Goal: Task Accomplishment & Management: Manage account settings

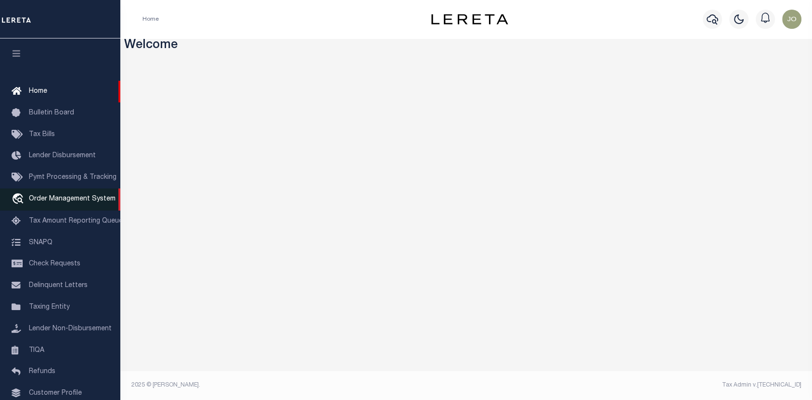
click at [61, 200] on span "Order Management System" at bounding box center [72, 199] width 87 height 7
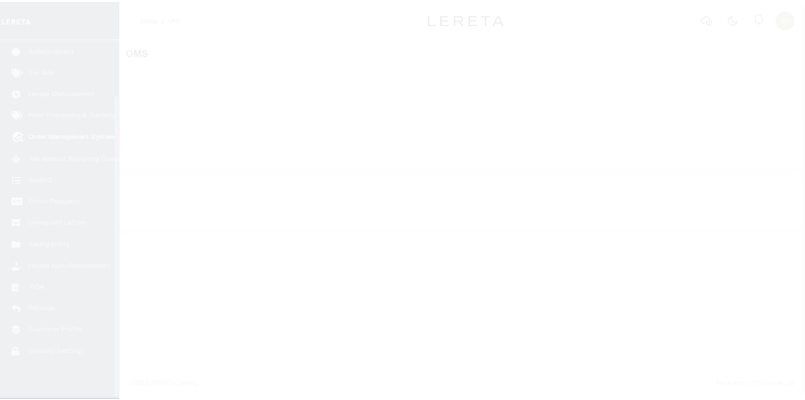
scroll to position [67, 0]
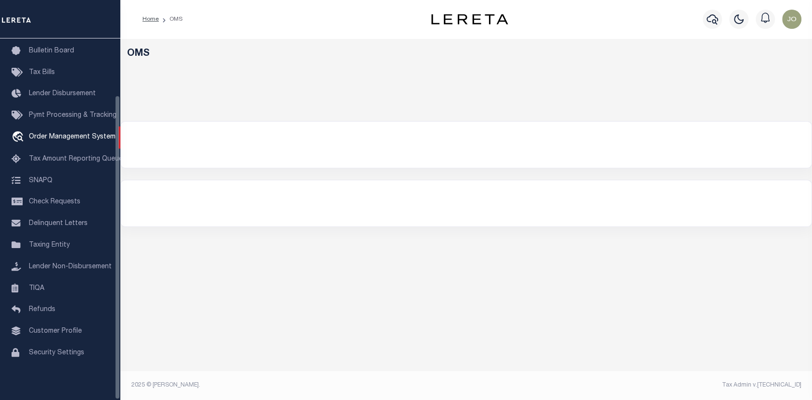
select select "200"
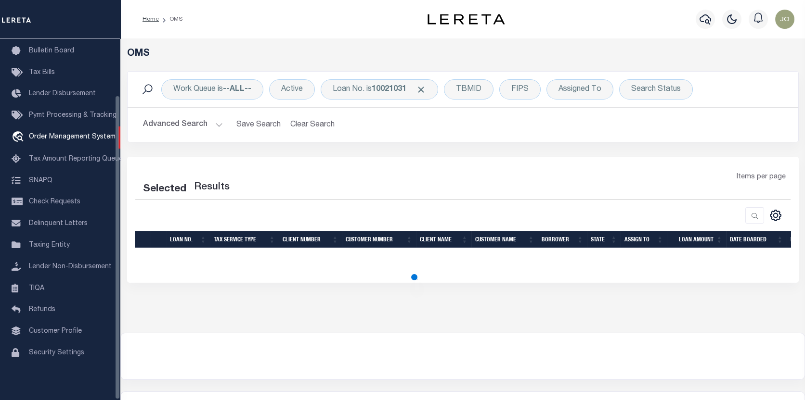
select select "200"
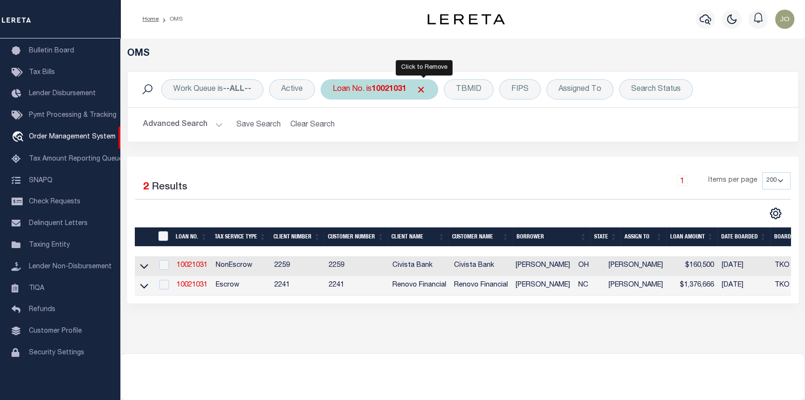
click at [425, 87] on span "Click to Remove" at bounding box center [421, 90] width 10 height 10
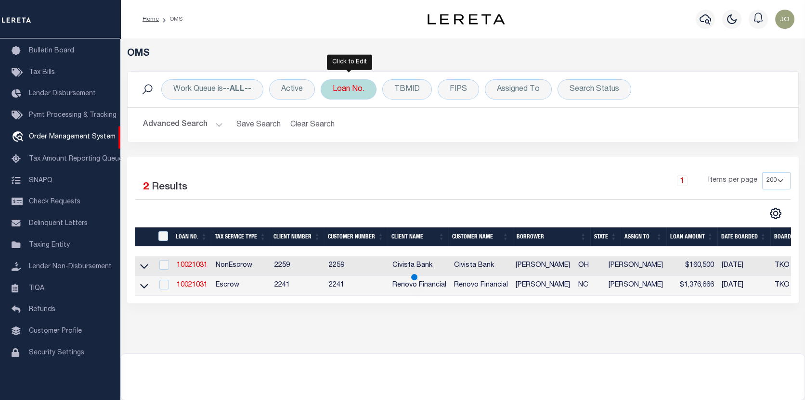
click at [354, 90] on div "Loan No." at bounding box center [349, 89] width 56 height 20
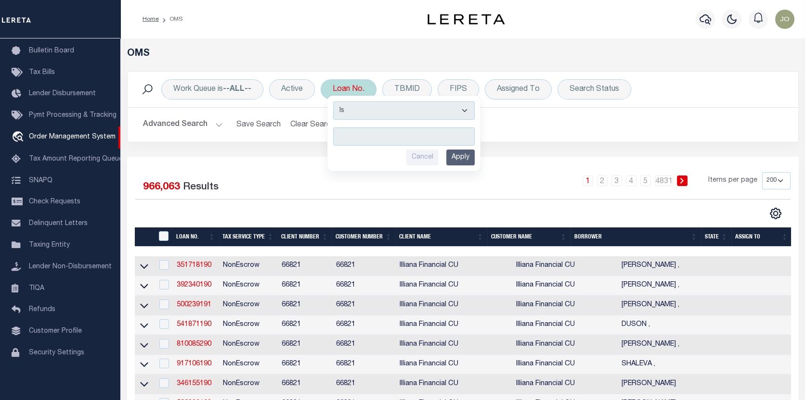
click at [339, 137] on input "text" at bounding box center [404, 137] width 142 height 18
type input "301813452"
click at [460, 156] on input "Apply" at bounding box center [460, 158] width 28 height 16
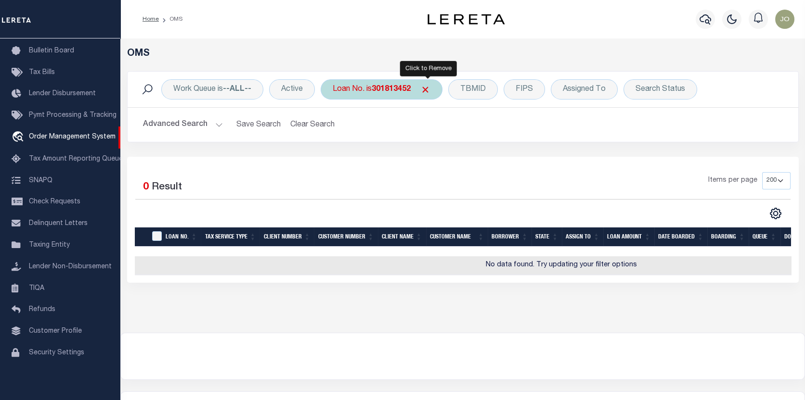
click at [429, 87] on span "Click to Remove" at bounding box center [425, 90] width 10 height 10
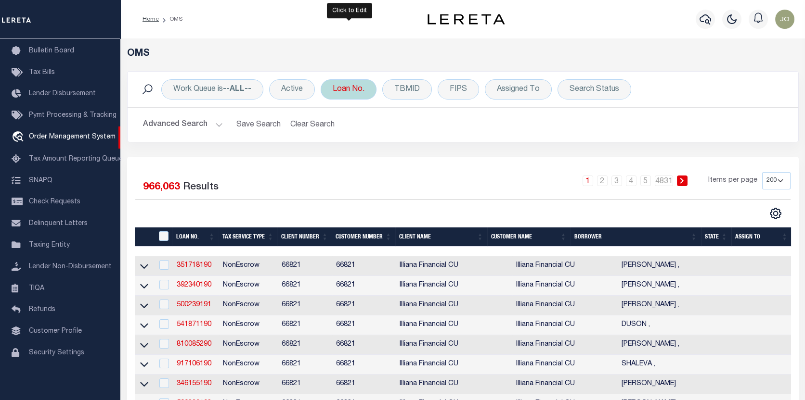
click at [359, 92] on div "Loan No." at bounding box center [349, 89] width 56 height 20
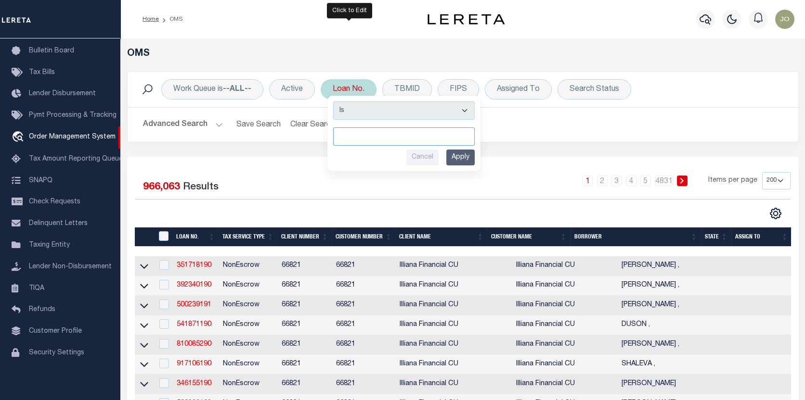
paste input "301813457"
type input "301813457"
click at [464, 158] on input "Apply" at bounding box center [460, 158] width 28 height 16
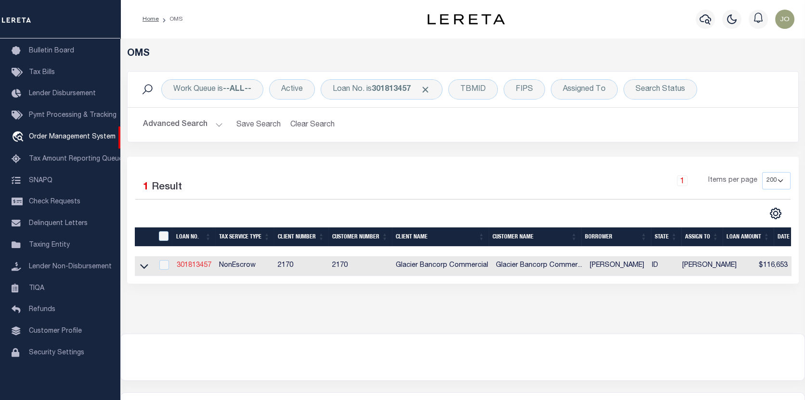
click at [192, 267] on link "301813457" at bounding box center [194, 265] width 35 height 7
type input "301813457"
type input "[PERSON_NAME]"
select select
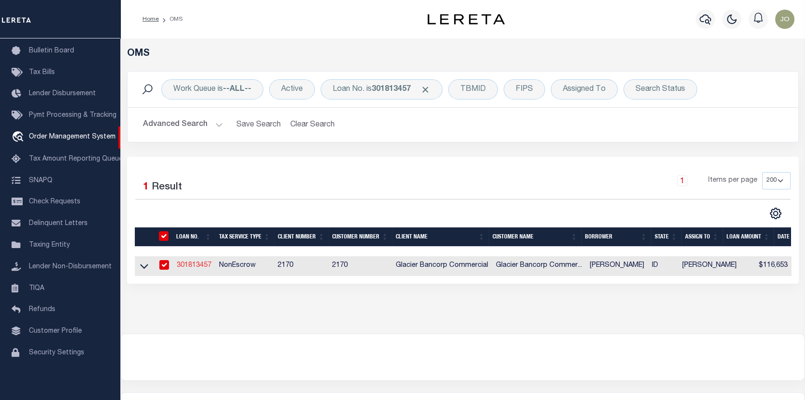
type input "893 E 3200 N"
type input "PRESTON ID 83263-5287"
select select "NonEscrow"
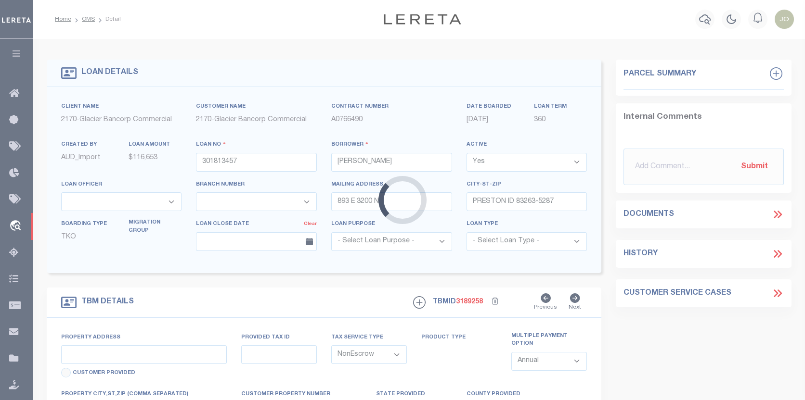
type input "[GEOGRAPHIC_DATA], [GEOGRAPHIC_DATA]"
type input "1584.01"
select select
type input "WESTON ID 832860000"
type input "501"
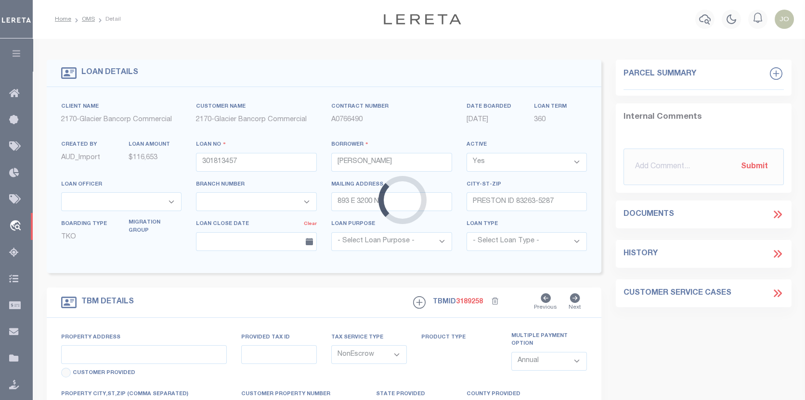
type input "ID"
select select
type textarea "LONG LEGAL"
select select "5655"
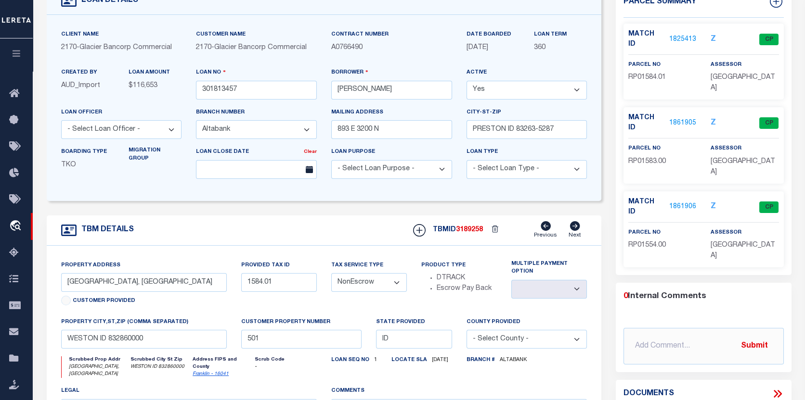
scroll to position [96, 0]
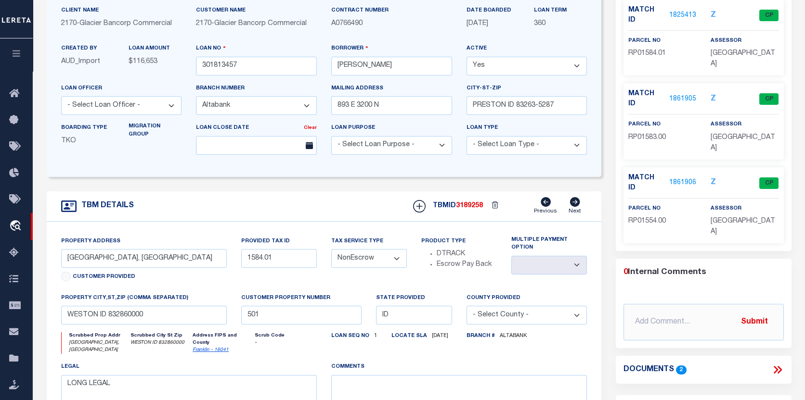
click at [777, 364] on icon at bounding box center [777, 370] width 13 height 13
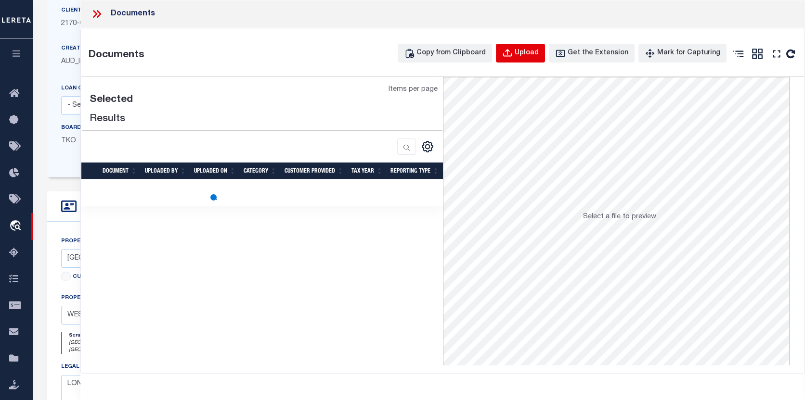
click at [536, 58] on div "Upload" at bounding box center [527, 53] width 24 height 11
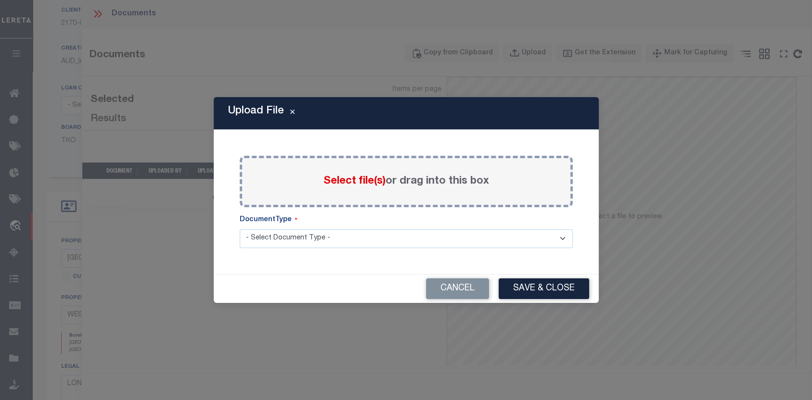
click at [352, 181] on span "Select file(s)" at bounding box center [354, 181] width 62 height 11
click at [0, 0] on input "Select file(s) or drag into this box" at bounding box center [0, 0] width 0 height 0
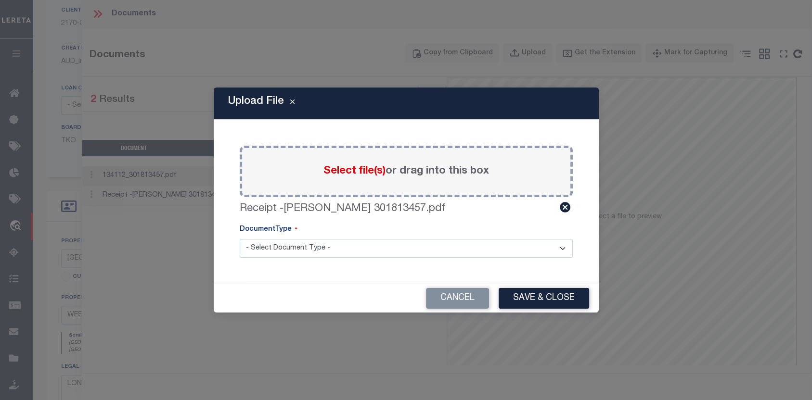
click at [561, 245] on select "- Select Document Type - Tax Service Documents" at bounding box center [406, 248] width 333 height 19
select select "TAX"
click at [240, 239] on select "- Select Document Type - Tax Service Documents" at bounding box center [406, 248] width 333 height 19
click at [521, 295] on button "Save & Close" at bounding box center [544, 298] width 90 height 21
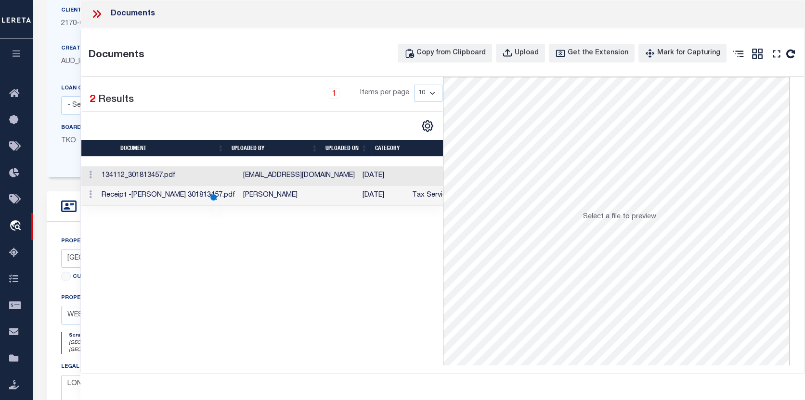
click at [38, 34] on div "LOAN DETAILS Client Name 2170 -" at bounding box center [419, 228] width 766 height 552
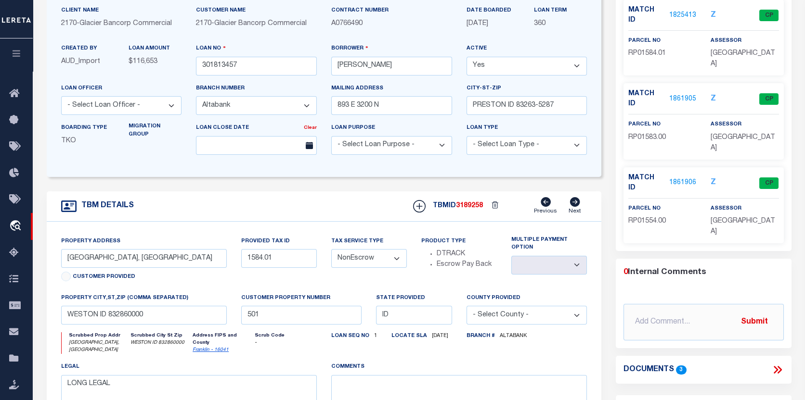
click at [680, 11] on link "1825413" at bounding box center [682, 16] width 27 height 10
click at [680, 9] on div at bounding box center [419, 290] width 772 height 696
click at [684, 11] on link "1825413" at bounding box center [682, 16] width 27 height 10
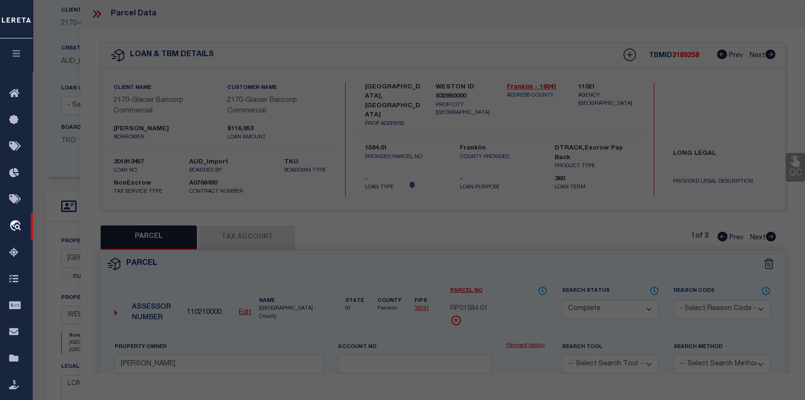
select select "AS"
checkbox input "false"
select select "CP"
type input "[PERSON_NAME]"
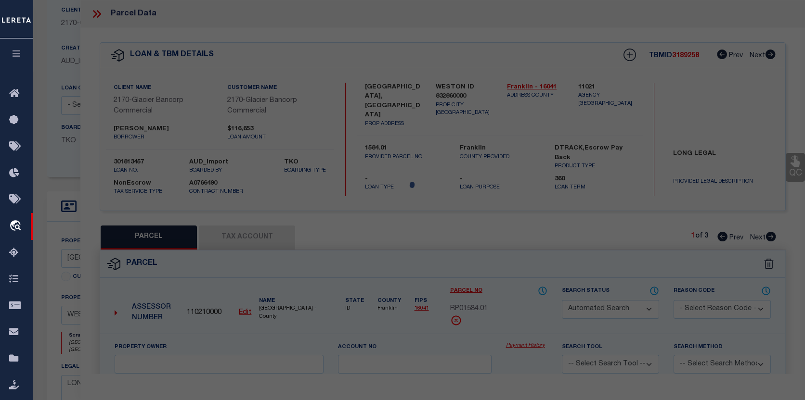
select select
checkbox input "false"
type input "WESTON ID 83286"
type textarea "AC 40.00"
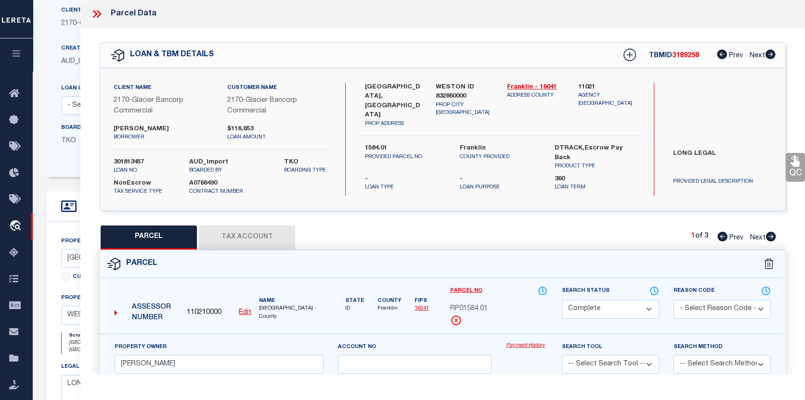
click at [524, 347] on link "Payment History" at bounding box center [526, 346] width 41 height 8
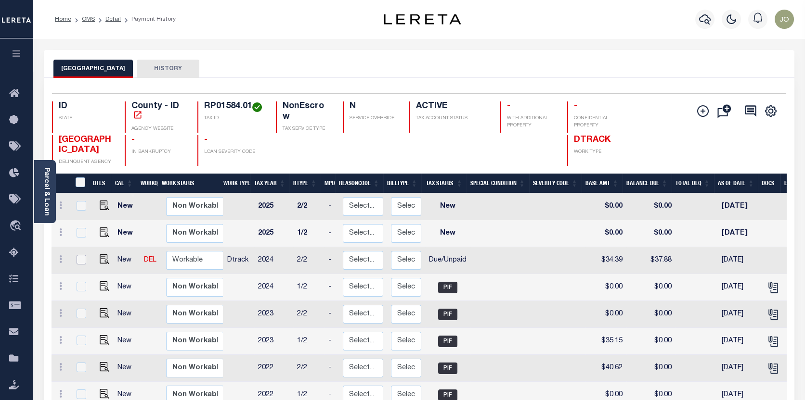
click at [79, 257] on input "checkbox" at bounding box center [82, 260] width 10 height 10
checkbox input "true"
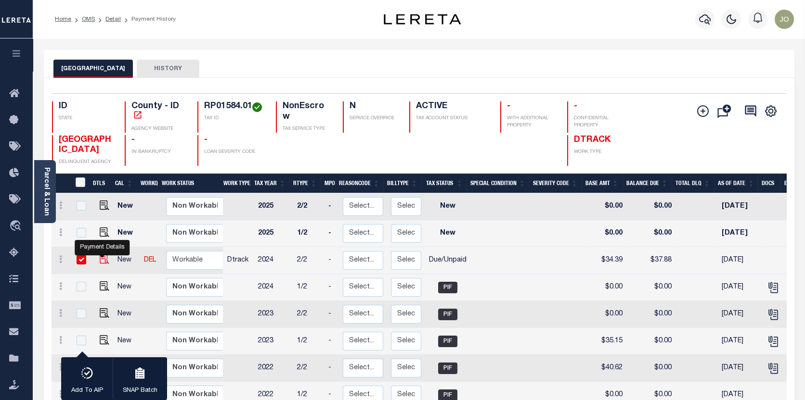
click at [103, 258] on img "" at bounding box center [105, 260] width 10 height 10
checkbox input "false"
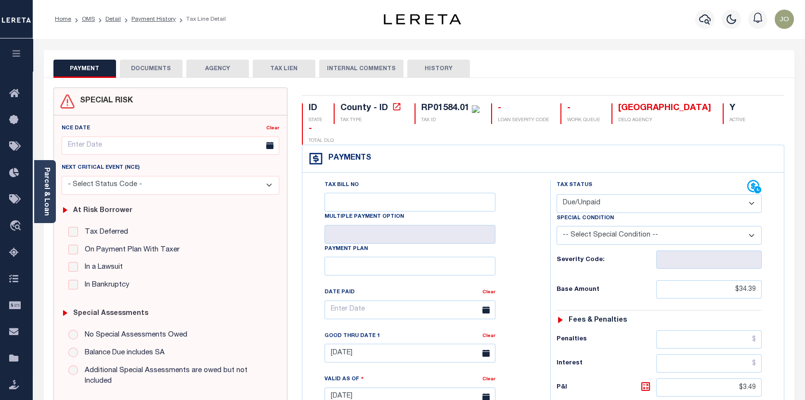
click at [749, 202] on select "- Select Status Code - Open Due/Unpaid Paid Incomplete No Tax Due Internal Refu…" at bounding box center [658, 203] width 205 height 19
select select "PYD"
click at [556, 195] on select "- Select Status Code - Open Due/Unpaid Paid Incomplete No Tax Due Internal Refu…" at bounding box center [658, 203] width 205 height 19
type input "[DATE]"
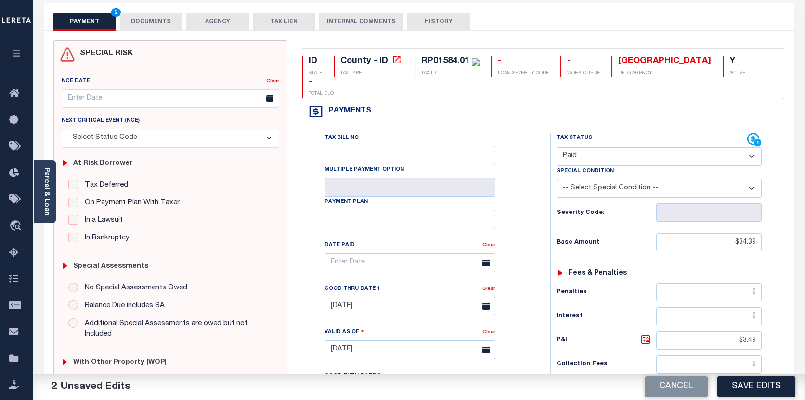
scroll to position [48, 0]
click at [755, 337] on input "$3.49" at bounding box center [709, 340] width 106 height 18
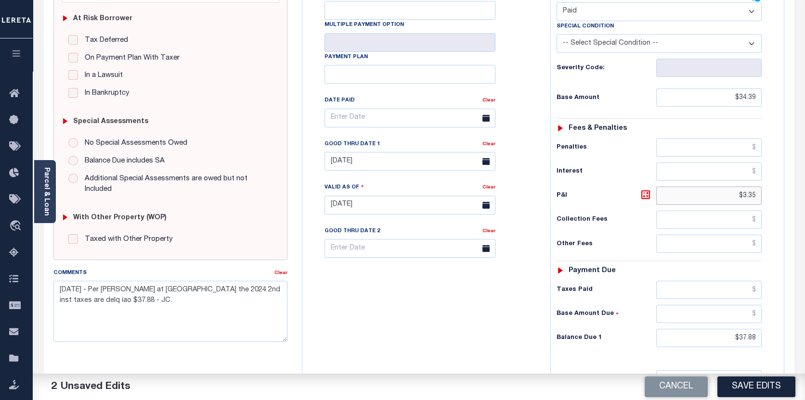
scroll to position [193, 0]
type input "$3.35"
click at [756, 289] on input "text" at bounding box center [709, 290] width 106 height 18
type input "$37.94"
click at [739, 335] on input "$37.88" at bounding box center [709, 338] width 106 height 18
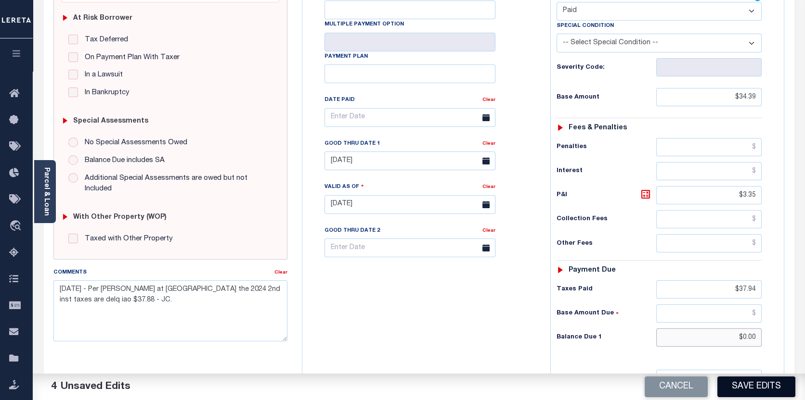
type input "$0.00"
click at [741, 385] on button "Save Edits" at bounding box center [756, 387] width 78 height 21
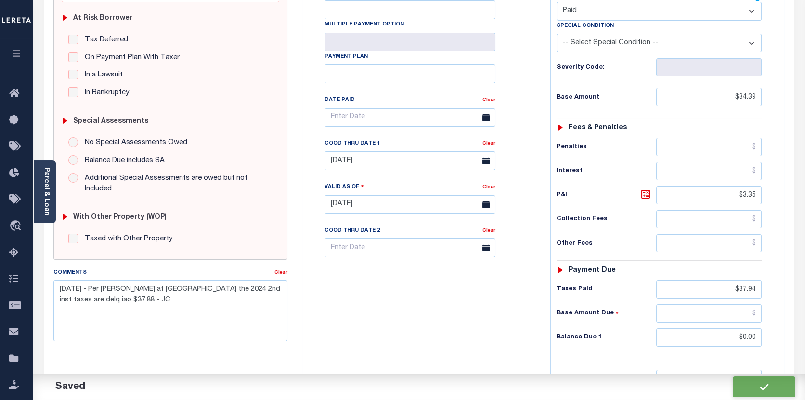
checkbox input "false"
type input "$34.39"
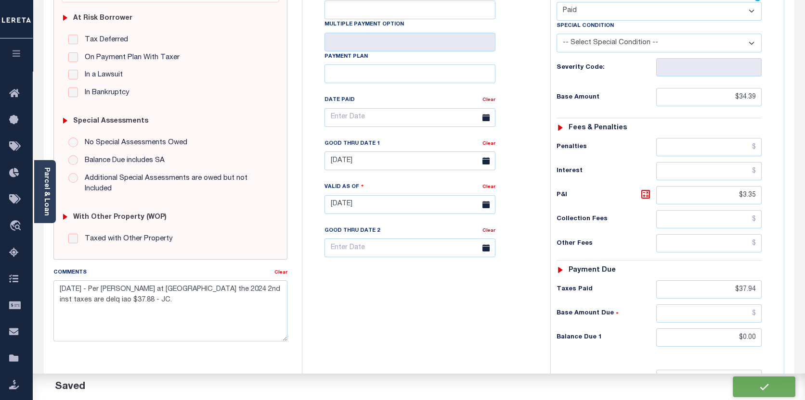
type input "$3.35"
type input "$37.94"
type input "$0"
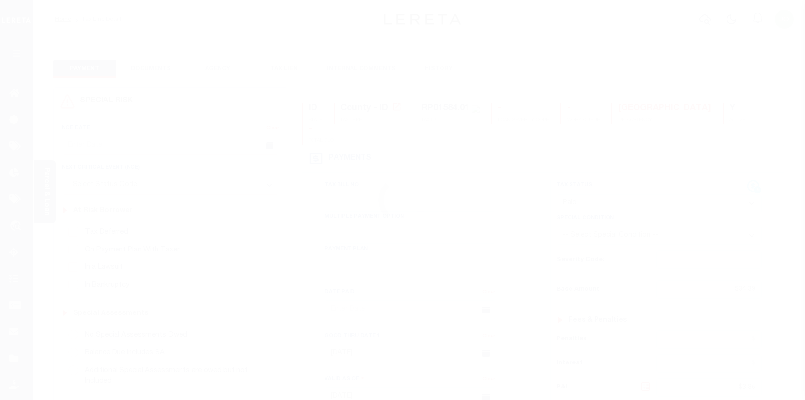
select select "PYD"
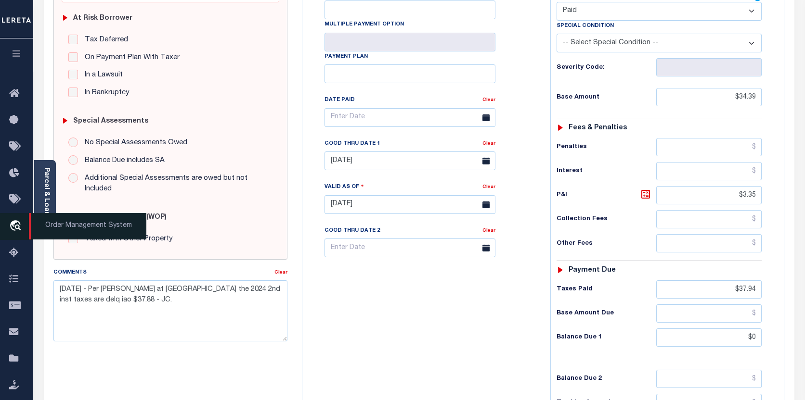
click at [14, 229] on icon "travel_explore" at bounding box center [16, 226] width 15 height 13
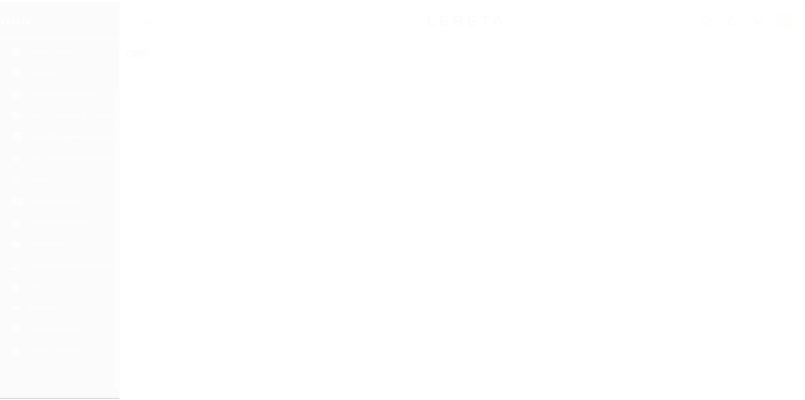
scroll to position [67, 0]
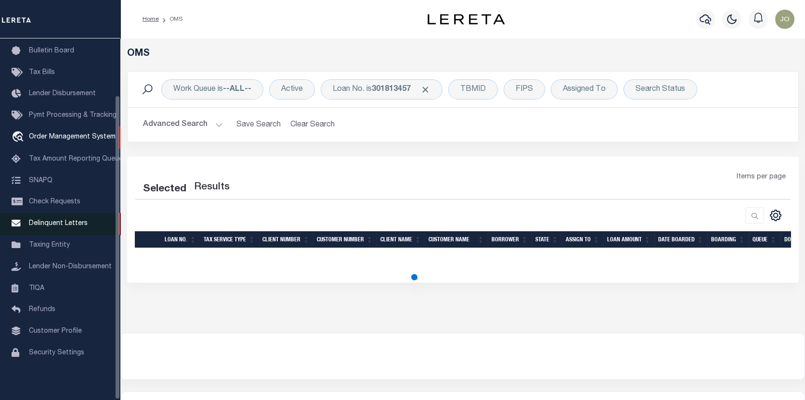
select select "200"
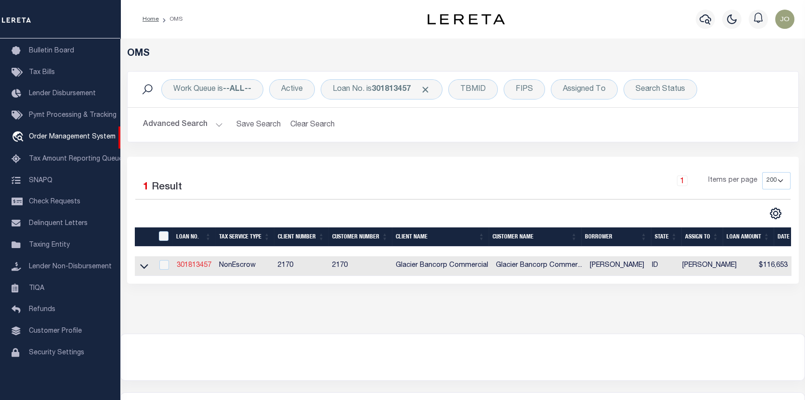
click at [193, 266] on link "301813457" at bounding box center [194, 265] width 35 height 7
type input "301813457"
type input "[PERSON_NAME]"
select select
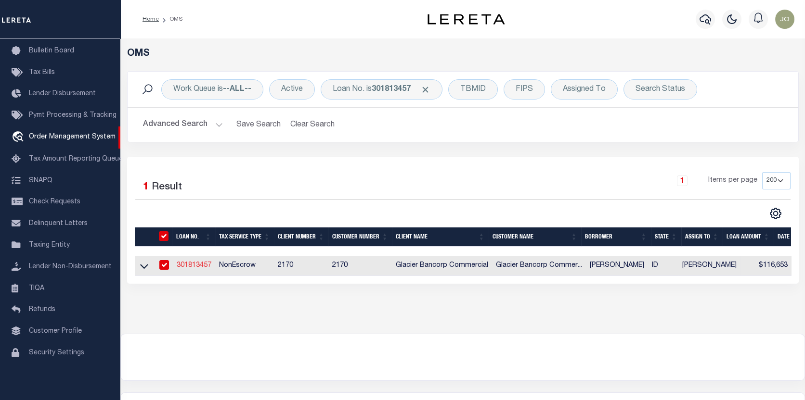
type input "893 E 3200 N"
type input "PRESTON ID 83263-5287"
select select "NonEscrow"
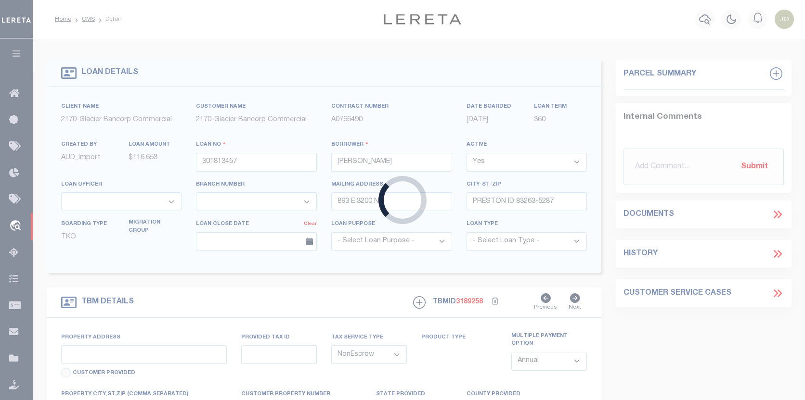
type input "[GEOGRAPHIC_DATA], [GEOGRAPHIC_DATA]"
type input "1584.01"
select select
type input "WESTON ID 832860000"
type input "501"
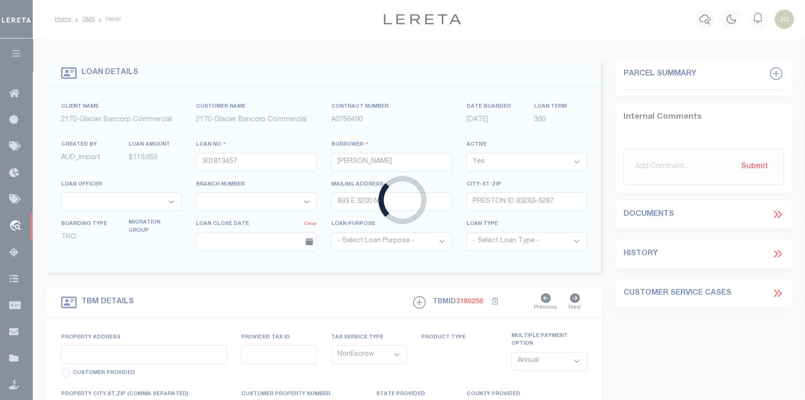
type input "ID"
select select
type textarea "LONG LEGAL"
select select "5655"
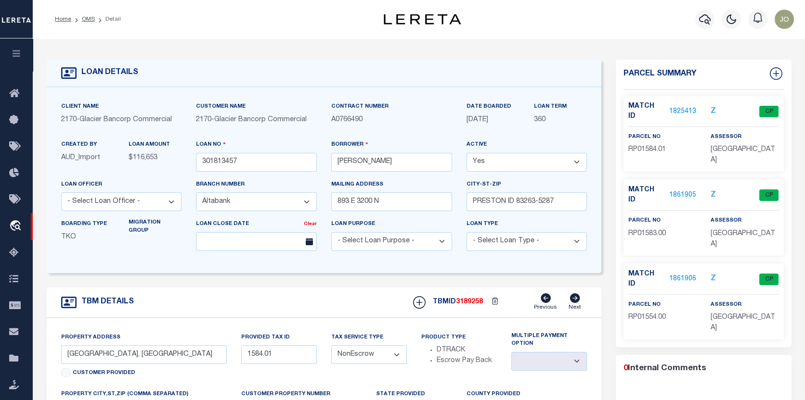
click at [680, 191] on link "1861905" at bounding box center [682, 196] width 27 height 10
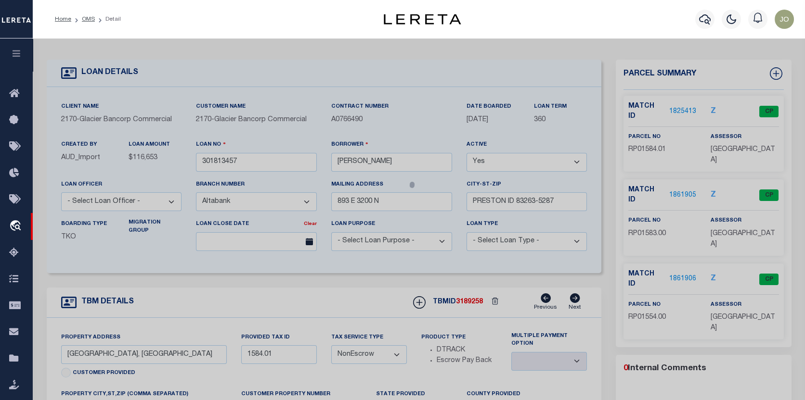
click at [680, 169] on div at bounding box center [419, 387] width 772 height 696
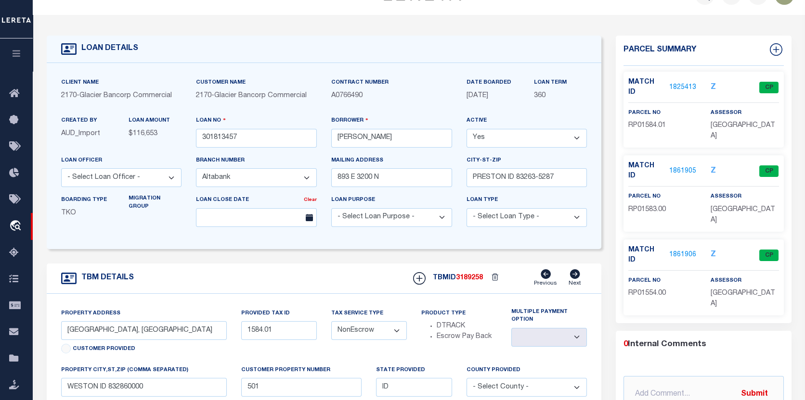
scroll to position [48, 0]
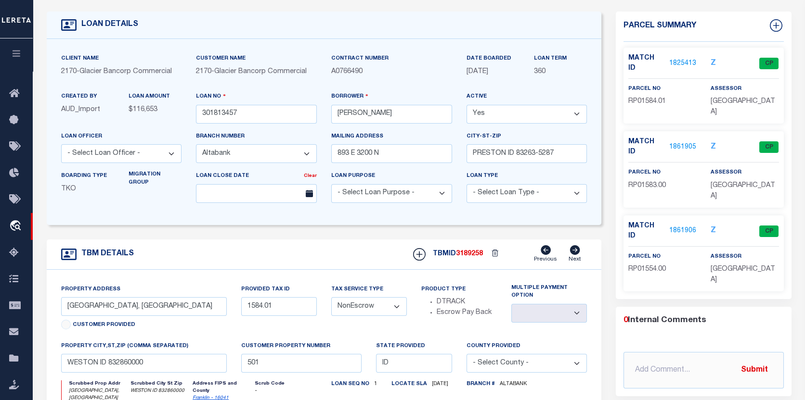
click at [674, 142] on link "1861905" at bounding box center [682, 147] width 27 height 10
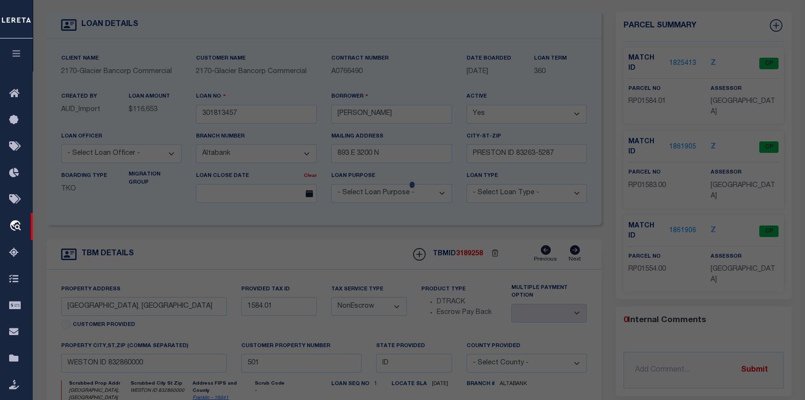
select select "AS"
checkbox input "false"
select select "CP"
type input "[PERSON_NAME]"
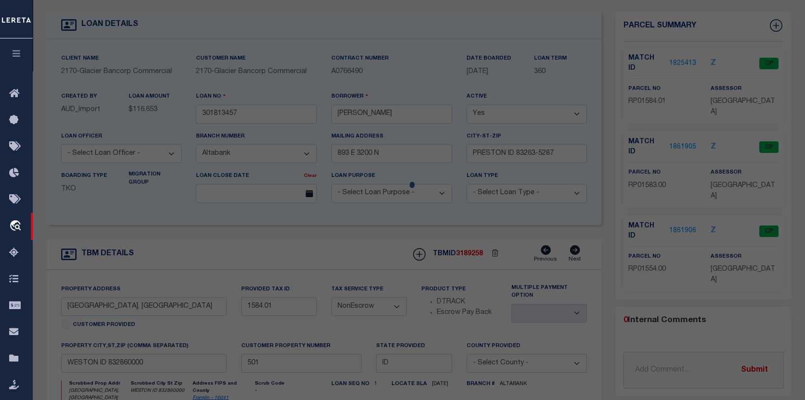
select select
checkbox input "false"
type input "ID"
type textarea "AC 150.60"
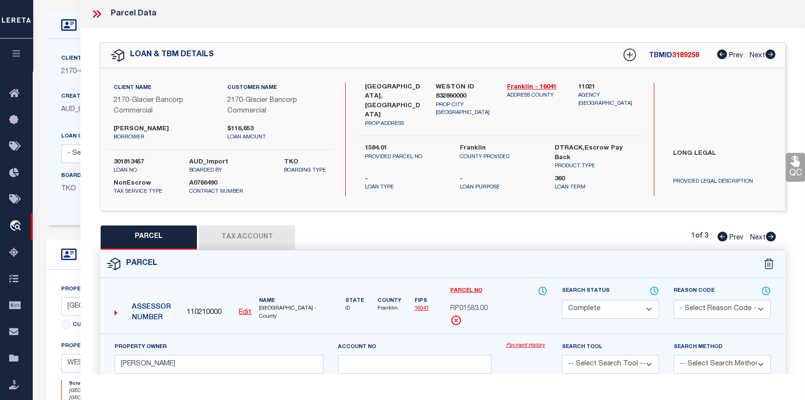
click at [519, 346] on link "Payment History" at bounding box center [526, 346] width 41 height 8
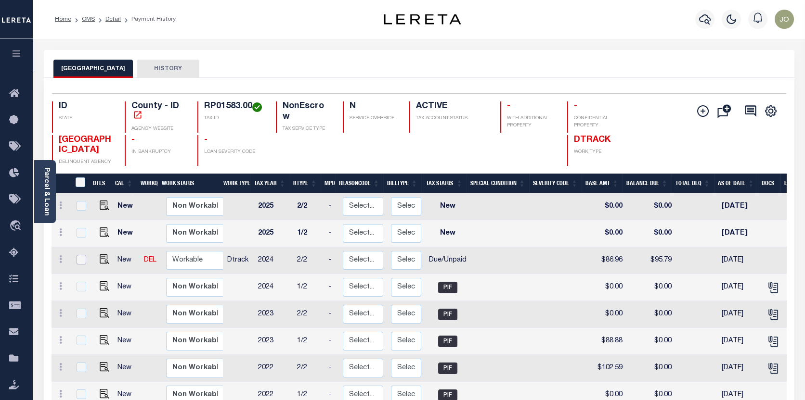
click at [77, 258] on input "checkbox" at bounding box center [82, 260] width 10 height 10
checkbox input "true"
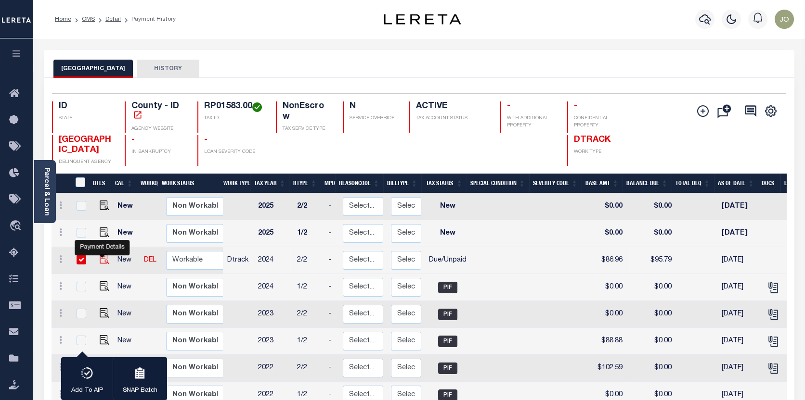
click at [100, 259] on img "" at bounding box center [105, 260] width 10 height 10
checkbox input "false"
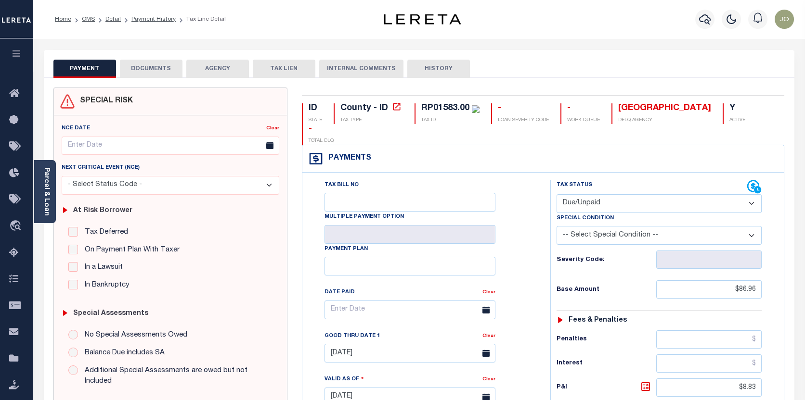
click at [753, 235] on select "-- Select Special Condition -- 3RD PARTY TAX LIEN AGENCY TAX LIEN (A.K.A Inside…" at bounding box center [658, 235] width 205 height 19
click at [780, 88] on div "ID STATE County - ID TAX TYPE RP01583.00 TAX ID - LOAN SEVERITY CODE - WORK QUE…" at bounding box center [543, 400] width 497 height 625
click at [748, 202] on select "- Select Status Code - Open Due/Unpaid Paid Incomplete No Tax Due Internal Refu…" at bounding box center [658, 203] width 205 height 19
select select "PYD"
click at [556, 195] on select "- Select Status Code - Open Due/Unpaid Paid Incomplete No Tax Due Internal Refu…" at bounding box center [658, 203] width 205 height 19
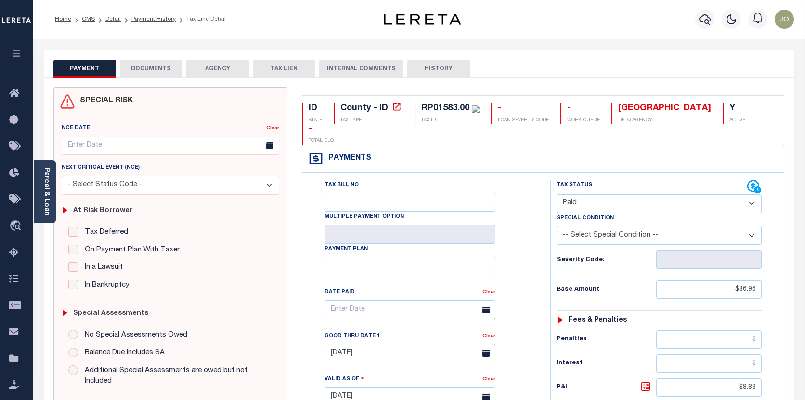
type input "09/12/2025"
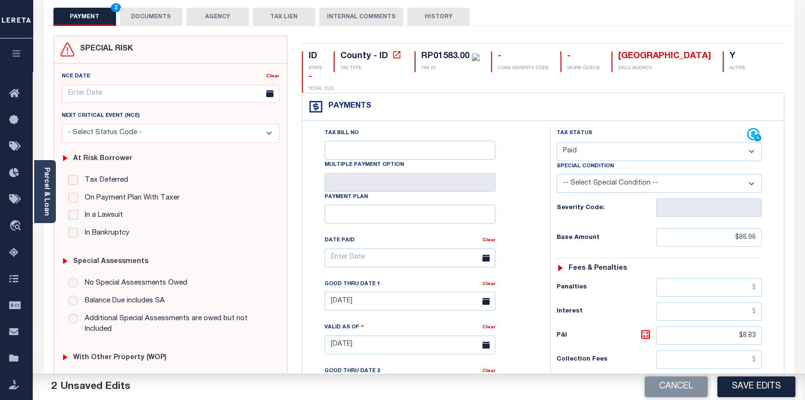
scroll to position [96, 0]
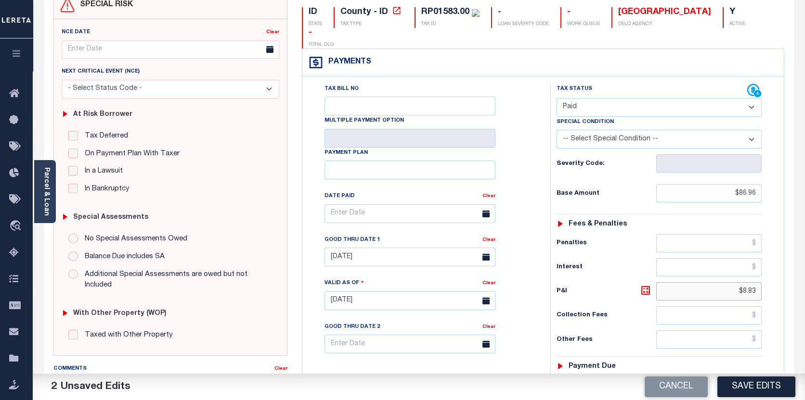
click at [755, 288] on input "$8.83" at bounding box center [709, 292] width 106 height 18
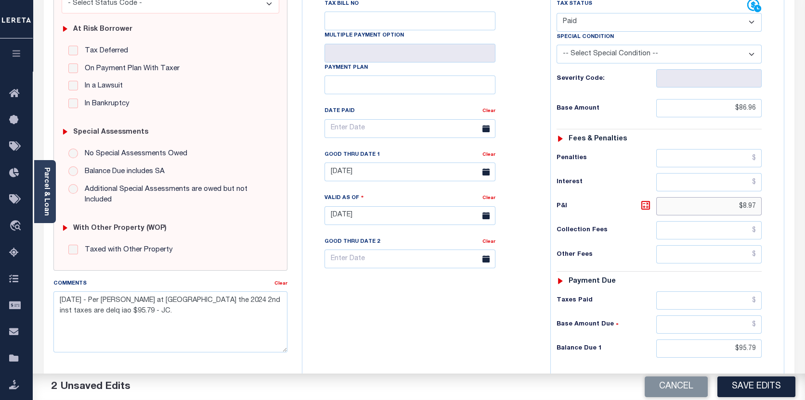
scroll to position [193, 0]
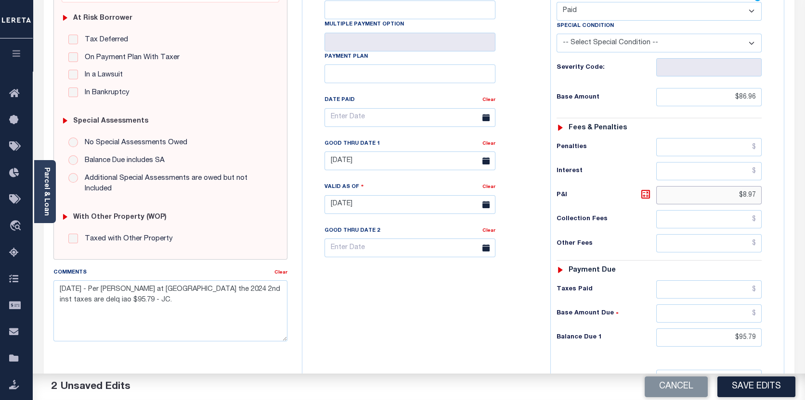
type input "$8.97"
click at [756, 288] on input "text" at bounding box center [709, 290] width 106 height 18
type input "$95.93"
click at [737, 336] on input "$95.79" at bounding box center [709, 338] width 106 height 18
type input "$0.00"
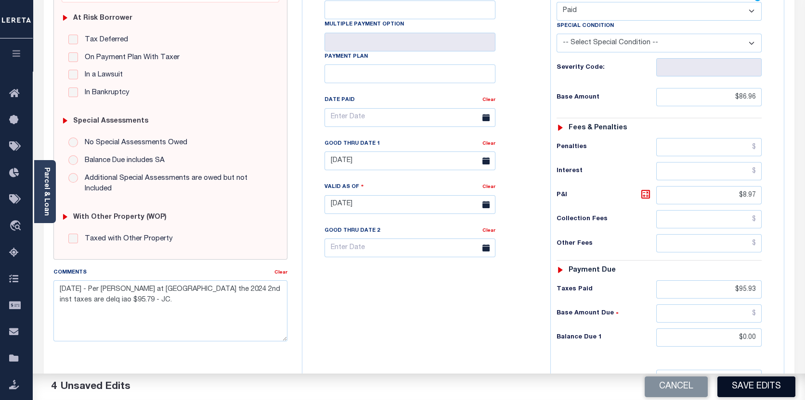
click at [749, 380] on button "Save Edits" at bounding box center [756, 387] width 78 height 21
checkbox input "false"
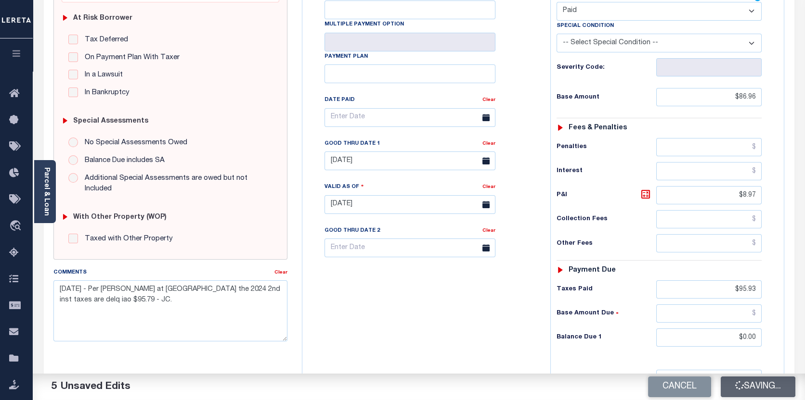
type input "$86.96"
type input "$8.97"
type input "$95.93"
type input "$0"
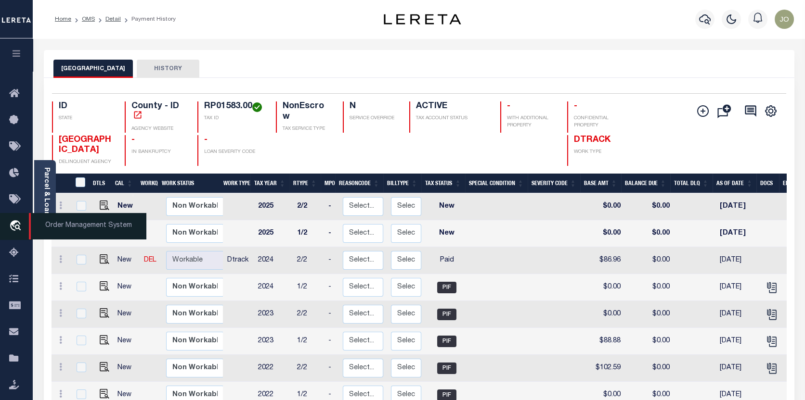
click at [16, 230] on icon "travel_explore" at bounding box center [16, 226] width 15 height 13
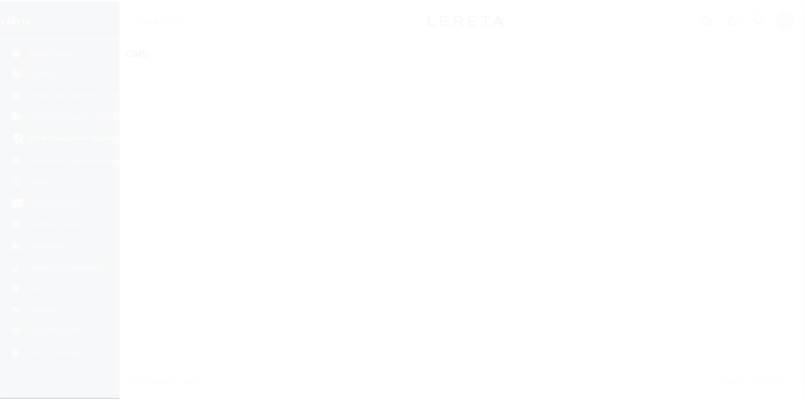
scroll to position [67, 0]
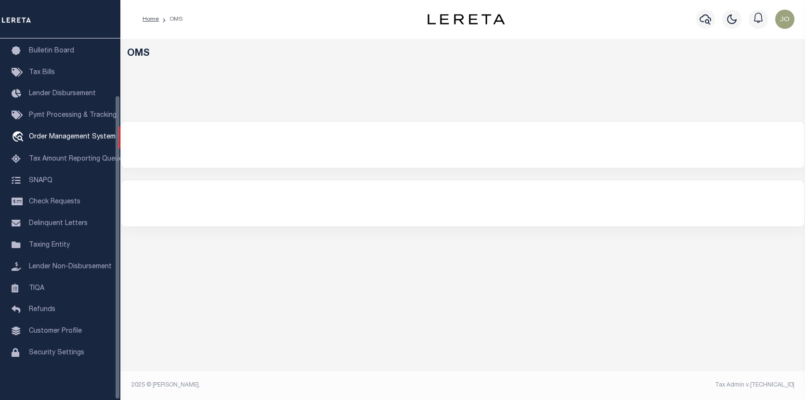
select select "200"
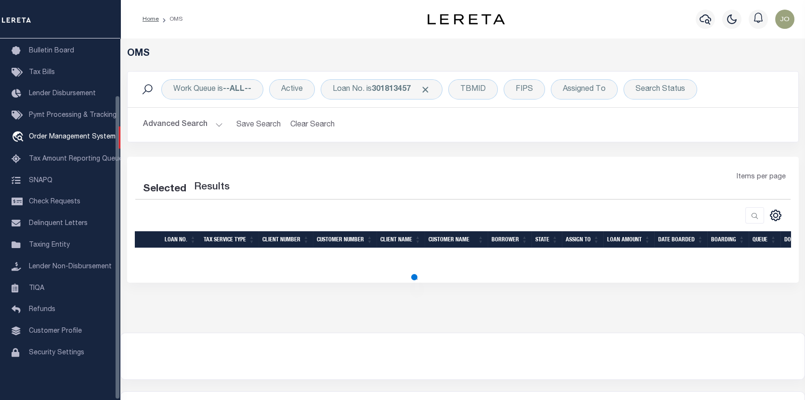
select select "200"
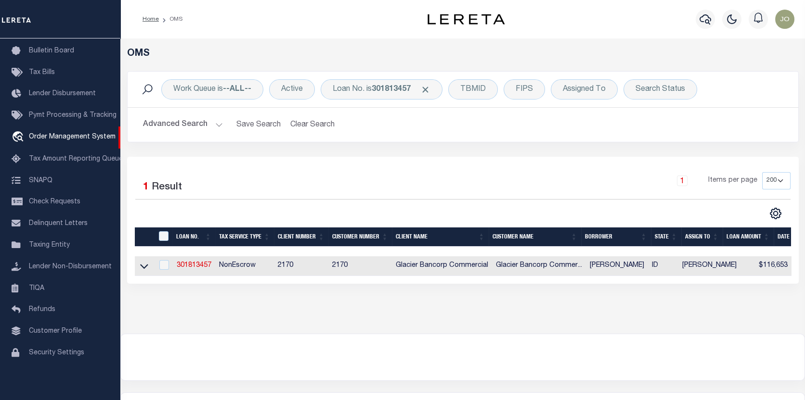
click at [193, 271] on td "301813457" at bounding box center [194, 267] width 42 height 20
checkbox input "true"
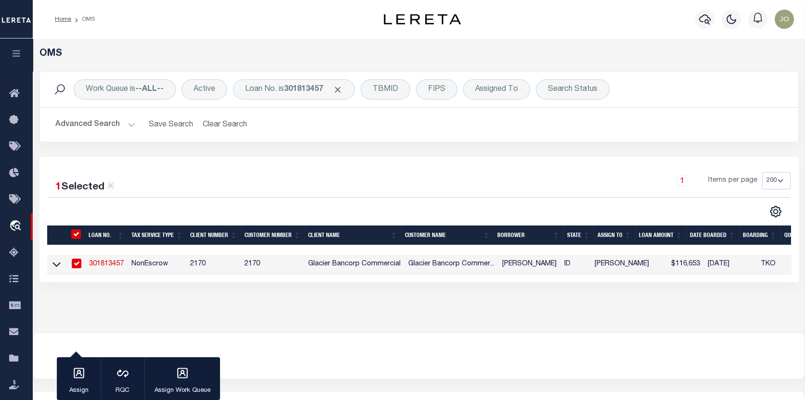
click at [102, 261] on link "301813457" at bounding box center [106, 264] width 35 height 7
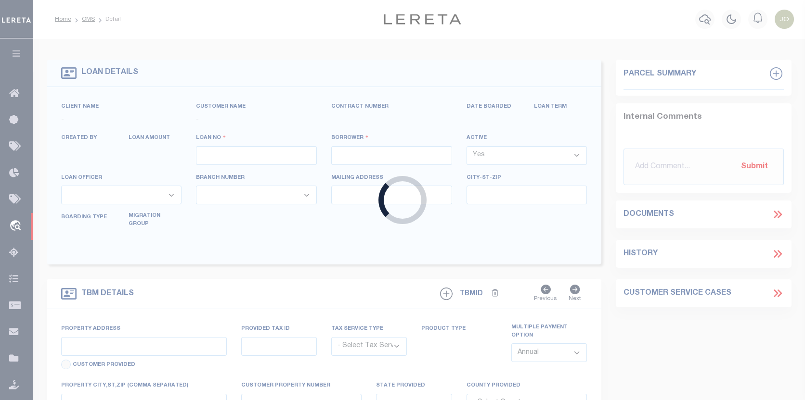
type input "301813457"
type input "[PERSON_NAME]"
select select
type input "893 E 3200 N"
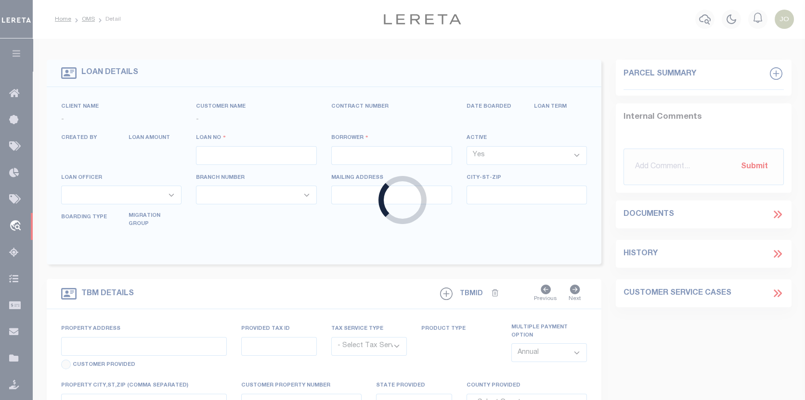
type input "PRESTON ID 83263-5287"
select select "NonEscrow"
select select "5655"
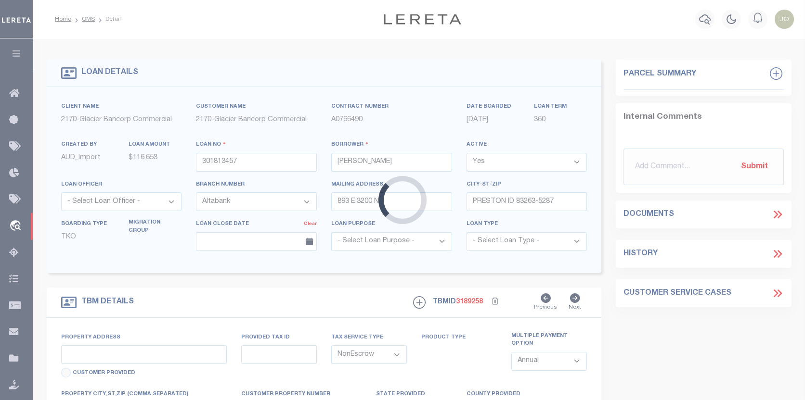
type input "[GEOGRAPHIC_DATA], [GEOGRAPHIC_DATA]"
type input "1584.01"
select select
type input "WESTON ID 832860000"
type input "501"
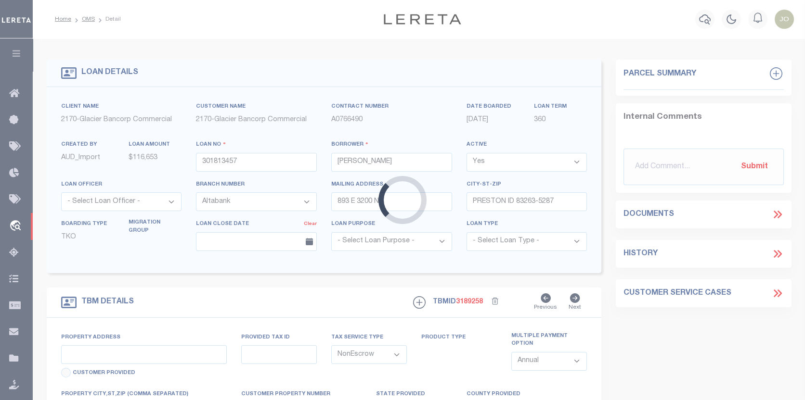
type input "ID"
select select
type textarea "LONG LEGAL"
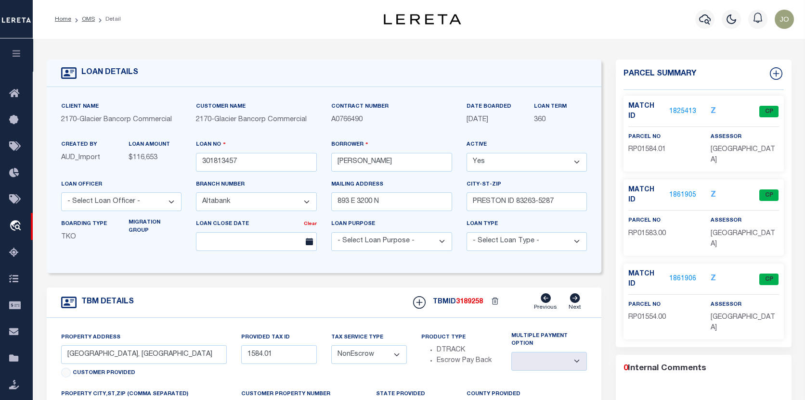
click at [679, 274] on link "1861906" at bounding box center [682, 279] width 27 height 10
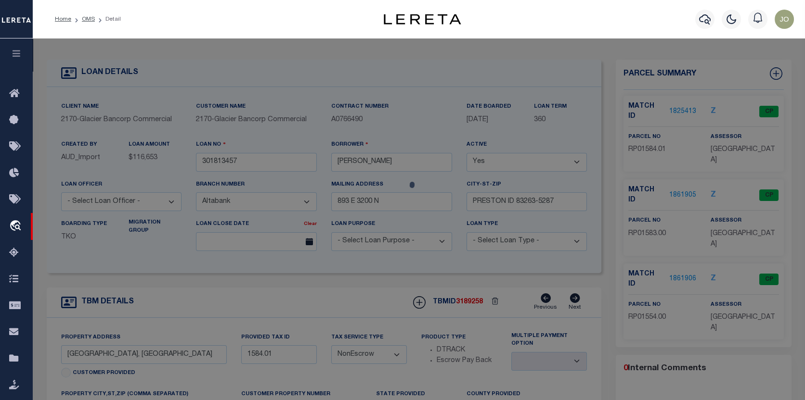
checkbox input "false"
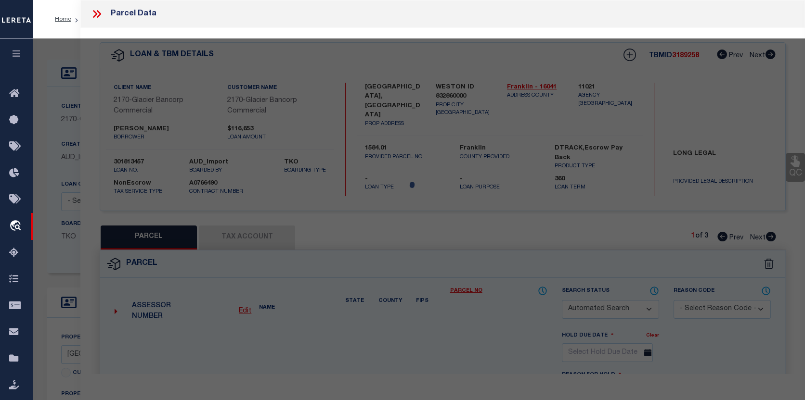
select select "CP"
type input "[PERSON_NAME]"
select select
checkbox input "false"
type input "ID"
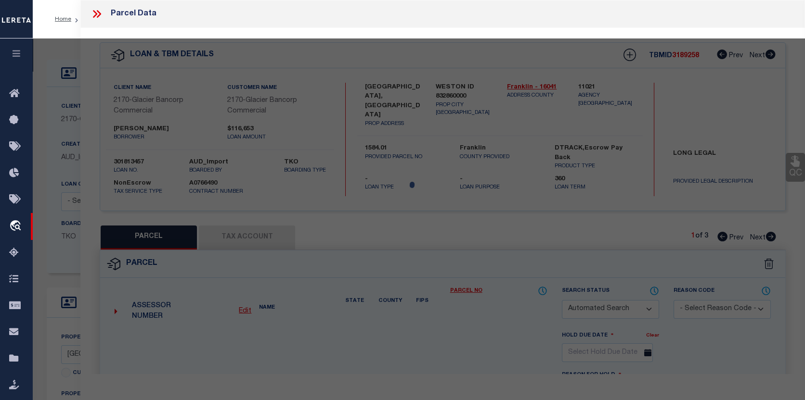
type textarea "AC 6.80"
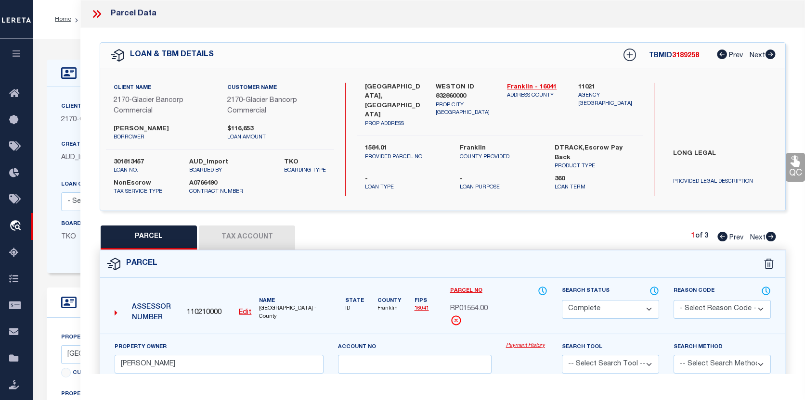
click at [522, 345] on link "Payment History" at bounding box center [526, 346] width 41 height 8
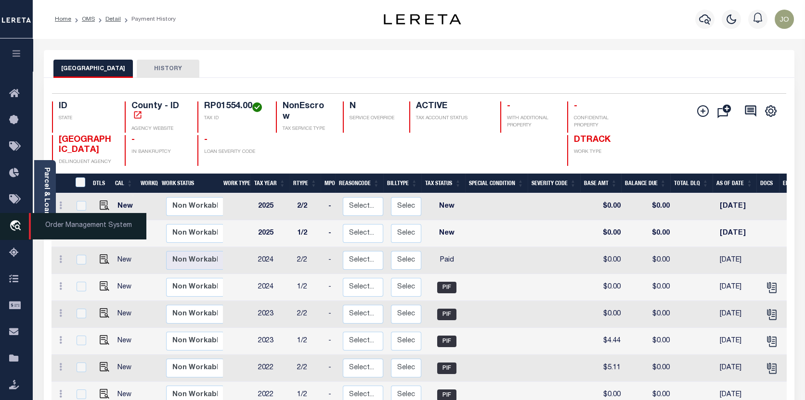
click at [12, 230] on icon "travel_explore" at bounding box center [16, 226] width 15 height 13
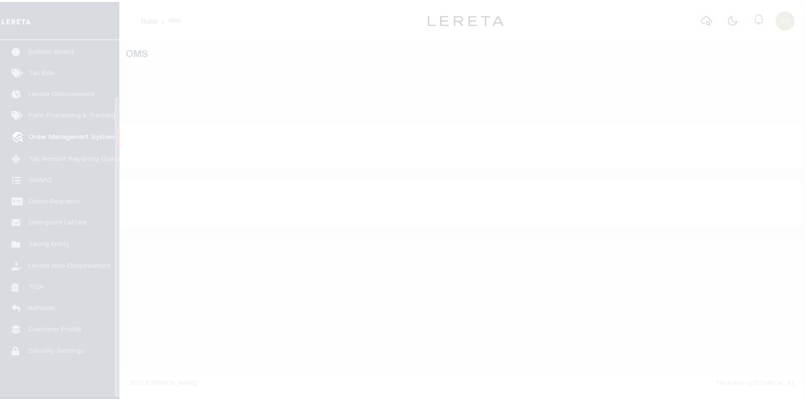
scroll to position [67, 0]
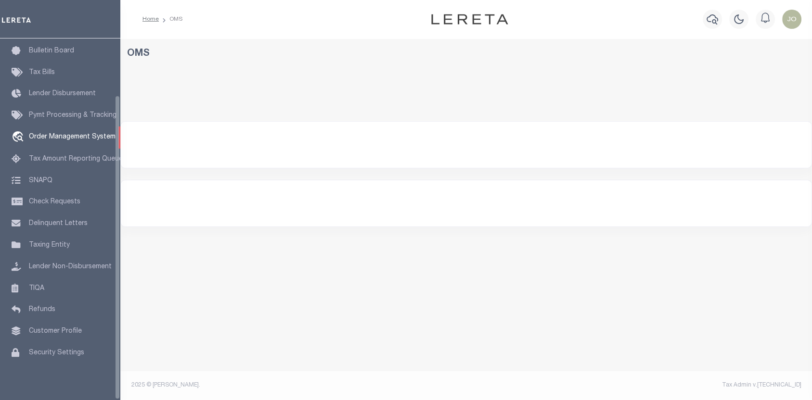
select select "200"
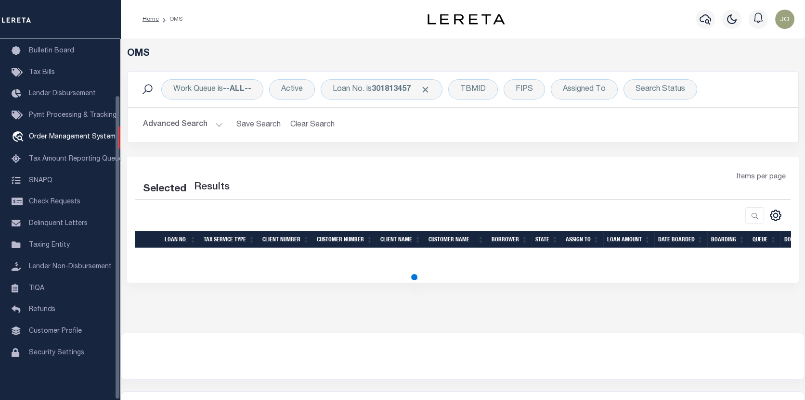
select select "200"
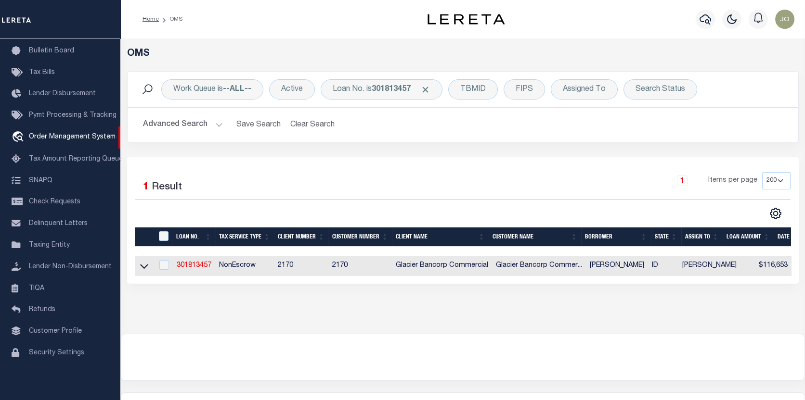
click at [197, 261] on td "301813457" at bounding box center [194, 267] width 42 height 20
checkbox input "true"
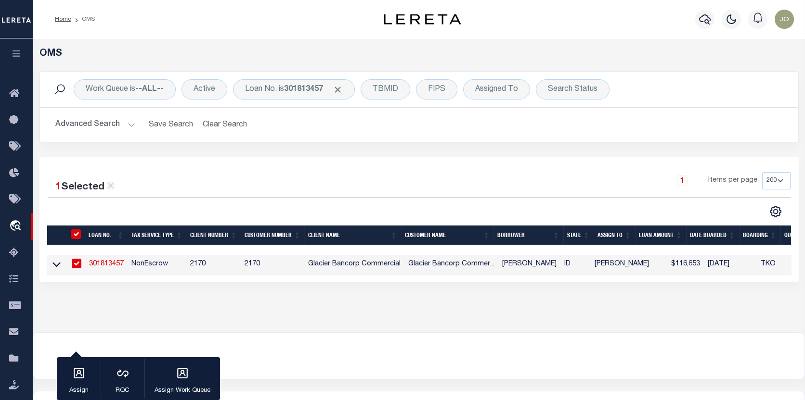
click at [113, 266] on link "301813457" at bounding box center [106, 264] width 35 height 7
type input "301813457"
type input "[PERSON_NAME]"
select select
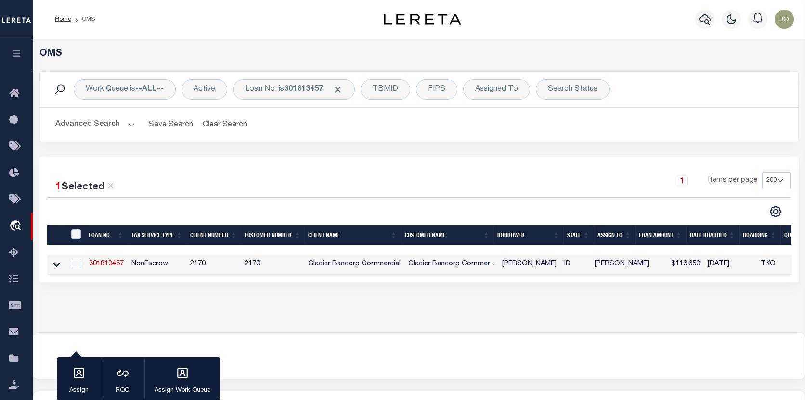
type input "893 E 3200 N"
type input "PRESTON ID 83263-5287"
select select "NonEscrow"
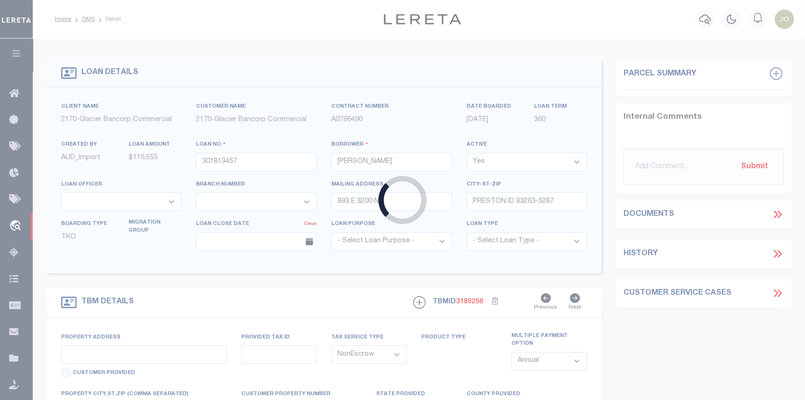
type input "FARM LAND, FRANKLIN COUNTY"
type input "1584.01"
select select
type input "WESTON ID 832860000"
type input "501"
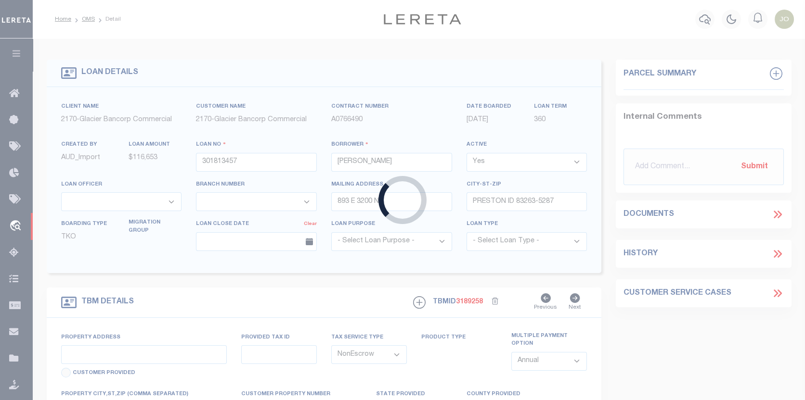
type input "ID"
select select
type textarea "LONG LEGAL"
select select "5655"
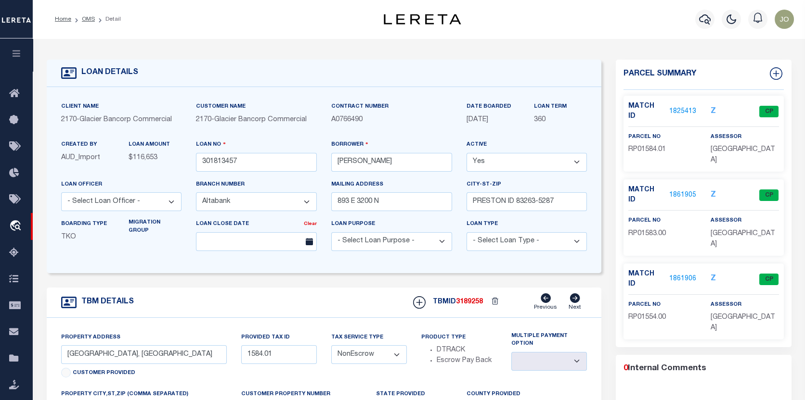
click at [687, 107] on link "1825413" at bounding box center [682, 112] width 27 height 10
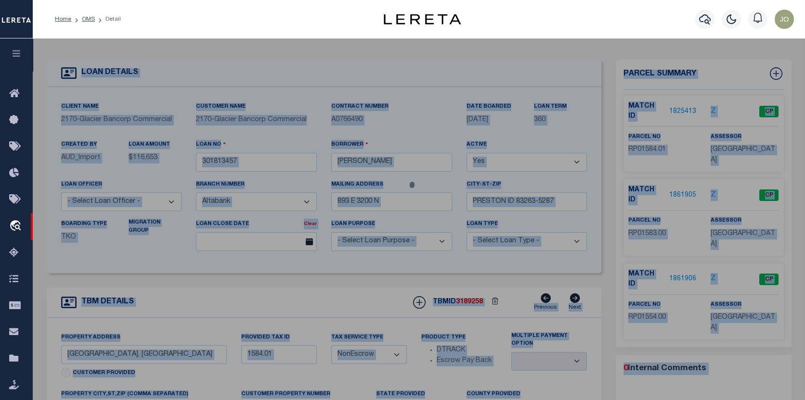
click at [687, 106] on div at bounding box center [419, 387] width 772 height 696
checkbox input "false"
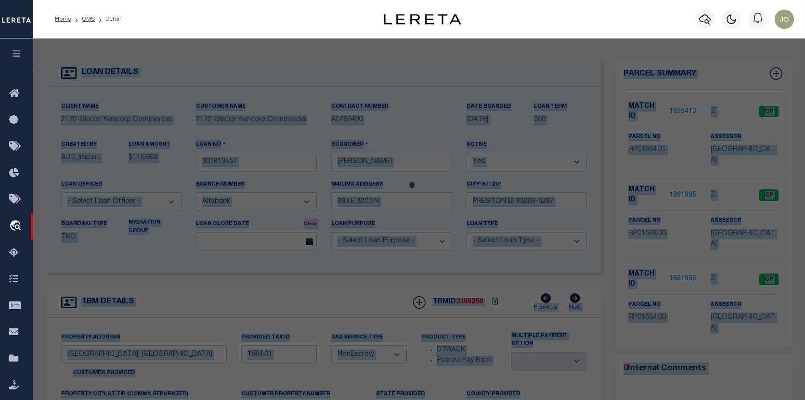
select select "CP"
type input "WILLIAMS BRIAN"
select select
checkbox input "false"
type input "WESTON ID 83286"
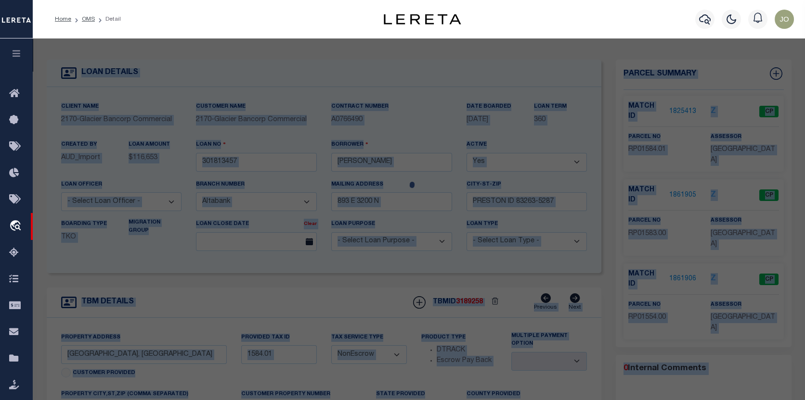
type textarea "AC 40.00"
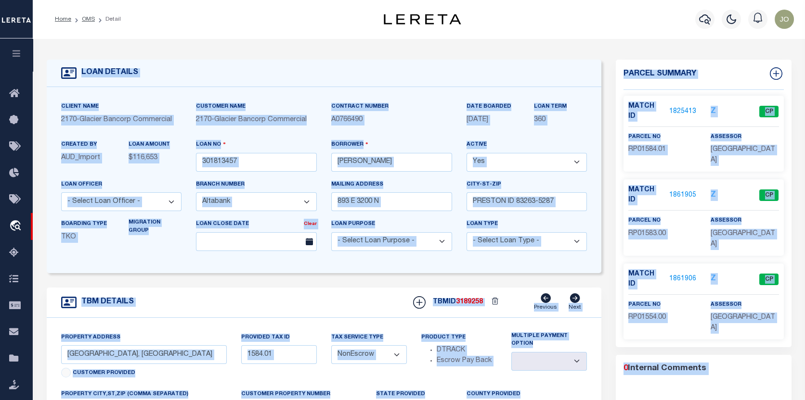
click at [680, 107] on link "1825413" at bounding box center [682, 112] width 27 height 10
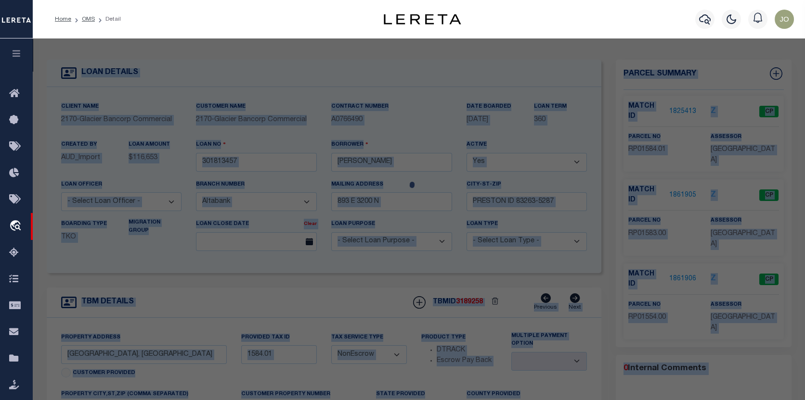
select select "AS"
checkbox input "false"
select select "CP"
type input "WILLIAMS BRIAN"
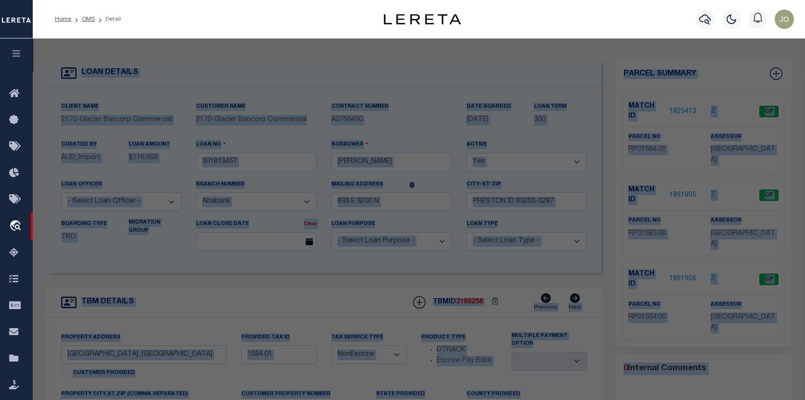
select select
checkbox input "false"
type input "WESTON ID 83286"
type textarea "AC 40.00"
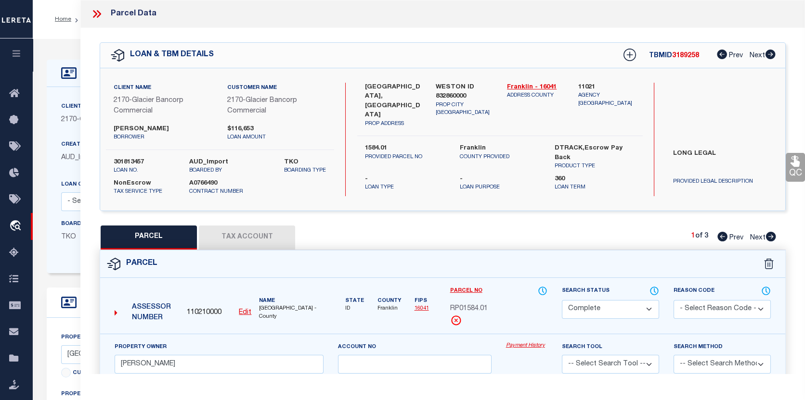
click at [525, 345] on link "Payment History" at bounding box center [526, 346] width 41 height 8
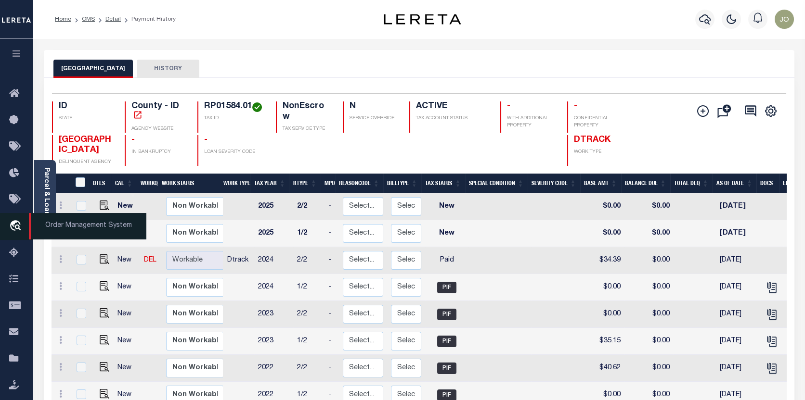
click at [14, 224] on icon "travel_explore" at bounding box center [16, 226] width 15 height 13
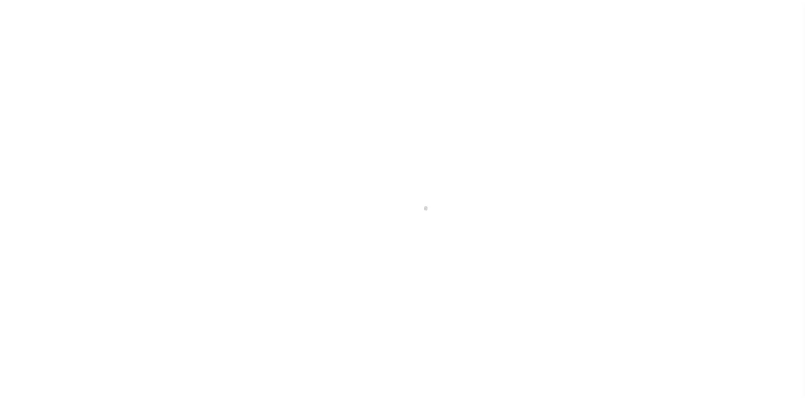
scroll to position [67, 0]
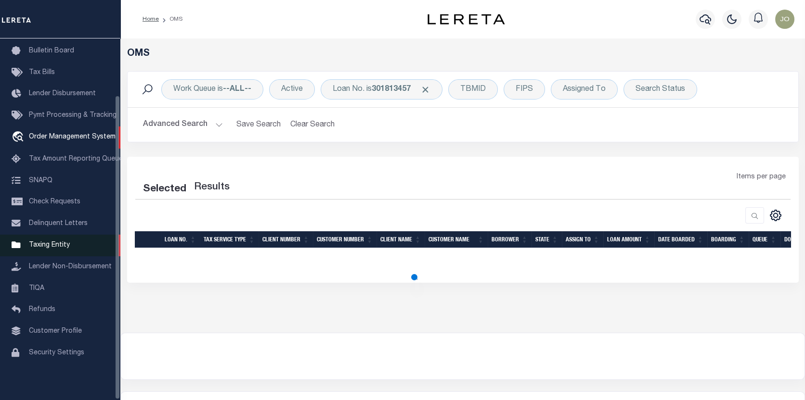
select select "200"
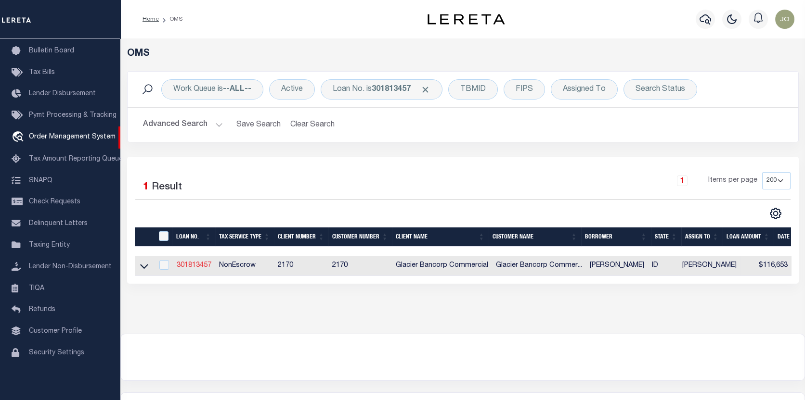
click at [191, 266] on link "301813457" at bounding box center [194, 265] width 35 height 7
type input "301813457"
type input "[PERSON_NAME]"
select select
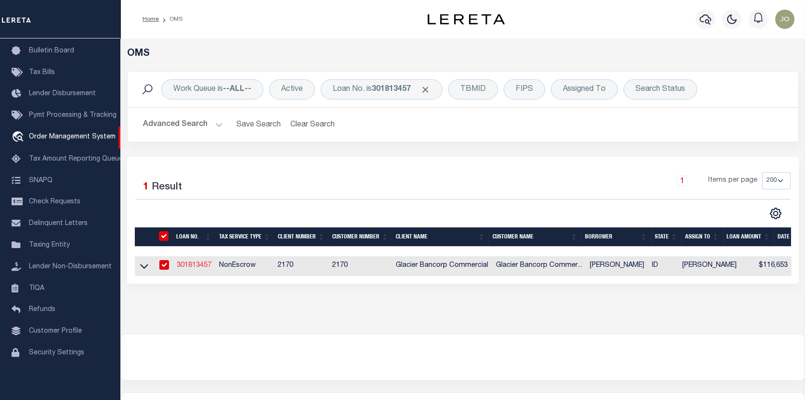
type input "893 E 3200 N"
type input "PRESTON ID 83263-5287"
select select "NonEscrow"
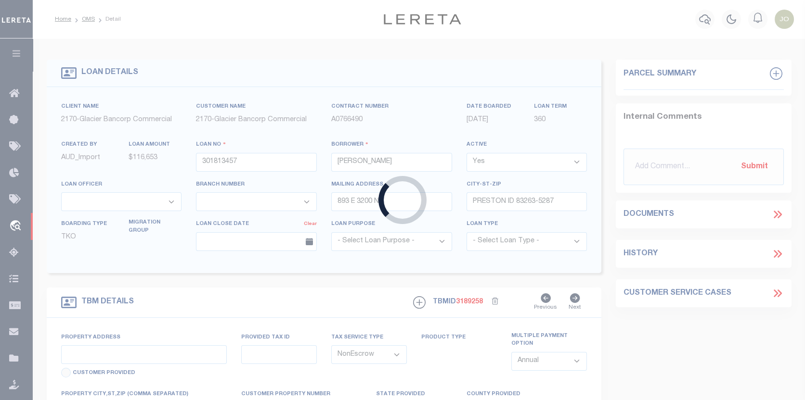
type input "[GEOGRAPHIC_DATA], [GEOGRAPHIC_DATA]"
type input "1584.01"
select select
type input "WESTON ID 832860000"
type input "501"
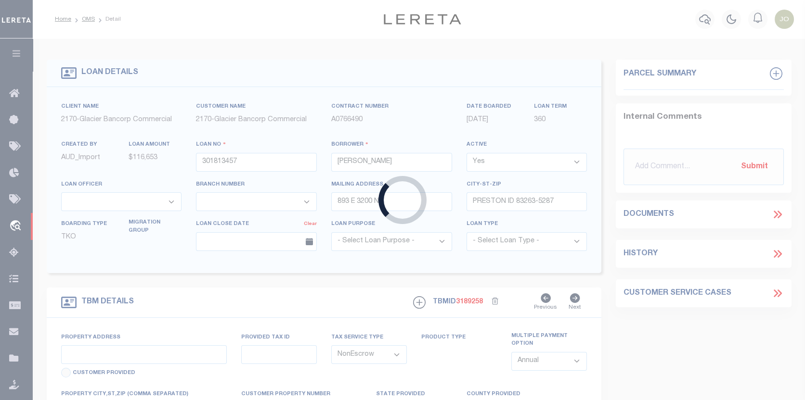
type input "ID"
select select
type textarea "LONG LEGAL"
select select "5655"
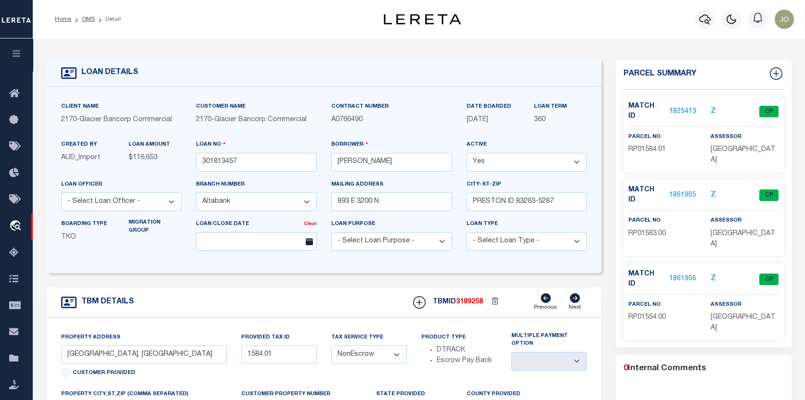
click at [689, 191] on link "1861905" at bounding box center [682, 196] width 27 height 10
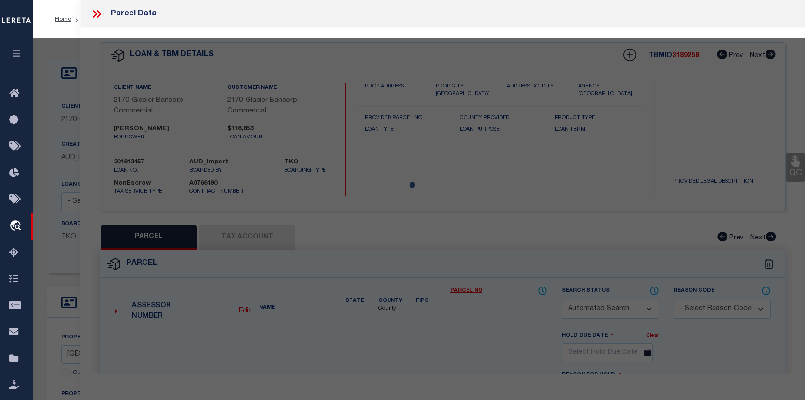
checkbox input "false"
select select "CP"
type input "[PERSON_NAME]"
select select
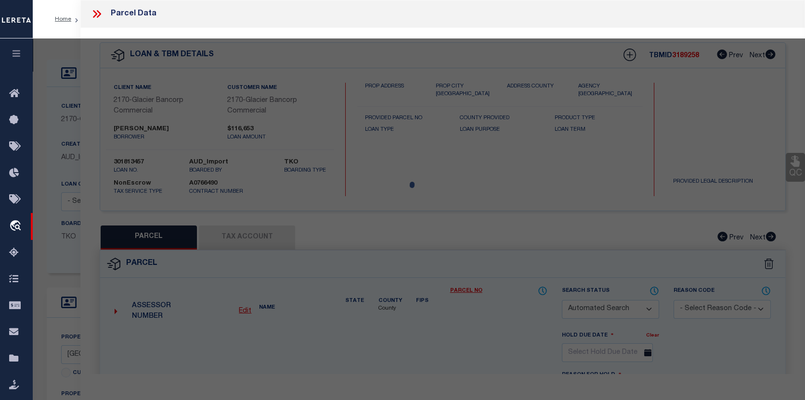
checkbox input "false"
type input "ID"
type textarea "AC 150.60"
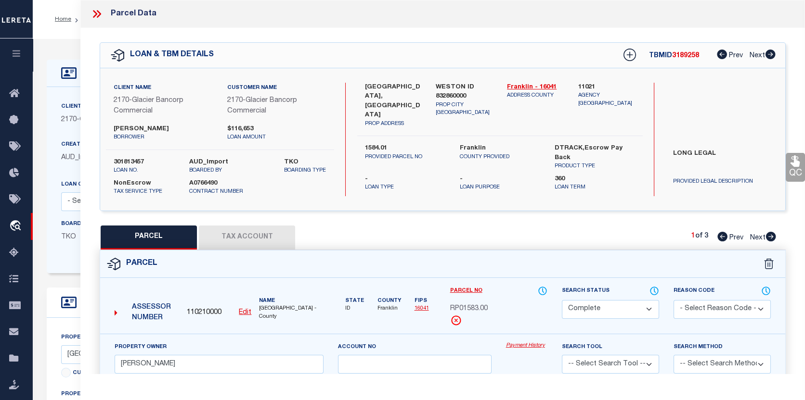
click at [538, 347] on link "Payment History" at bounding box center [526, 346] width 41 height 8
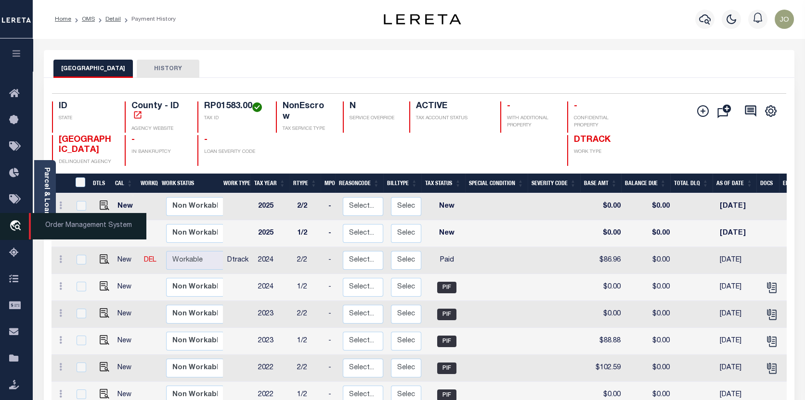
click at [17, 226] on icon "travel_explore" at bounding box center [16, 226] width 15 height 13
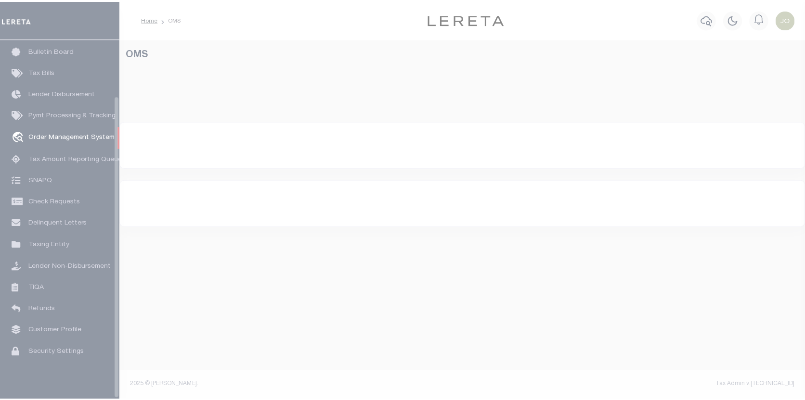
scroll to position [67, 0]
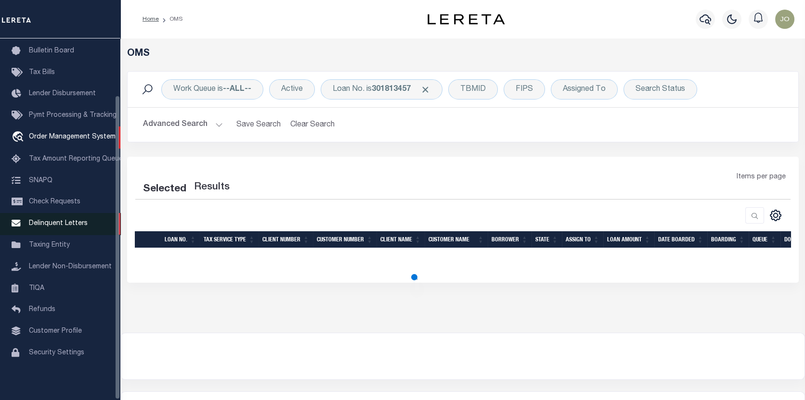
select select "200"
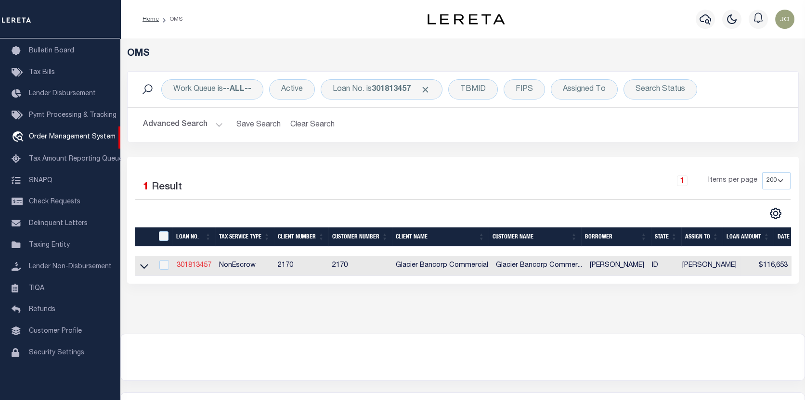
click at [202, 264] on link "301813457" at bounding box center [194, 265] width 35 height 7
type input "301813457"
type input "[PERSON_NAME]"
select select
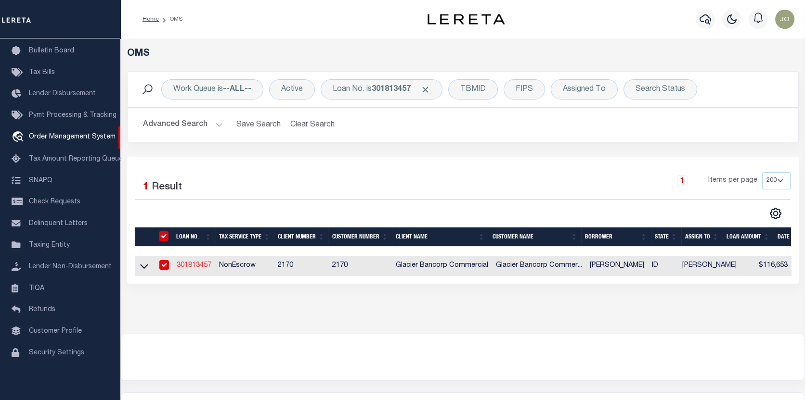
type input "893 E 3200 N"
type input "PRESTON ID 83263-5287"
select select "NonEscrow"
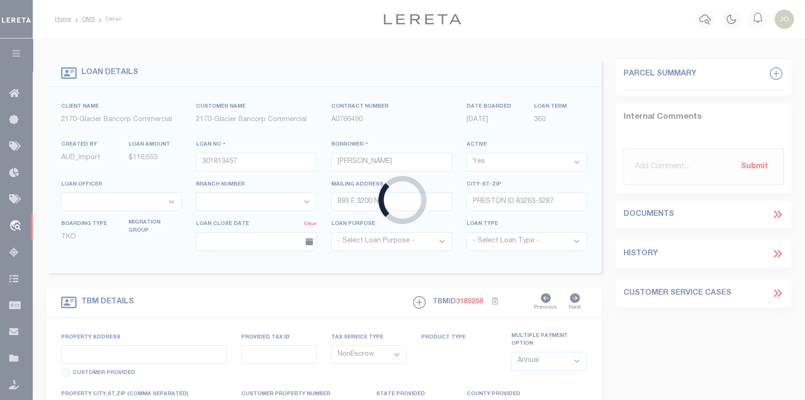
type input "FARM LAND, FRANKLIN COUNTY"
type input "1584.01"
select select
type input "WESTON ID 832860000"
type input "501"
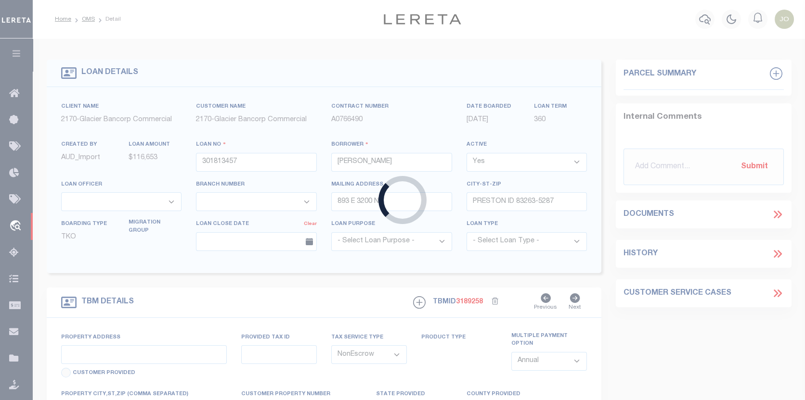
type input "ID"
select select
type textarea "LONG LEGAL"
select select "5655"
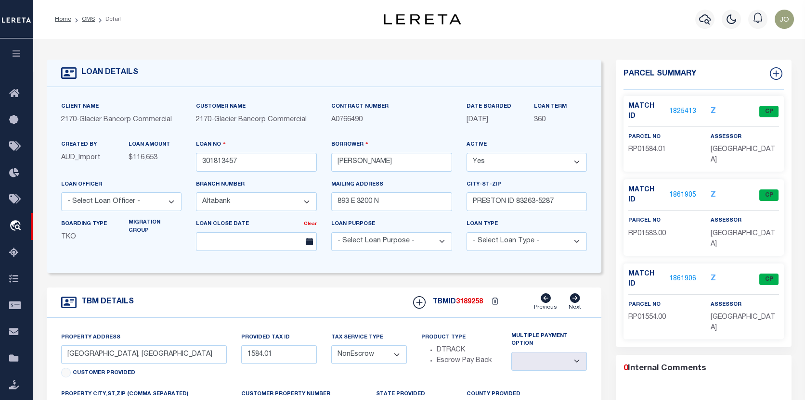
click at [686, 274] on link "1861906" at bounding box center [682, 279] width 27 height 10
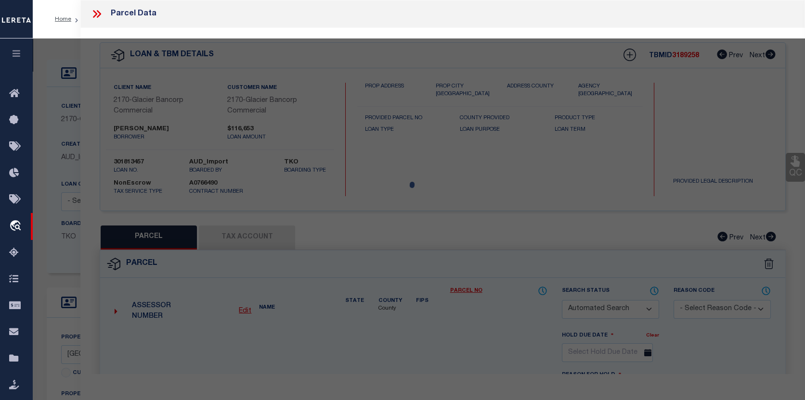
checkbox input "false"
select select "CP"
type input "WILLIAMS BRIAN"
select select
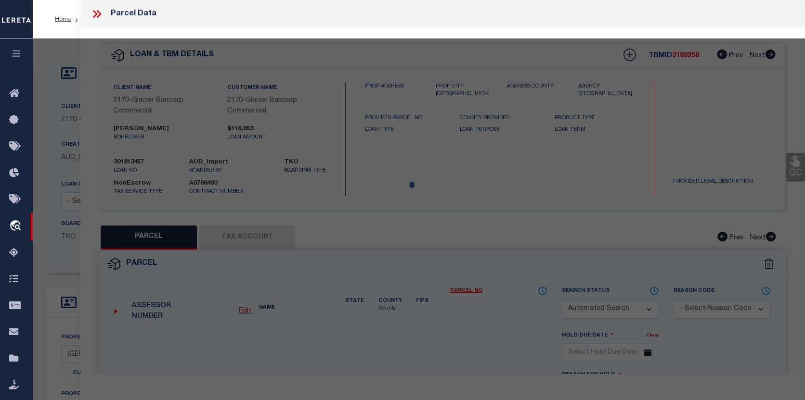
checkbox input "false"
type input "ID"
type textarea "AC 6.80"
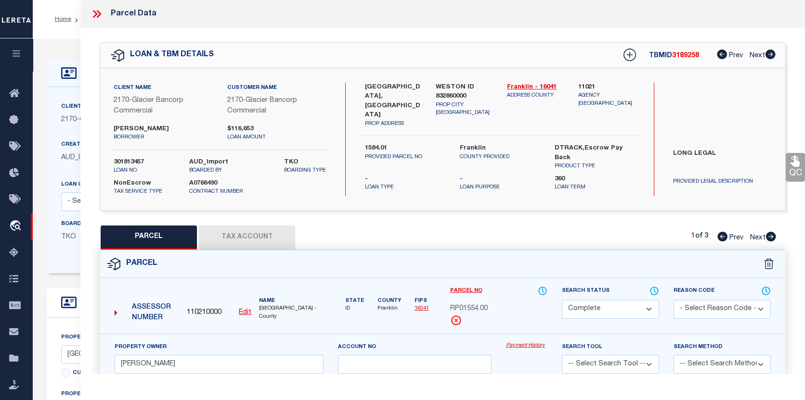
click at [534, 347] on link "Payment History" at bounding box center [526, 346] width 41 height 8
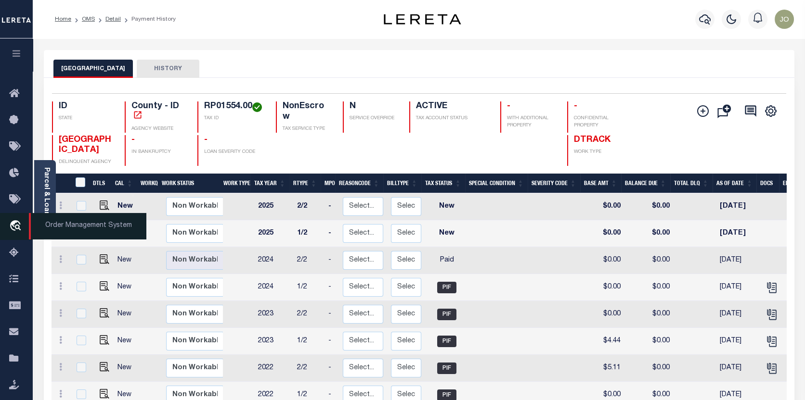
click at [14, 222] on icon "travel_explore" at bounding box center [16, 226] width 15 height 13
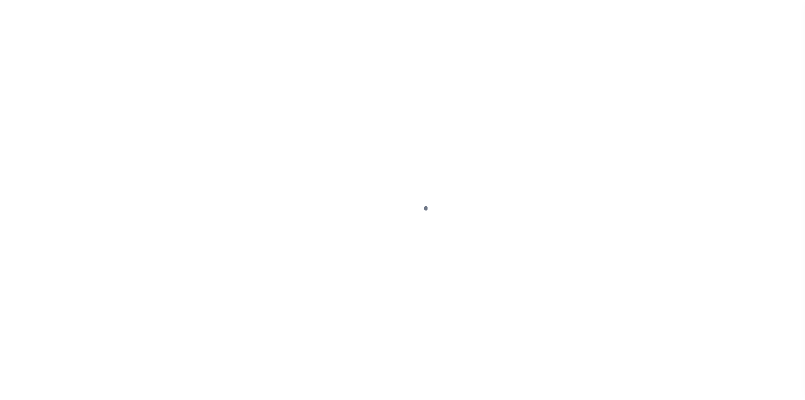
scroll to position [67, 0]
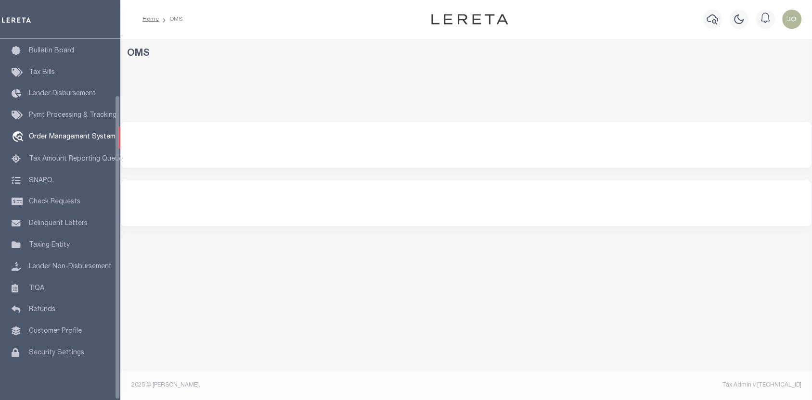
select select "200"
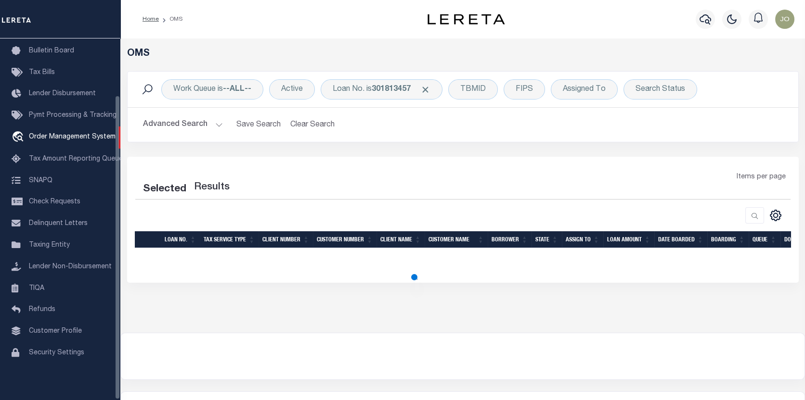
select select "200"
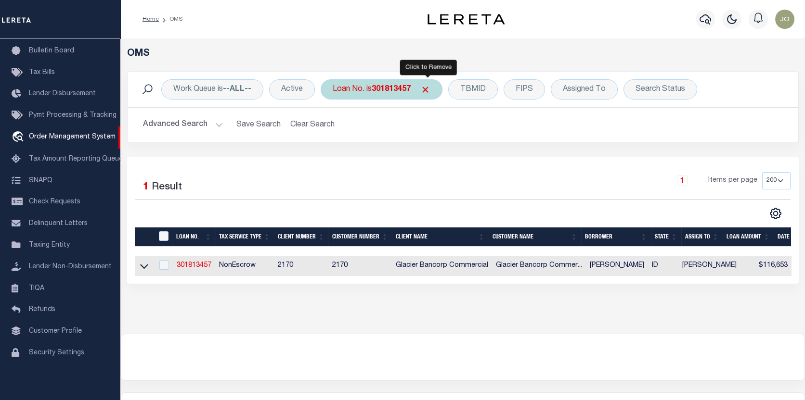
click at [429, 87] on span "Click to Remove" at bounding box center [425, 90] width 10 height 10
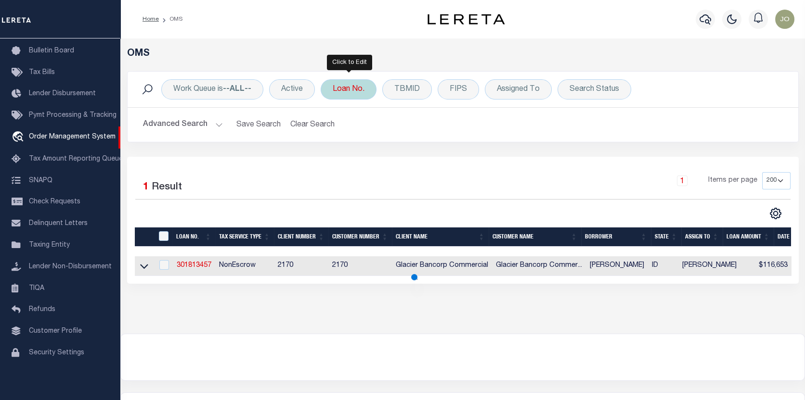
click at [351, 86] on div "Loan No." at bounding box center [349, 89] width 56 height 20
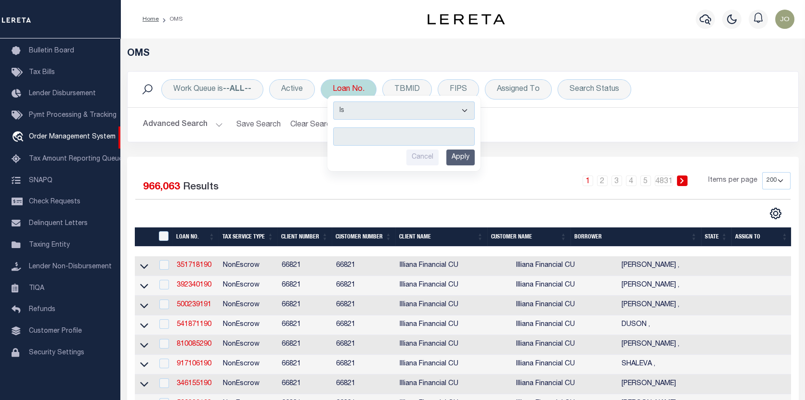
click at [342, 135] on input "text" at bounding box center [404, 137] width 142 height 18
type input "10022695"
click at [463, 154] on input "Apply" at bounding box center [460, 158] width 28 height 16
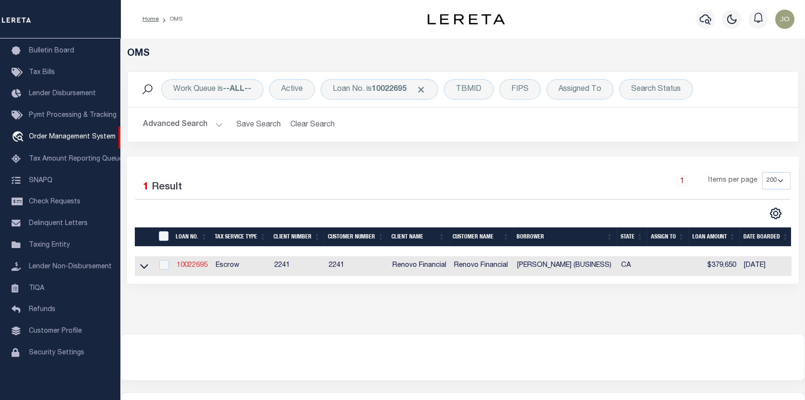
click at [188, 264] on link "10022695" at bounding box center [192, 265] width 31 height 7
type input "10022695"
type input "[PERSON_NAME] (BUSINESS)"
select select
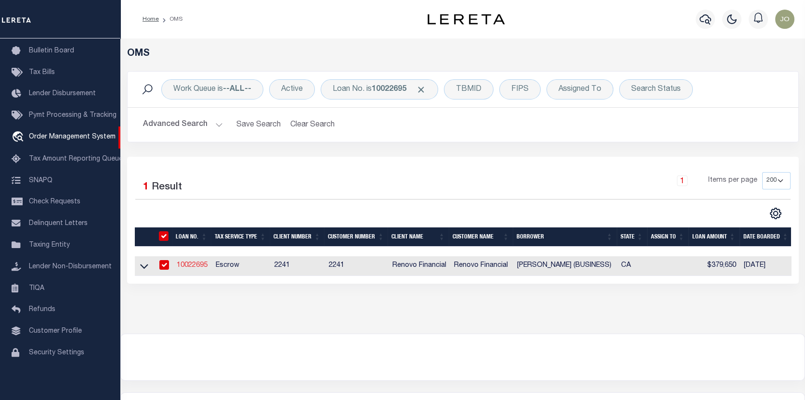
select select "400"
select select "Escrow"
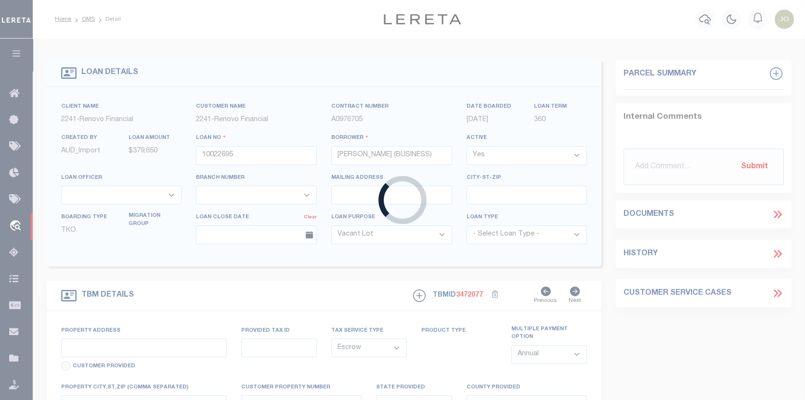
select select "25067"
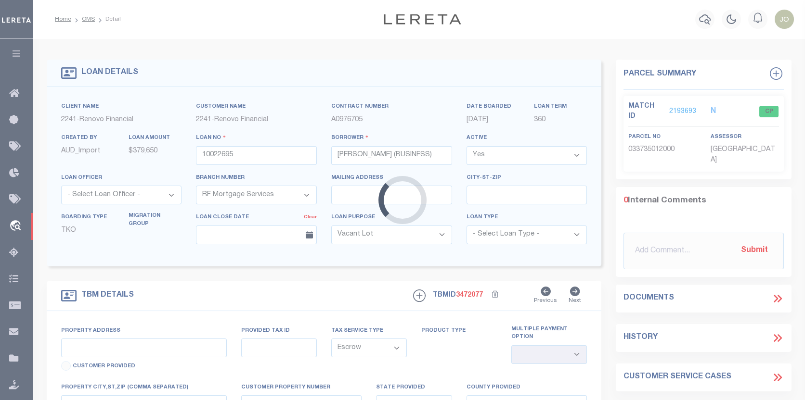
type input "[STREET_ADDRESS]"
select select
type input "[GEOGRAPHIC_DATA]"
type input "a0kUS00000CO4hu"
type input "CA"
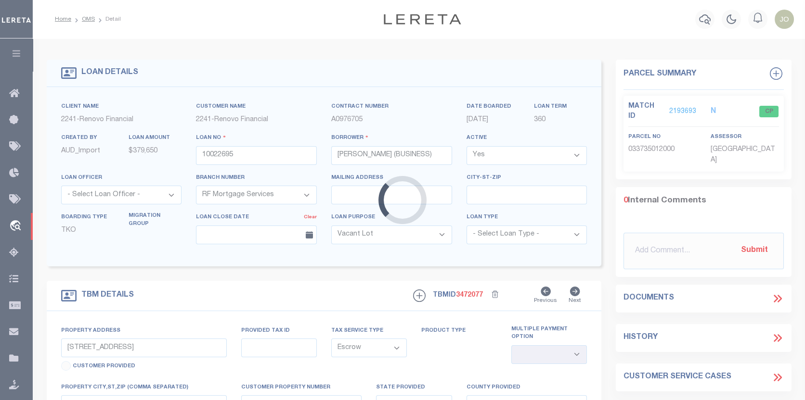
select select
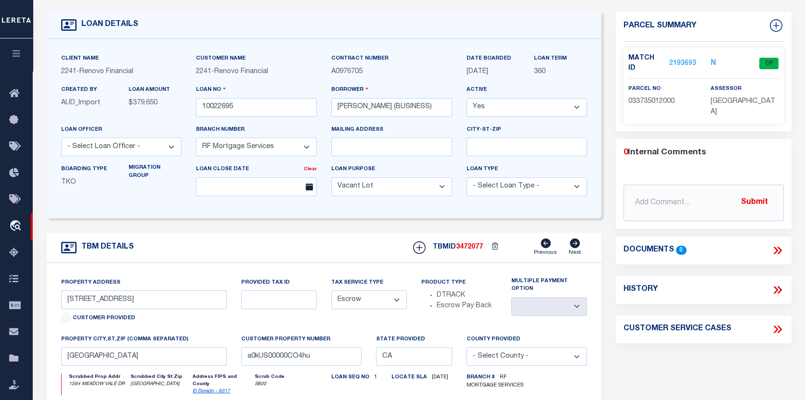
scroll to position [48, 0]
click at [682, 59] on link "2193693" at bounding box center [682, 64] width 27 height 10
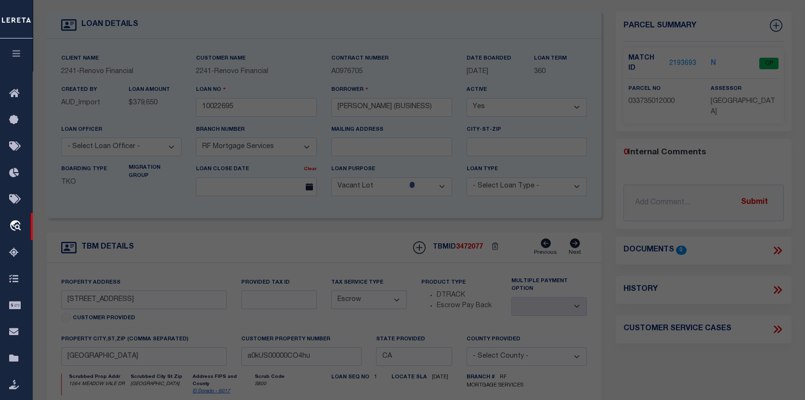
checkbox input "false"
select select "CP"
type input "[PERSON_NAME]"
select select "ATL"
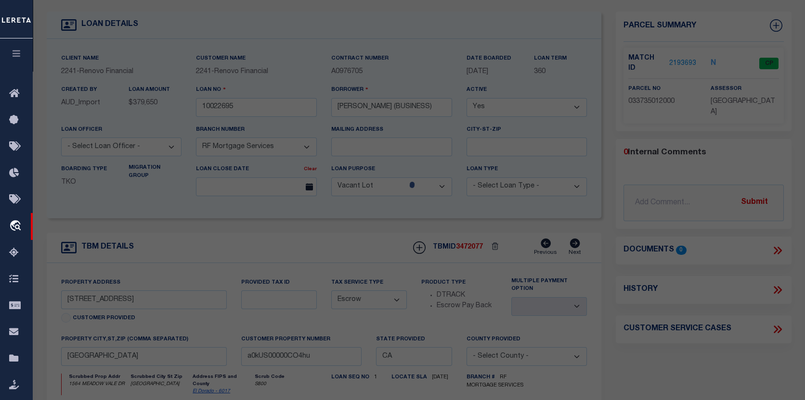
select select "ADD"
type input "1564 MEADOW VALE DR"
checkbox input "false"
type input "[GEOGRAPHIC_DATA]"
type textarea "L 54 COUNTRY CLUB HTS 4"
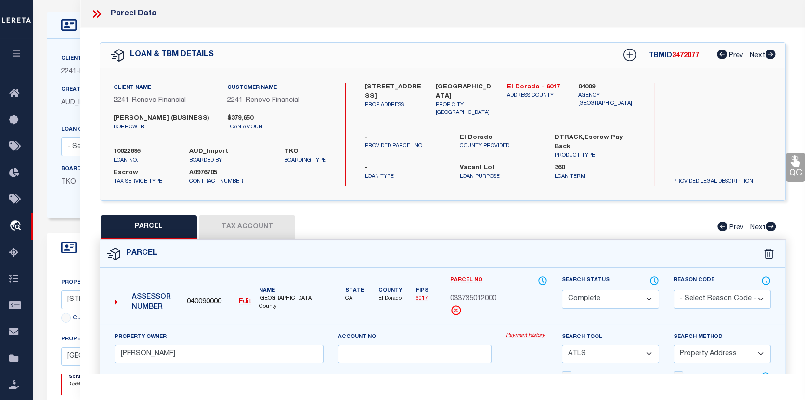
click at [274, 221] on button "Tax Account" at bounding box center [247, 228] width 96 height 24
select select "100"
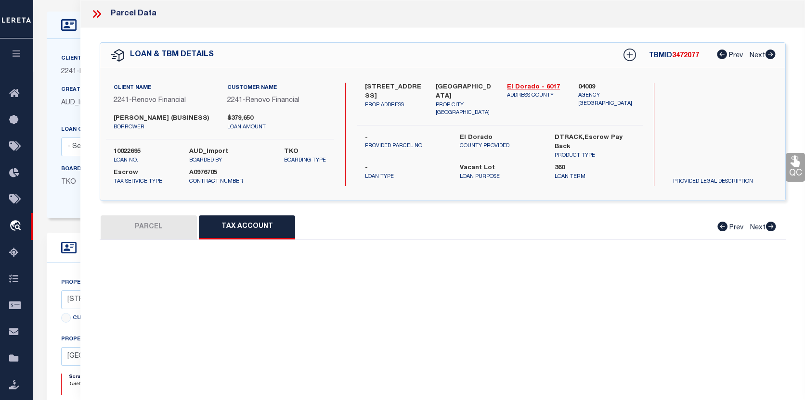
select select "100"
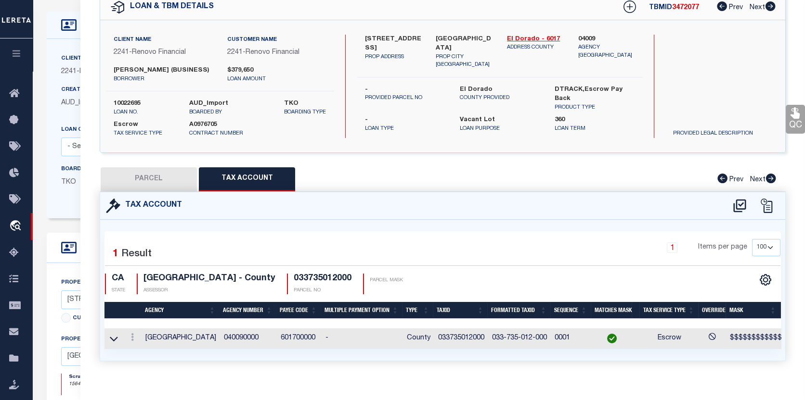
drag, startPoint x: 569, startPoint y: 354, endPoint x: 726, endPoint y: 355, distance: 156.4
click at [726, 355] on div "Selected 1 Result 1 Items per page 10 25 50 100 CA STATE" at bounding box center [442, 290] width 685 height 141
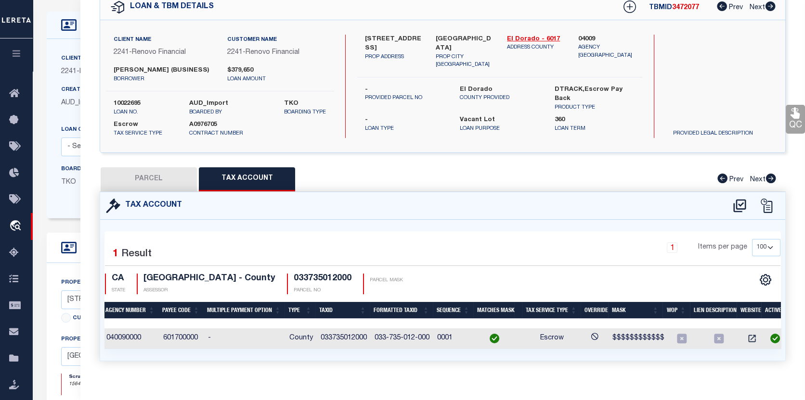
scroll to position [0, 117]
click at [747, 337] on icon "" at bounding box center [752, 339] width 10 height 10
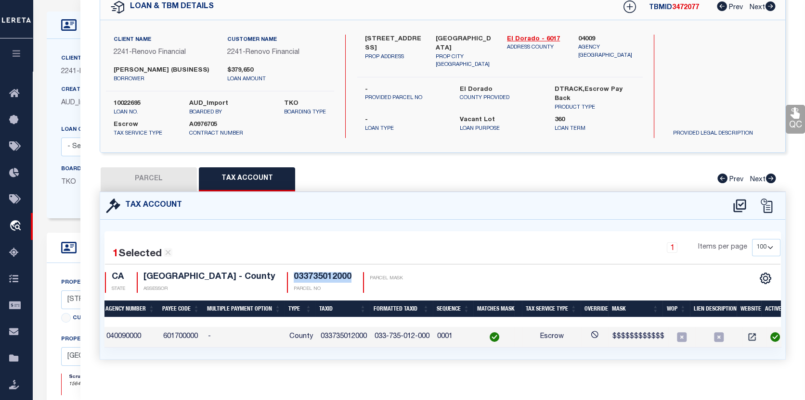
drag, startPoint x: 292, startPoint y: 274, endPoint x: 350, endPoint y: 279, distance: 58.4
click at [350, 280] on div "CA STATE [GEOGRAPHIC_DATA] - County ASSESSOR 033735012000 PARCEL NO PARCEL MASK" at bounding box center [255, 282] width 300 height 21
copy h4 "033735012000"
click at [747, 338] on icon "" at bounding box center [752, 338] width 10 height 10
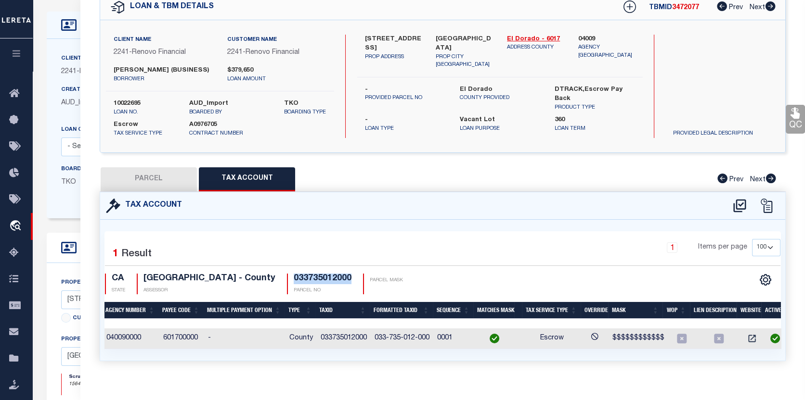
click at [147, 180] on button "PARCEL" at bounding box center [149, 179] width 96 height 24
select select "AS"
select select
checkbox input "false"
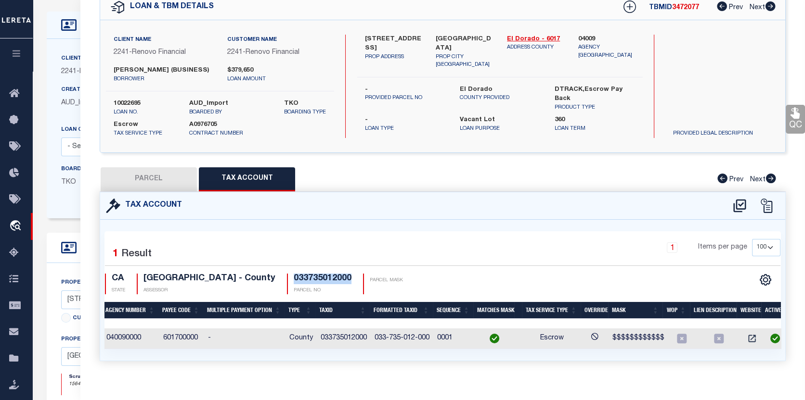
checkbox input "false"
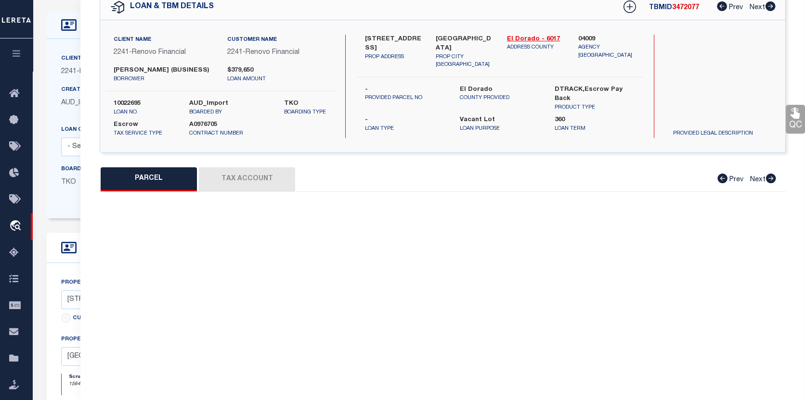
select select "CP"
type input "[PERSON_NAME]"
select select "ATL"
select select "ADD"
type input "1564 MEADOW VALE DR"
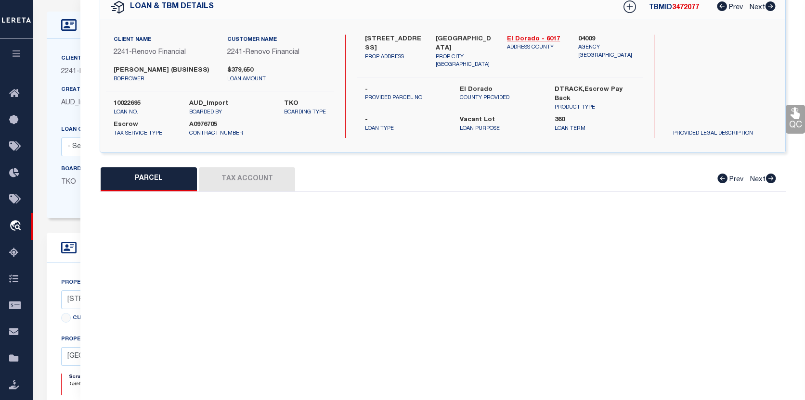
checkbox input "false"
type input "[GEOGRAPHIC_DATA]"
type textarea "L 54 COUNTRY CLUB HTS 4"
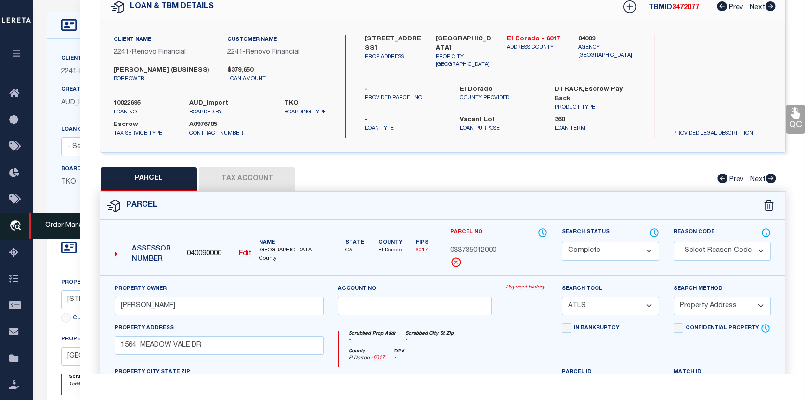
click at [8, 226] on link "travel_explore Order Management System" at bounding box center [16, 226] width 33 height 27
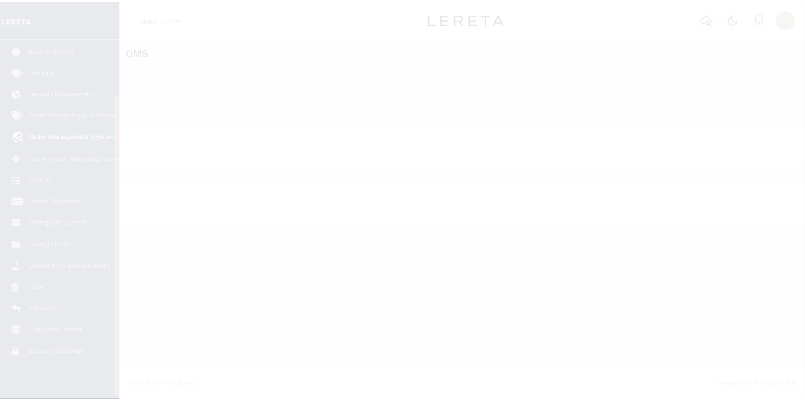
scroll to position [67, 0]
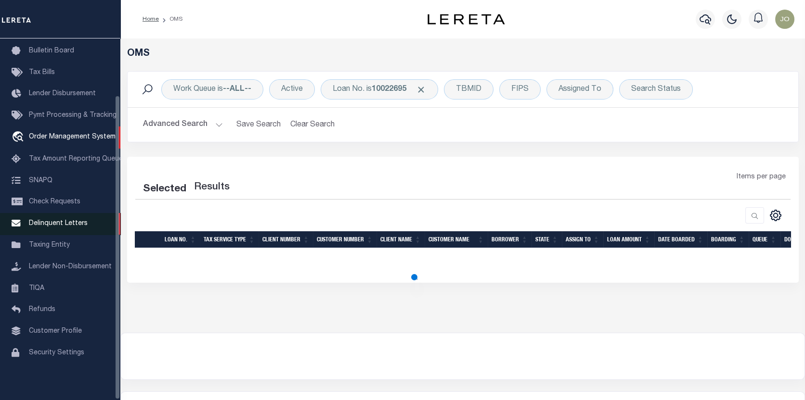
select select "200"
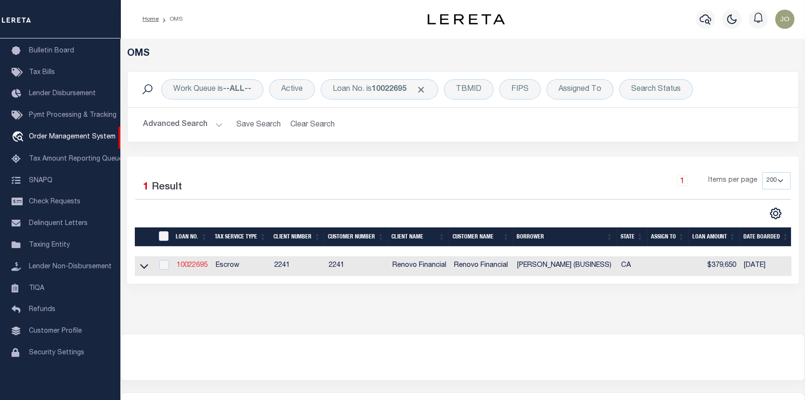
click at [199, 266] on link "10022695" at bounding box center [192, 265] width 31 height 7
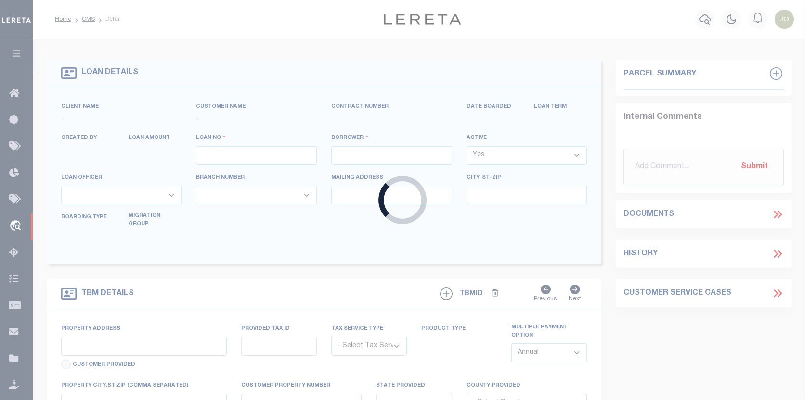
type input "10022695"
type input "[PERSON_NAME] (BUSINESS)"
select select
select select "400"
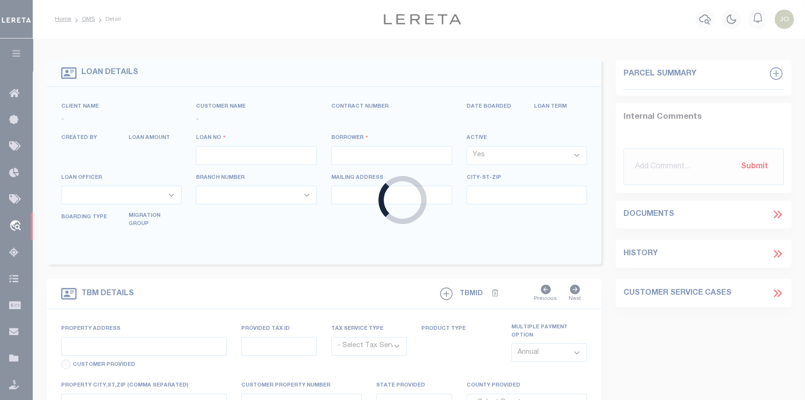
select select "Escrow"
select select "25067"
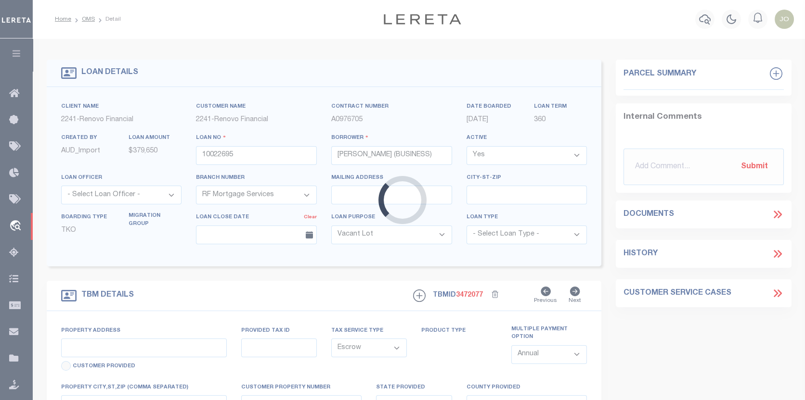
type input "[STREET_ADDRESS]"
select select
type input "[GEOGRAPHIC_DATA]"
type input "a0kUS00000CO4hu"
type input "CA"
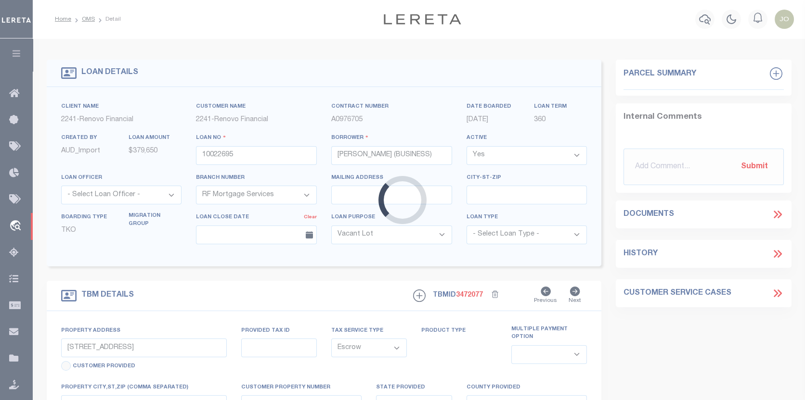
select select
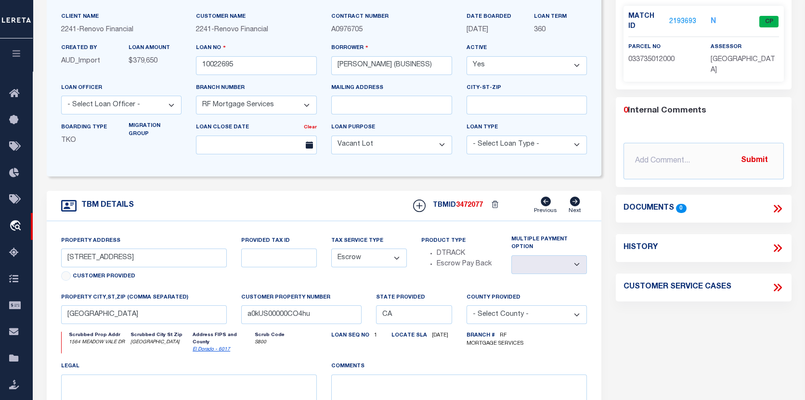
scroll to position [48, 0]
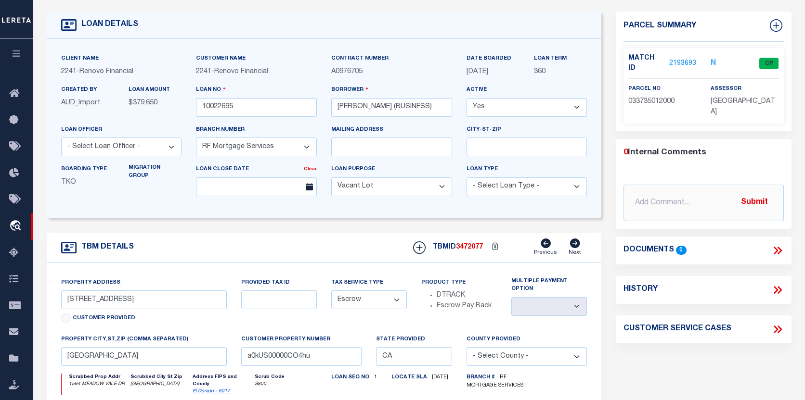
click at [673, 59] on link "2193693" at bounding box center [682, 64] width 27 height 10
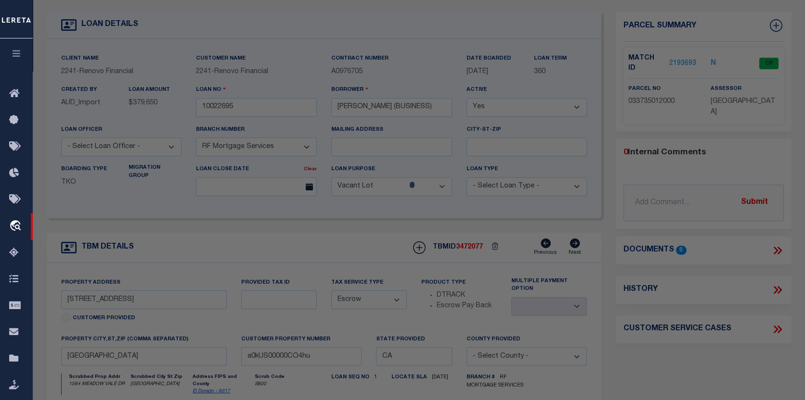
checkbox input "false"
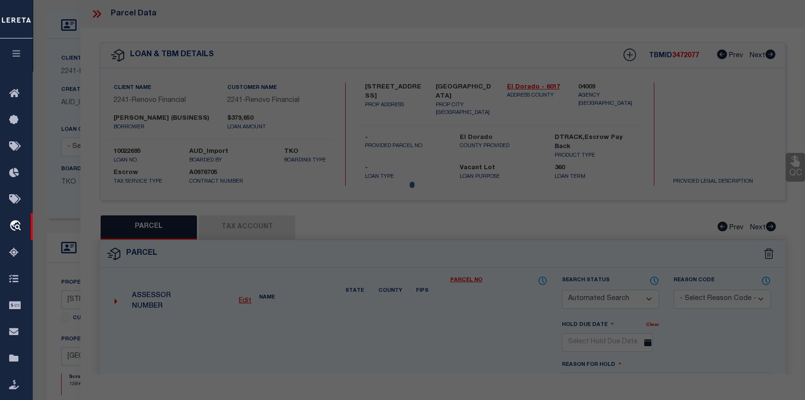
select select "CP"
type input "HEALEY,EDWARD"
select select "ATL"
select select "ADD"
type input "1564 MEADOW VALE DR"
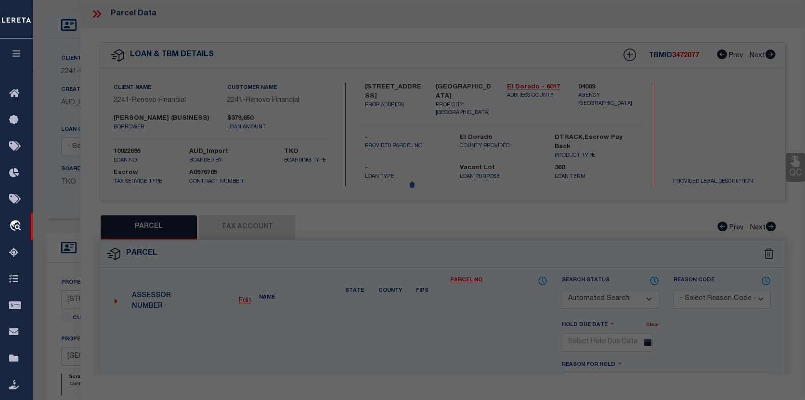
checkbox input "false"
type input "[GEOGRAPHIC_DATA]"
type textarea "L 54 COUNTRY CLUB HTS 4"
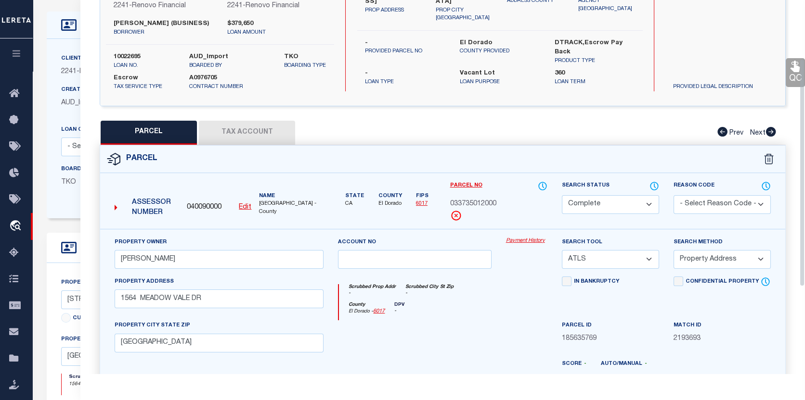
scroll to position [96, 0]
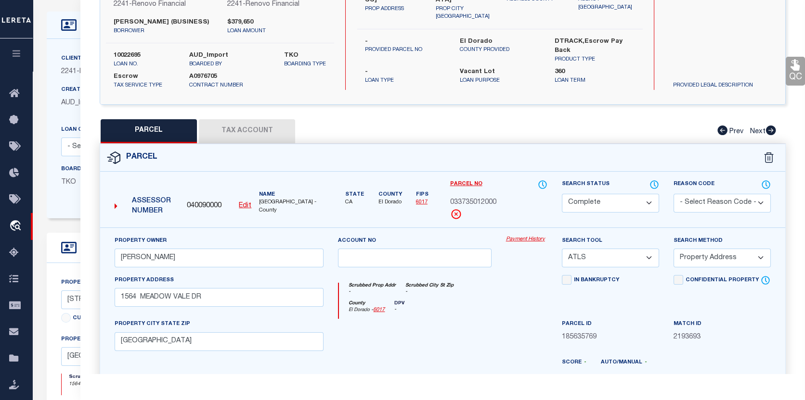
click at [525, 239] on link "Payment History" at bounding box center [526, 240] width 41 height 8
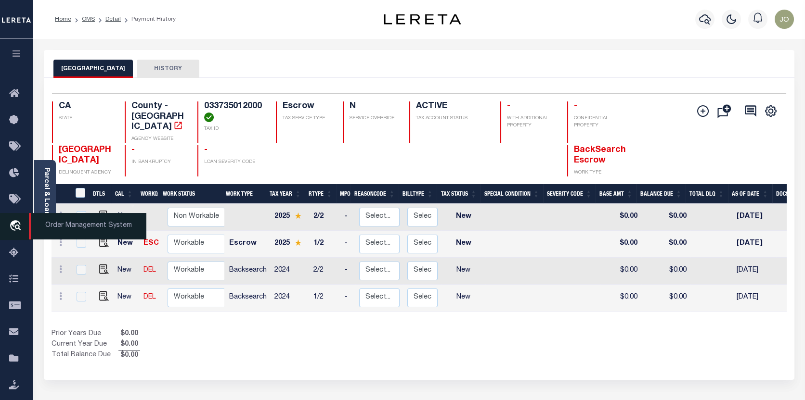
click at [17, 230] on icon "travel_explore" at bounding box center [16, 226] width 15 height 13
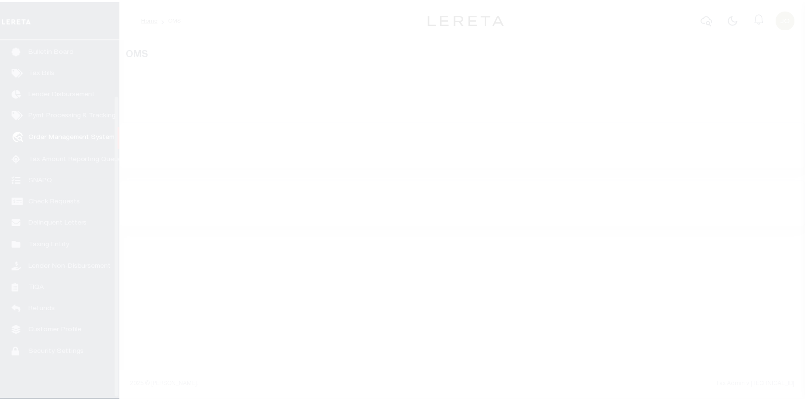
scroll to position [67, 0]
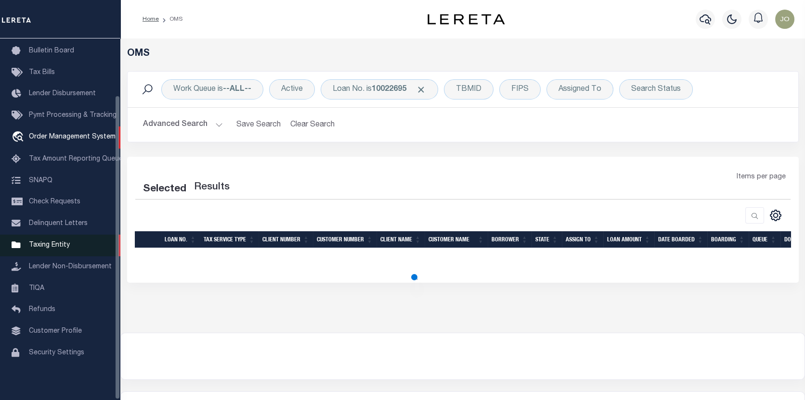
select select "200"
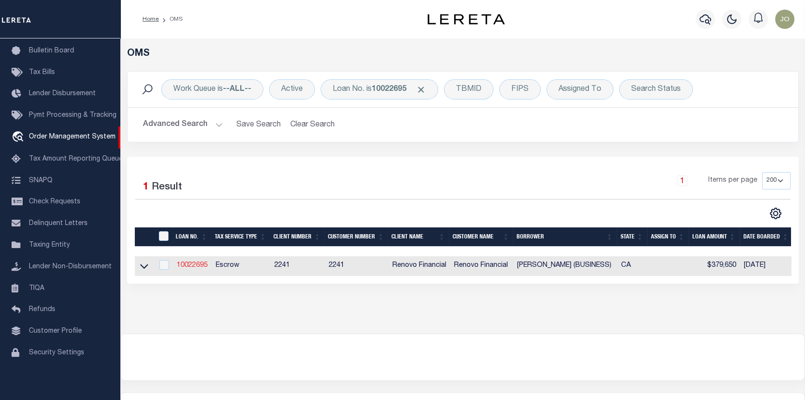
click at [192, 263] on link "10022695" at bounding box center [192, 265] width 31 height 7
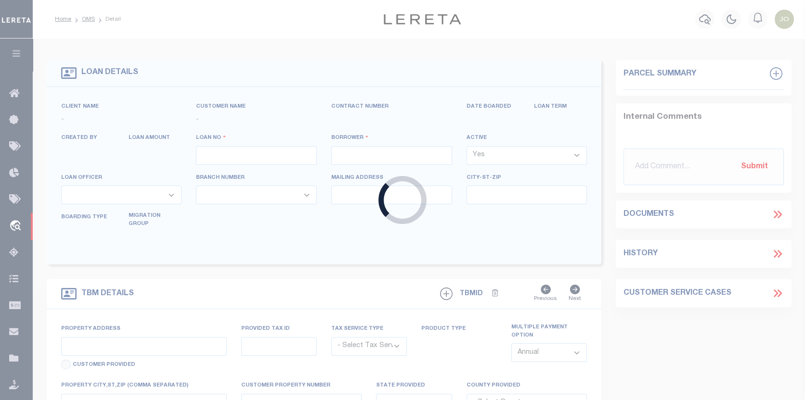
type input "10022695"
type input "EDWARD HEALEY (BUSINESS)"
select select
select select "400"
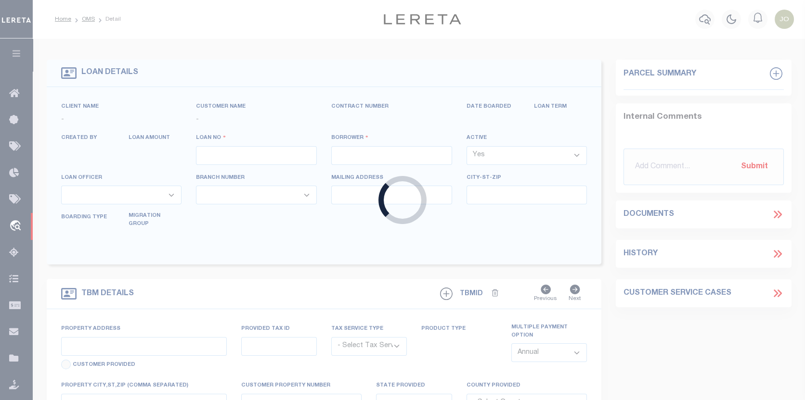
select select "Escrow"
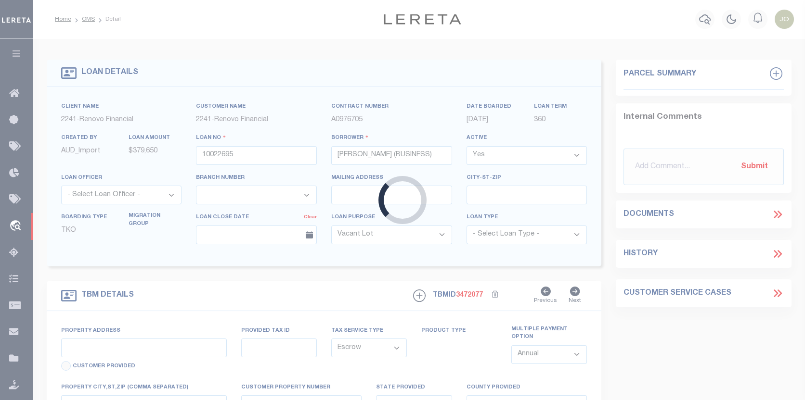
type input "1564 MEADOW VALE DRIVE"
select select
type input "SOUTH LAKE TAHOE, CA 96150"
type input "a0kUS00000CO4hu"
type input "CA"
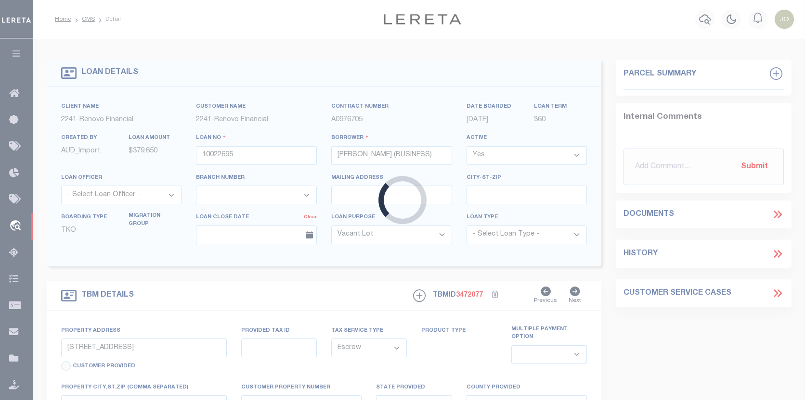
select select
select select "25067"
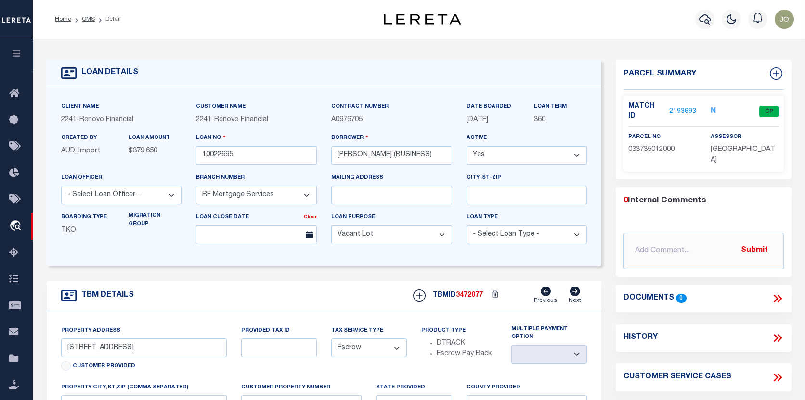
click at [677, 107] on link "2193693" at bounding box center [682, 112] width 27 height 10
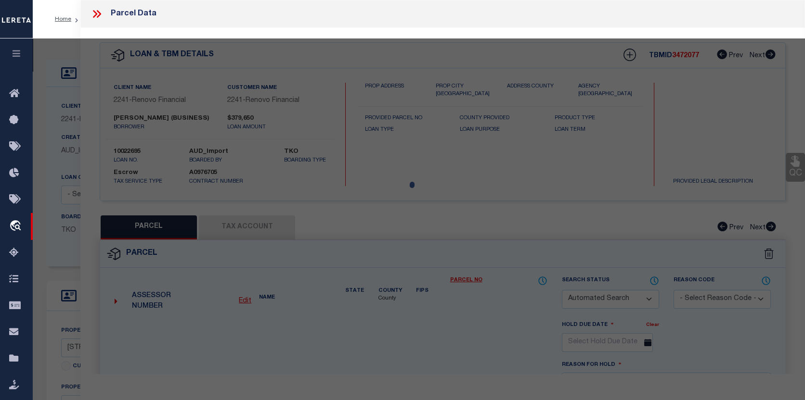
checkbox input "false"
select select "CP"
type input "HEALEY,EDWARD"
select select "ATL"
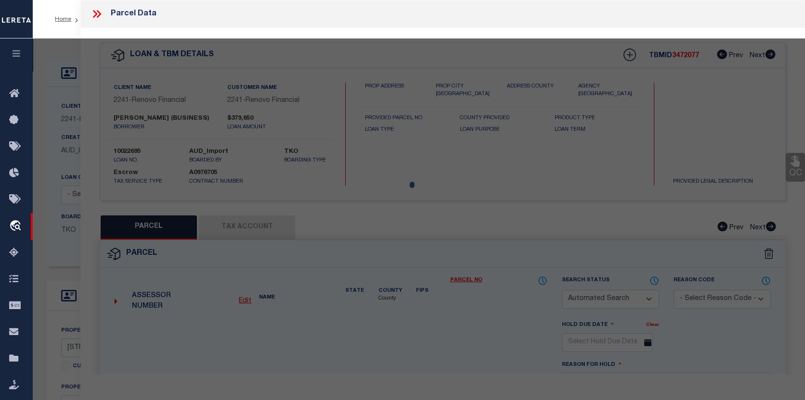
select select "ADD"
type input "1564 MEADOW VALE DR"
checkbox input "false"
type input "SOUTH LAKE TAHOE, CA 96150"
type textarea "L 54 COUNTRY CLUB HTS 4"
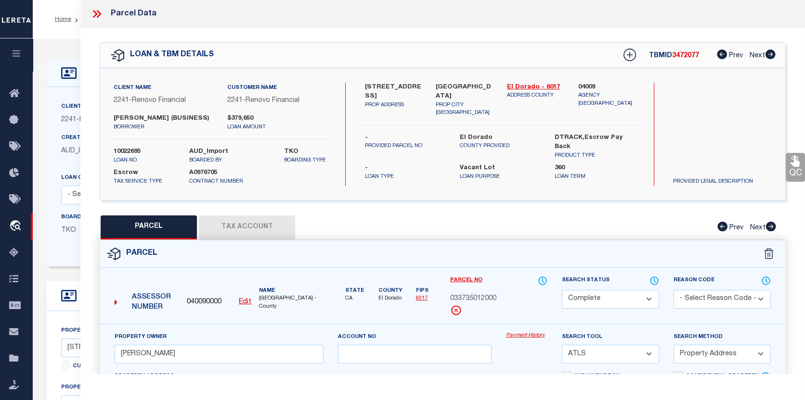
click at [239, 225] on button "Tax Account" at bounding box center [247, 228] width 96 height 24
select select "100"
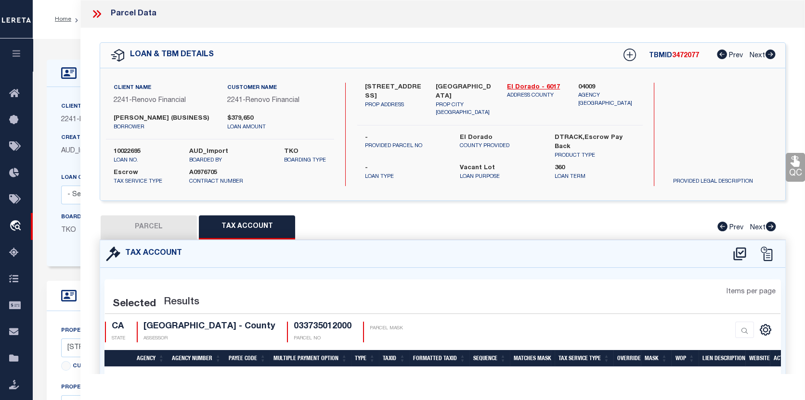
select select "100"
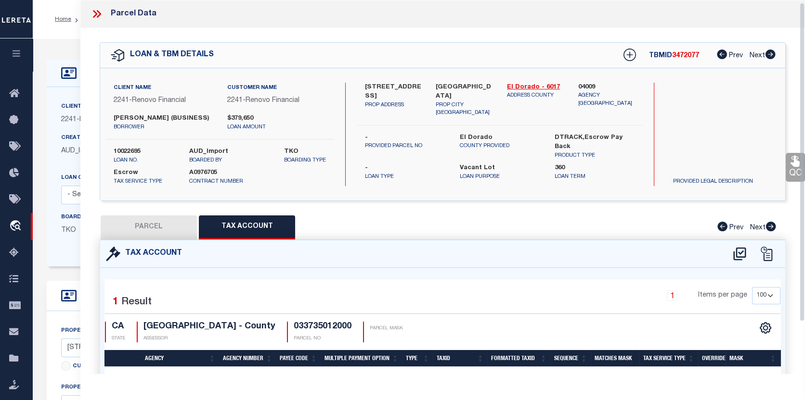
scroll to position [48, 0]
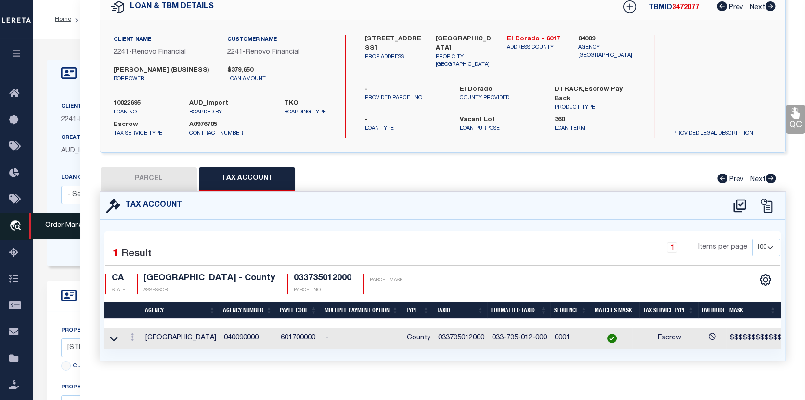
click at [13, 219] on link "travel_explore Order Management System" at bounding box center [16, 226] width 33 height 27
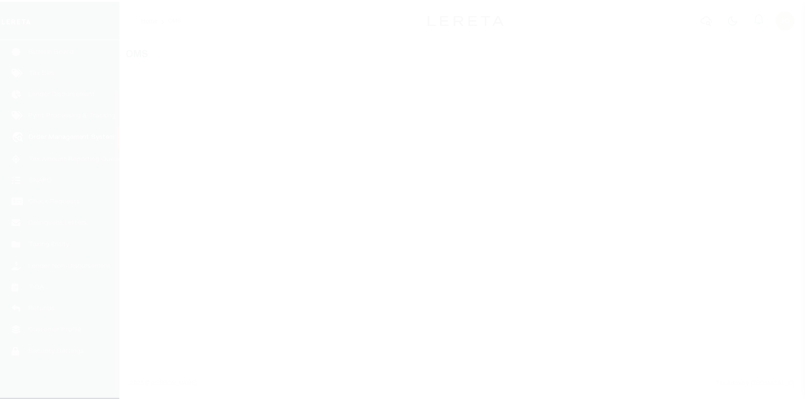
scroll to position [67, 0]
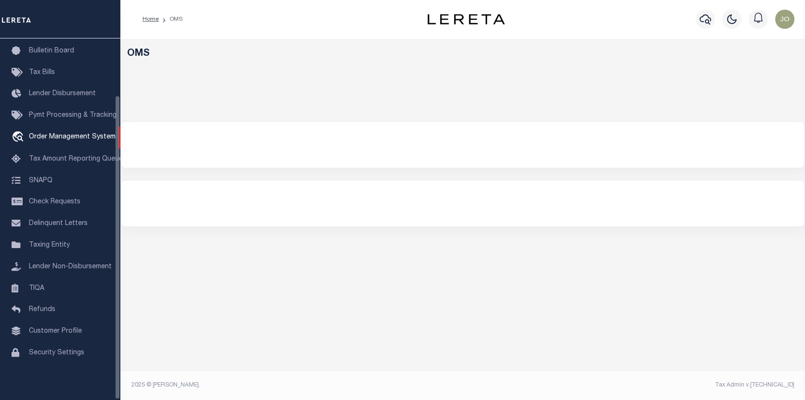
select select "200"
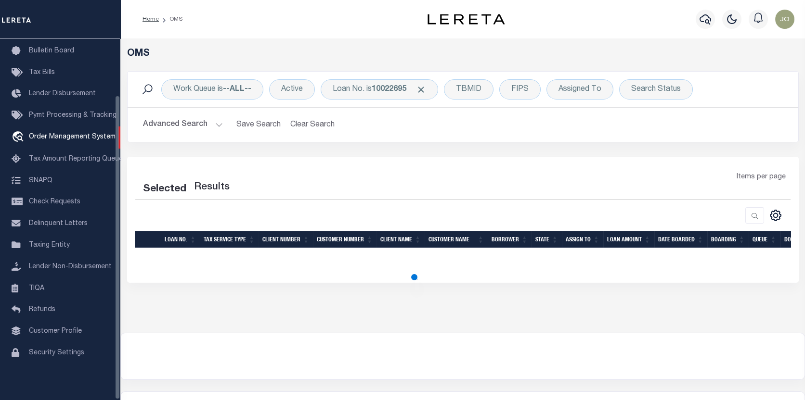
select select "200"
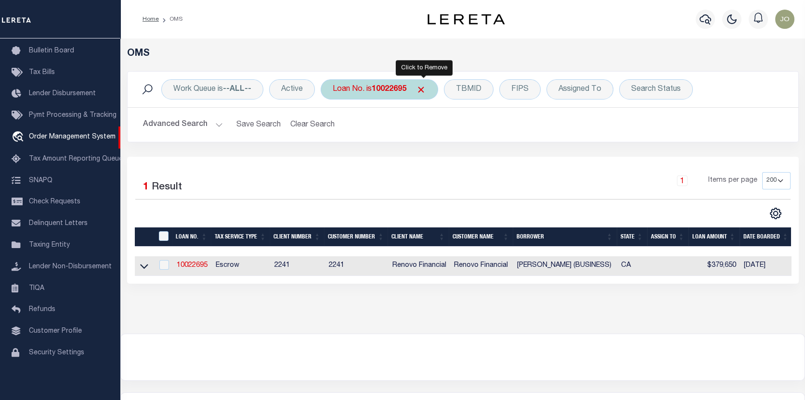
click at [420, 86] on span "Click to Remove" at bounding box center [421, 90] width 10 height 10
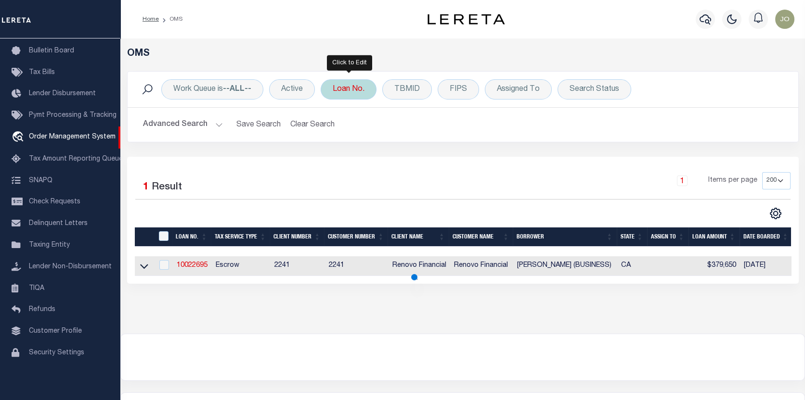
click at [352, 89] on div "Loan No." at bounding box center [349, 89] width 56 height 20
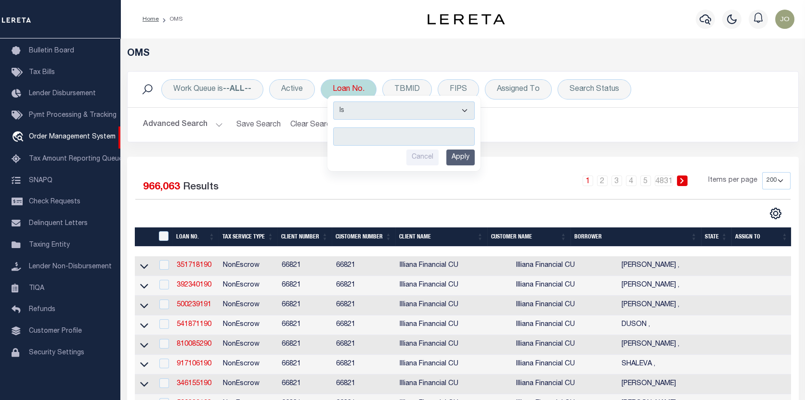
click at [338, 136] on input "text" at bounding box center [404, 137] width 142 height 18
type input "202419665"
click at [460, 151] on input "Apply" at bounding box center [460, 158] width 28 height 16
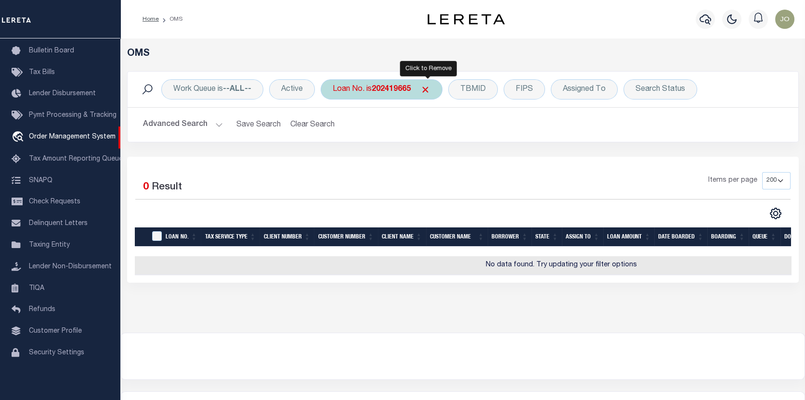
click at [429, 89] on span "Click to Remove" at bounding box center [425, 90] width 10 height 10
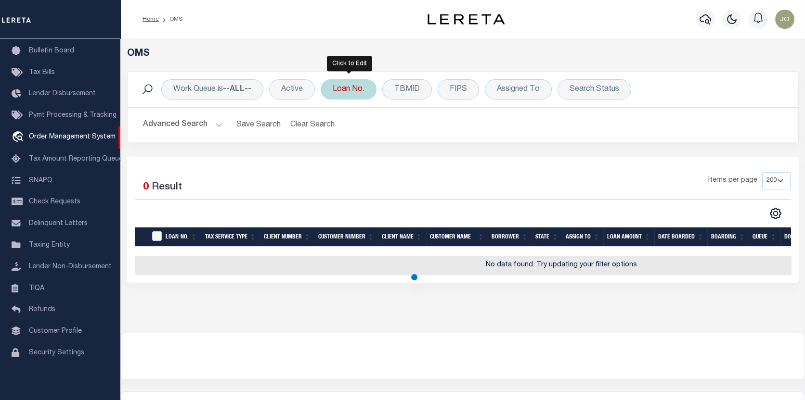
click at [349, 87] on div "Loan No." at bounding box center [349, 89] width 56 height 20
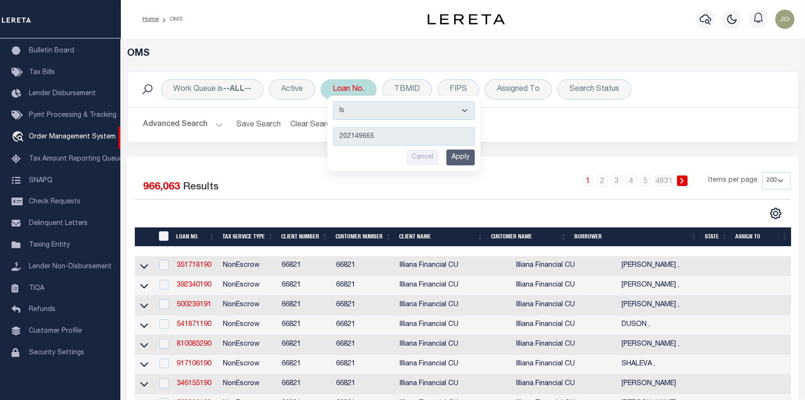
type input "202149665"
click at [457, 155] on input "Apply" at bounding box center [460, 158] width 28 height 16
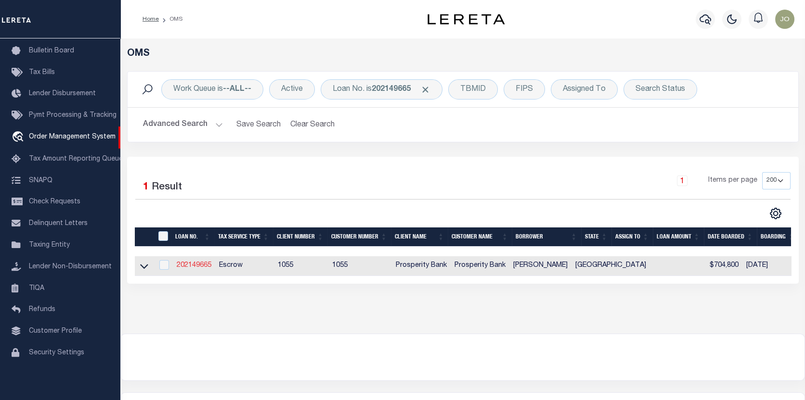
click at [193, 266] on link "202149665" at bounding box center [194, 265] width 35 height 7
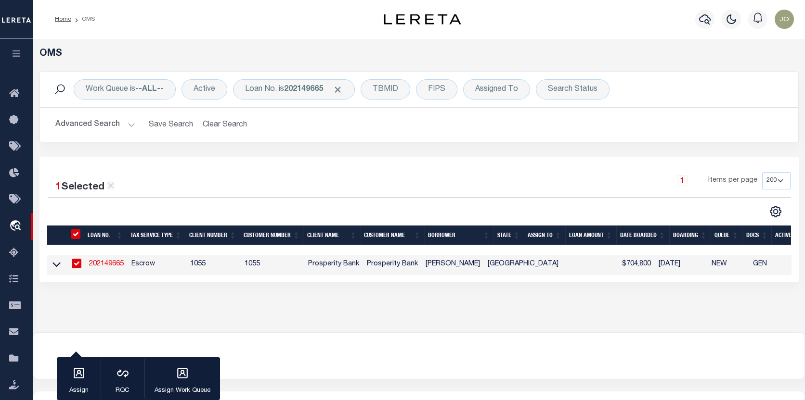
type input "202149665"
type input "[PERSON_NAME]"
select select
type input "[STREET_ADDRESS]"
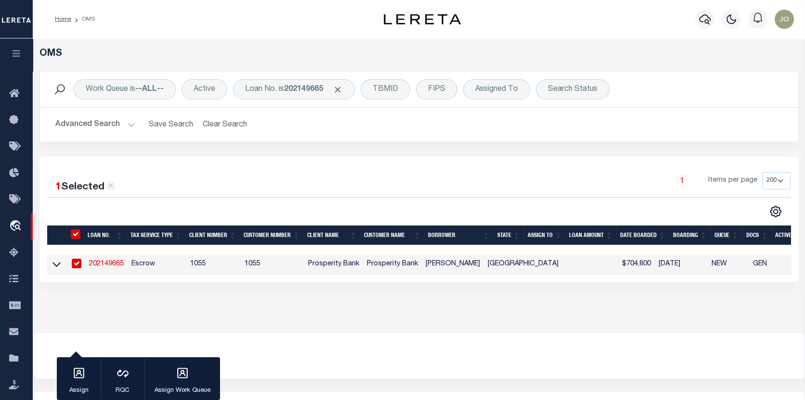
type input "MAGNOLIA TX 77354"
select select "100"
select select "Escrow"
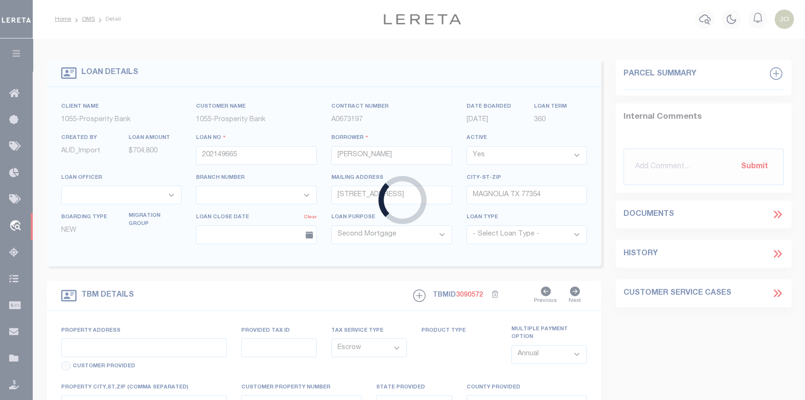
select select "119914"
select select "4019"
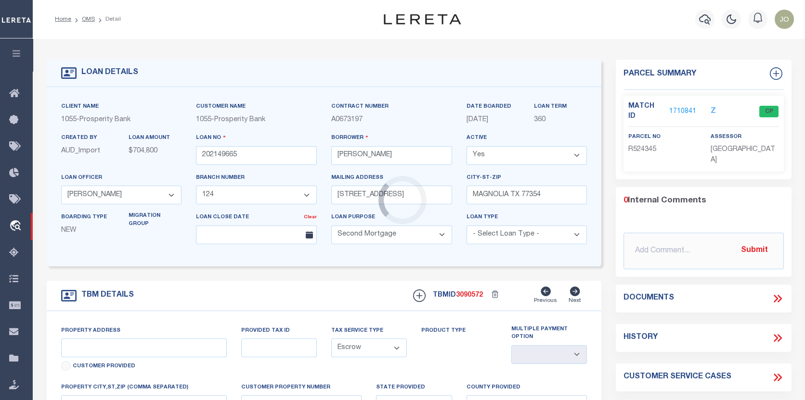
type input "[STREET_ADDRESS]"
type input "TBD"
select select
type input "[GEOGRAPHIC_DATA]"
select select
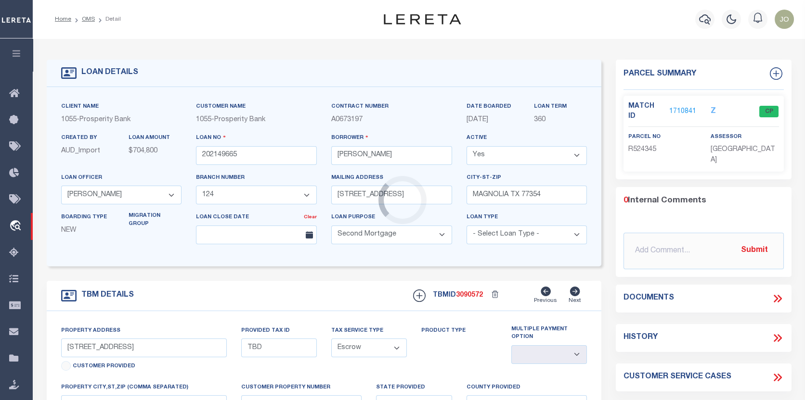
type textarea "[PERSON_NAME] SUR A469 5.46 AC"
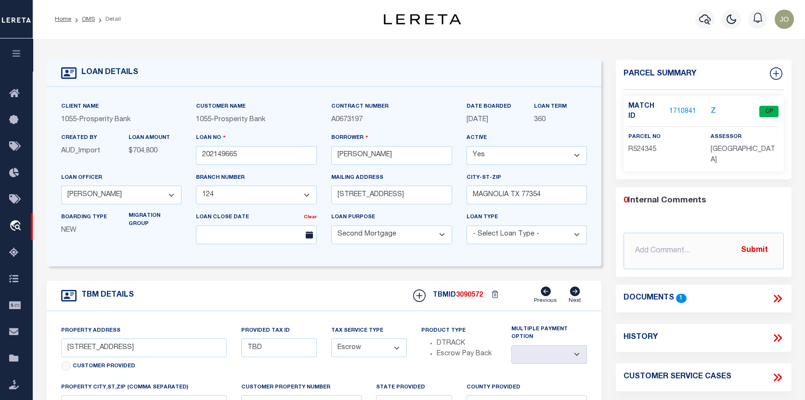
click at [687, 107] on link "1710841" at bounding box center [682, 112] width 27 height 10
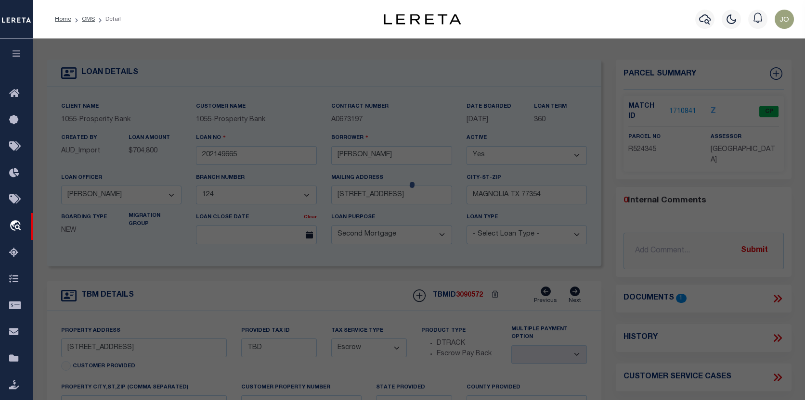
checkbox input "false"
select select "CP"
type input "[PERSON_NAME] & [PERSON_NAME]"
type input "[PHONE_NUMBER]"
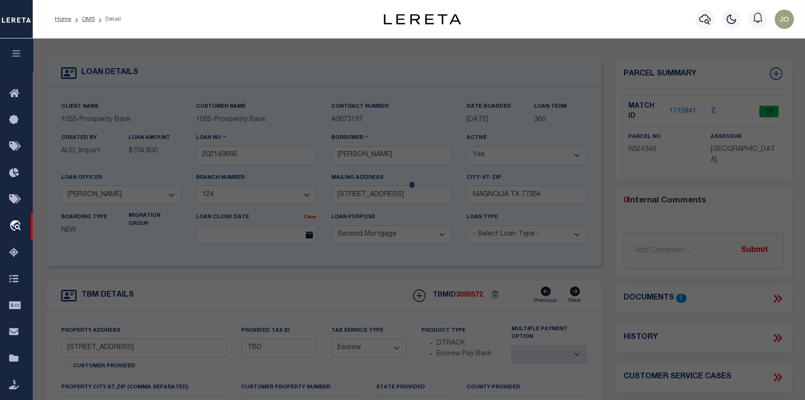
type input "[STREET_ADDRESS]"
checkbox input "false"
type input "[GEOGRAPHIC_DATA]"
type textarea "S710000 - [GEOGRAPHIC_DATA], Lot 6-B, ACRES 5.46"
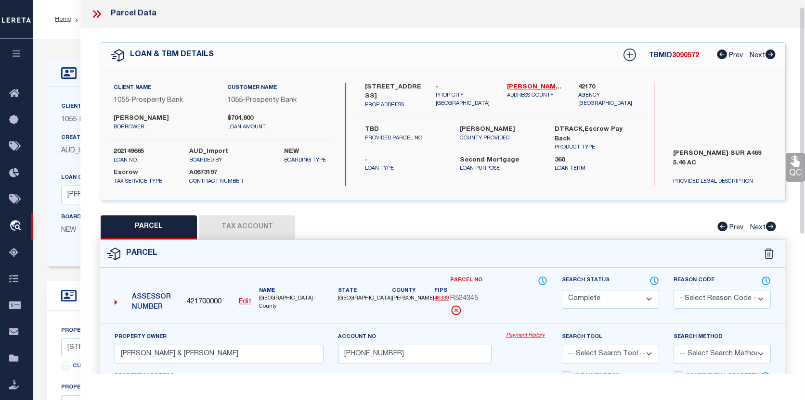
scroll to position [48, 0]
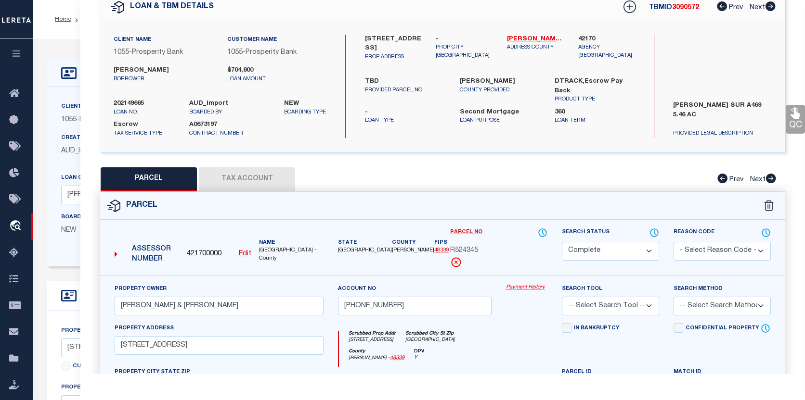
click at [523, 288] on link "Payment History" at bounding box center [526, 288] width 41 height 8
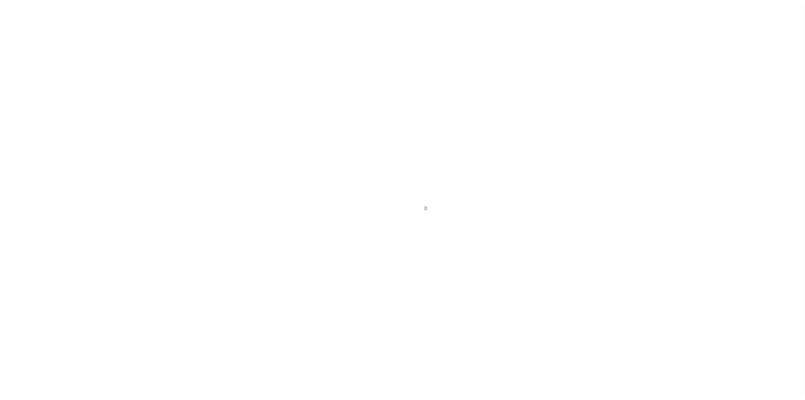
select select "119914"
select select "4019"
select select "100"
select select "Escrow"
select select
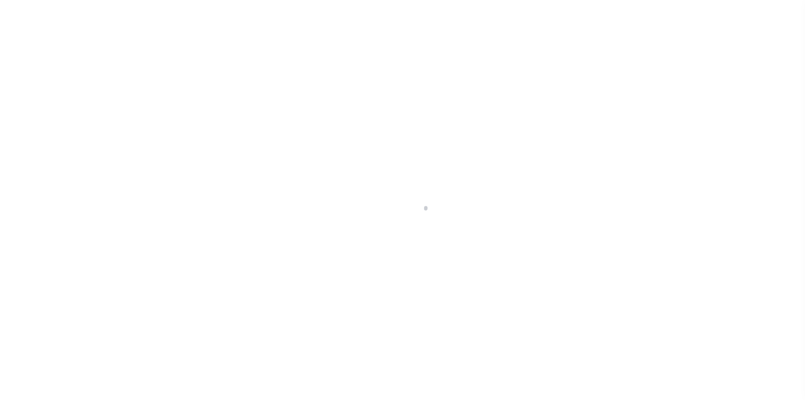
select select
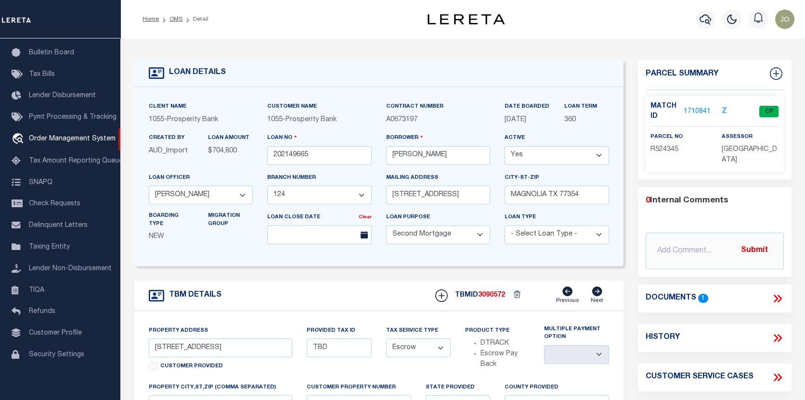
click at [782, 298] on icon at bounding box center [777, 299] width 13 height 13
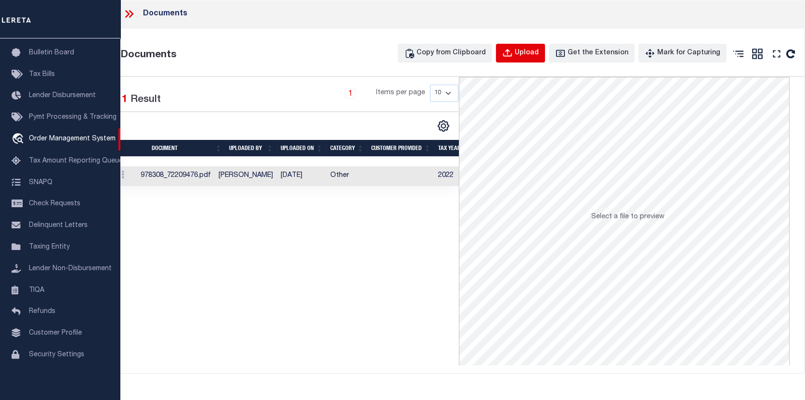
click at [539, 52] on div "Upload" at bounding box center [527, 53] width 24 height 11
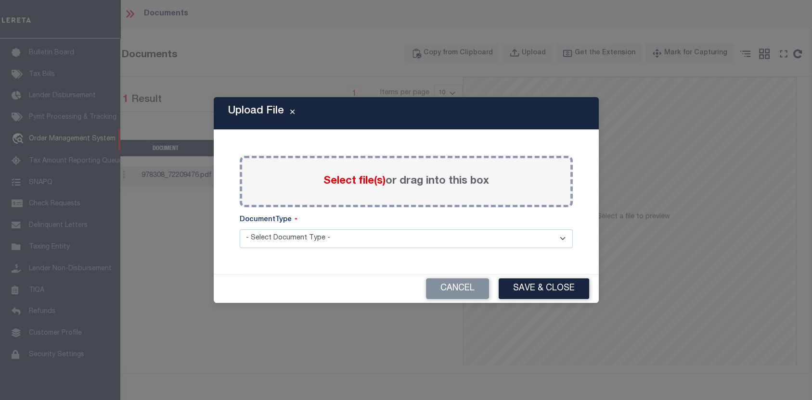
click at [354, 182] on span "Select file(s)" at bounding box center [354, 181] width 62 height 11
click at [0, 0] on input "Select file(s) or drag into this box" at bounding box center [0, 0] width 0 height 0
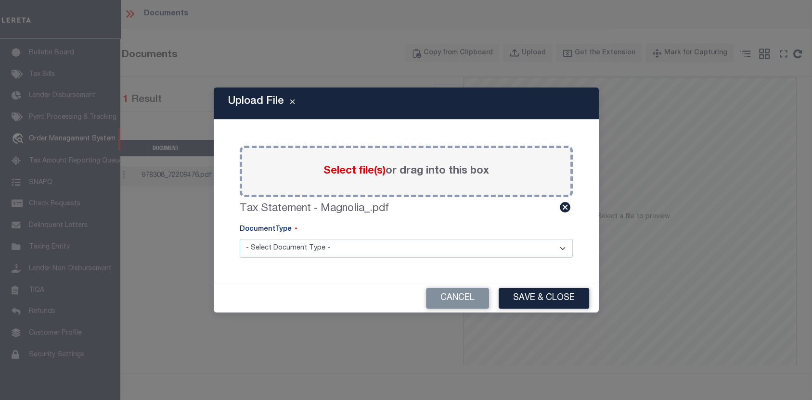
click at [562, 248] on select "- Select Document Type - Tax Service Documents" at bounding box center [406, 248] width 333 height 19
select select "TAX"
click at [240, 239] on select "- Select Document Type - Tax Service Documents" at bounding box center [406, 248] width 333 height 19
click at [520, 296] on button "Save & Close" at bounding box center [544, 298] width 90 height 21
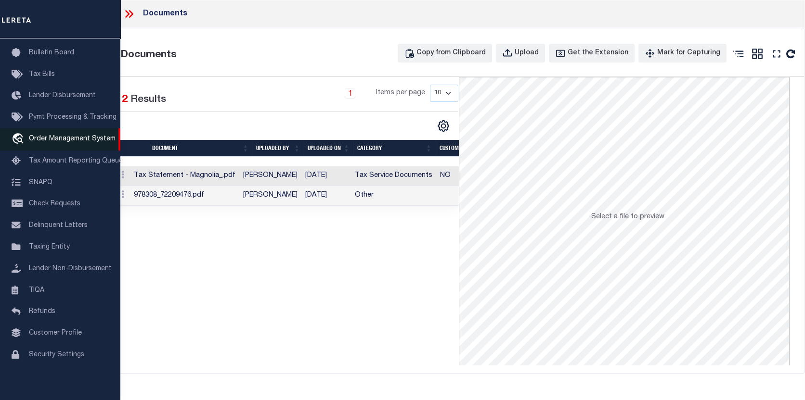
click at [49, 137] on span "Order Management System" at bounding box center [72, 139] width 87 height 7
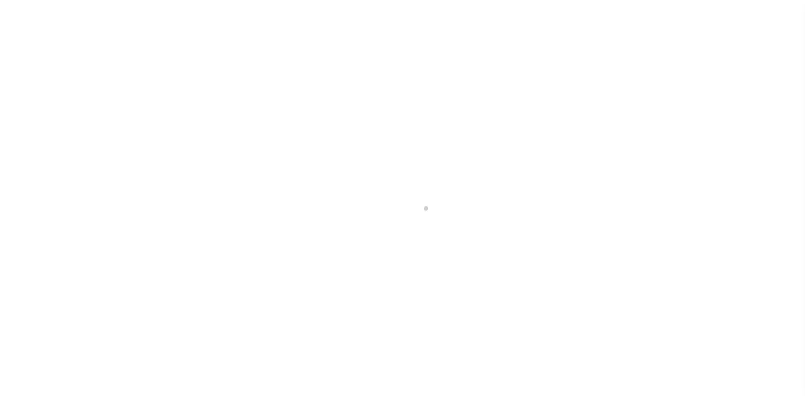
scroll to position [67, 0]
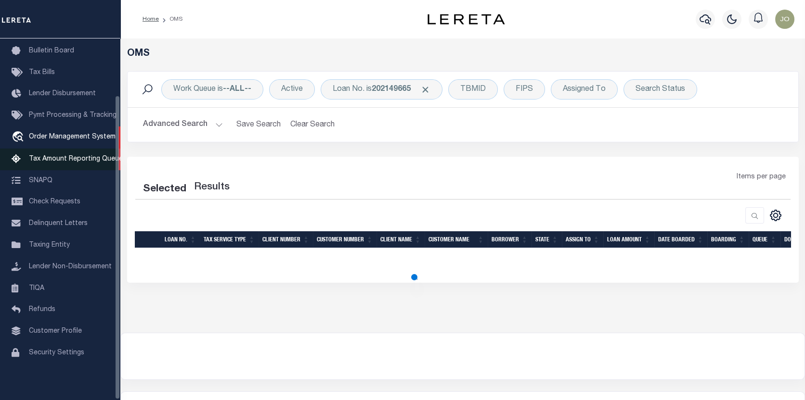
select select "200"
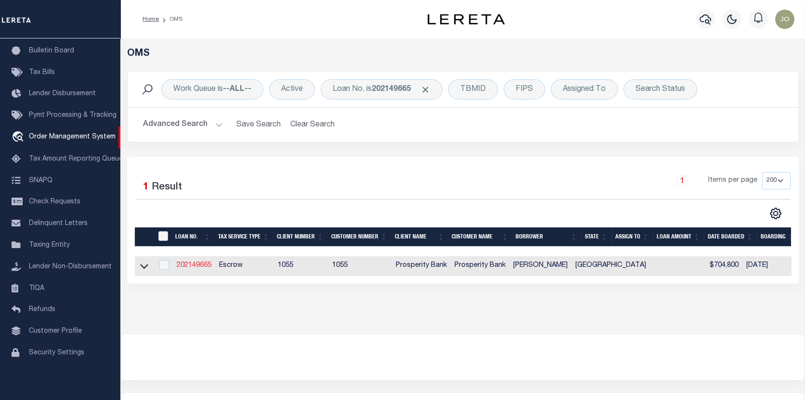
click at [195, 264] on link "202149665" at bounding box center [194, 265] width 35 height 7
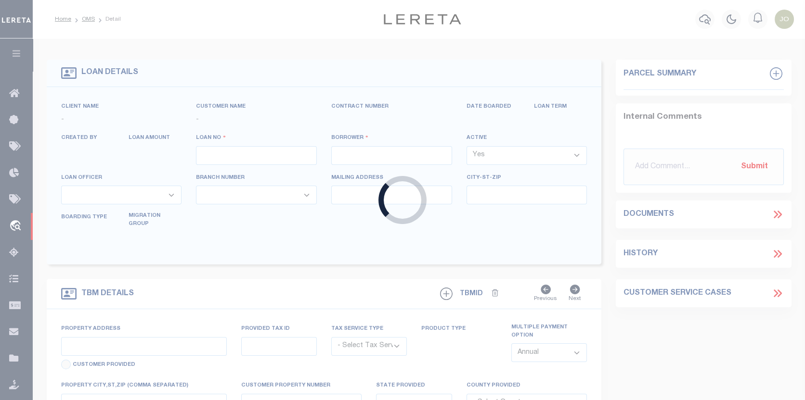
type input "202149665"
type input "[PERSON_NAME]"
select select
type input "[STREET_ADDRESS]"
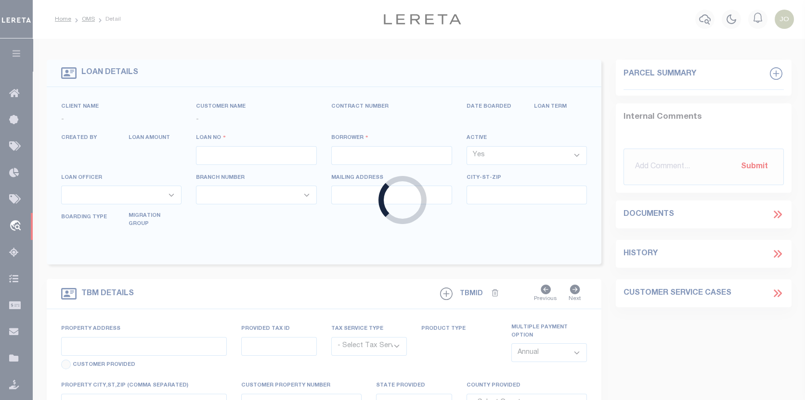
type input "MAGNOLIA TX 77354"
select select "100"
select select "Escrow"
select select "119914"
select select "4019"
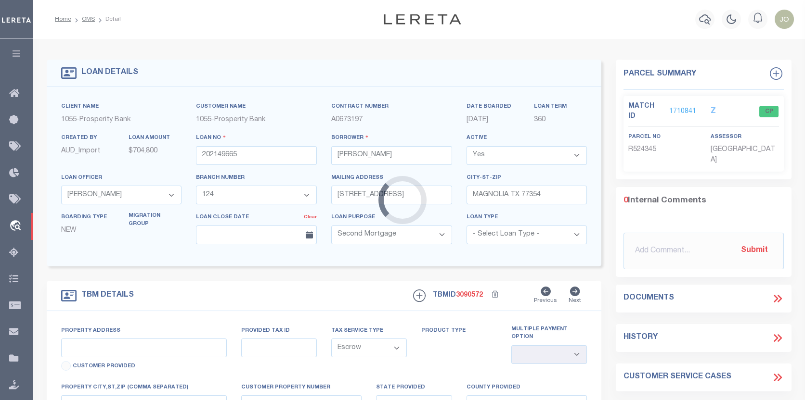
type input "[STREET_ADDRESS]"
type input "TBD"
select select
type input "[GEOGRAPHIC_DATA]"
select select
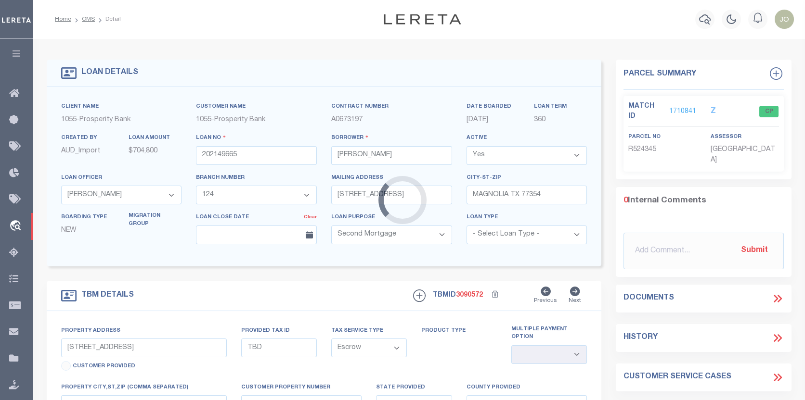
type textarea "[PERSON_NAME] SUR A469 5.46 AC"
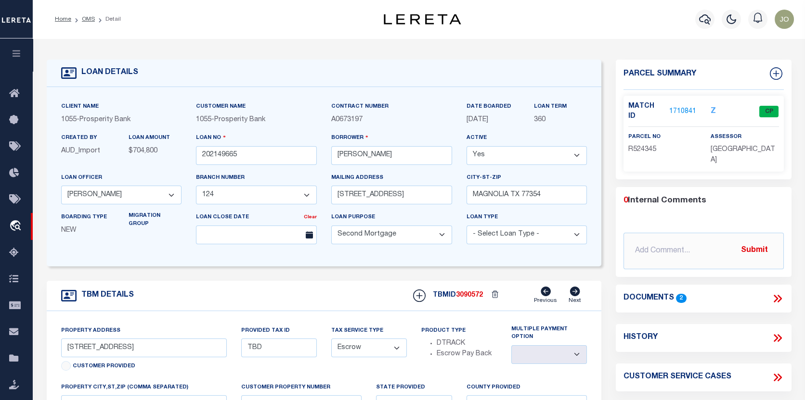
click at [671, 107] on link "1710841" at bounding box center [682, 112] width 27 height 10
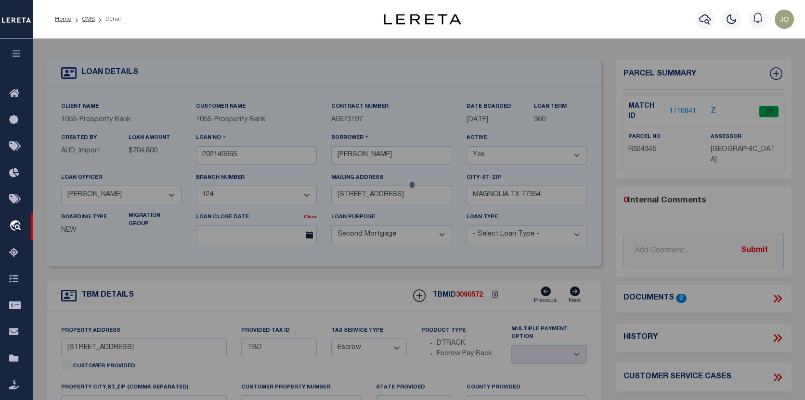
checkbox input "false"
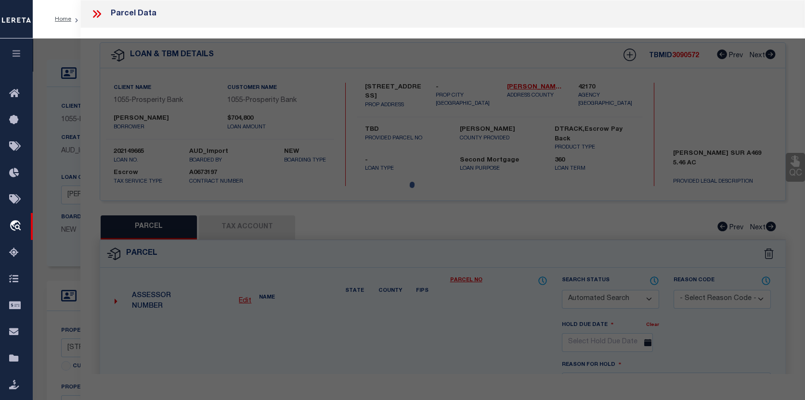
select select "CP"
type input "[PERSON_NAME] & [PERSON_NAME]"
type input "[PHONE_NUMBER]"
type input "[STREET_ADDRESS]"
checkbox input "false"
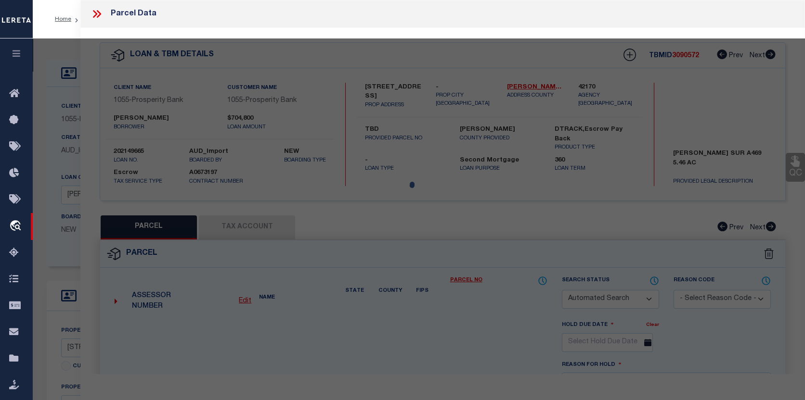
type input "MAGNOLIA, TX 77354"
type textarea "S710000 - [GEOGRAPHIC_DATA], Lot 6-B, ACRES 5.46"
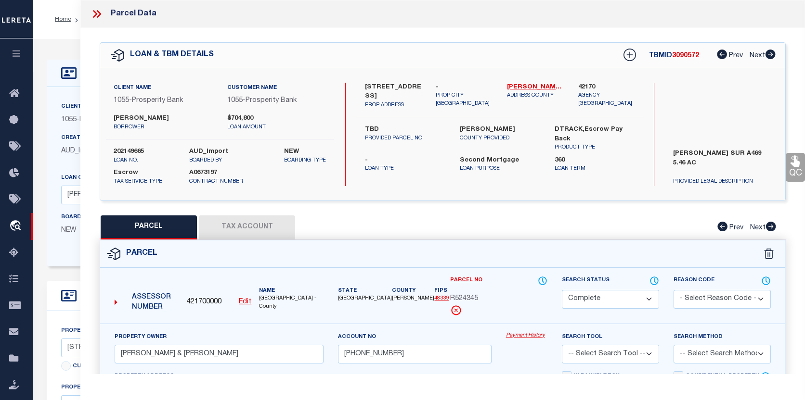
click at [261, 223] on button "Tax Account" at bounding box center [247, 228] width 96 height 24
select select "100"
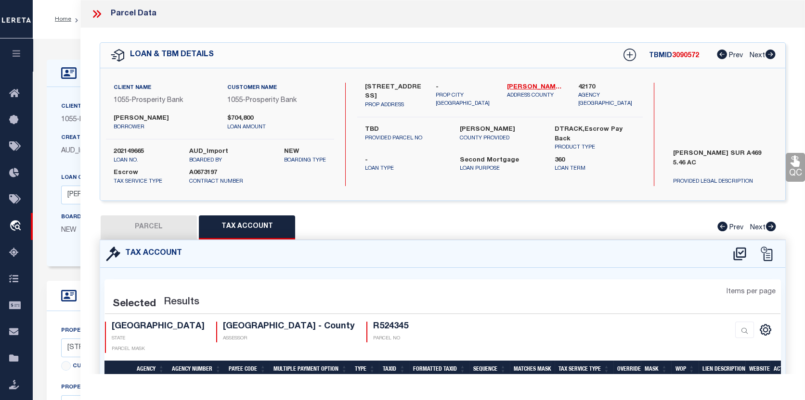
select select "100"
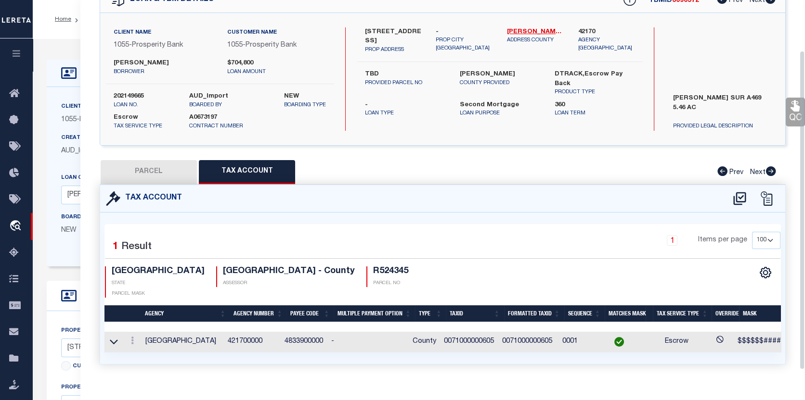
scroll to position [64, 0]
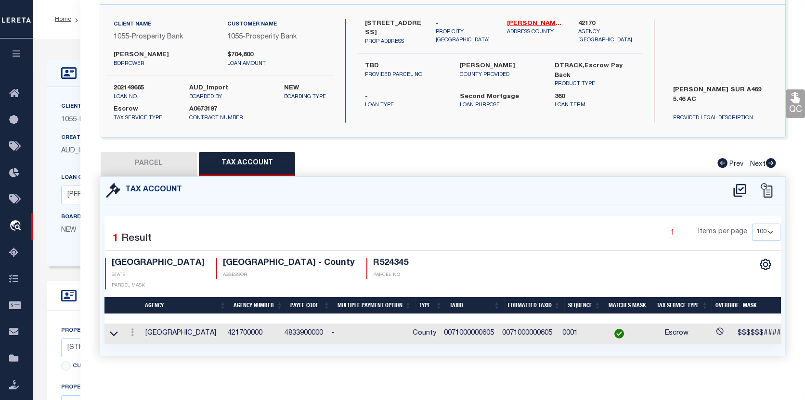
click at [148, 164] on button "PARCEL" at bounding box center [149, 164] width 96 height 24
select select "AS"
checkbox input "false"
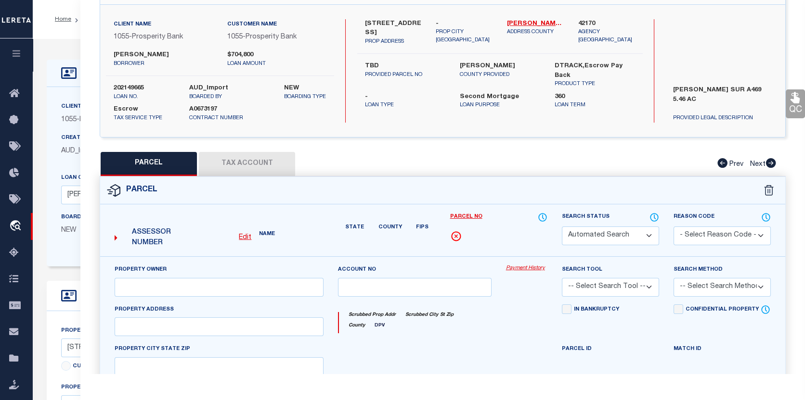
select select "CP"
type input "JACKSON, PHILIP K & CYNTHIA"
type input "7100-00-00605"
type input "14623 TREE FARM RD"
checkbox input "false"
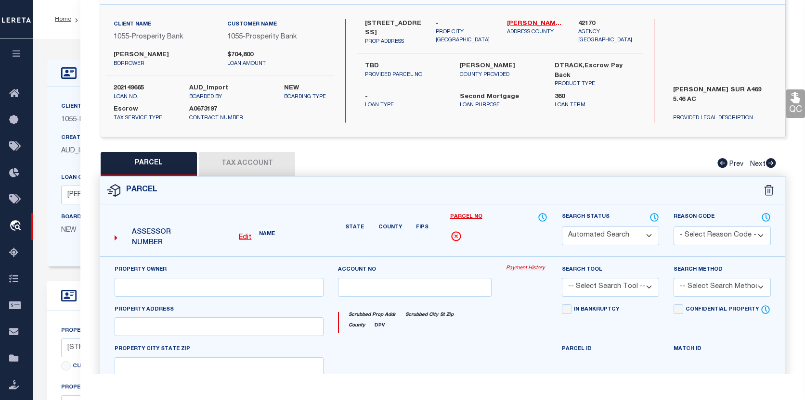
type input "MAGNOLIA, TX 77354"
type textarea "S710000 - Magnolia Park Land Co, Lot 6-B, ACRES 5.46"
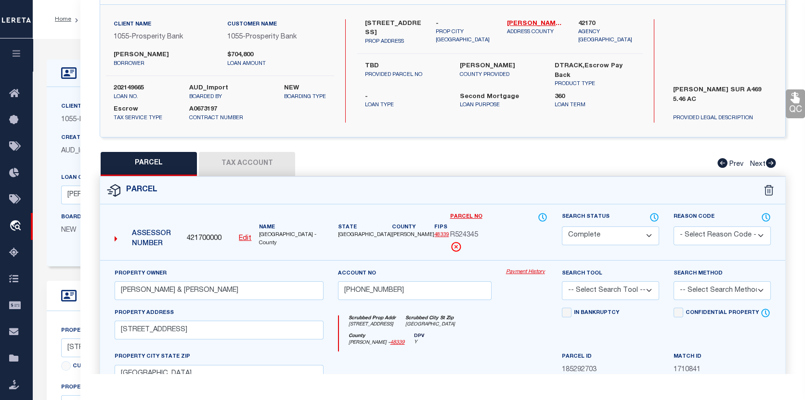
click at [533, 269] on link "Payment History" at bounding box center [526, 273] width 41 height 8
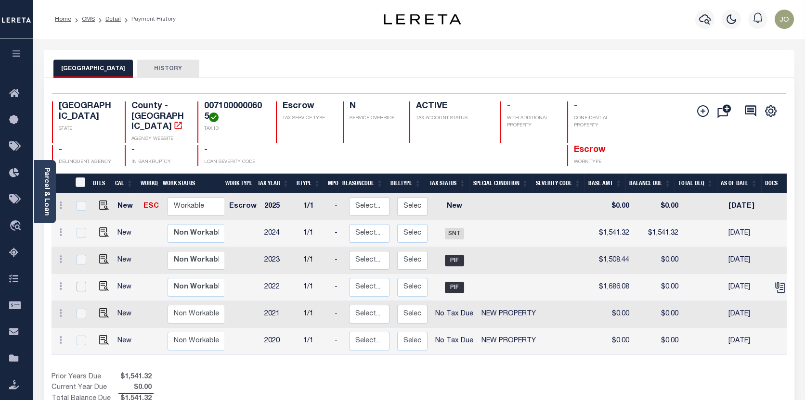
click at [78, 282] on input "checkbox" at bounding box center [82, 287] width 10 height 10
checkbox input "true"
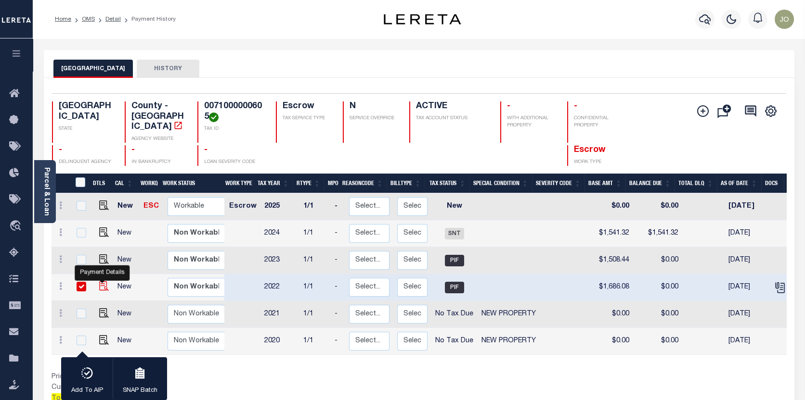
click at [100, 282] on img "" at bounding box center [104, 287] width 10 height 10
checkbox input "false"
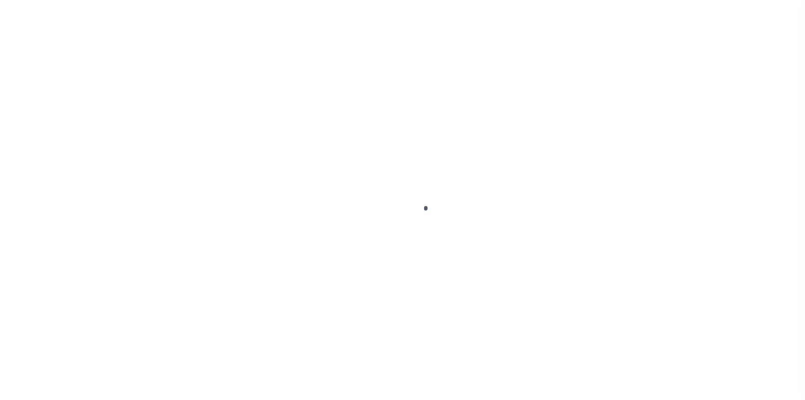
select select "PIF"
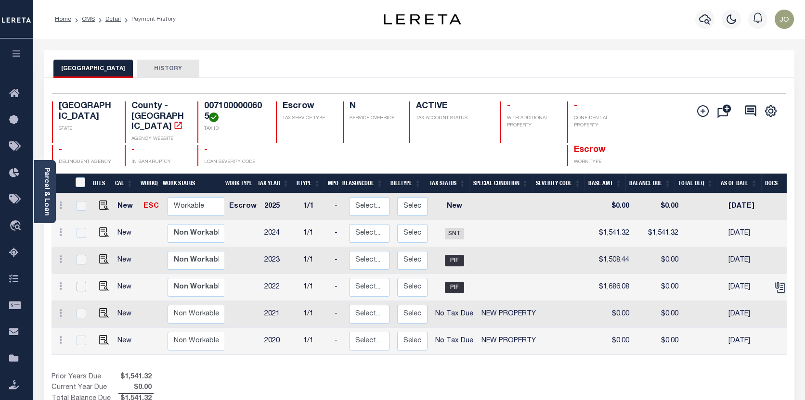
click at [79, 282] on input "checkbox" at bounding box center [82, 287] width 10 height 10
checkbox input "true"
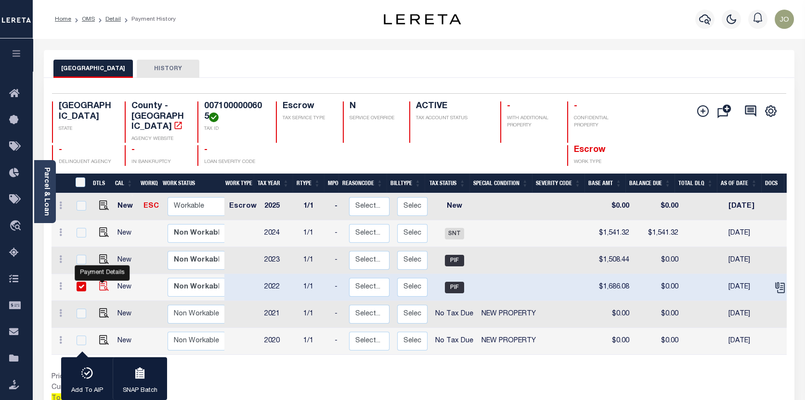
click at [99, 282] on img "" at bounding box center [104, 287] width 10 height 10
checkbox input "false"
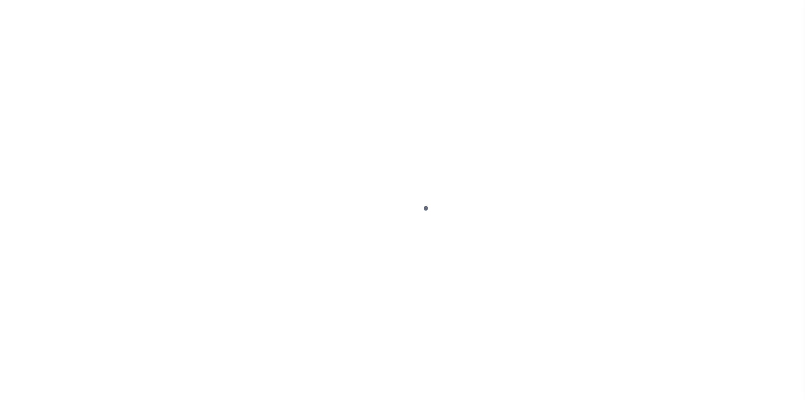
select select "PIF"
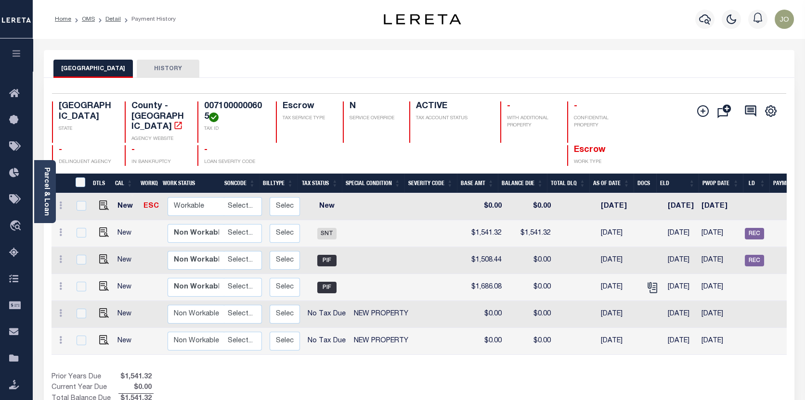
scroll to position [0, 19]
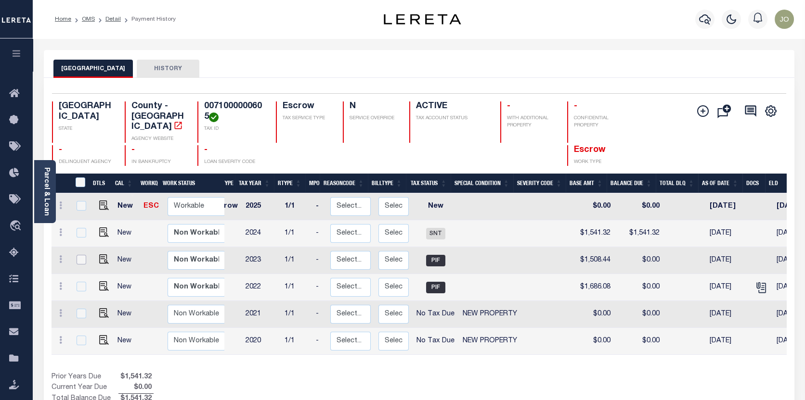
click at [84, 255] on input "checkbox" at bounding box center [82, 260] width 10 height 10
checkbox input "true"
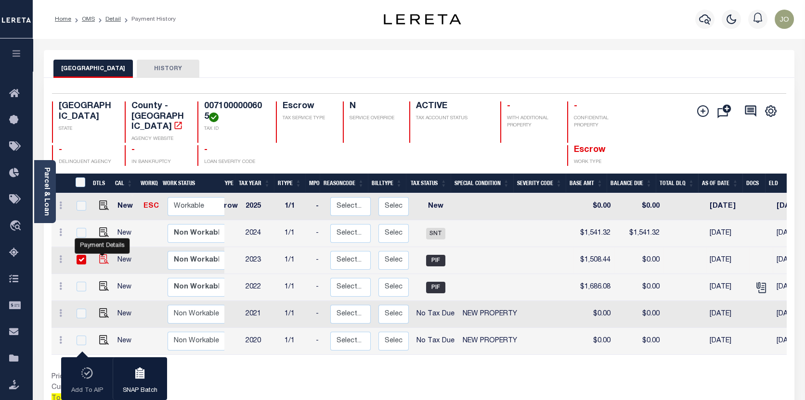
click at [103, 255] on img "" at bounding box center [104, 260] width 10 height 10
checkbox input "false"
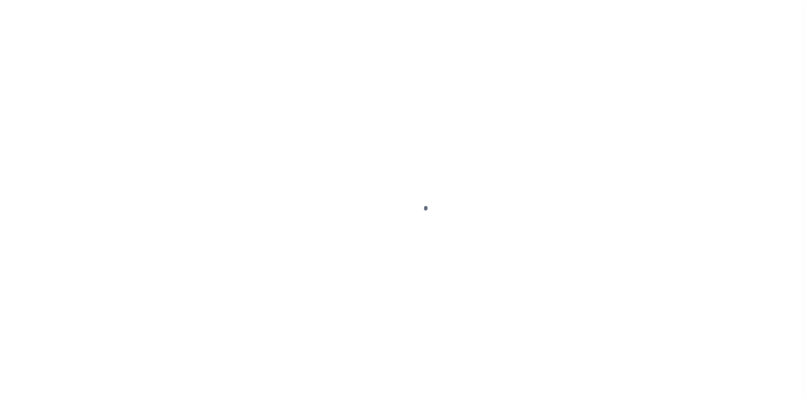
select select "PIF"
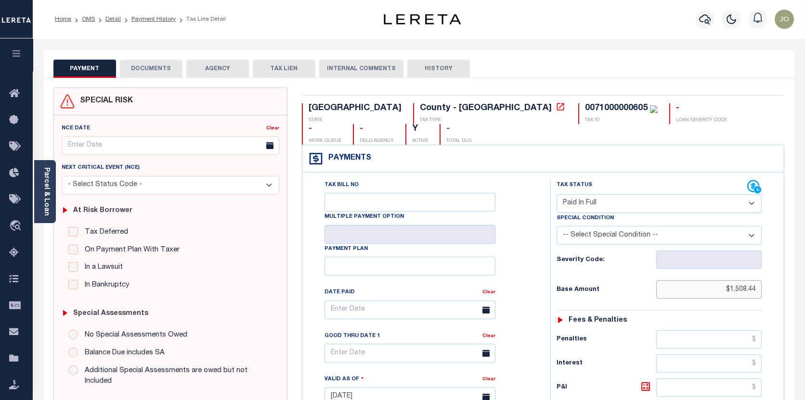
click at [730, 281] on input "$1,508.44" at bounding box center [709, 290] width 106 height 18
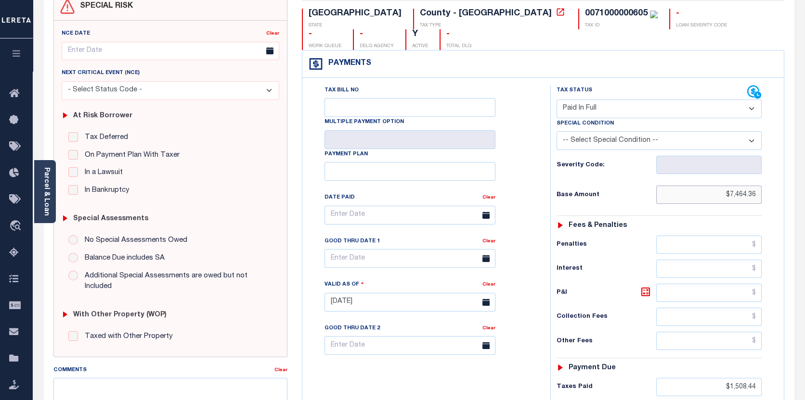
scroll to position [96, 0]
type input "$7,464.36"
type input "[DATE]"
click at [730, 377] on input "$1,508.44" at bounding box center [709, 386] width 106 height 18
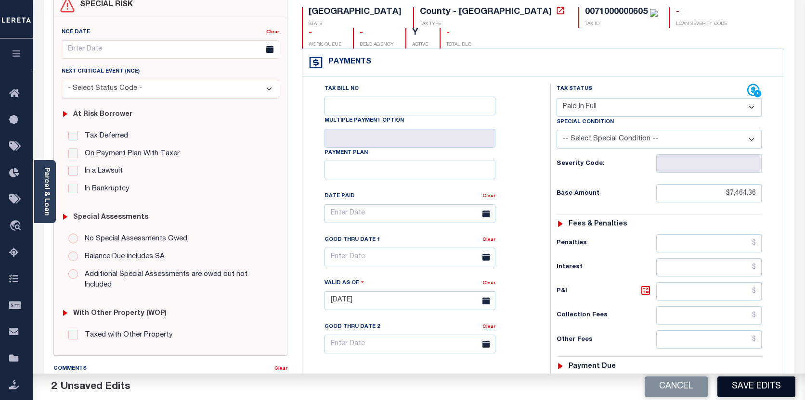
type input "$7,464.36"
click at [767, 387] on button "Save Edits" at bounding box center [756, 387] width 78 height 21
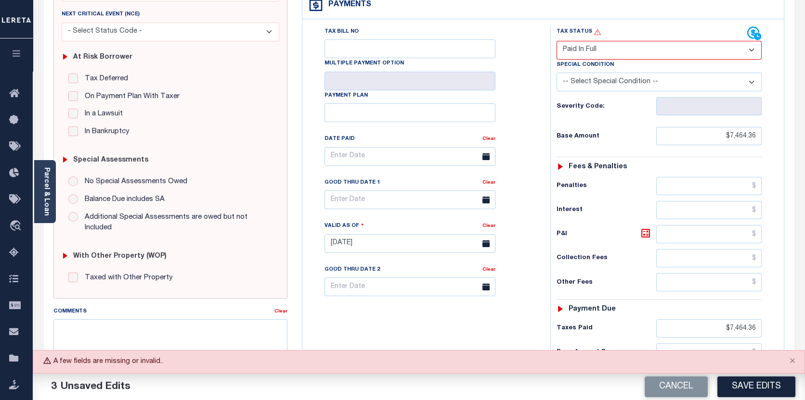
scroll to position [144, 0]
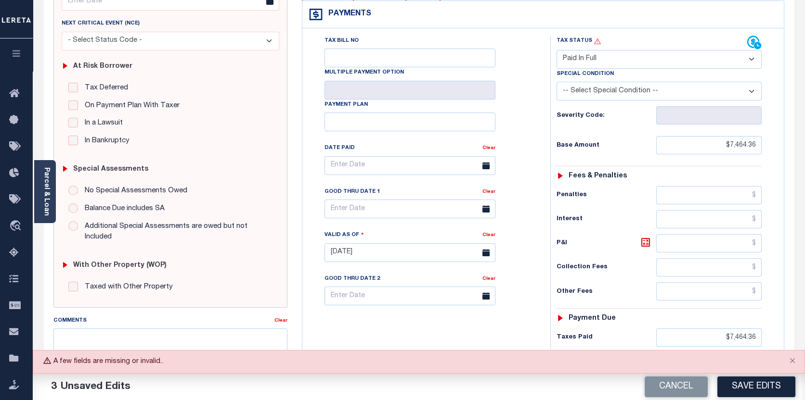
click at [750, 50] on select "- Select Status Code - Open Due/Unpaid Paid Incomplete No Tax Due Internal Refu…" at bounding box center [658, 59] width 205 height 19
select select "PYD"
click at [556, 50] on select "- Select Status Code - Open Due/Unpaid Paid Incomplete No Tax Due Internal Refu…" at bounding box center [658, 59] width 205 height 19
click at [753, 386] on button "Save Edits" at bounding box center [756, 387] width 78 height 21
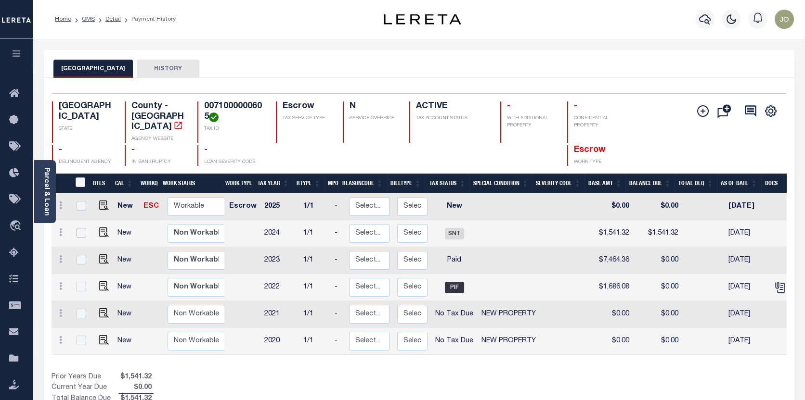
click at [80, 228] on input "checkbox" at bounding box center [82, 233] width 10 height 10
checkbox input "true"
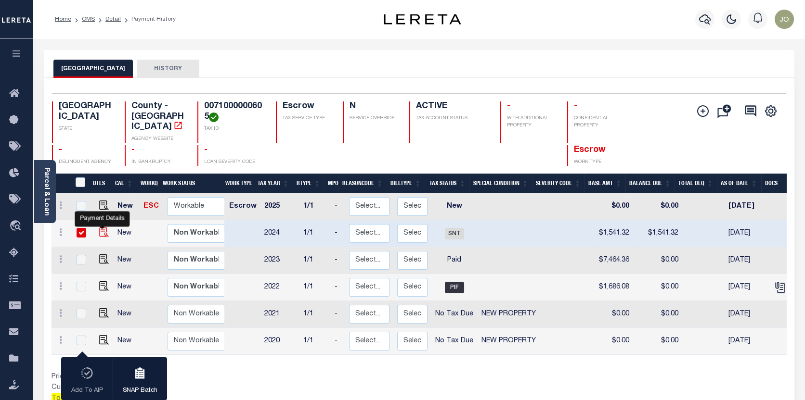
click at [99, 228] on img "" at bounding box center [104, 233] width 10 height 10
checkbox input "false"
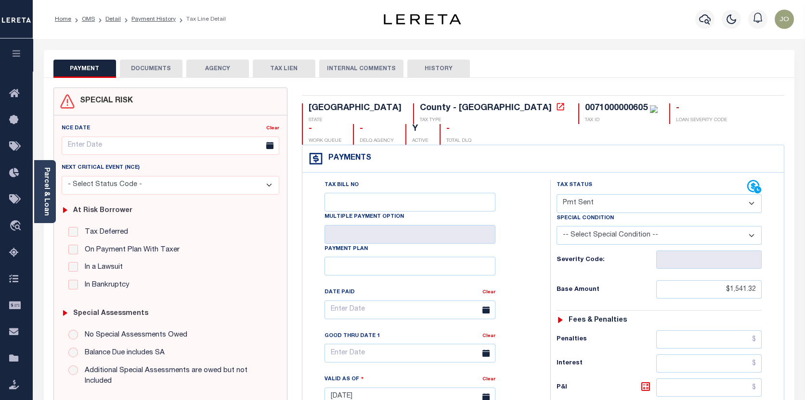
click at [751, 194] on select "- Select Status Code - Open Due/Unpaid Paid Incomplete No Tax Due Internal Refu…" at bounding box center [658, 203] width 205 height 19
select select "PYD"
click at [556, 194] on select "- Select Status Code - Open Due/Unpaid Paid Incomplete No Tax Due Internal Refu…" at bounding box center [658, 203] width 205 height 19
type input "[DATE]"
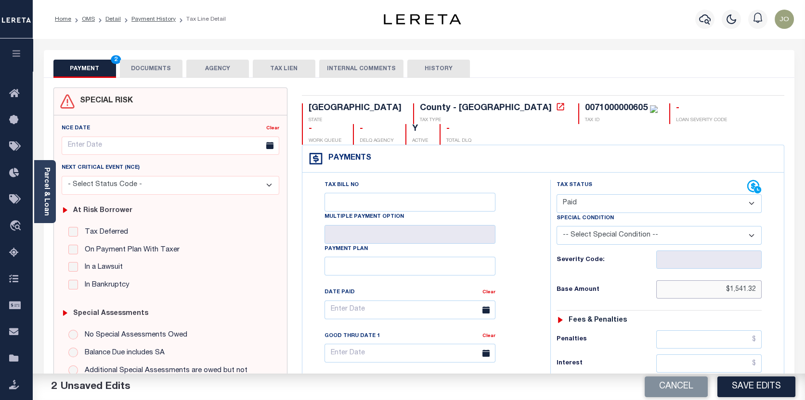
click at [729, 281] on input "$1,541.32" at bounding box center [709, 290] width 106 height 18
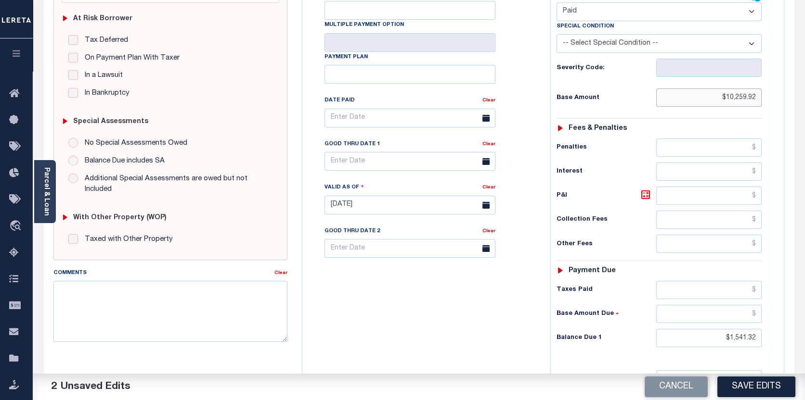
scroll to position [193, 0]
type input "$10,259.92"
click at [755, 281] on input "text" at bounding box center [709, 290] width 106 height 18
type input "$10,259.95"
click at [731, 329] on input "$1,541.32" at bounding box center [709, 338] width 106 height 18
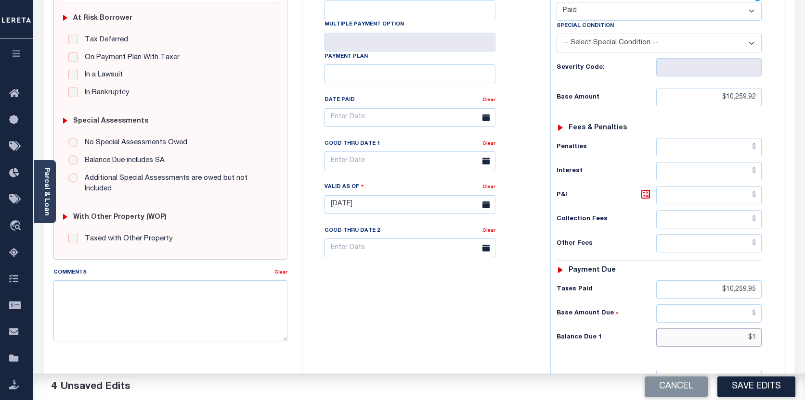
click at [754, 329] on input "$1" at bounding box center [709, 338] width 106 height 18
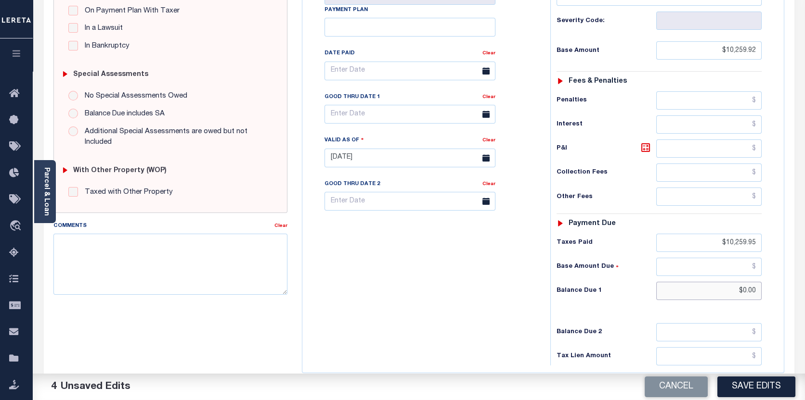
scroll to position [241, 0]
type input "$0.00"
click at [760, 385] on button "Save Edits" at bounding box center [756, 387] width 78 height 21
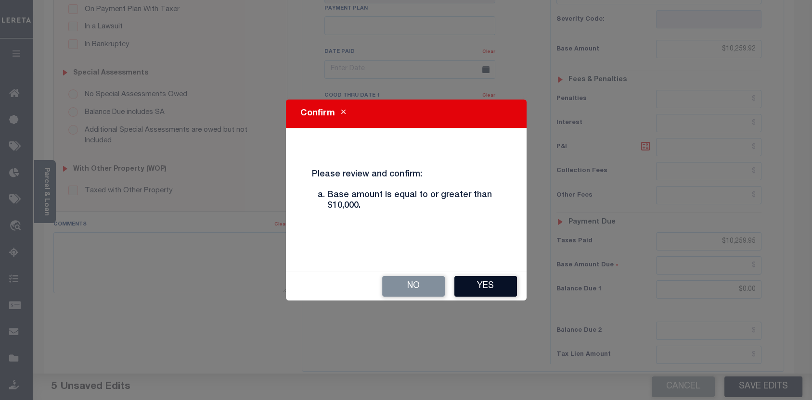
click at [473, 282] on button "Yes" at bounding box center [485, 286] width 63 height 21
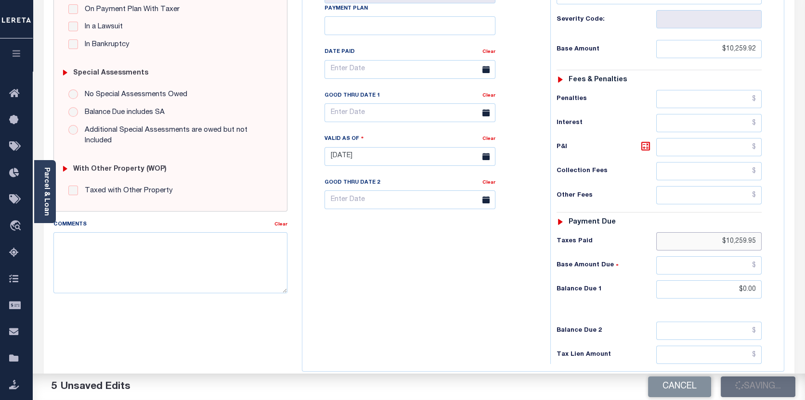
click at [755, 232] on input "$10,259.95" at bounding box center [709, 241] width 106 height 18
type input "$10,259.82"
click at [695, 346] on input "text" at bounding box center [709, 355] width 106 height 18
click at [744, 383] on button "Save Edits" at bounding box center [756, 387] width 78 height 21
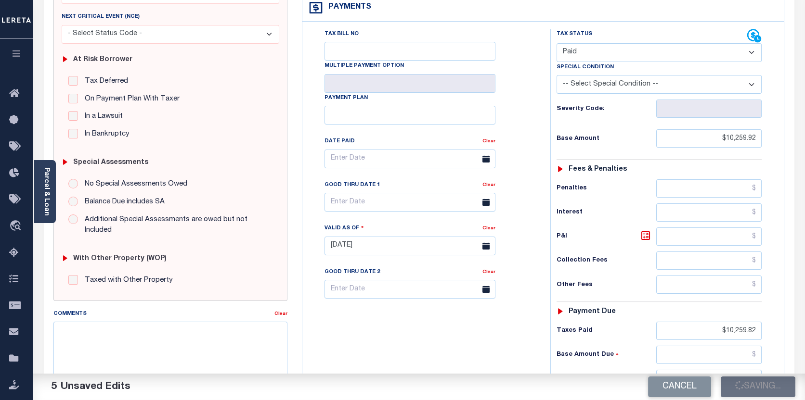
scroll to position [144, 0]
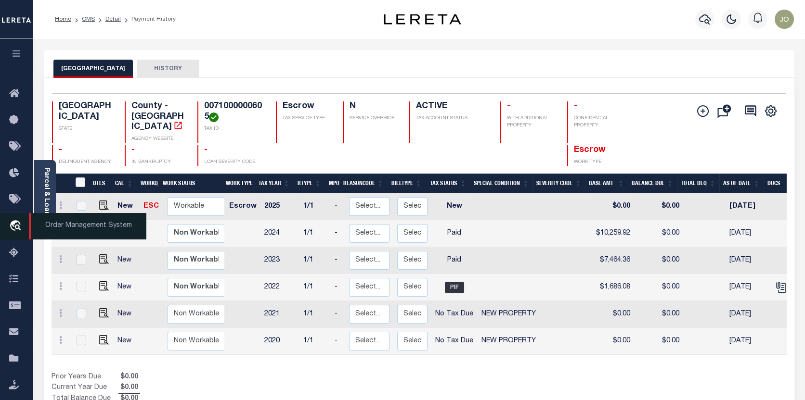
click at [10, 226] on icon "travel_explore" at bounding box center [16, 226] width 15 height 13
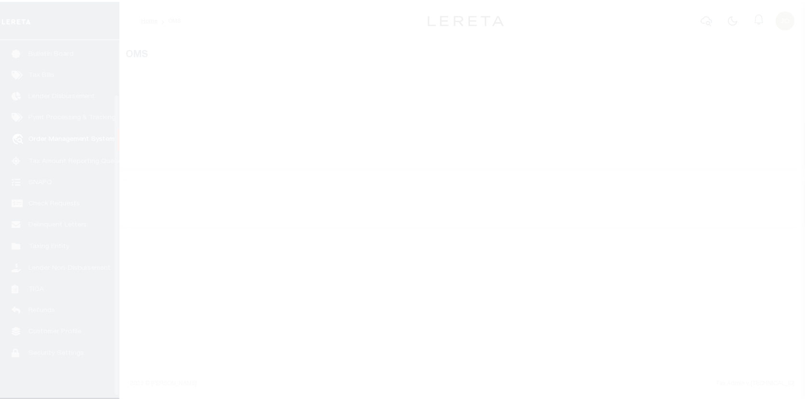
scroll to position [67, 0]
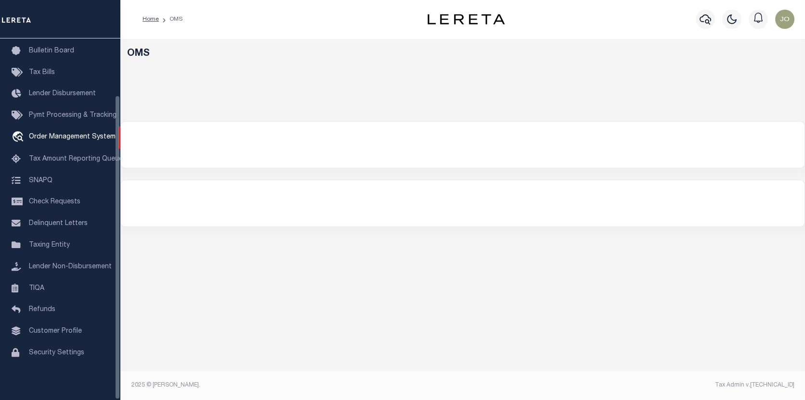
select select "200"
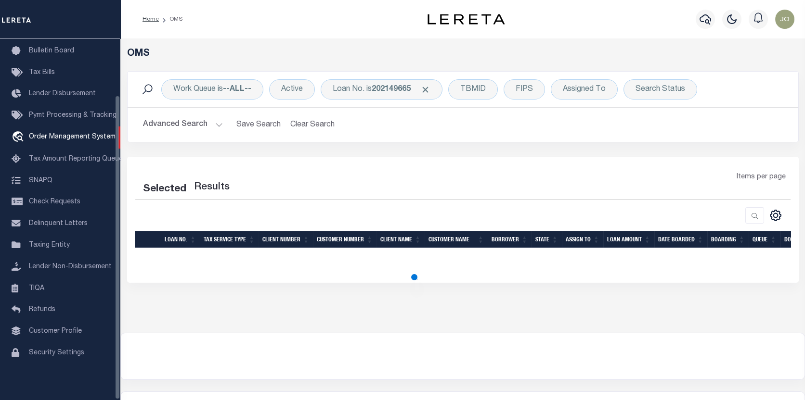
select select "200"
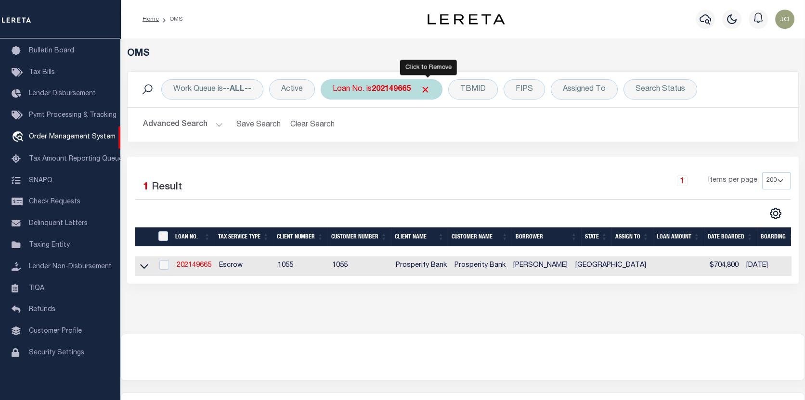
click at [428, 87] on span "Click to Remove" at bounding box center [425, 90] width 10 height 10
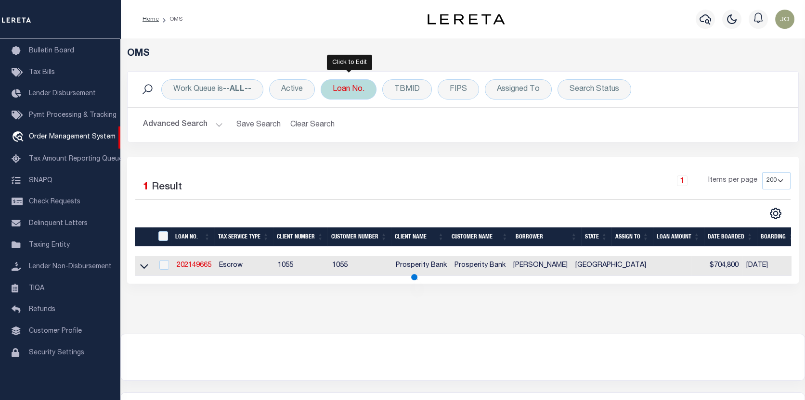
click at [350, 88] on div "Loan No." at bounding box center [349, 89] width 56 height 20
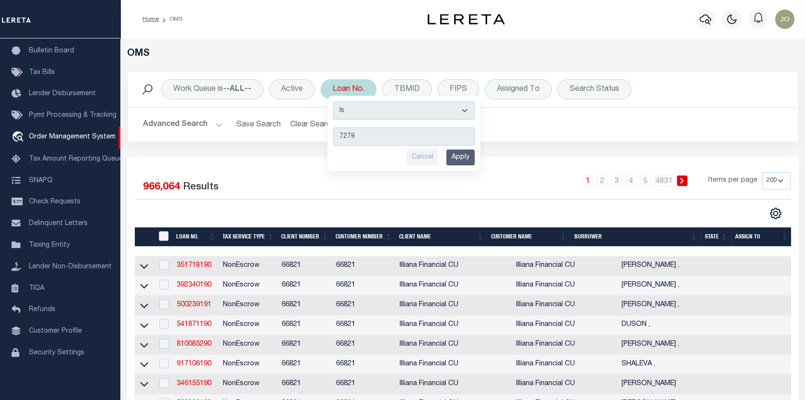
type input "7279"
click at [470, 155] on input "Apply" at bounding box center [460, 158] width 28 height 16
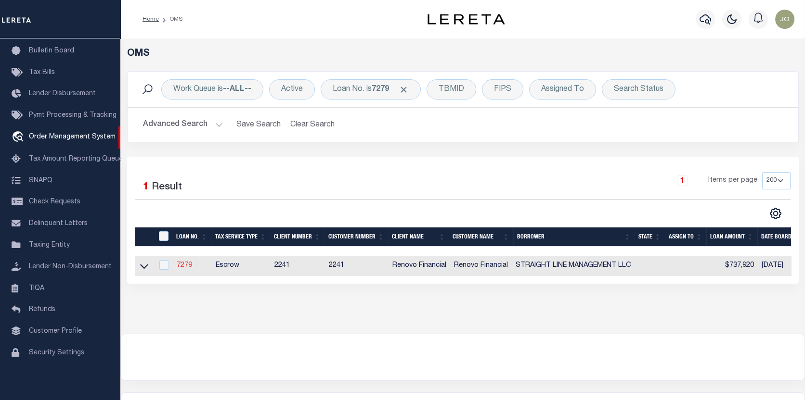
click at [192, 262] on link "7279" at bounding box center [184, 265] width 15 height 7
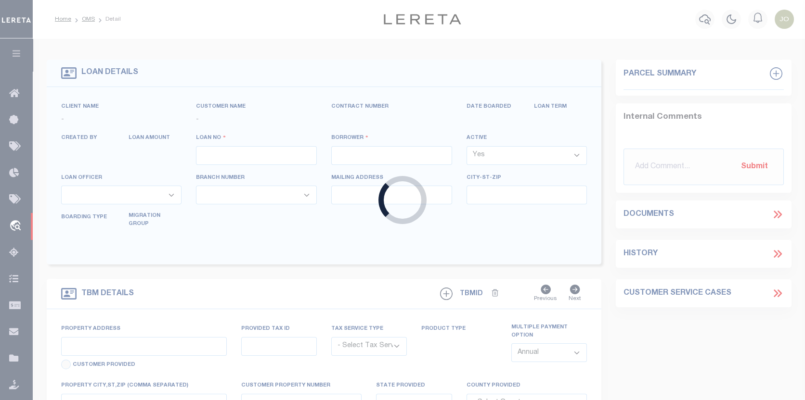
type input "7279"
type input "STRAIGHT LINE MANAGEMENT LLC"
select select
type input "21915 Ruby Run"
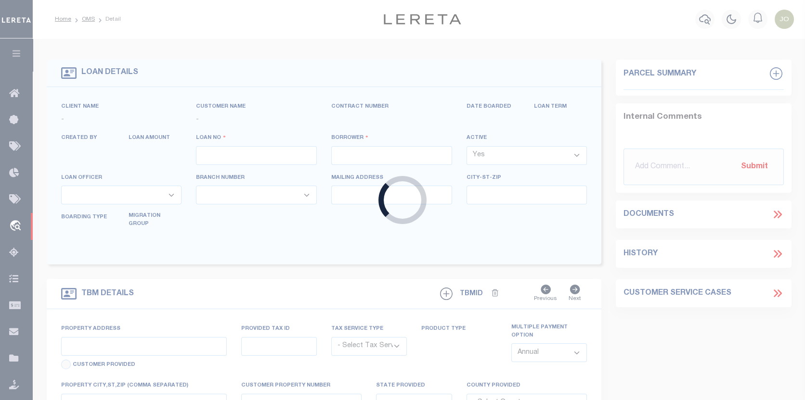
type input "[GEOGRAPHIC_DATA]"
select select "Escrow"
select select "25066"
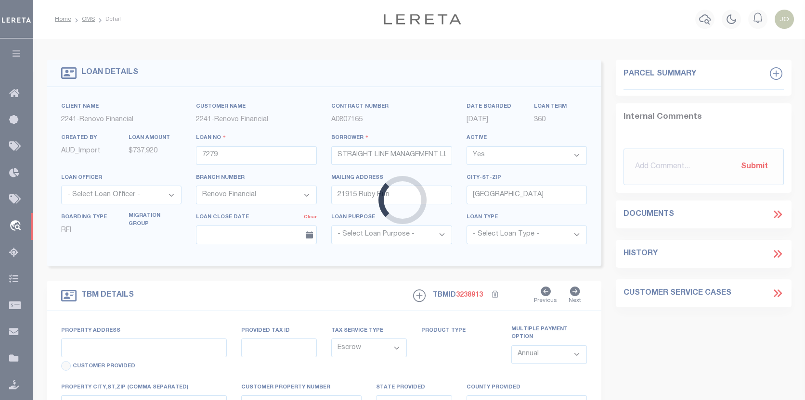
type input "3906 [PERSON_NAME] del Faro"
select select
type input "[GEOGRAPHIC_DATA]"
type input "a0k8Y00000c168d"
select select
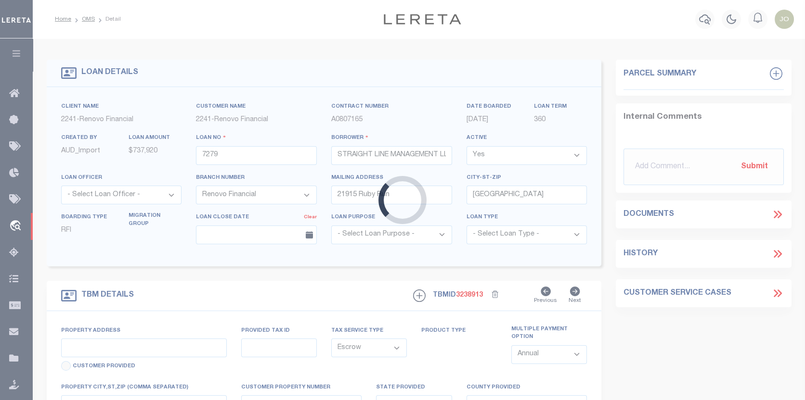
type textarea "REO [DATE]"
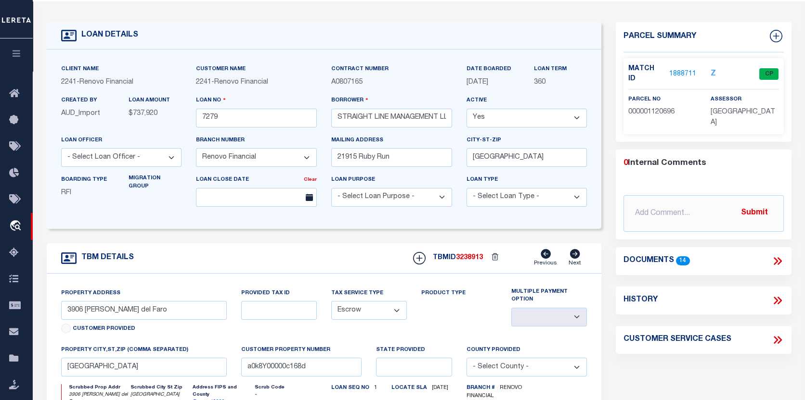
scroll to position [48, 0]
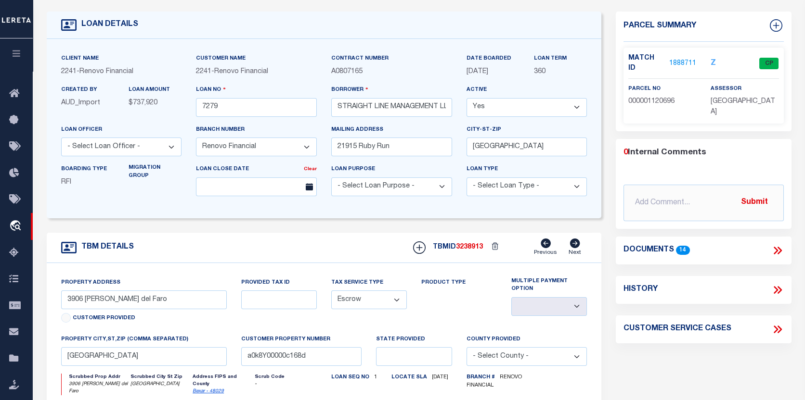
click at [665, 98] on span "000001120696" at bounding box center [651, 101] width 46 height 7
click at [676, 59] on link "1888711" at bounding box center [682, 64] width 27 height 10
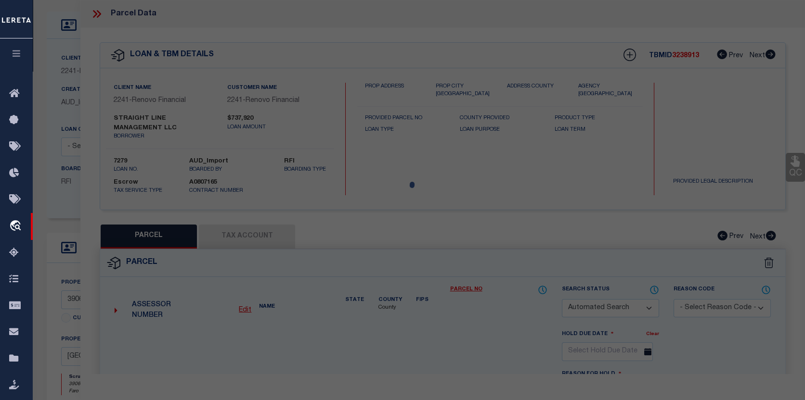
checkbox input "false"
select select "CP"
type input "STRAIGHT LINE MANAGEMENT LLC"
type input "3906 [PERSON_NAME] DEL FARO"
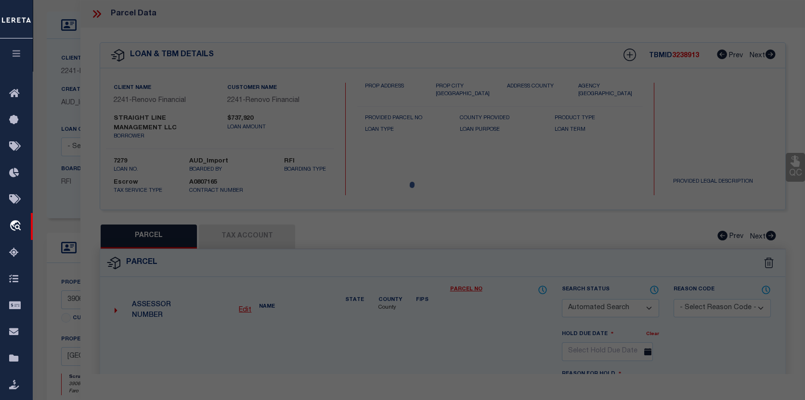
checkbox input "false"
type textarea "CB 4900K (CIBOLO CANYON UT-7A ENCLAVE), BLOCK 165 LOT 7"
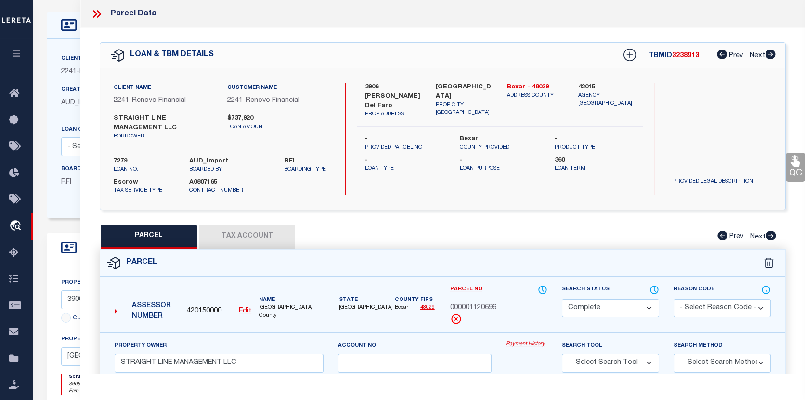
click at [528, 343] on link "Payment History" at bounding box center [526, 345] width 41 height 8
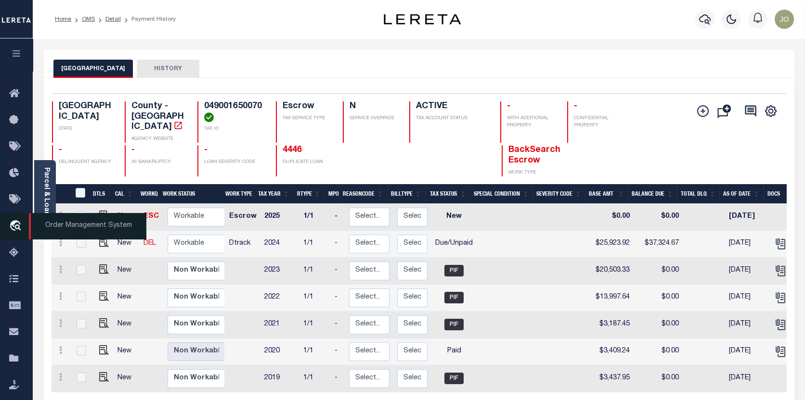
click at [16, 225] on icon "travel_explore" at bounding box center [16, 226] width 15 height 13
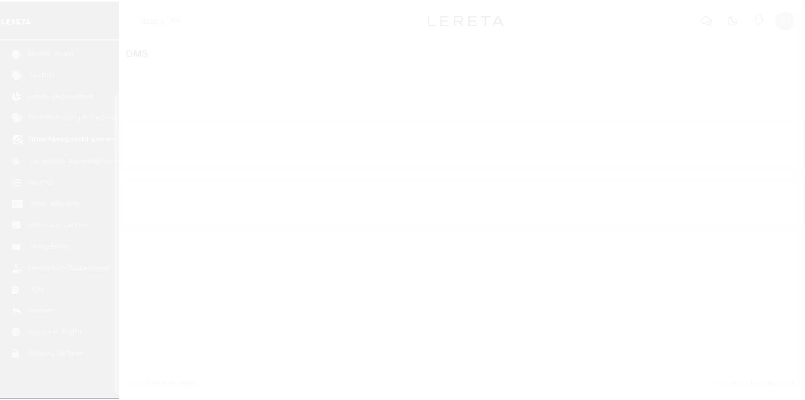
scroll to position [67, 0]
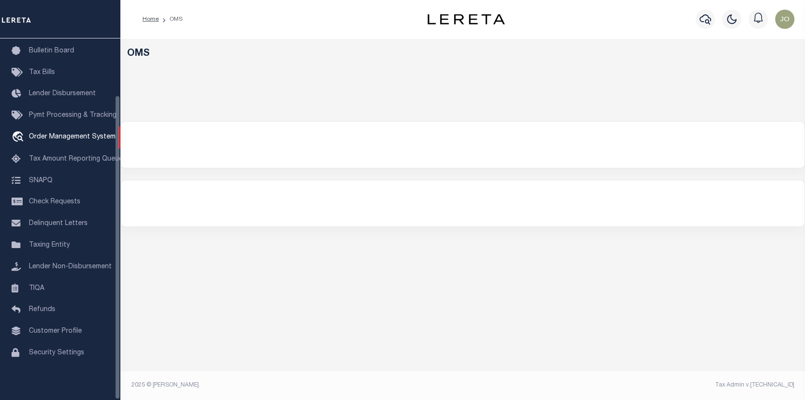
select select "200"
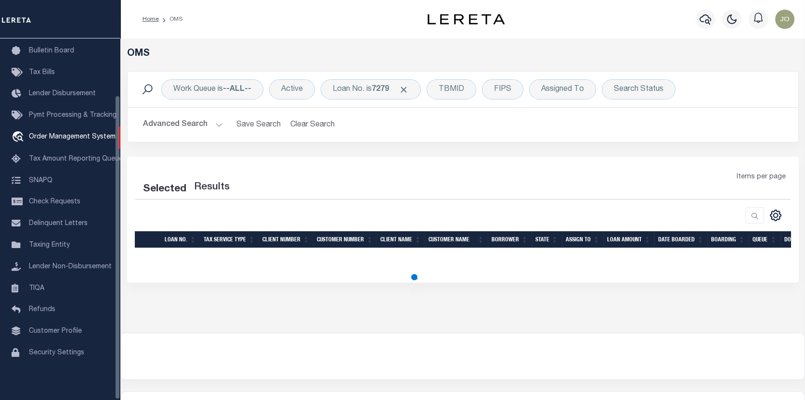
select select "200"
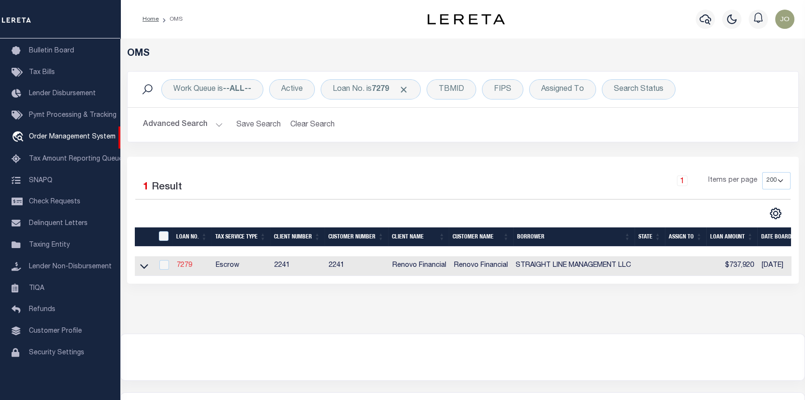
click at [191, 268] on link "7279" at bounding box center [184, 265] width 15 height 7
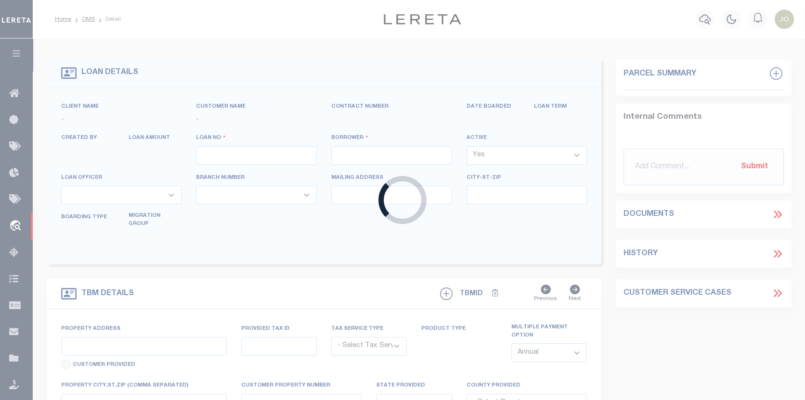
type input "7279"
type input "STRAIGHT LINE MANAGEMENT LLC"
select select
type input "21915 Ruby Run"
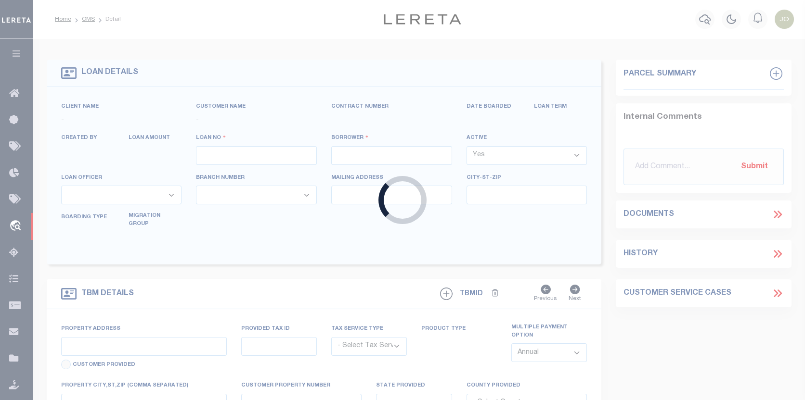
type input "[GEOGRAPHIC_DATA]"
select select "Escrow"
select select "25066"
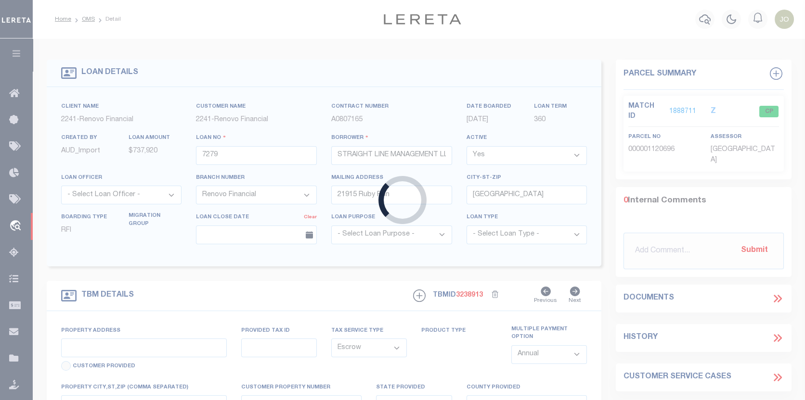
type input "3906 [PERSON_NAME] del Faro"
select select
type input "[GEOGRAPHIC_DATA]"
type input "a0k8Y00000c168d"
select select
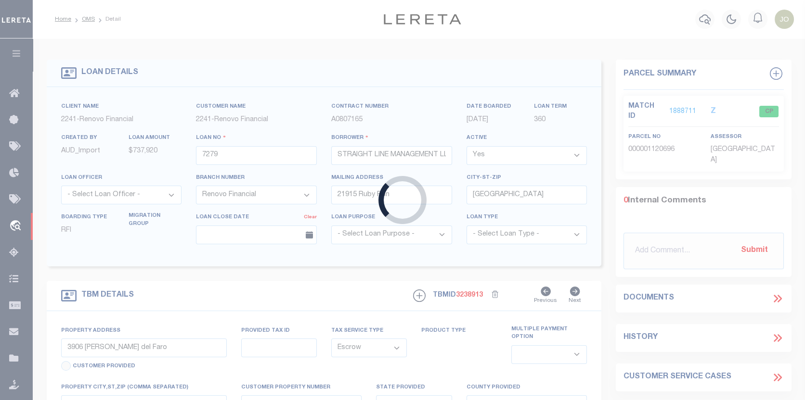
type textarea "REO 9/2/25"
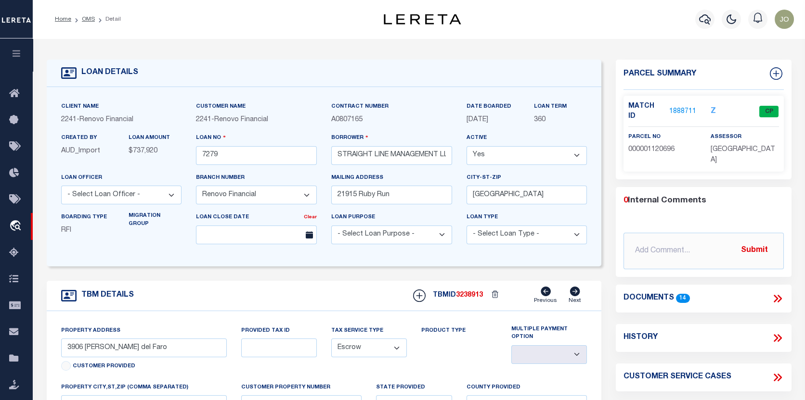
click at [687, 107] on link "1888711" at bounding box center [682, 112] width 27 height 10
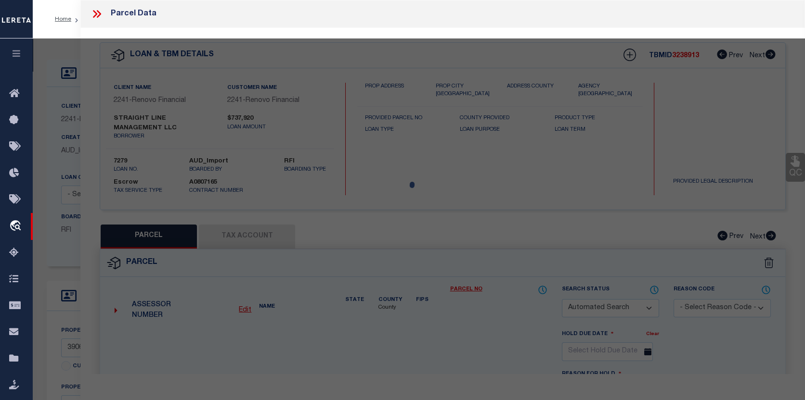
checkbox input "false"
select select "CP"
type input "STRAIGHT LINE MANAGEMENT LLC"
type input "3906 LUZ DEL FARO"
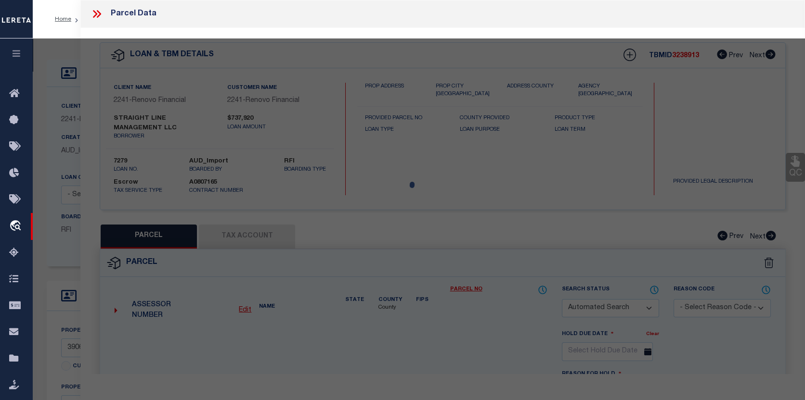
checkbox input "false"
type textarea "CB 4900K (CIBOLO CANYON UT-7A ENCLAVE), BLOCK 165 LOT 7"
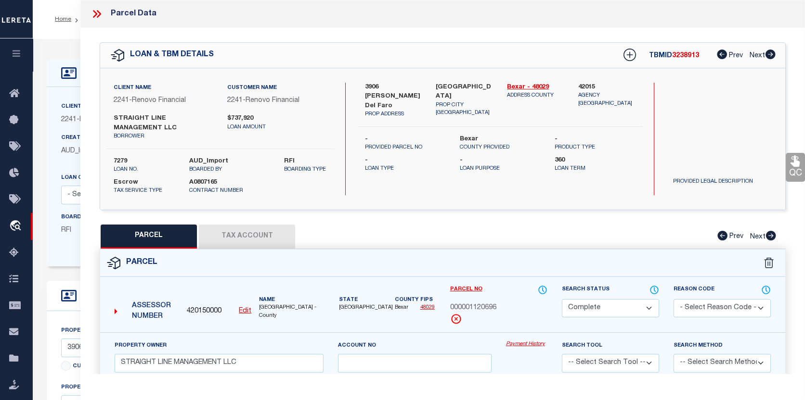
click at [244, 232] on button "Tax Account" at bounding box center [247, 237] width 96 height 24
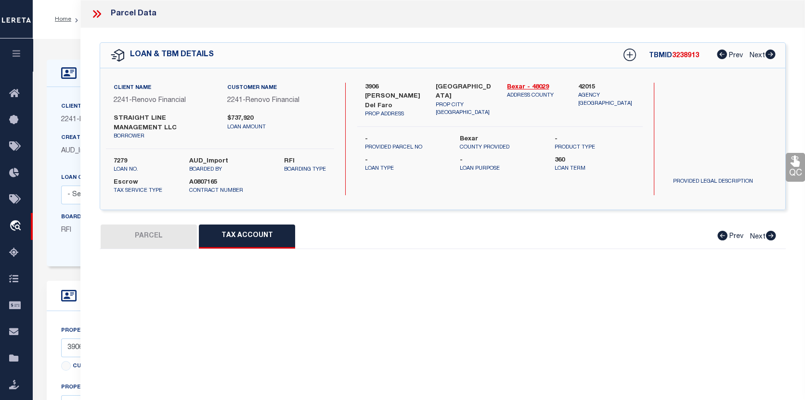
select select "100"
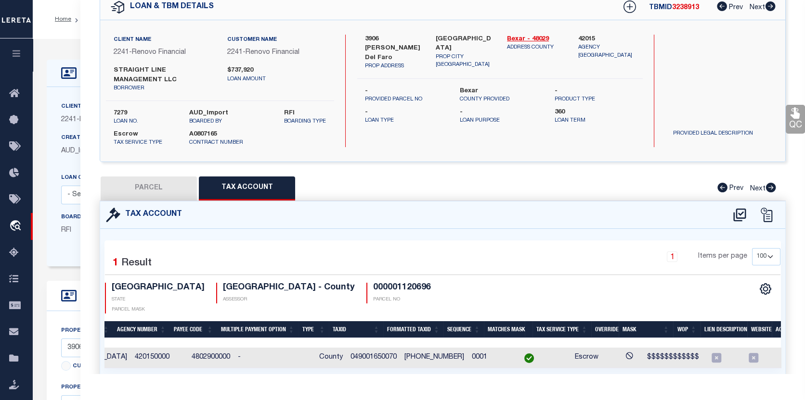
scroll to position [0, 100]
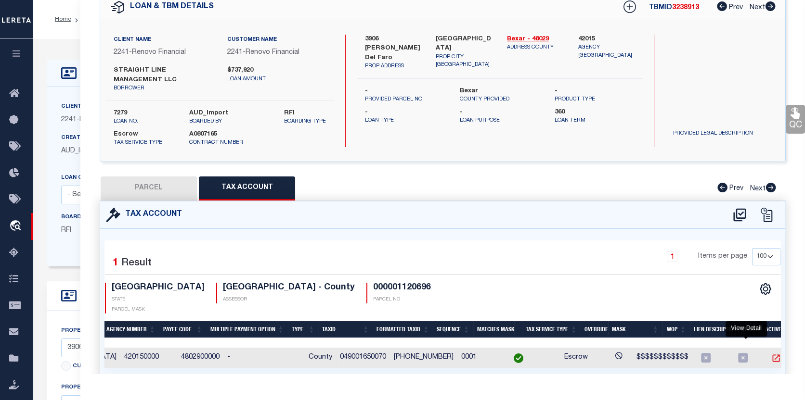
click at [771, 354] on icon "" at bounding box center [776, 359] width 10 height 10
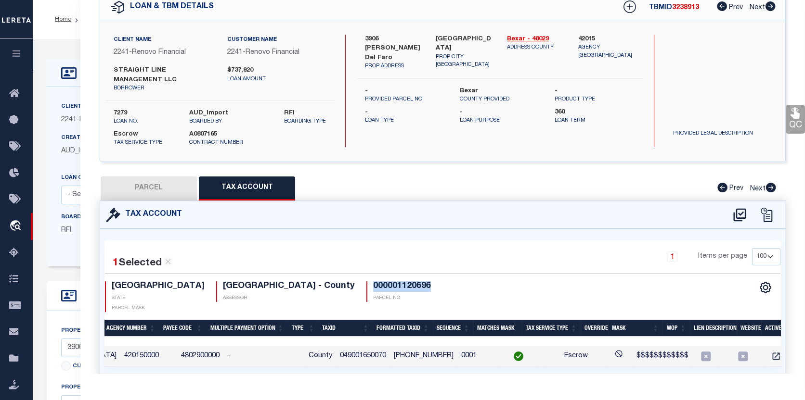
drag, startPoint x: 270, startPoint y: 284, endPoint x: 327, endPoint y: 284, distance: 57.8
click at [328, 287] on div "TX STATE BEXAR COUNTY - County ASSESSOR 000001120696 PARCEL NO PARCEL MASK" at bounding box center [273, 297] width 337 height 31
copy h4 "000001120696"
click at [13, 222] on icon "travel_explore" at bounding box center [16, 226] width 15 height 13
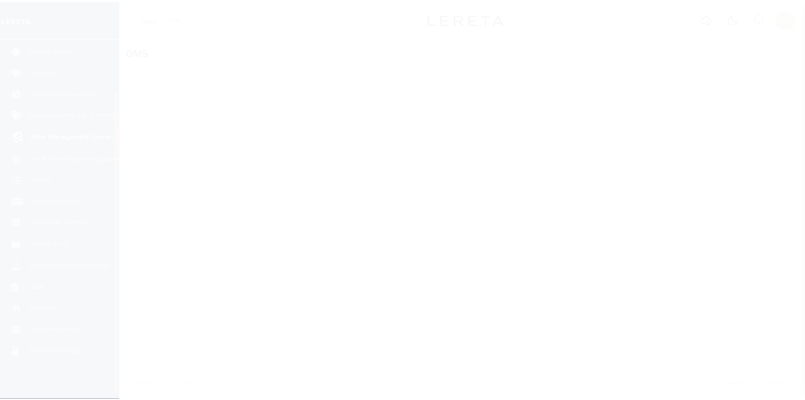
scroll to position [67, 0]
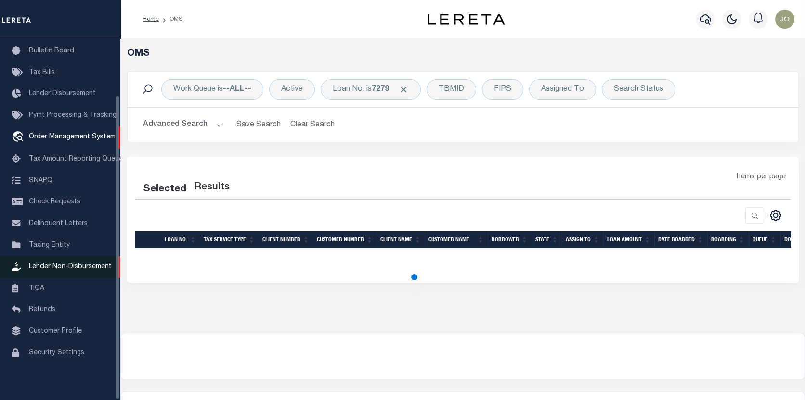
select select "200"
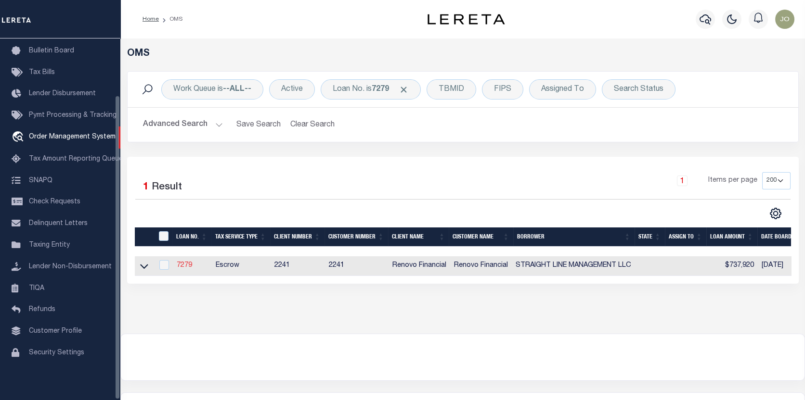
click at [185, 266] on link "7279" at bounding box center [184, 265] width 15 height 7
type input "7279"
type input "STRAIGHT LINE MANAGEMENT LLC"
select select
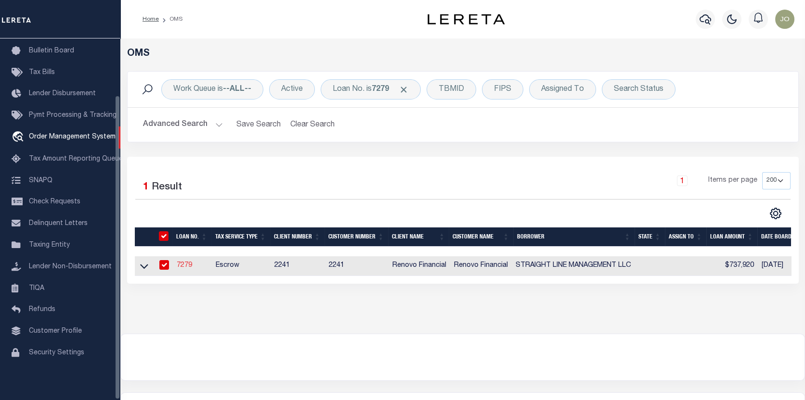
type input "21915 Ruby Run"
type input "[GEOGRAPHIC_DATA]"
select select "Escrow"
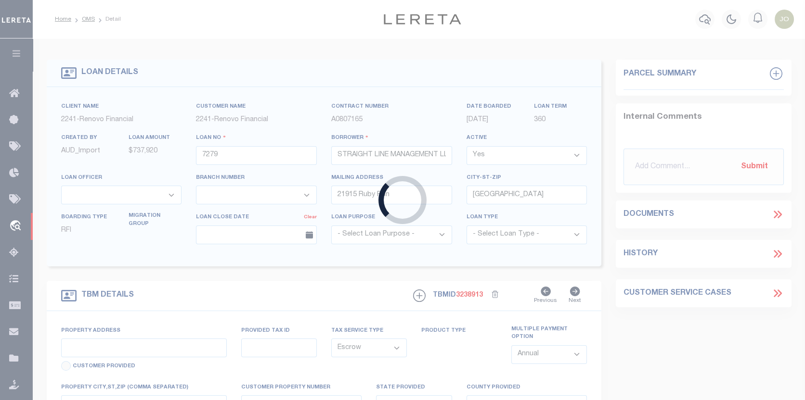
type input "3906 [PERSON_NAME] del Faro"
select select
type input "[GEOGRAPHIC_DATA]"
type input "a0k8Y00000c168d"
select select
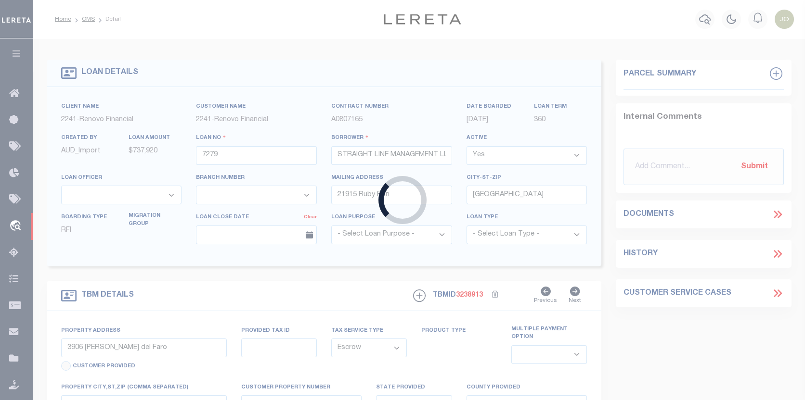
type textarea "REO [DATE]"
select select "25066"
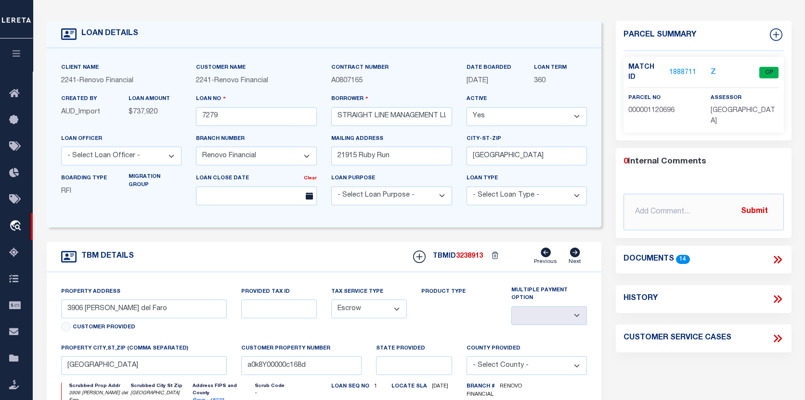
scroll to position [48, 0]
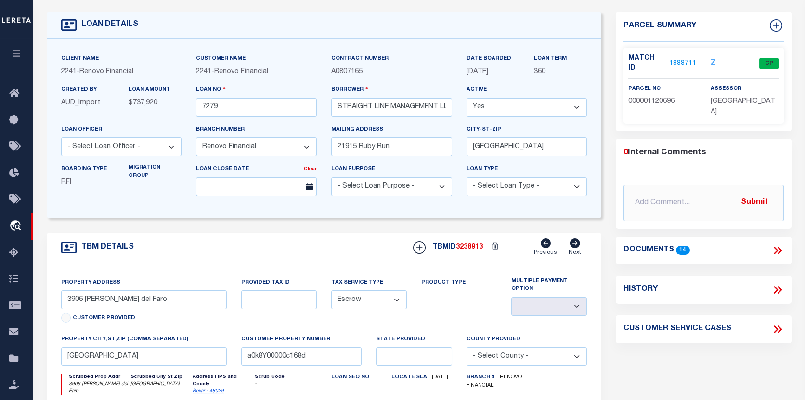
click at [682, 59] on link "1888711" at bounding box center [682, 64] width 27 height 10
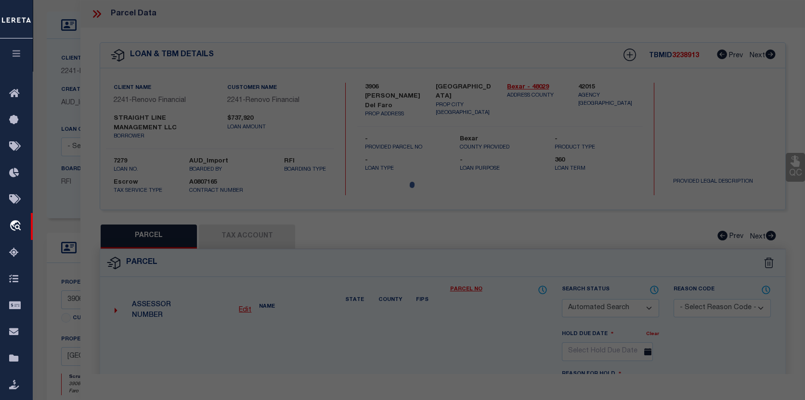
checkbox input "false"
select select "CP"
type input "STRAIGHT LINE MANAGEMENT LLC"
type input "3906 [PERSON_NAME] DEL FARO"
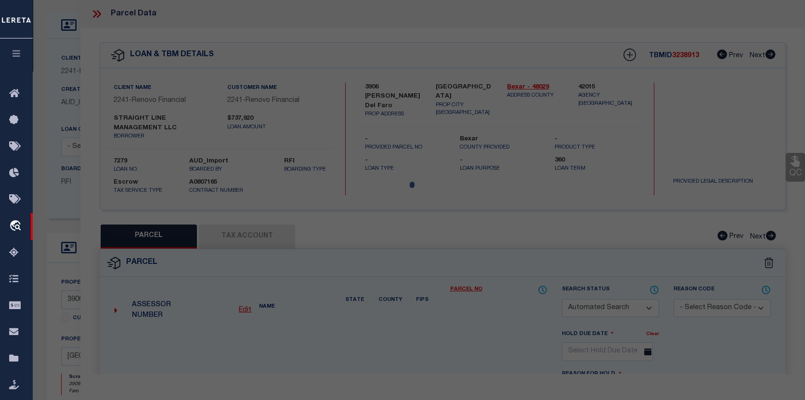
checkbox input "false"
type textarea "CB 4900K ([STREET_ADDRESS]"
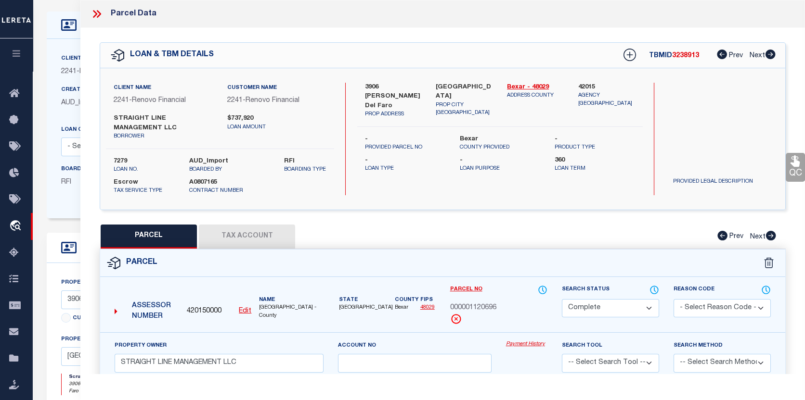
click at [263, 233] on button "Tax Account" at bounding box center [247, 237] width 96 height 24
select select "100"
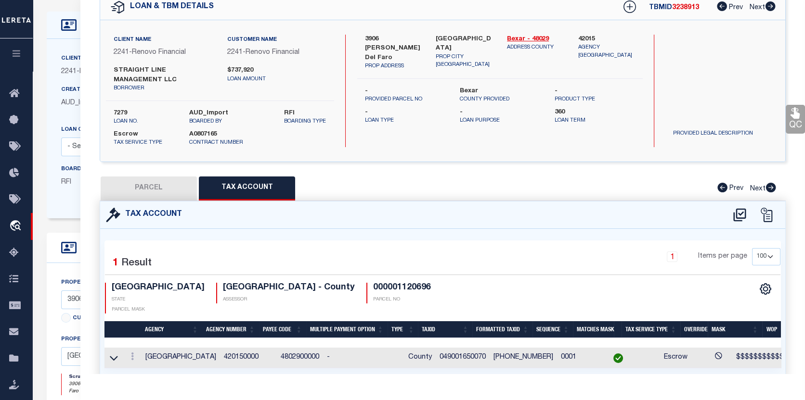
drag, startPoint x: 493, startPoint y: 363, endPoint x: 596, endPoint y: 367, distance: 102.6
click at [596, 367] on div "Selected 1 Result 1 Items per page 10 25 50 100 TX STATE" at bounding box center [442, 305] width 685 height 152
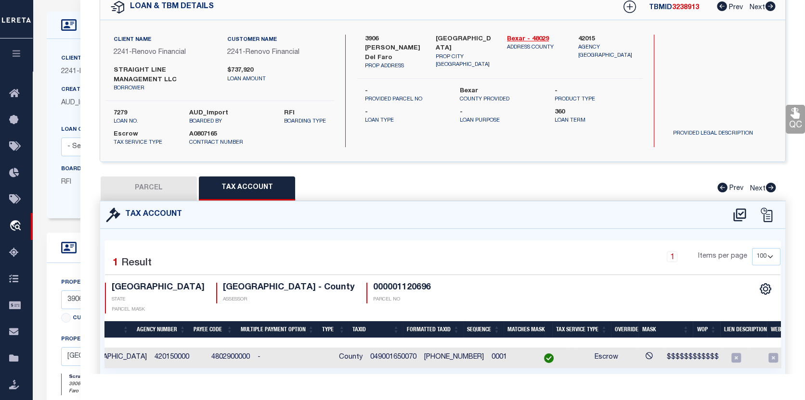
scroll to position [0, 0]
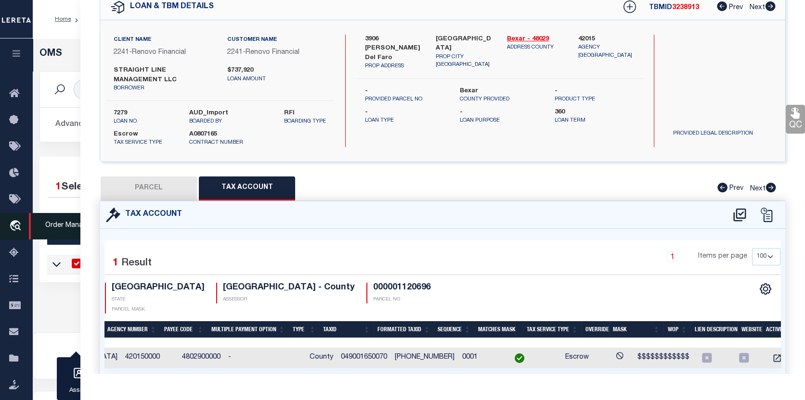
click at [16, 226] on icon "travel_explore" at bounding box center [16, 226] width 15 height 13
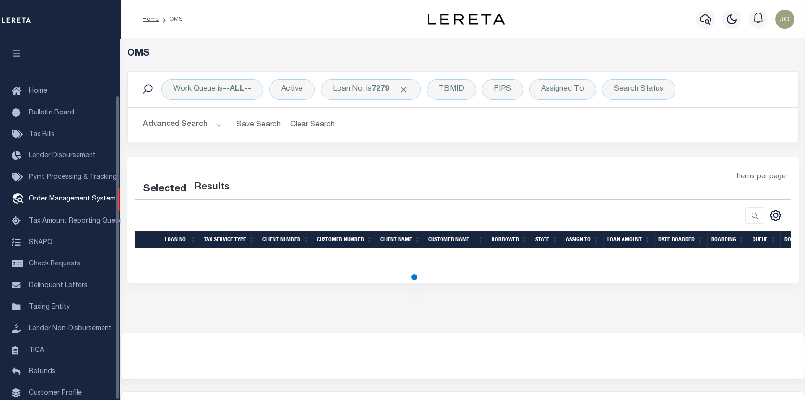
scroll to position [67, 0]
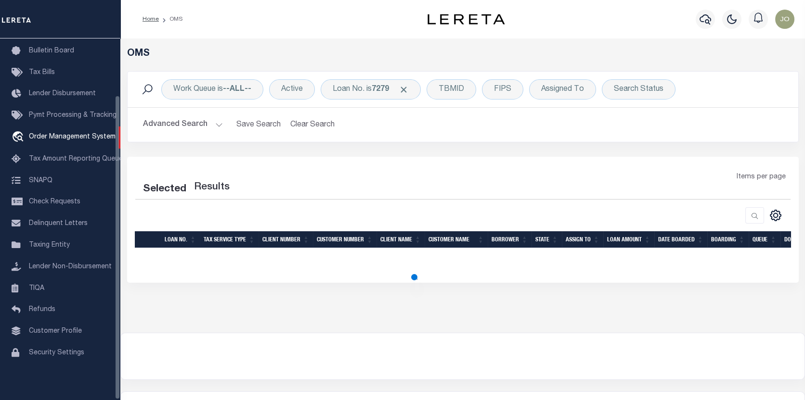
select select "200"
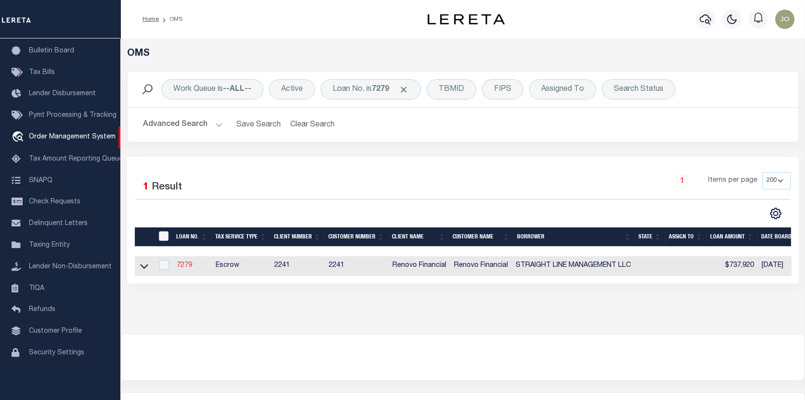
click at [186, 267] on link "7279" at bounding box center [184, 265] width 15 height 7
type input "7279"
type input "STRAIGHT LINE MANAGEMENT LLC"
select select
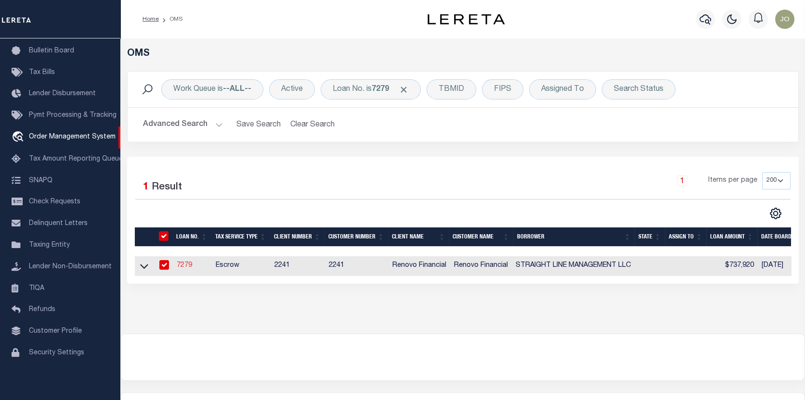
type input "21915 Ruby Run"
type input "San Antonio TX 78259"
select select "Escrow"
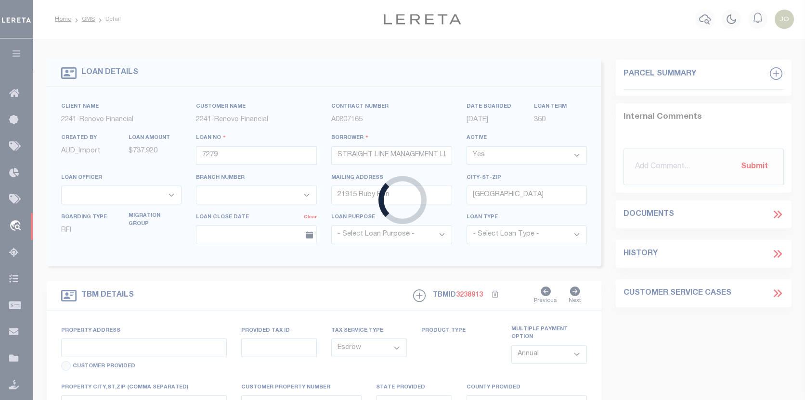
type input "3906 Luz del Faro"
select select
type input "San Antonio, TX 78261"
type input "a0k8Y00000c168d"
select select
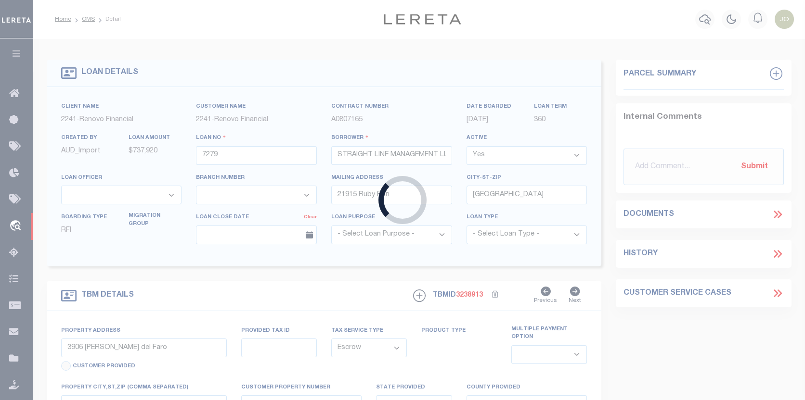
type textarea "REO 9/2/25"
select select "25066"
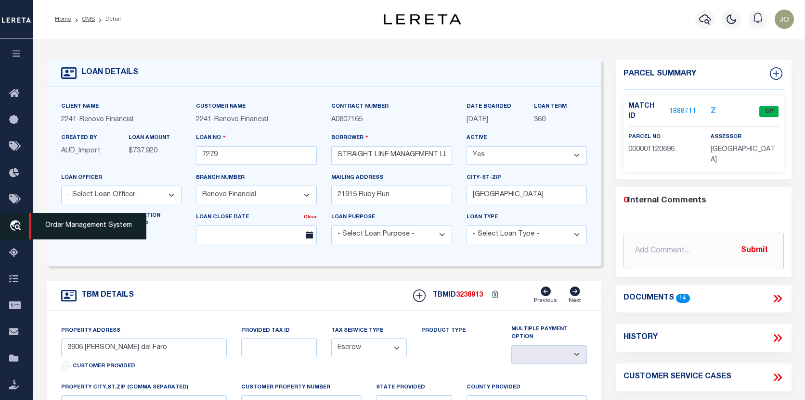
click at [13, 226] on icon "travel_explore" at bounding box center [16, 226] width 15 height 13
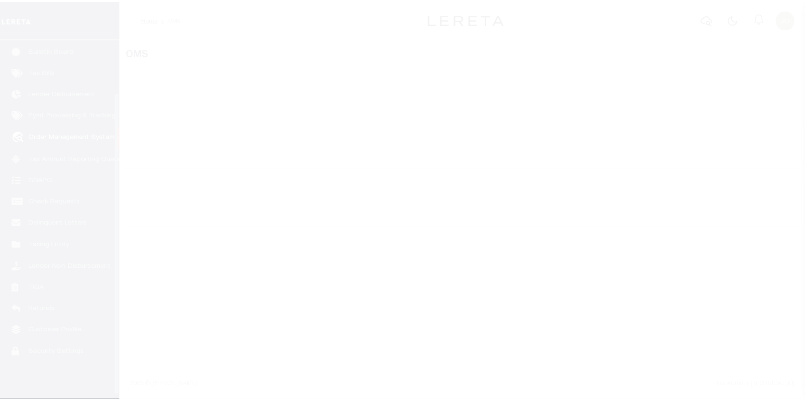
scroll to position [67, 0]
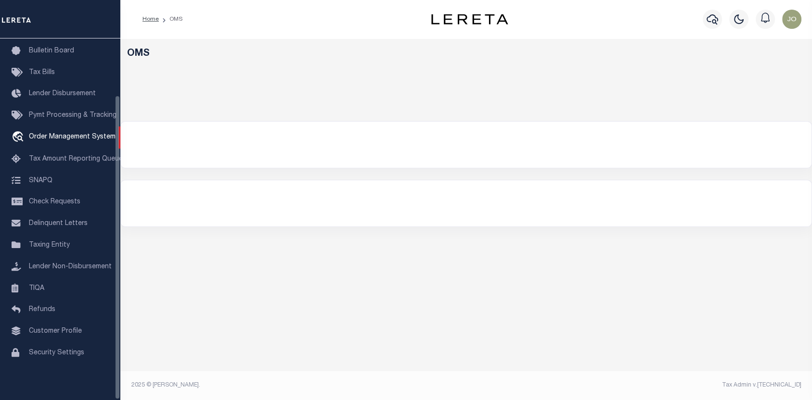
select select "200"
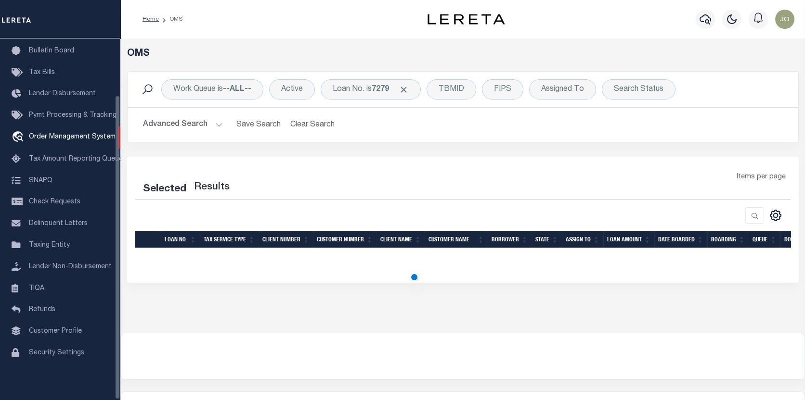
select select "200"
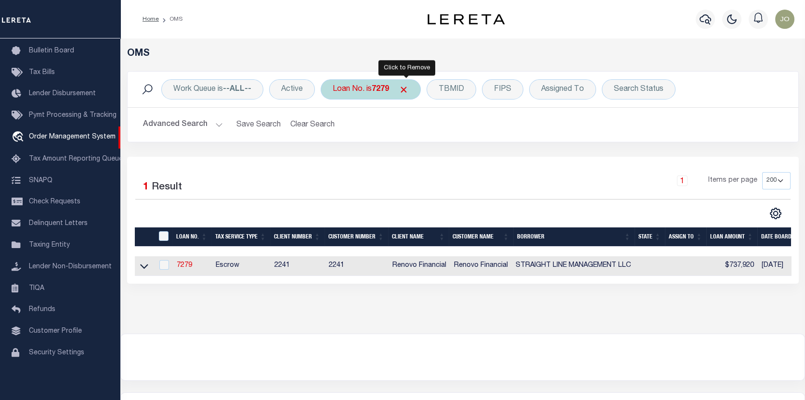
click at [405, 87] on span "Click to Remove" at bounding box center [404, 90] width 10 height 10
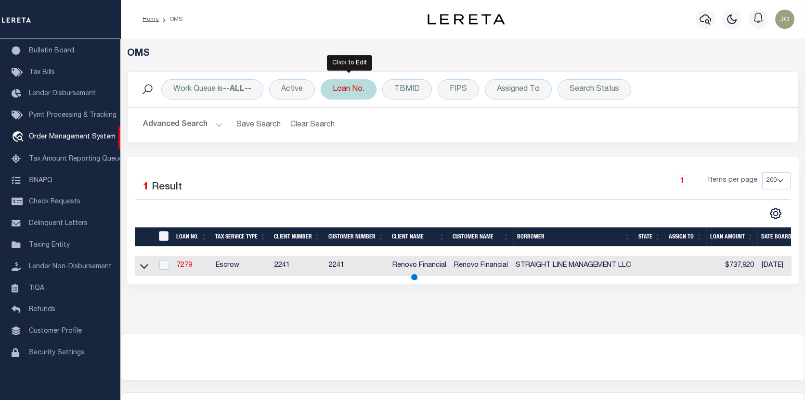
click at [350, 85] on div "Loan No." at bounding box center [349, 89] width 56 height 20
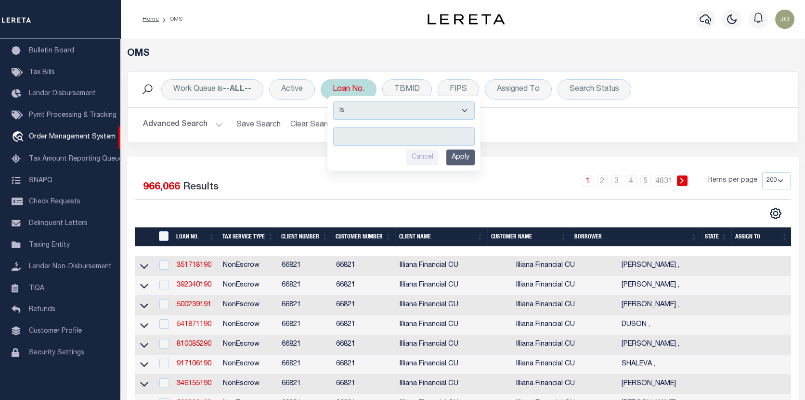
click at [337, 136] on input "text" at bounding box center [404, 137] width 142 height 18
type input "175000782"
click at [462, 156] on input "Apply" at bounding box center [460, 158] width 28 height 16
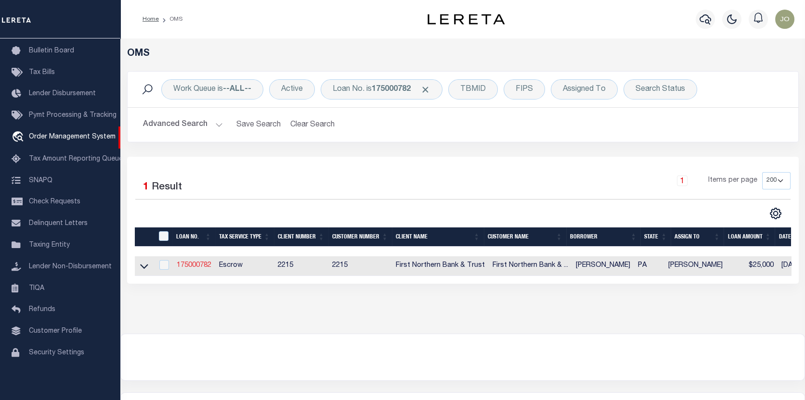
click at [193, 264] on link "175000782" at bounding box center [194, 265] width 35 height 7
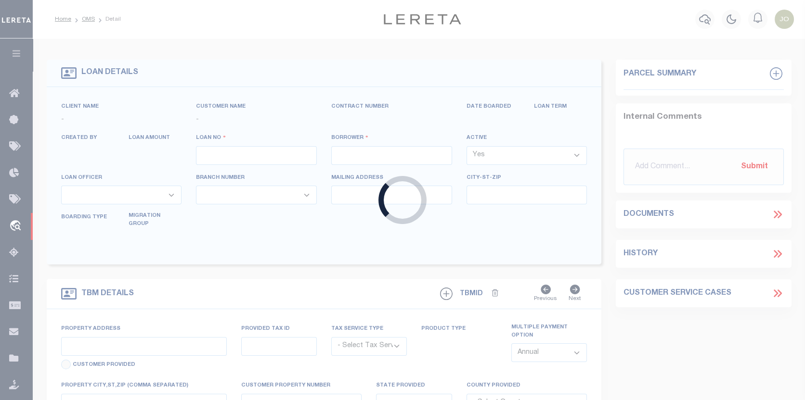
type input "175000782"
type input "[PERSON_NAME]"
select select
select select "Escrow"
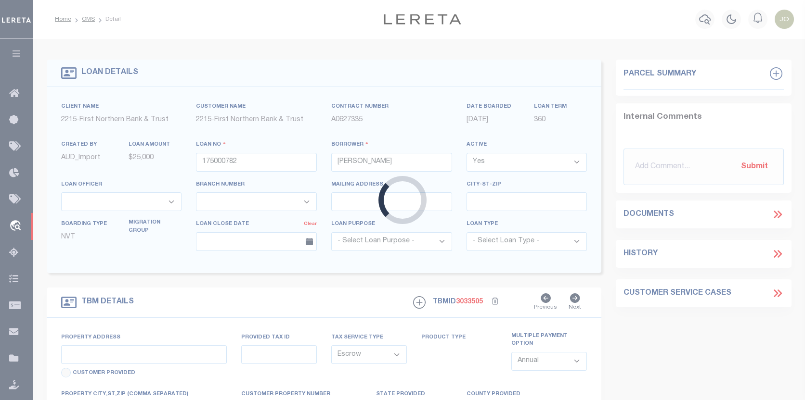
type input "652 MILLION DOLLAR HIGHWAY"
type input "31-C10 7 3A"
select select
type input "BANGOR PA 18013"
type input "PA"
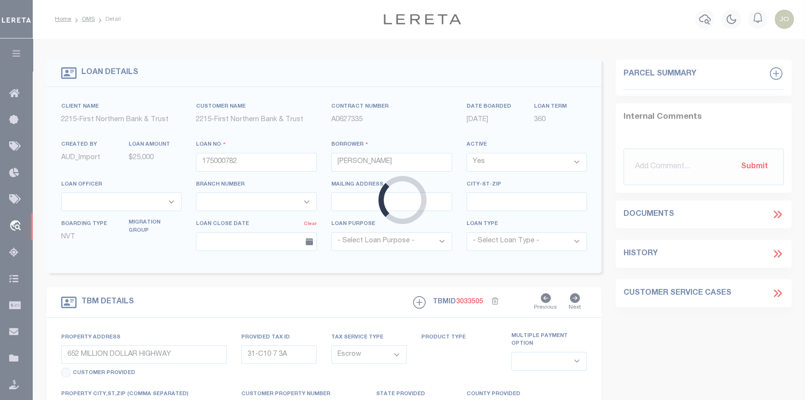
select select
type textarea "Liability subject to parcel provided"
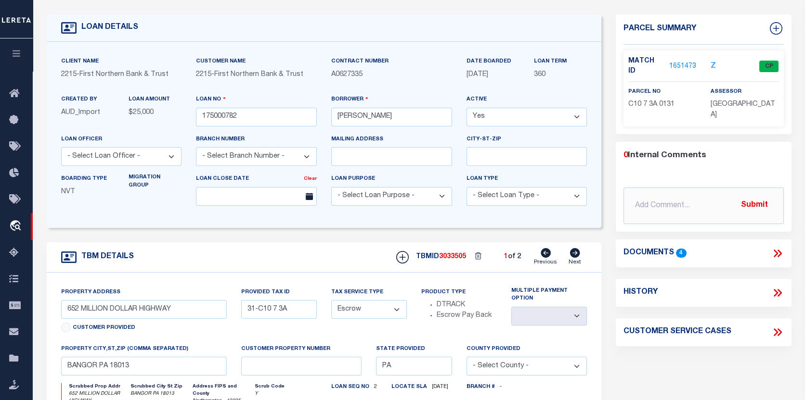
scroll to position [48, 0]
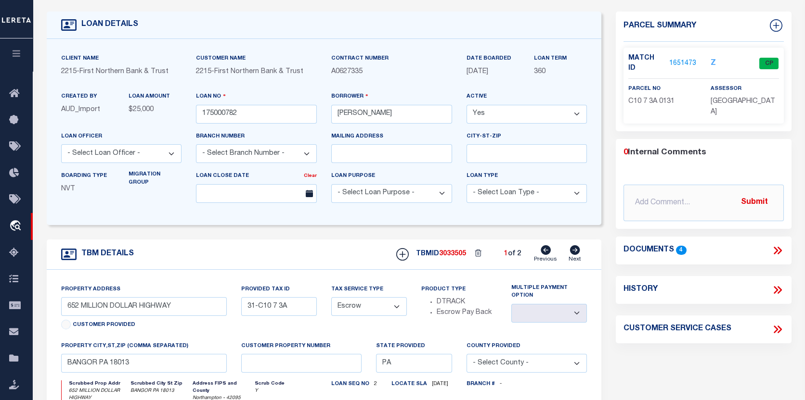
click at [685, 59] on link "1651473" at bounding box center [682, 64] width 27 height 10
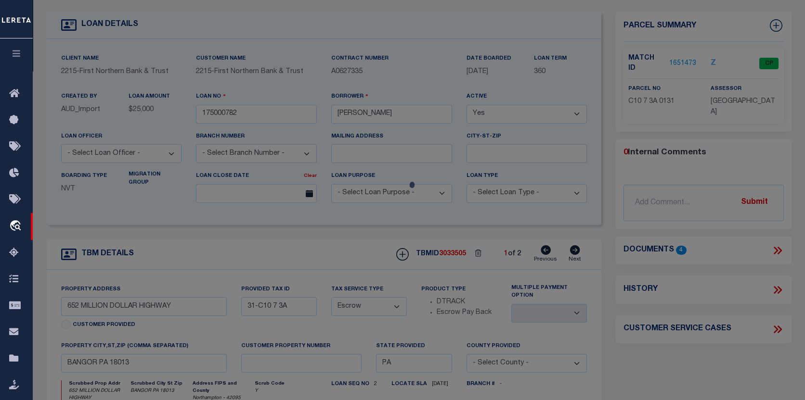
checkbox input "false"
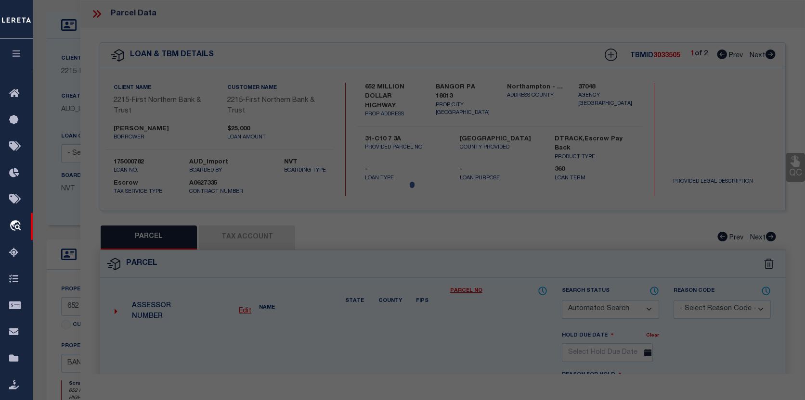
select select "CP"
type input "DOOLEY JONATHAN J,"
select select "AGF"
select select "ADD"
type input "652 MILLION DOLLAR HWY"
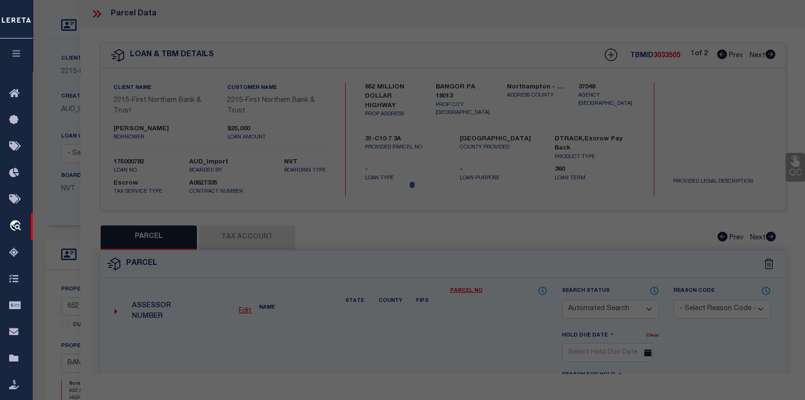
checkbox input "false"
type input "PA"
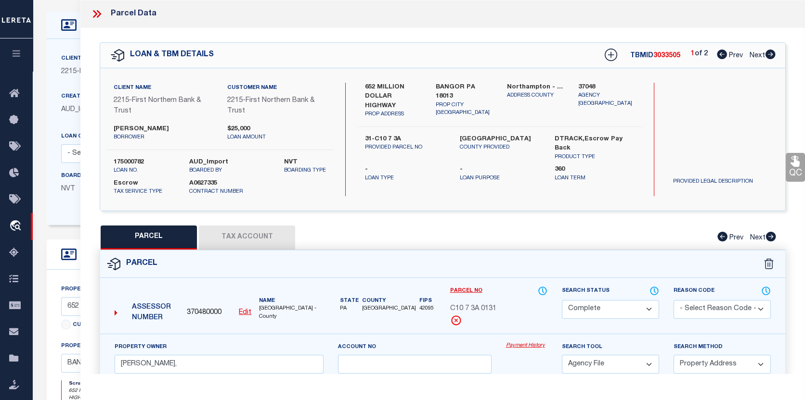
click at [253, 232] on button "Tax Account" at bounding box center [247, 238] width 96 height 24
select select "100"
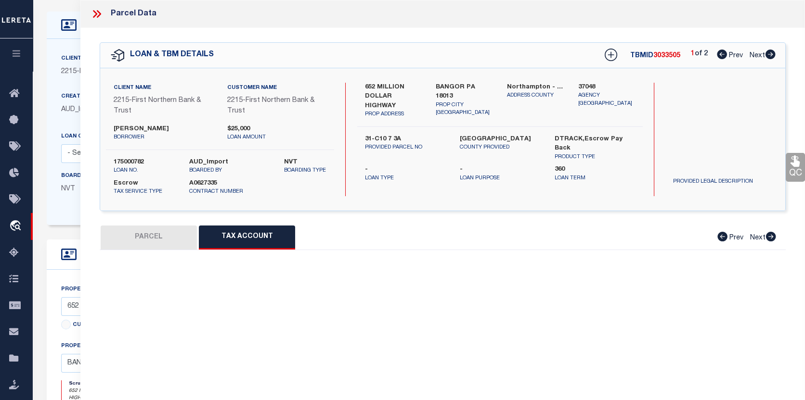
select select "100"
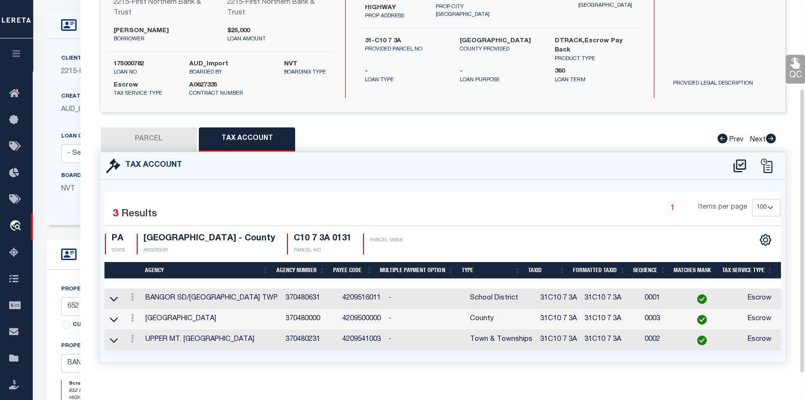
scroll to position [116, 0]
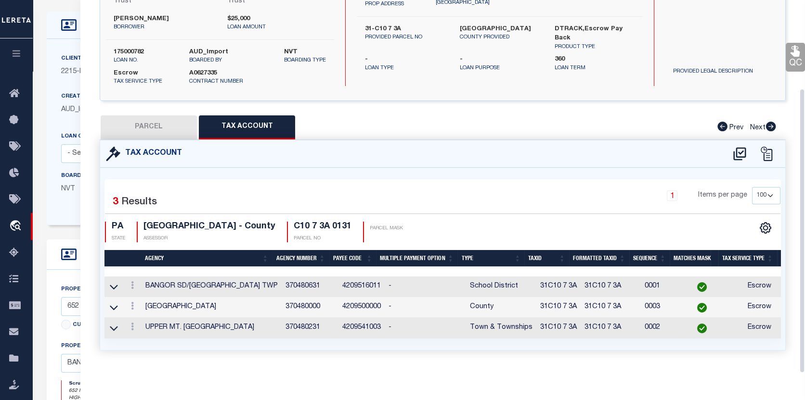
click at [123, 116] on button "PARCEL" at bounding box center [149, 128] width 96 height 24
select select "AS"
select select
checkbox input "false"
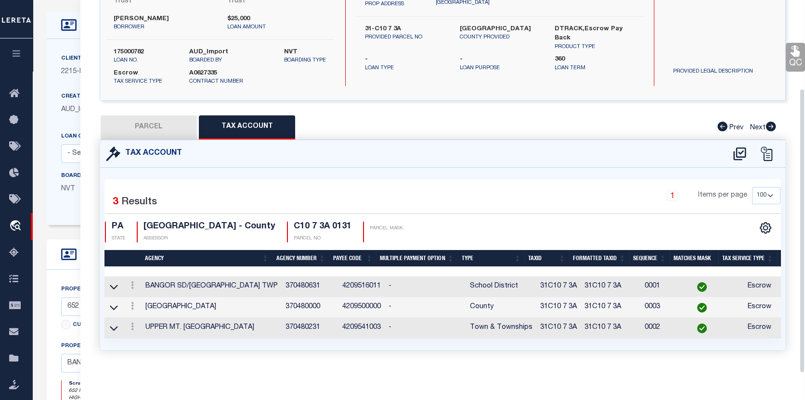
checkbox input "false"
select select "CP"
type input "DOOLEY JONATHAN J,"
select select "AGF"
select select "ADD"
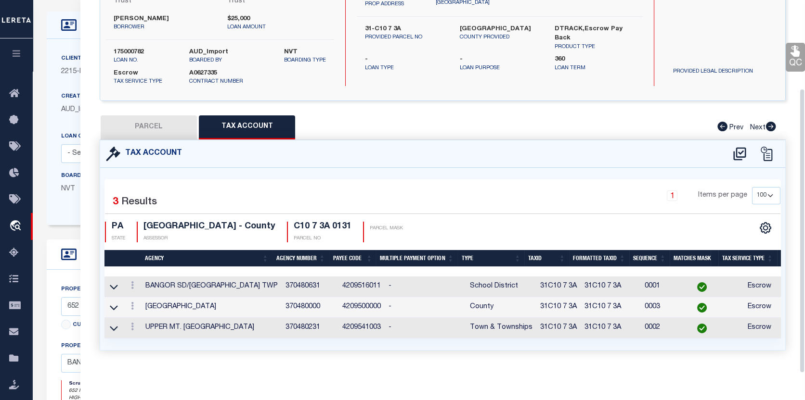
type input "652 MILLION DOLLAR HWY"
checkbox input "false"
type input "PA"
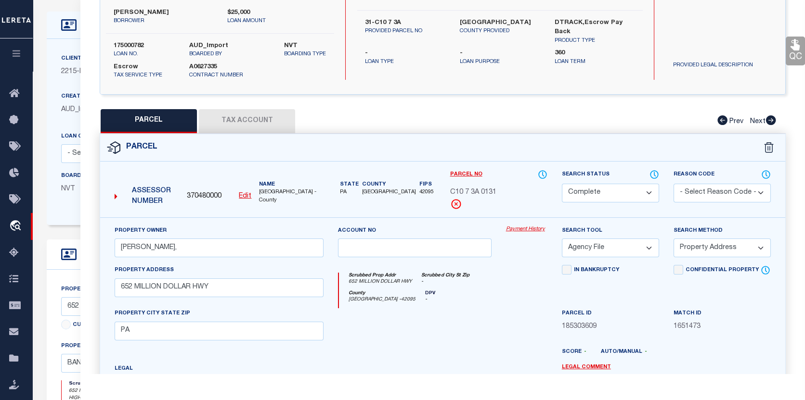
click at [524, 226] on link "Payment History" at bounding box center [526, 230] width 41 height 8
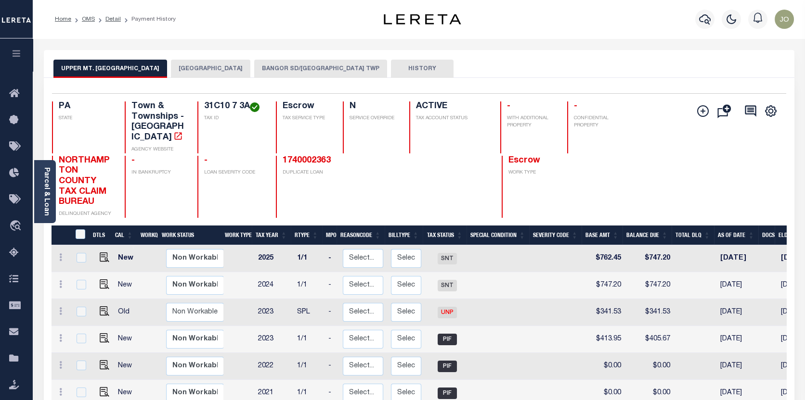
click at [311, 65] on button "BANGOR SD/[GEOGRAPHIC_DATA] TWP" at bounding box center [320, 69] width 133 height 18
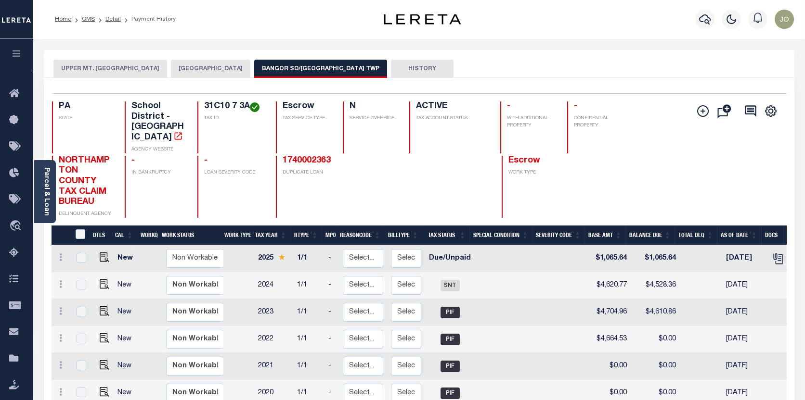
click at [403, 68] on button "HISTORY" at bounding box center [422, 69] width 63 height 18
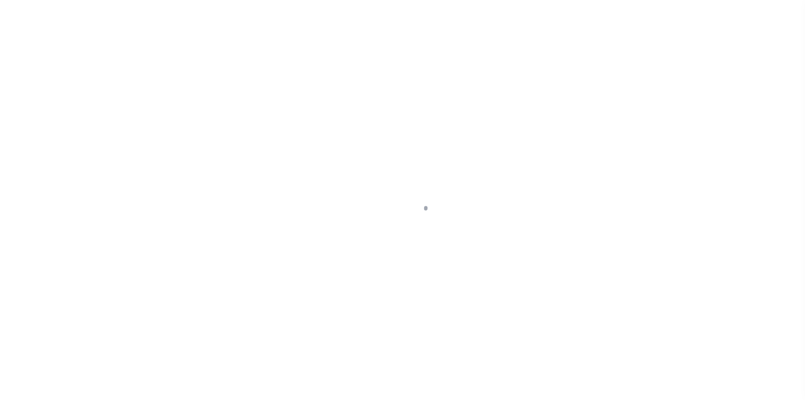
select select "Escrow"
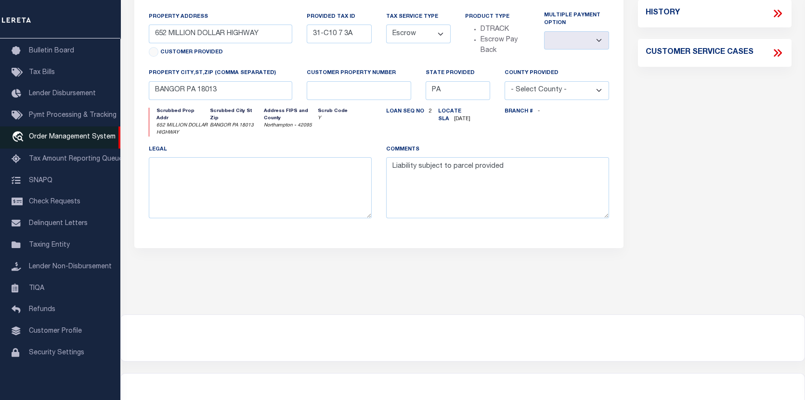
click at [57, 134] on span "Order Management System" at bounding box center [72, 137] width 87 height 7
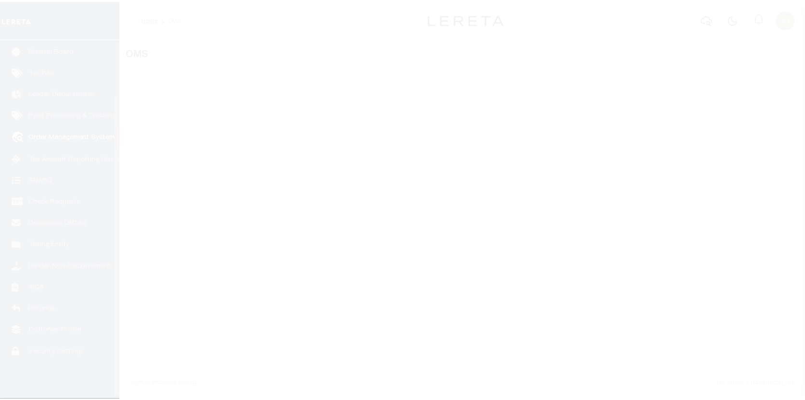
scroll to position [67, 0]
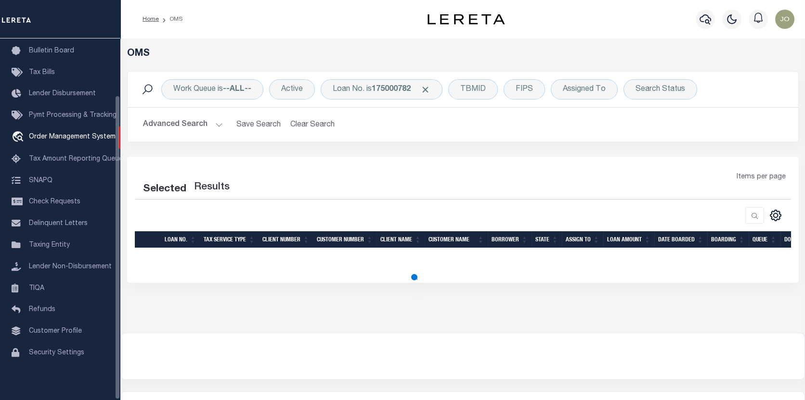
select select "200"
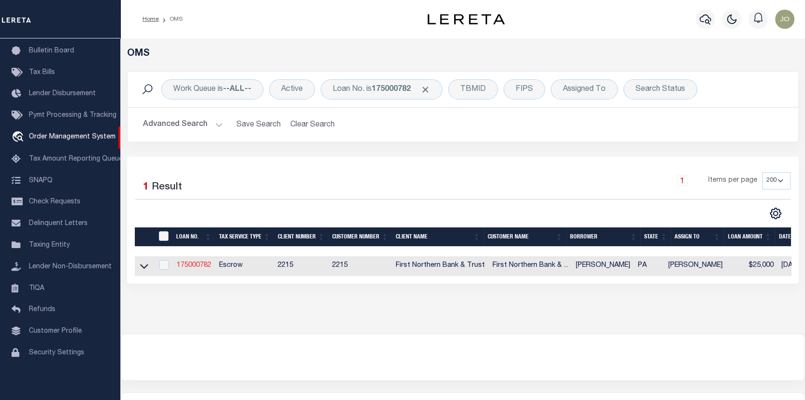
click at [198, 264] on link "175000782" at bounding box center [194, 265] width 35 height 7
type input "175000782"
type input "[PERSON_NAME]"
select select
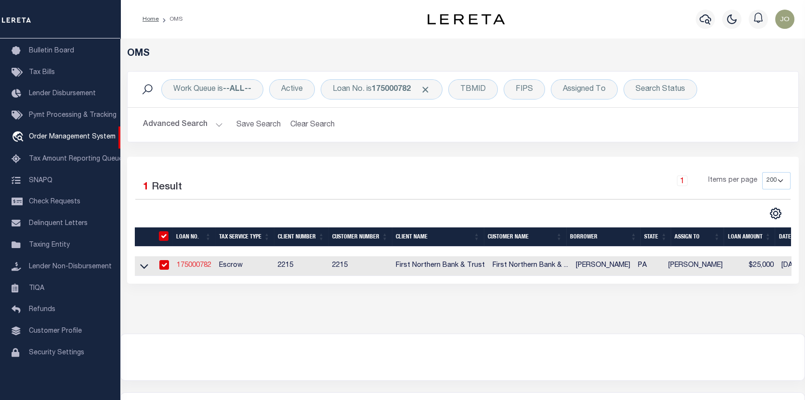
select select "Escrow"
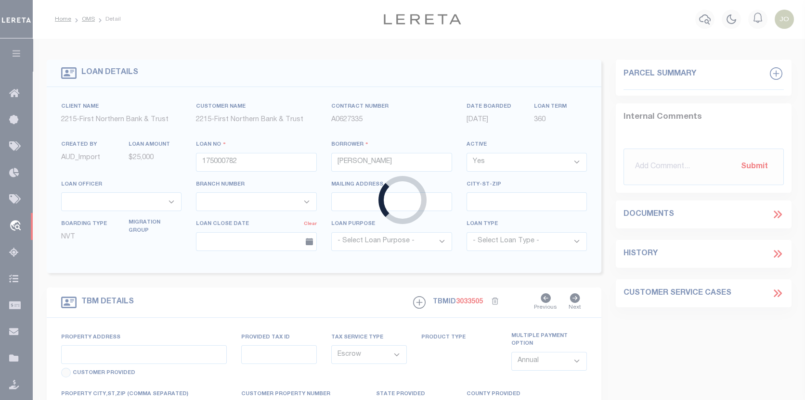
type input "652 MILLION DOLLAR HIGHWAY"
type input "31-C10 7 3A"
select select
type input "BANGOR PA 18013"
type input "PA"
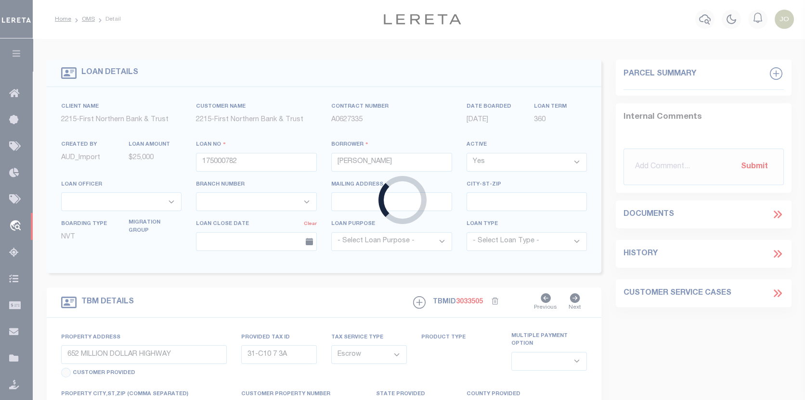
select select
type textarea "Liability subject to parcel provided"
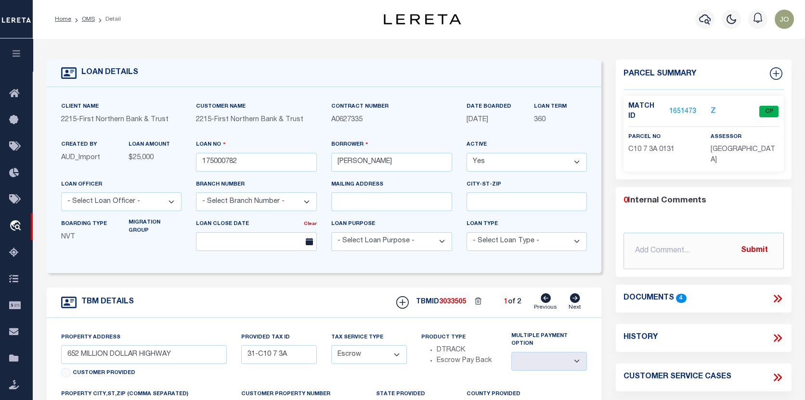
click at [679, 107] on link "1651473" at bounding box center [682, 112] width 27 height 10
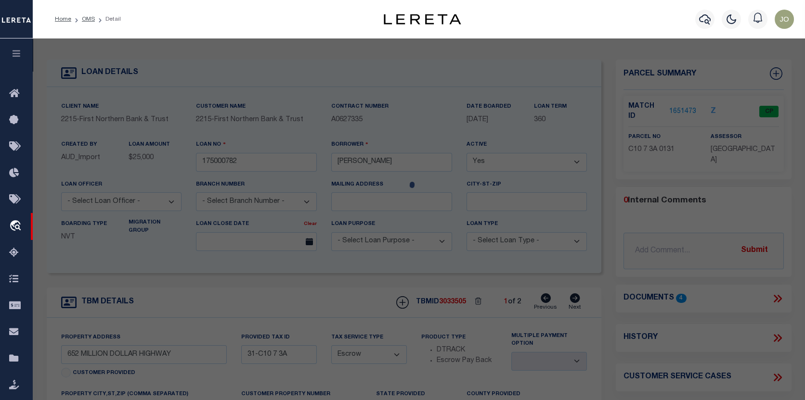
checkbox input "false"
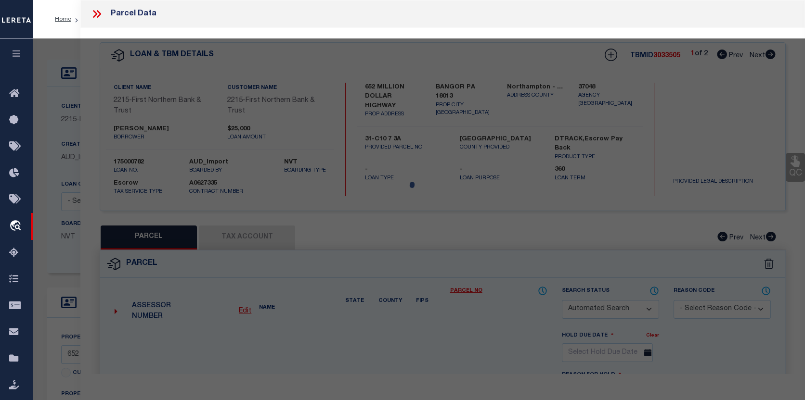
select select "CP"
type input "DOOLEY JONATHAN J,"
select select "AGF"
select select "ADD"
type input "652 MILLION DOLLAR HWY"
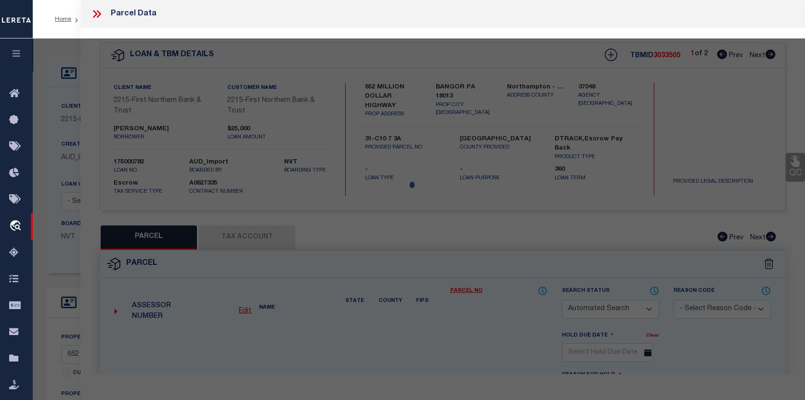
checkbox input "false"
type input "PA"
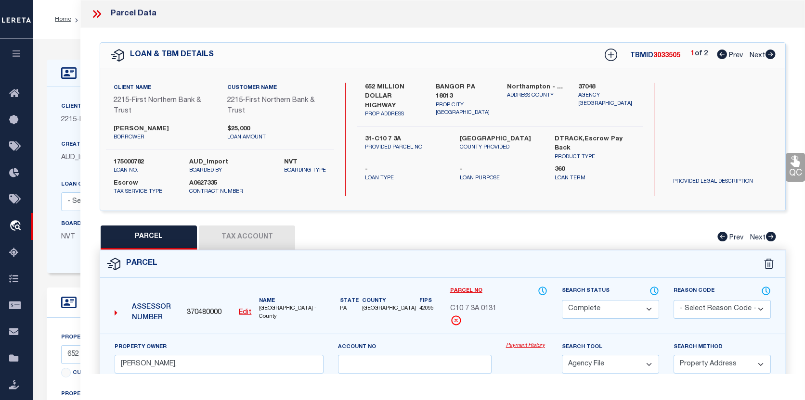
click at [258, 234] on button "Tax Account" at bounding box center [247, 238] width 96 height 24
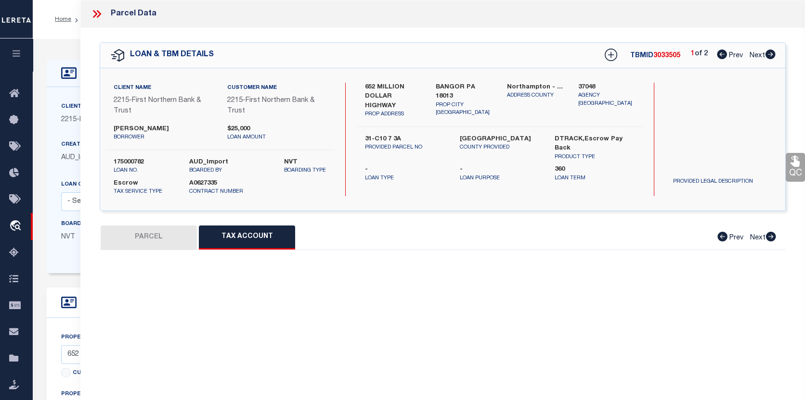
select select "100"
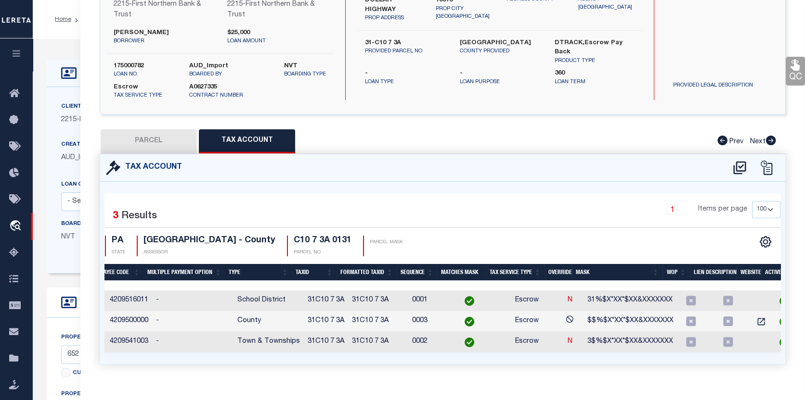
scroll to position [0, 216]
click at [756, 318] on icon "" at bounding box center [761, 322] width 10 height 10
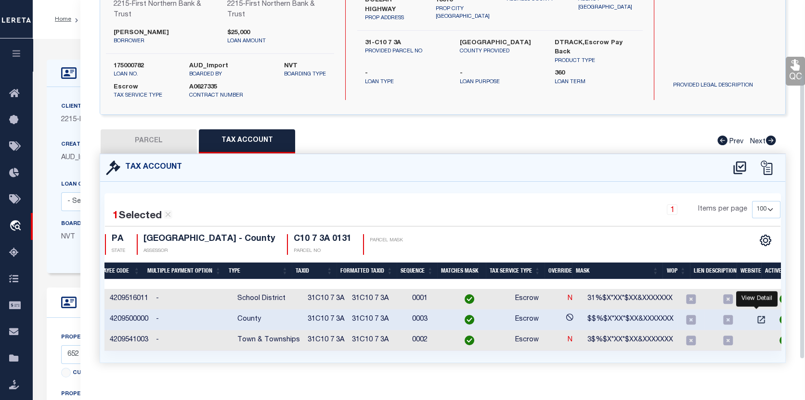
scroll to position [0, 209]
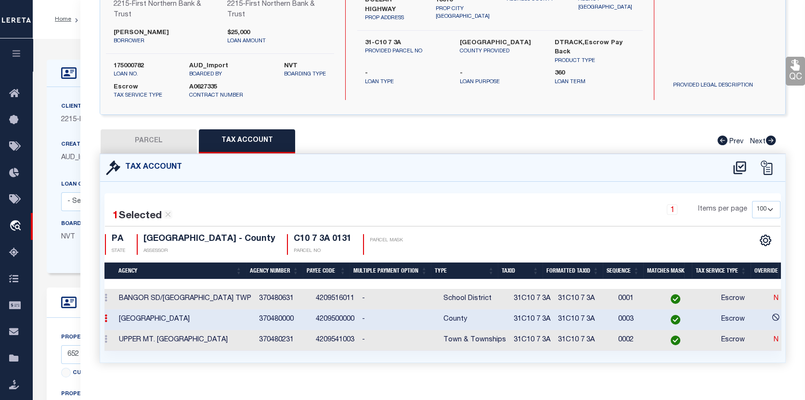
click at [170, 142] on button "PARCEL" at bounding box center [149, 141] width 96 height 24
select select "AS"
select select
checkbox input "false"
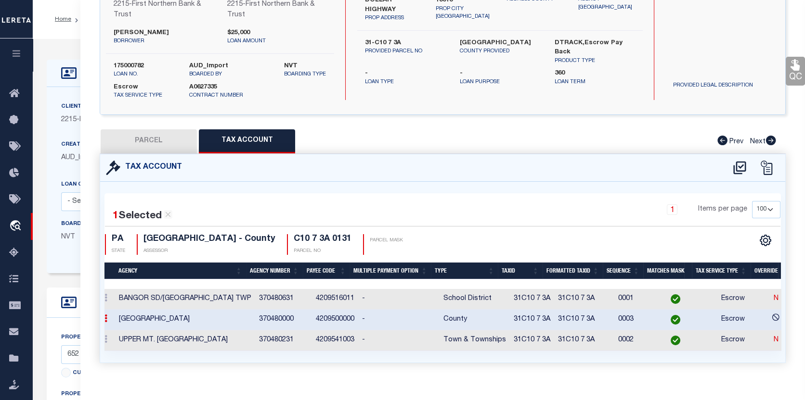
checkbox input "false"
select select "CP"
type input "DOOLEY JONATHAN J,"
select select "AGF"
select select "ADD"
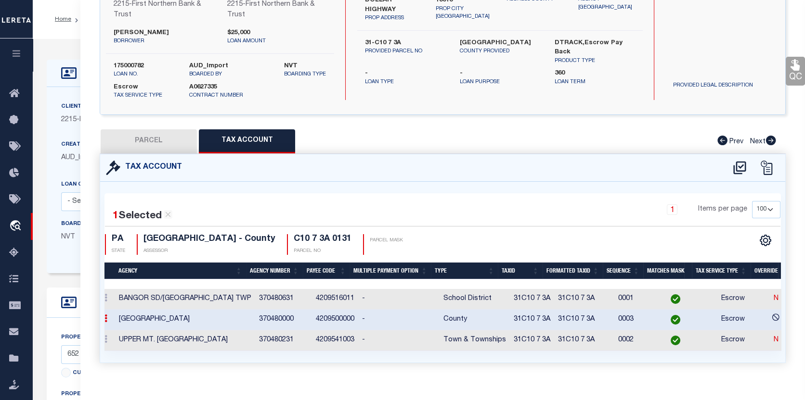
type input "652 MILLION DOLLAR HWY"
checkbox input "false"
type input "PA"
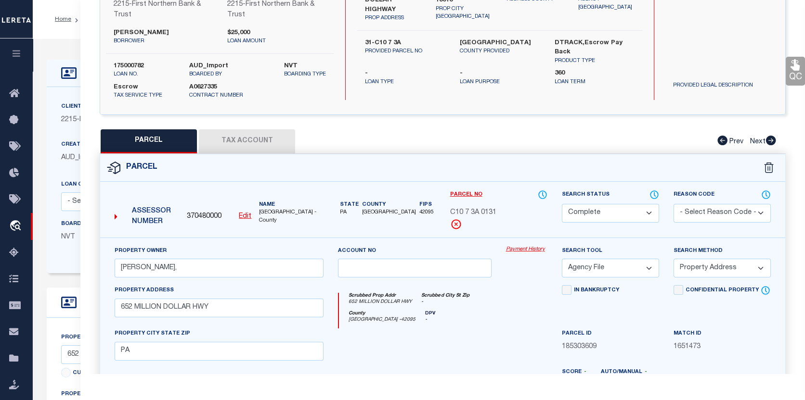
click at [528, 248] on link "Payment History" at bounding box center [526, 250] width 41 height 8
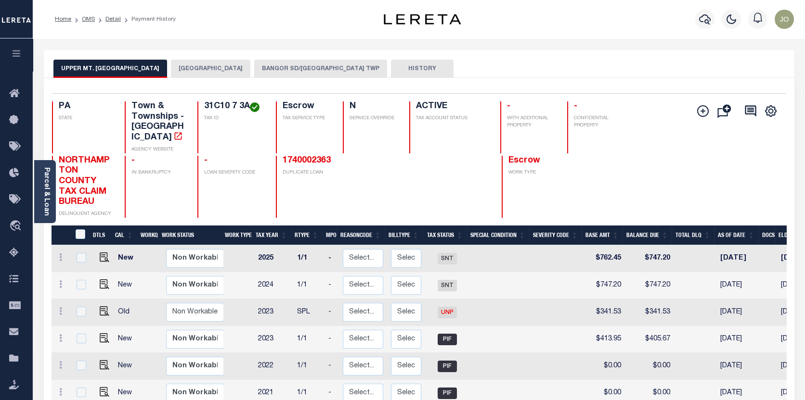
click at [294, 64] on button "BANGOR SD/[GEOGRAPHIC_DATA] TWP" at bounding box center [320, 69] width 133 height 18
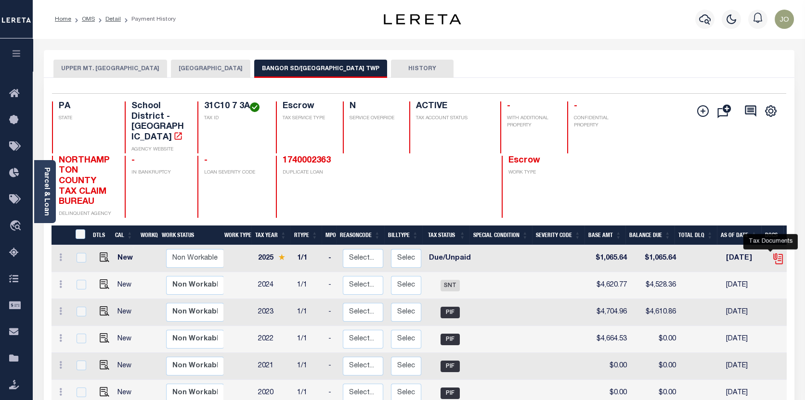
click at [773, 253] on icon "" at bounding box center [777, 257] width 8 height 8
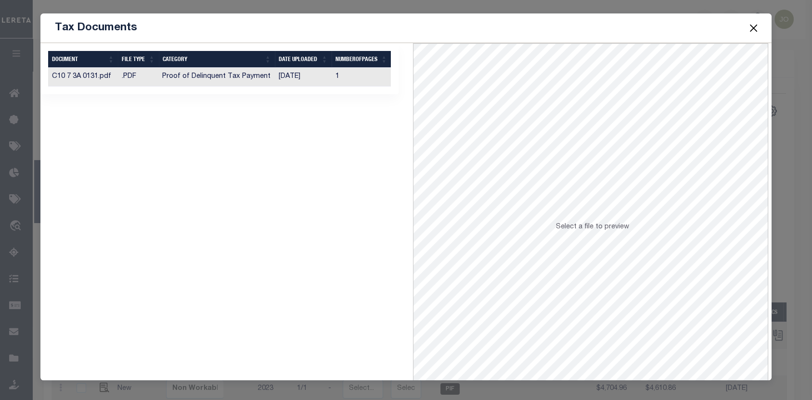
click at [95, 70] on td "C10 7 3A 0131.pdf" at bounding box center [83, 77] width 70 height 19
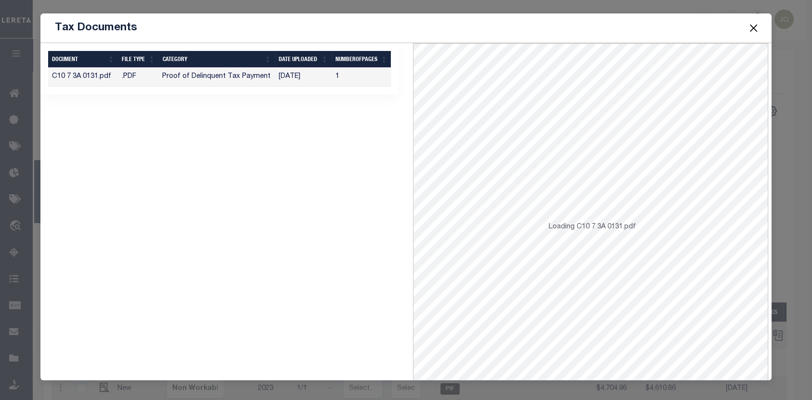
click at [95, 70] on td "C10 7 3A 0131.pdf" at bounding box center [83, 77] width 70 height 19
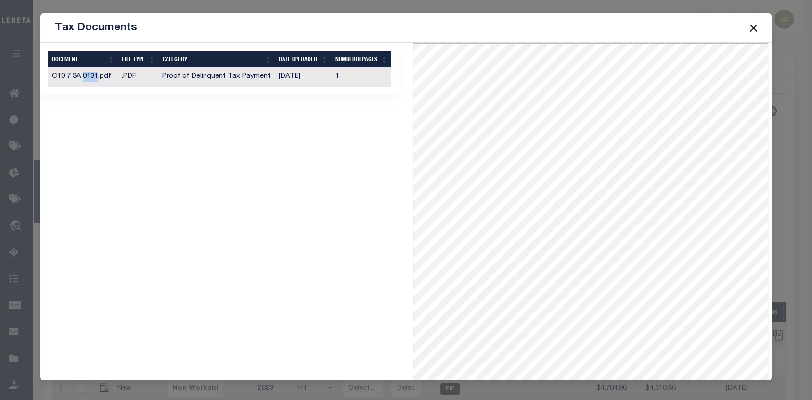
click at [750, 23] on button "Close" at bounding box center [753, 28] width 13 height 13
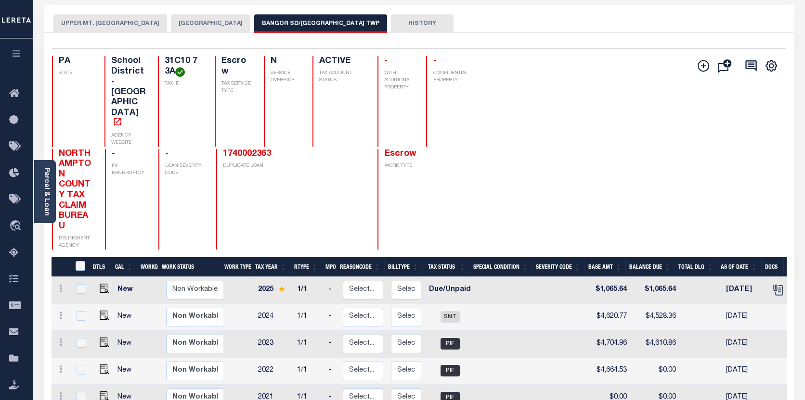
scroll to position [48, 0]
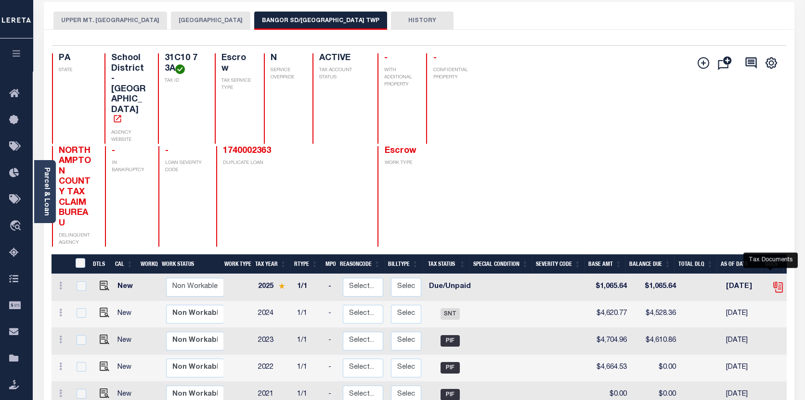
click at [772, 281] on icon "" at bounding box center [778, 287] width 13 height 13
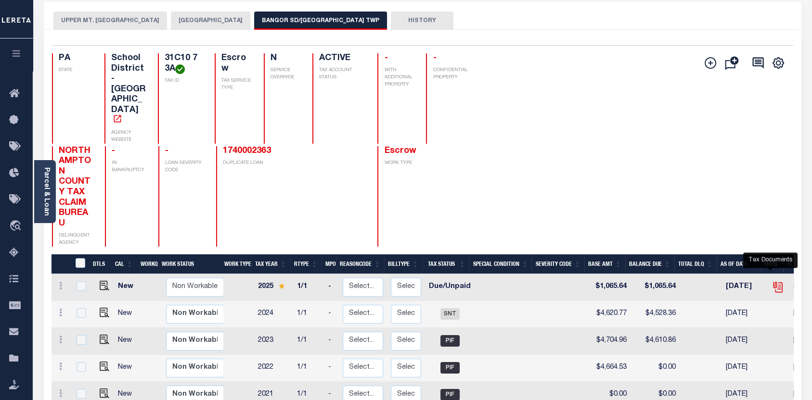
click at [768, 264] on body "Home OMS Detail Payment History Profile" at bounding box center [406, 253] width 812 height 603
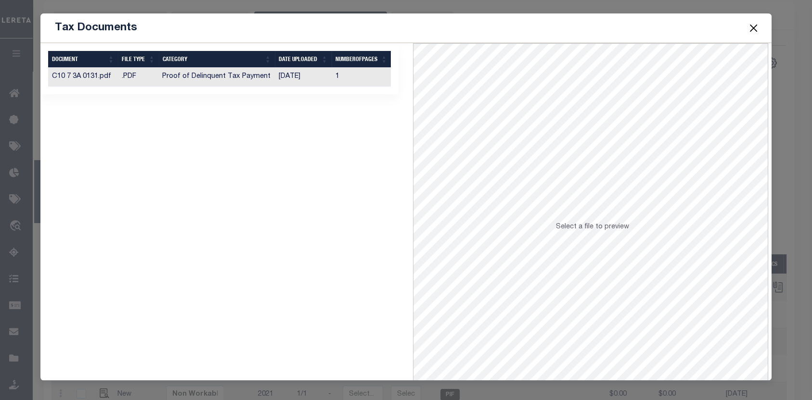
click at [127, 74] on td ".PDF" at bounding box center [138, 77] width 40 height 19
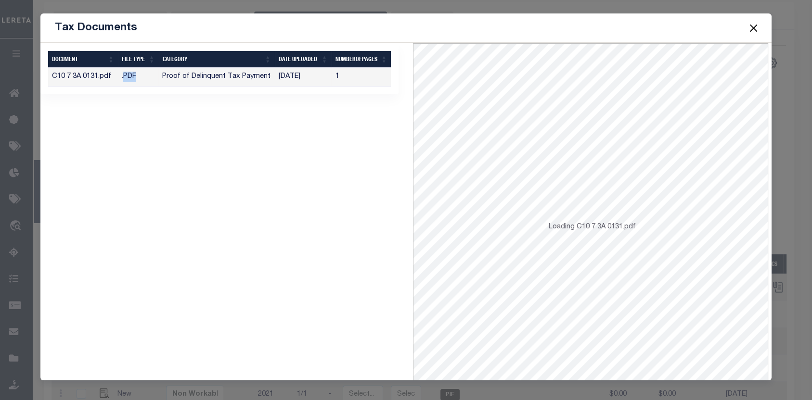
click at [127, 74] on td ".PDF" at bounding box center [138, 77] width 40 height 19
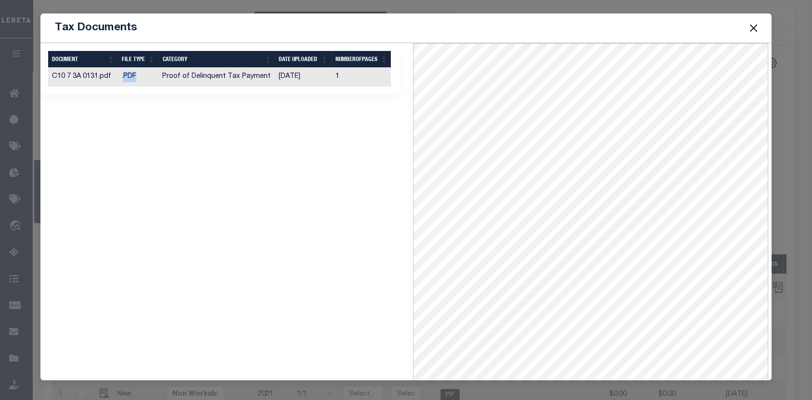
drag, startPoint x: 403, startPoint y: 85, endPoint x: 753, endPoint y: 26, distance: 354.7
click at [753, 26] on button "Close" at bounding box center [753, 28] width 13 height 13
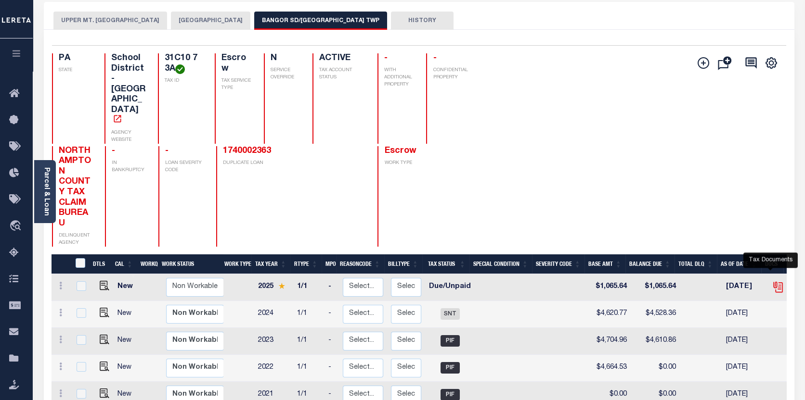
click at [772, 281] on icon "" at bounding box center [778, 287] width 13 height 13
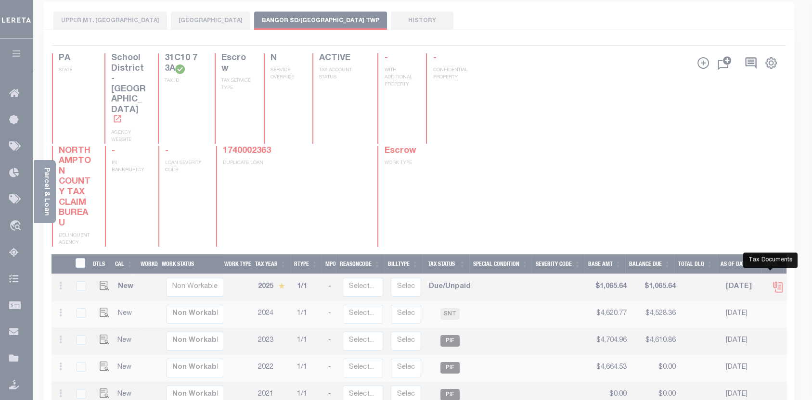
click at [770, 266] on body "Home OMS Detail Payment History Profile" at bounding box center [406, 253] width 812 height 603
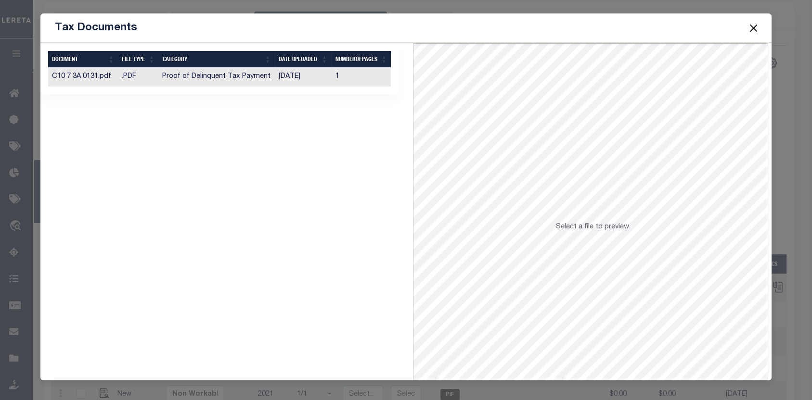
click at [87, 76] on td "C10 7 3A 0131.pdf" at bounding box center [83, 77] width 70 height 19
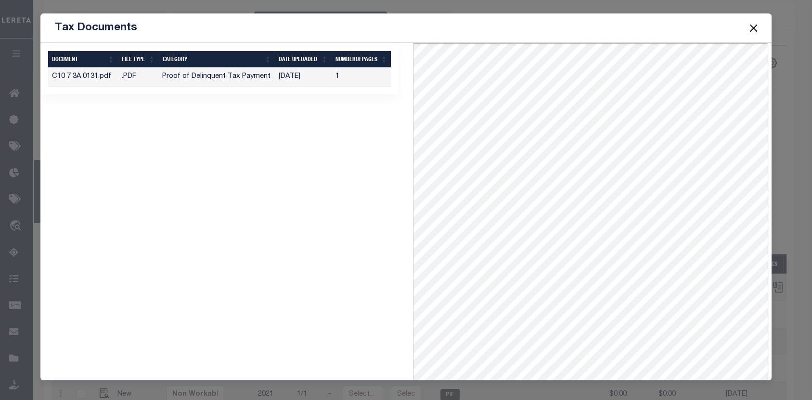
click at [756, 25] on button "Close" at bounding box center [753, 28] width 13 height 13
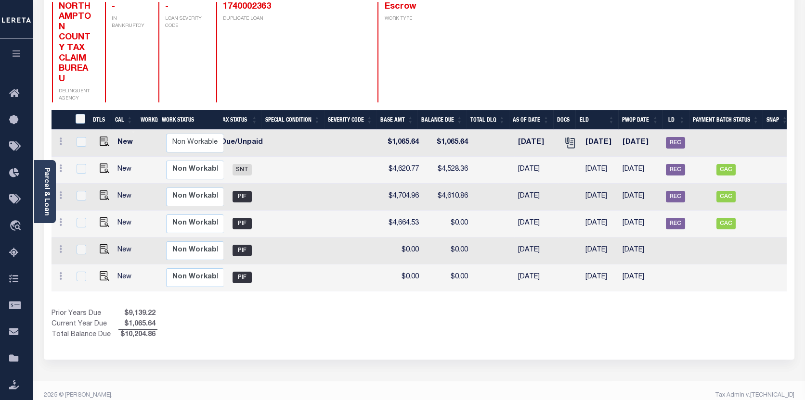
scroll to position [0, 213]
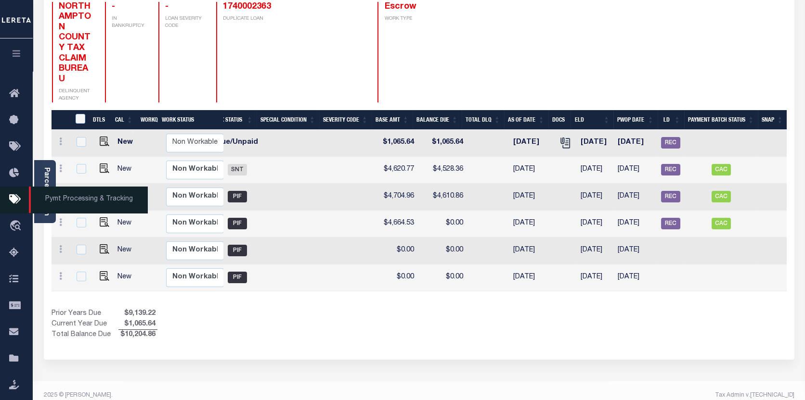
click at [12, 199] on icon at bounding box center [16, 200] width 15 height 12
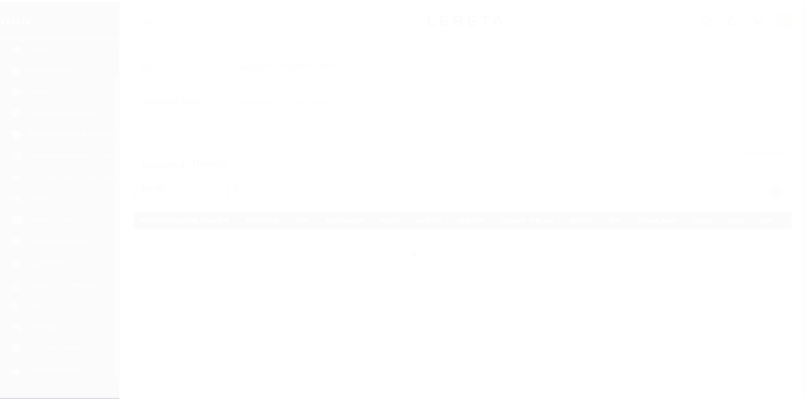
scroll to position [43, 0]
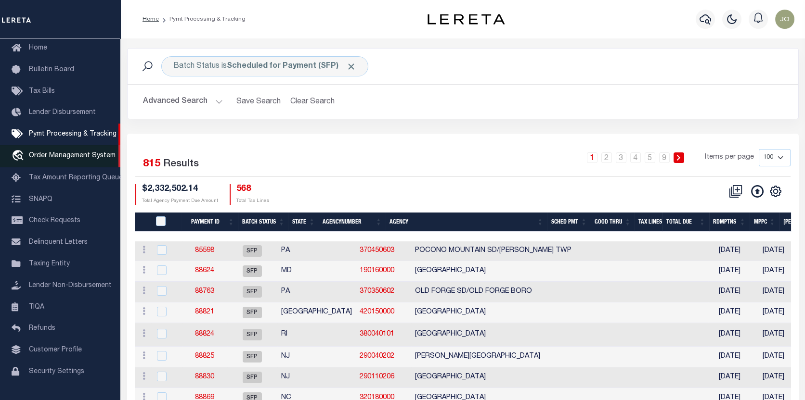
click at [66, 154] on span "Order Management System" at bounding box center [72, 156] width 87 height 7
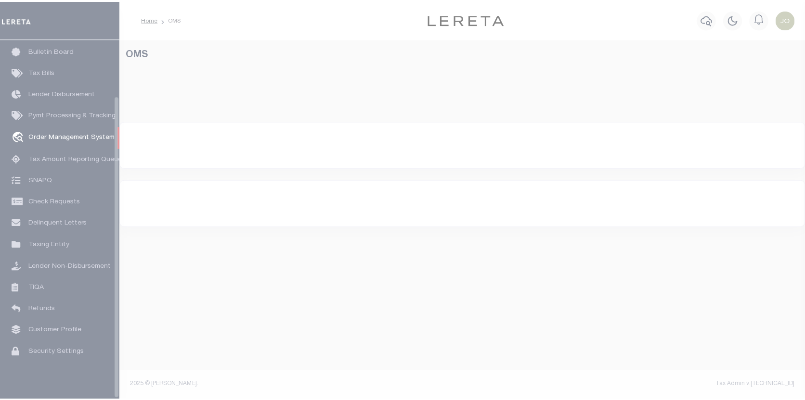
scroll to position [67, 0]
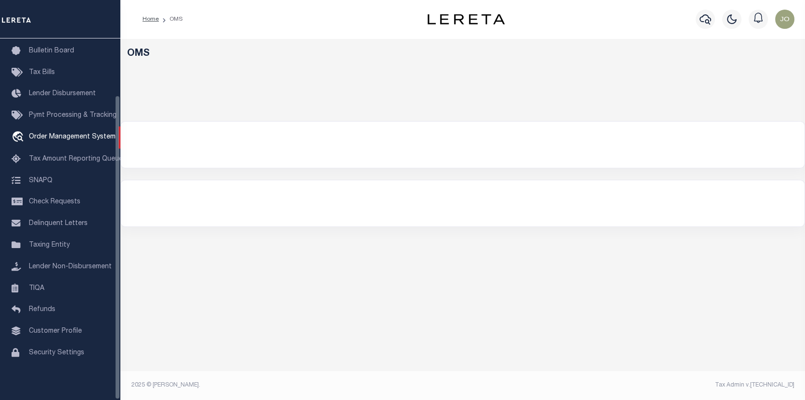
select select "200"
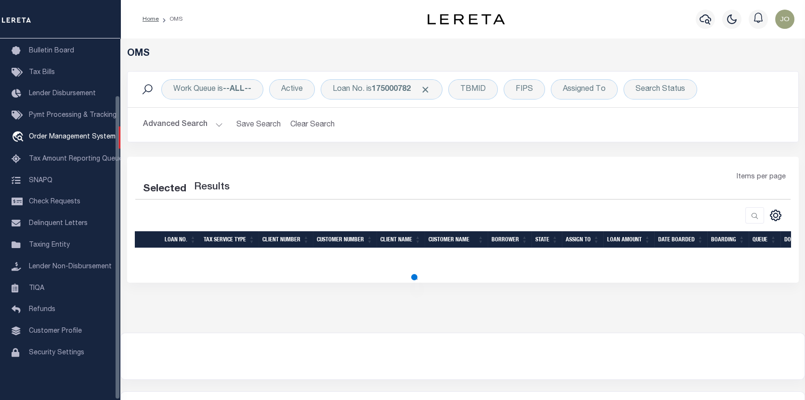
select select "200"
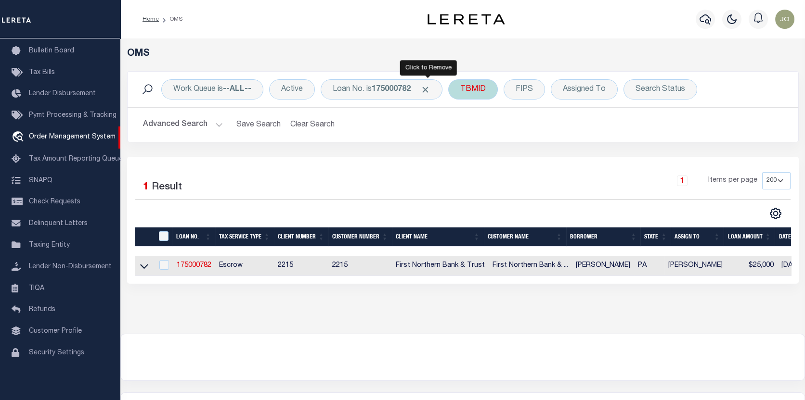
click at [426, 91] on span "Click to Remove" at bounding box center [425, 90] width 10 height 10
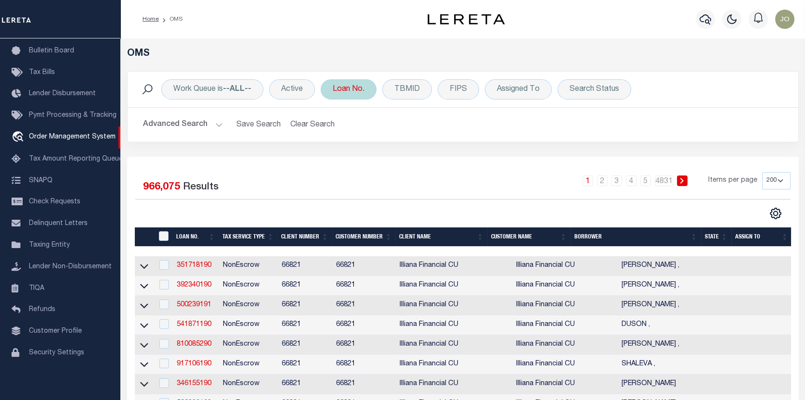
click at [340, 88] on div "Loan No." at bounding box center [349, 89] width 56 height 20
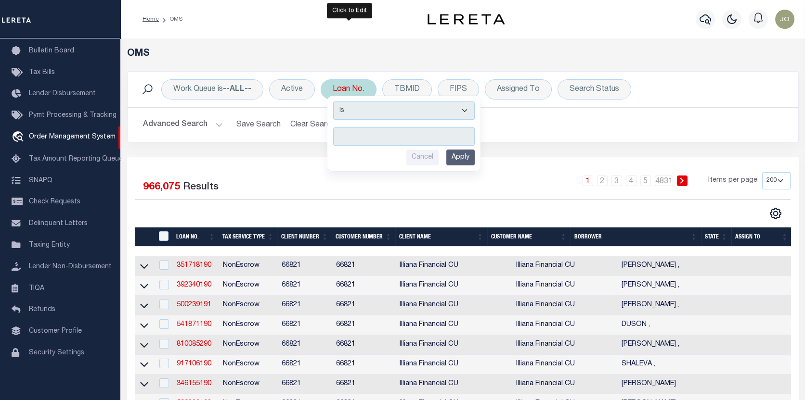
click at [338, 136] on input "text" at bounding box center [404, 137] width 142 height 18
type input "175000878"
click at [467, 154] on input "Apply" at bounding box center [460, 158] width 28 height 16
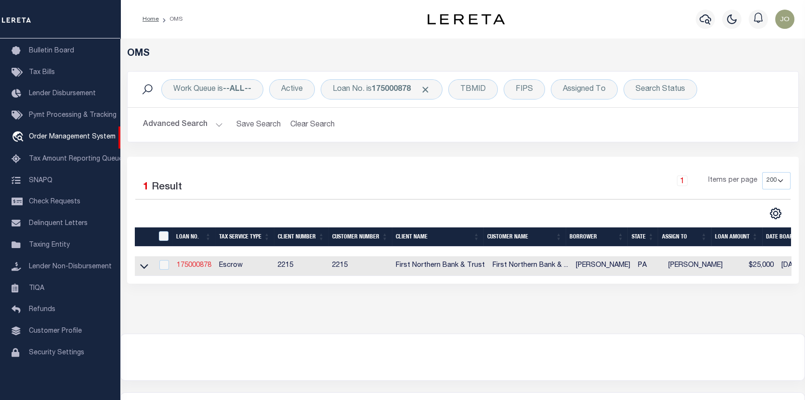
click at [203, 263] on link "175000878" at bounding box center [194, 265] width 35 height 7
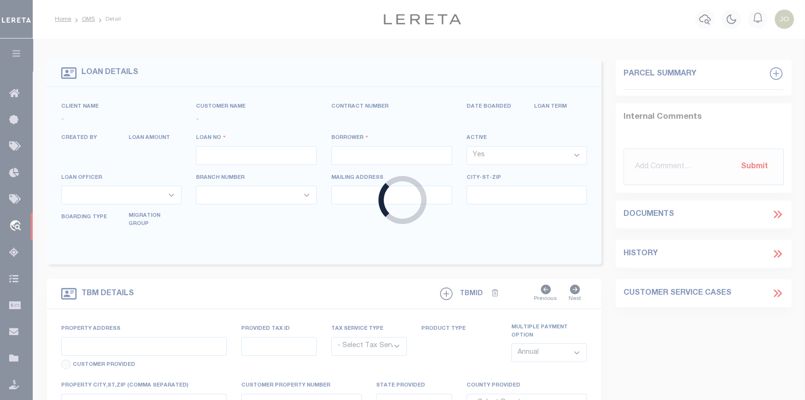
type input "175000878"
type input "[PERSON_NAME]"
select select
select select "Escrow"
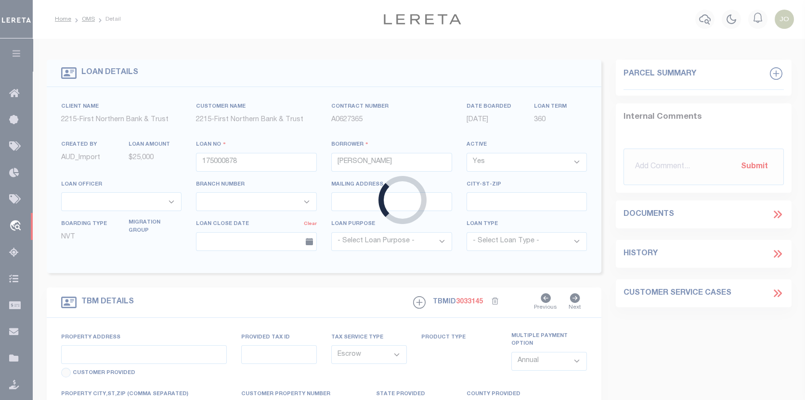
type input "[STREET_ADDRESS]"
type input "C10 16 4 0131"
select select
type input "BANGOR PA 18013"
type input "PA"
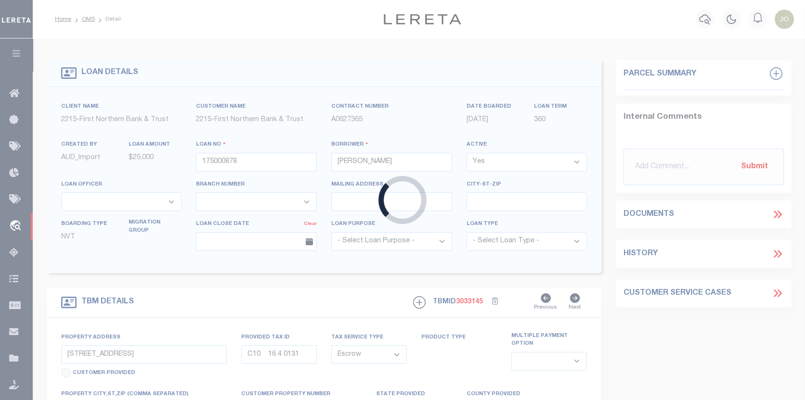
select select
type textarea "Liability subject to parcel provided"
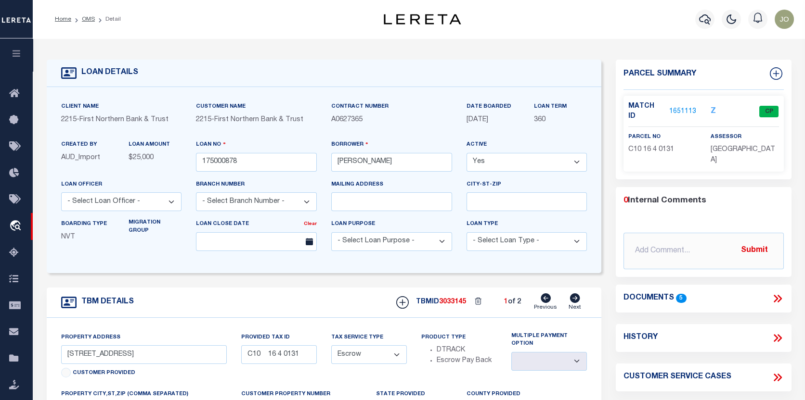
click at [678, 107] on link "1651113" at bounding box center [682, 112] width 27 height 10
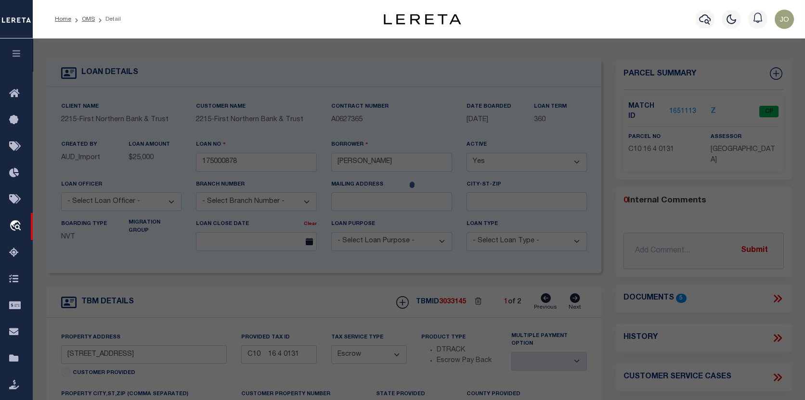
checkbox input "false"
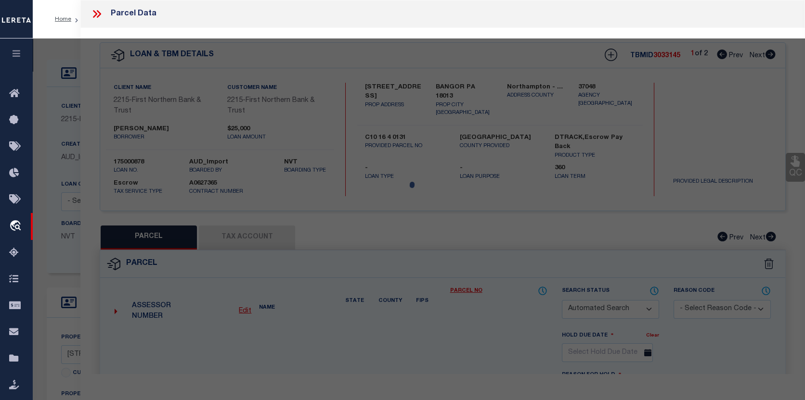
select select "CP"
type input "VASS BRANDON C,"
select select "AGF"
select select "ADD"
type input "950 LAKE MINSI DR"
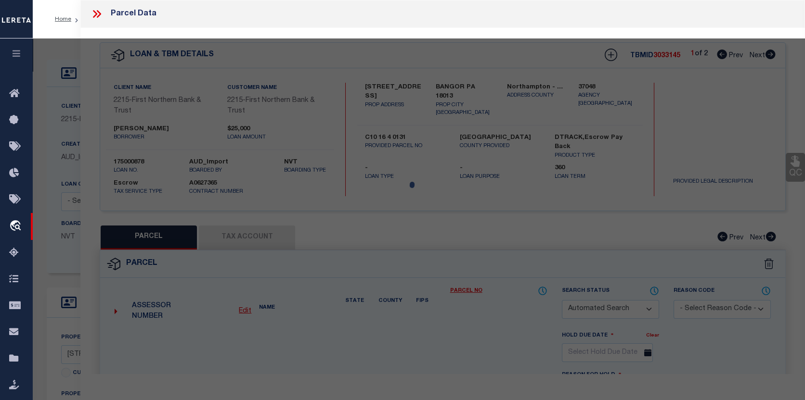
checkbox input "false"
type input "PA"
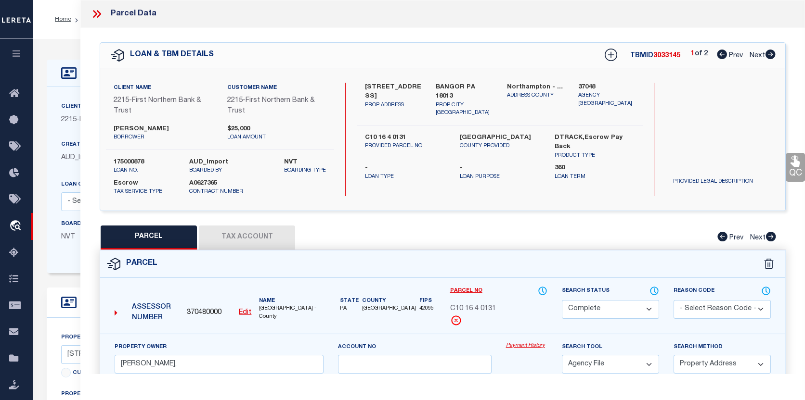
click at [243, 234] on button "Tax Account" at bounding box center [247, 238] width 96 height 24
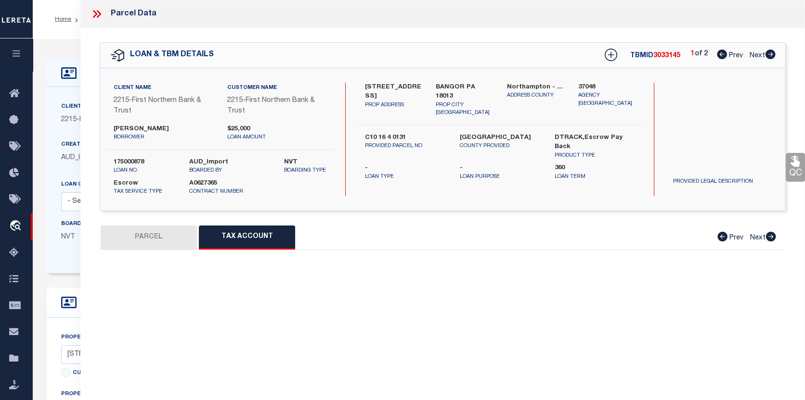
select select "100"
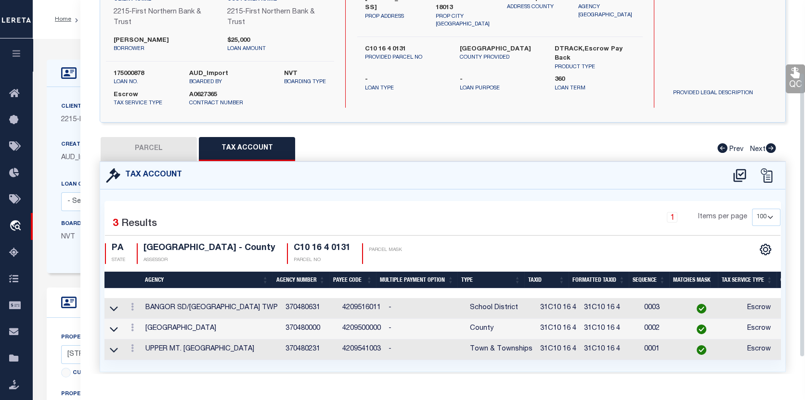
scroll to position [96, 0]
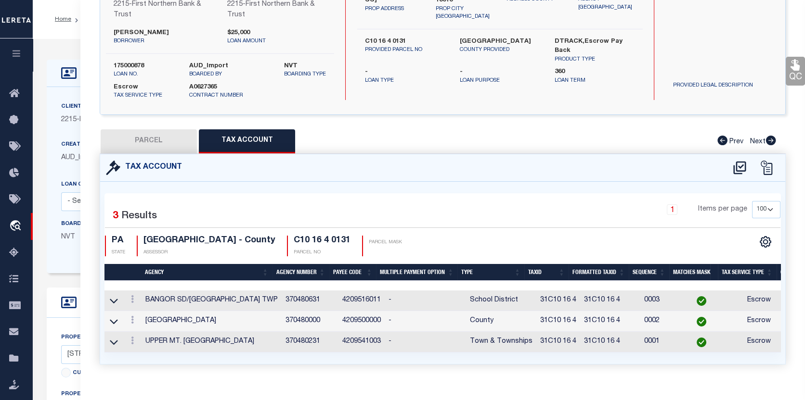
click at [175, 141] on button "PARCEL" at bounding box center [149, 141] width 96 height 24
select select "AS"
select select
checkbox input "false"
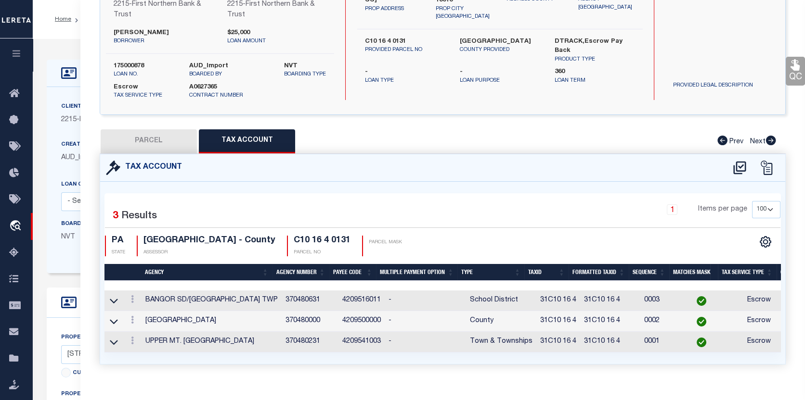
checkbox input "false"
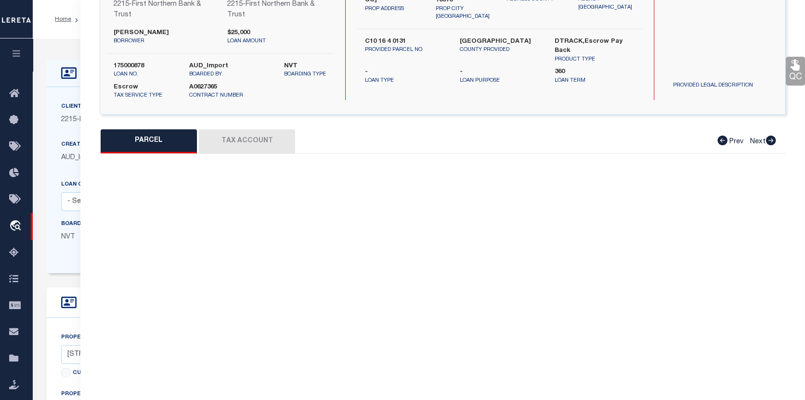
select select "CP"
type input "[PERSON_NAME],"
select select "AGF"
select select "ADD"
type input "950 LAKE MINSI DR"
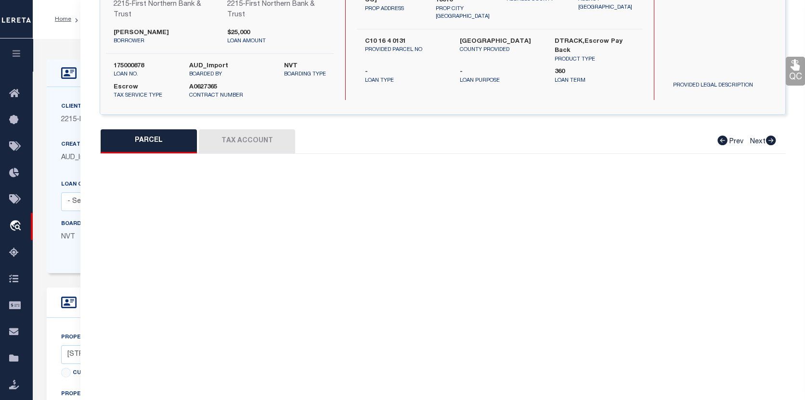
checkbox input "false"
type input "PA"
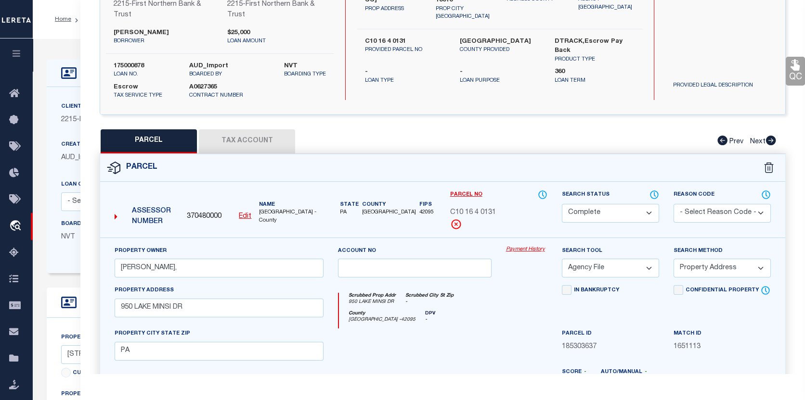
click at [523, 247] on link "Payment History" at bounding box center [526, 250] width 41 height 8
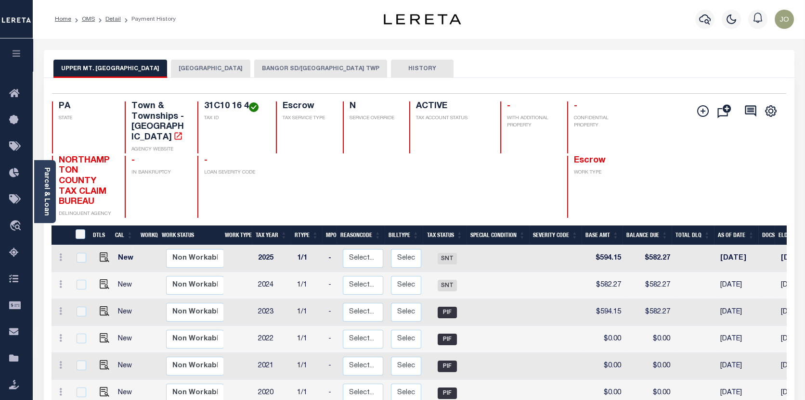
click at [312, 65] on button "BANGOR SD/[GEOGRAPHIC_DATA] TWP" at bounding box center [320, 69] width 133 height 18
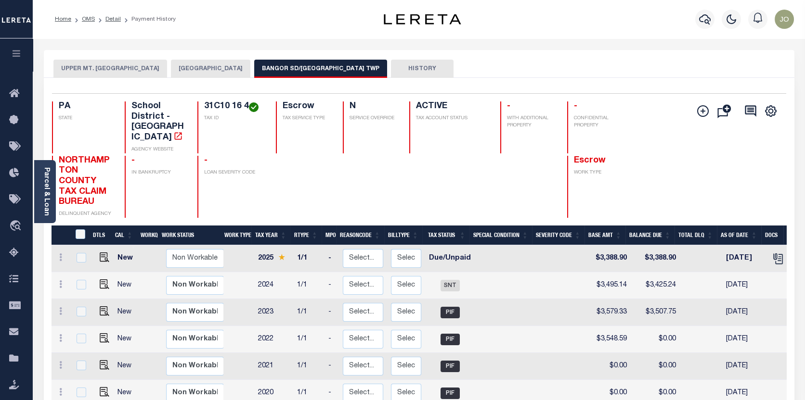
click at [216, 66] on button "[GEOGRAPHIC_DATA]" at bounding box center [210, 69] width 79 height 18
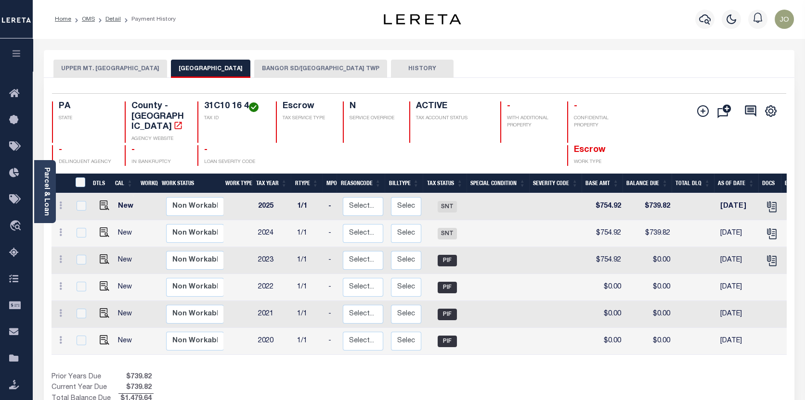
click at [115, 70] on button "UPPER MT. [GEOGRAPHIC_DATA]" at bounding box center [110, 69] width 114 height 18
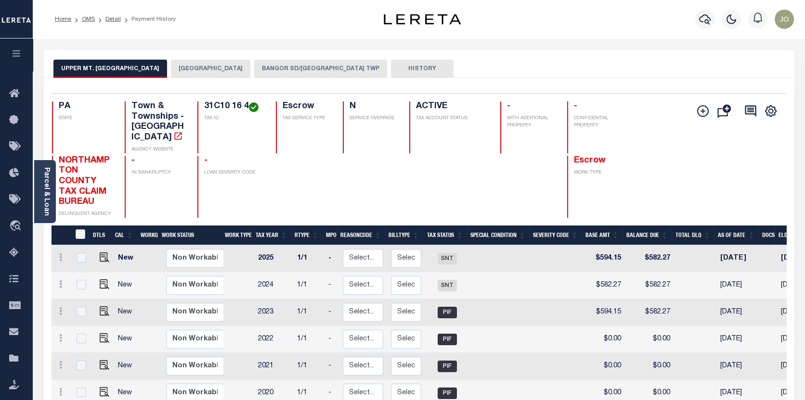
click at [306, 69] on button "BANGOR SD/[GEOGRAPHIC_DATA] TWP" at bounding box center [320, 69] width 133 height 18
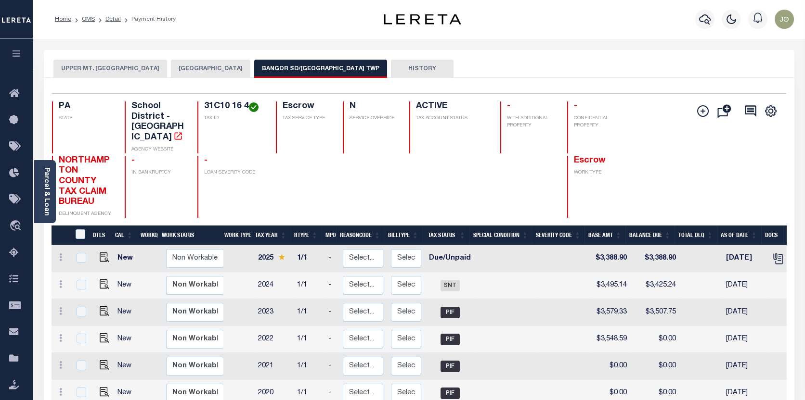
click at [400, 66] on button "HISTORY" at bounding box center [422, 69] width 63 height 18
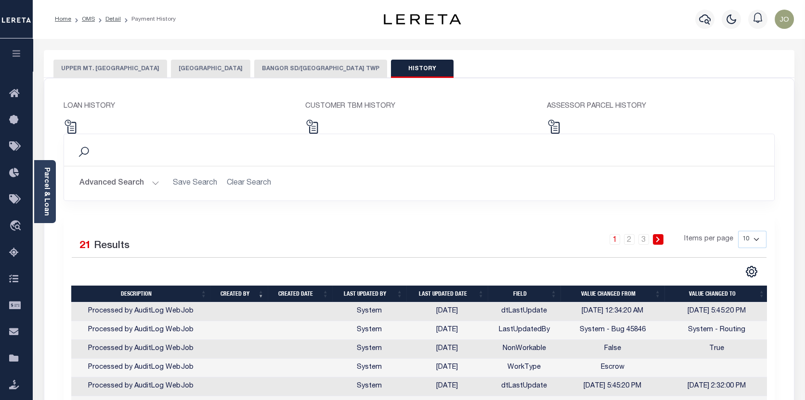
click at [311, 70] on button "BANGOR SD/UPPER MT BETHEL TWP" at bounding box center [320, 69] width 133 height 18
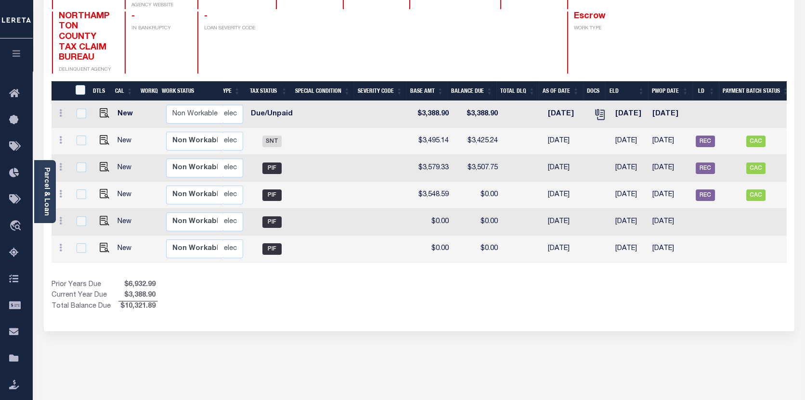
scroll to position [0, 185]
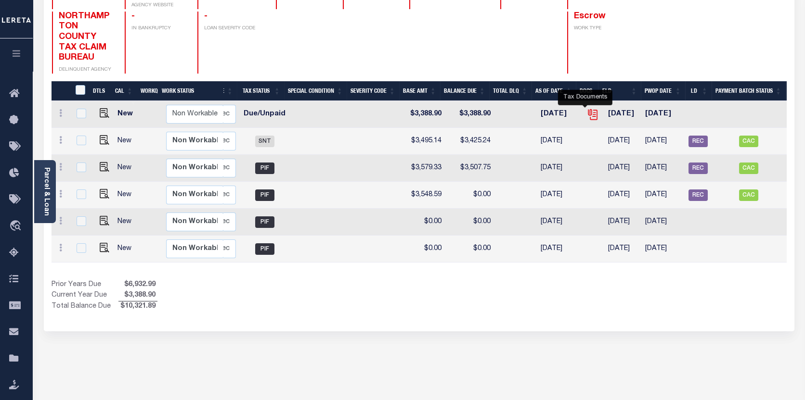
click at [586, 108] on icon "" at bounding box center [592, 114] width 13 height 13
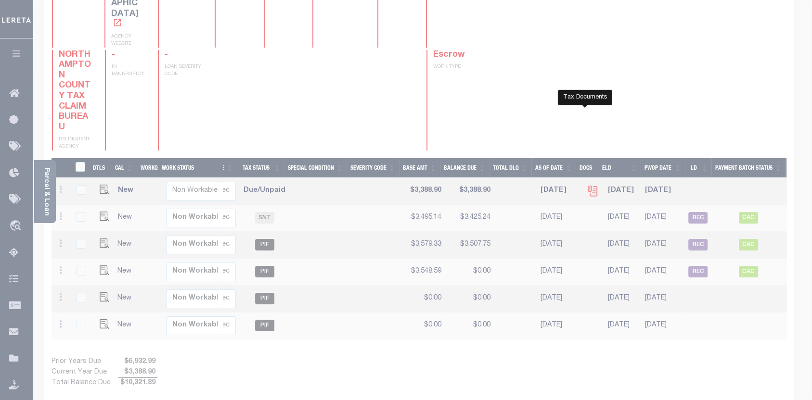
click at [584, 103] on body "Home OMS Detail Payment History Profile" at bounding box center [406, 157] width 812 height 603
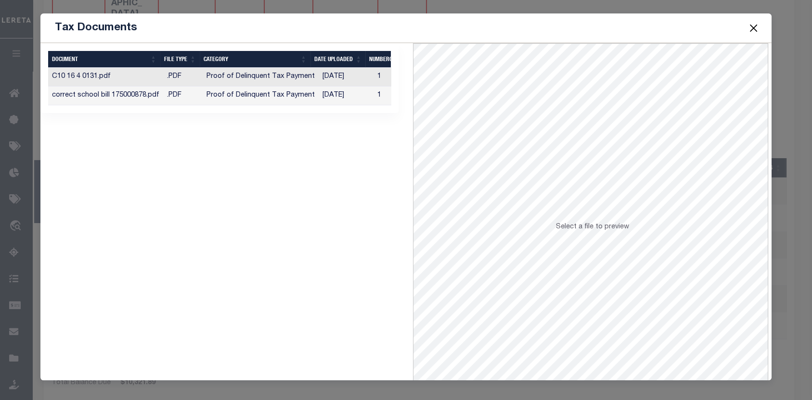
click at [752, 23] on button "Close" at bounding box center [753, 28] width 13 height 13
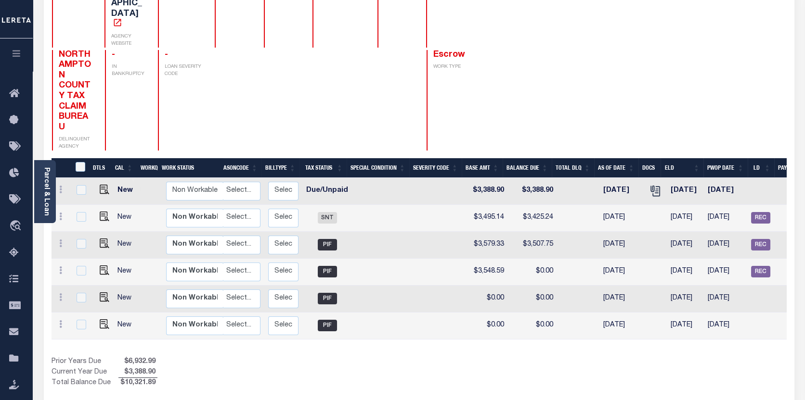
scroll to position [0, 136]
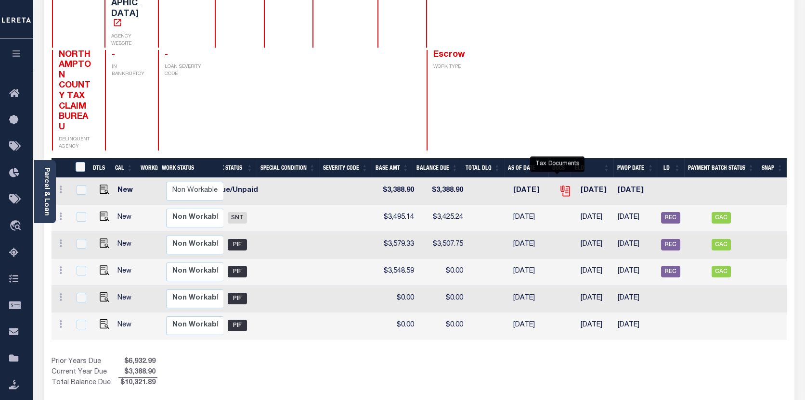
click at [559, 185] on icon "" at bounding box center [565, 191] width 13 height 13
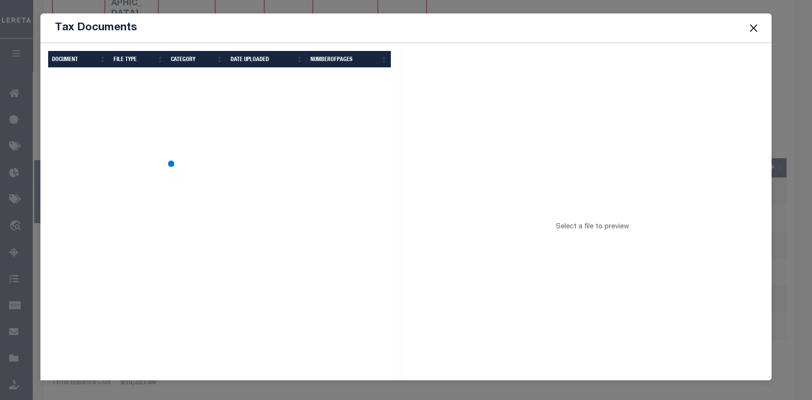
click at [555, 166] on body "Home OMS Detail Payment History Profile" at bounding box center [406, 157] width 812 height 603
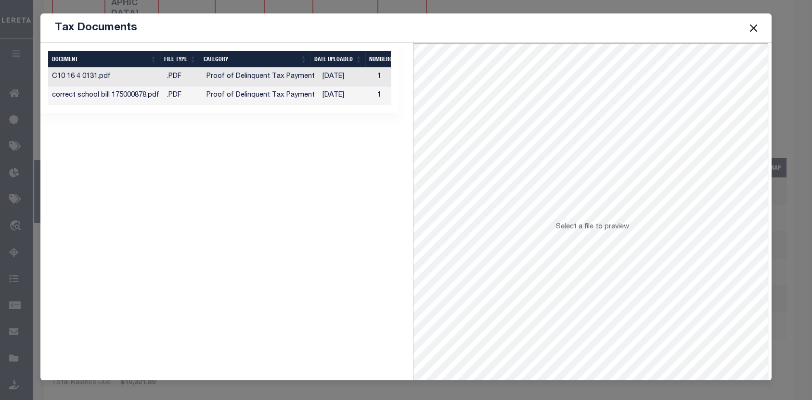
click at [751, 22] on button "Close" at bounding box center [753, 28] width 13 height 13
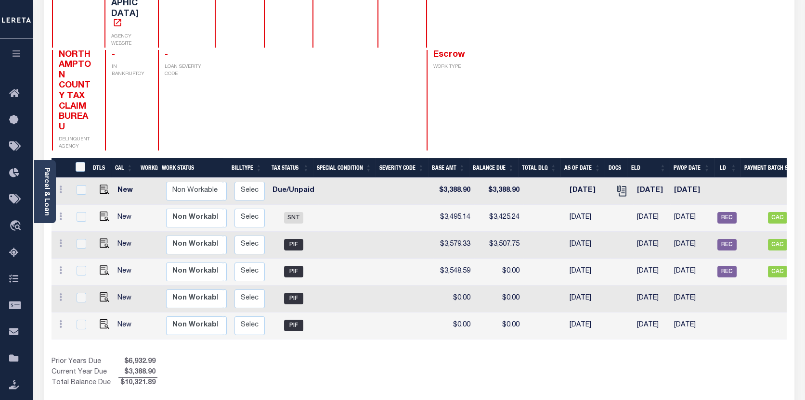
scroll to position [0, 169]
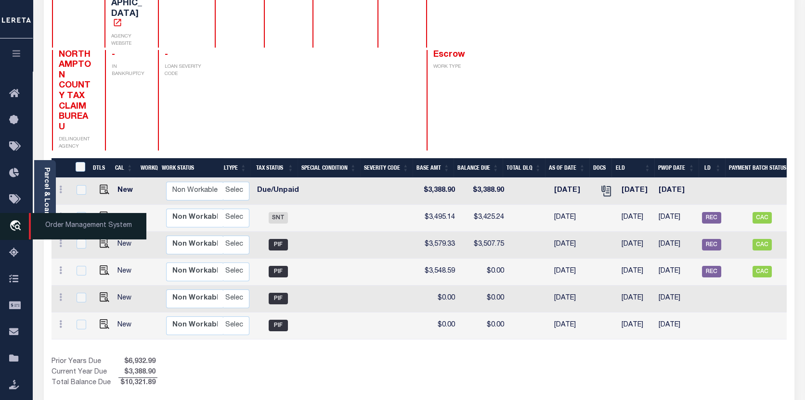
click at [36, 224] on span "Order Management System" at bounding box center [87, 226] width 117 height 26
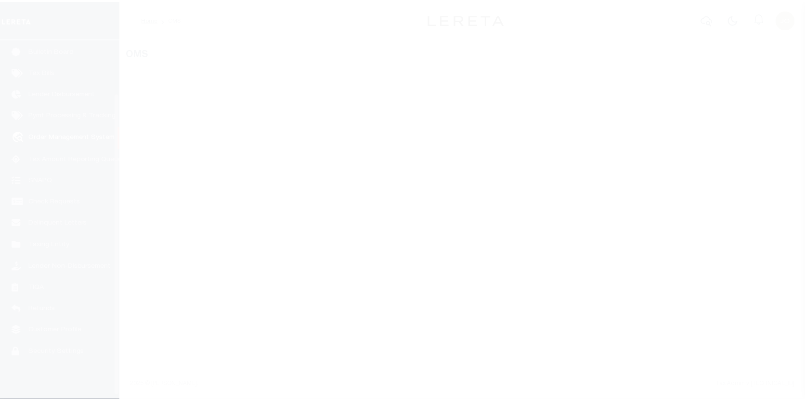
scroll to position [67, 0]
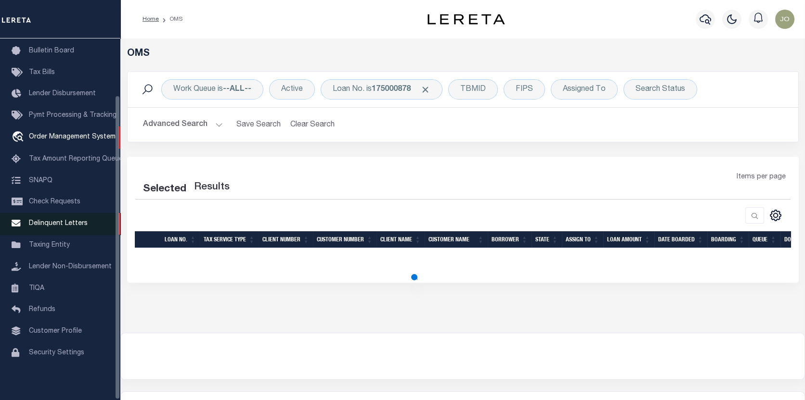
select select "200"
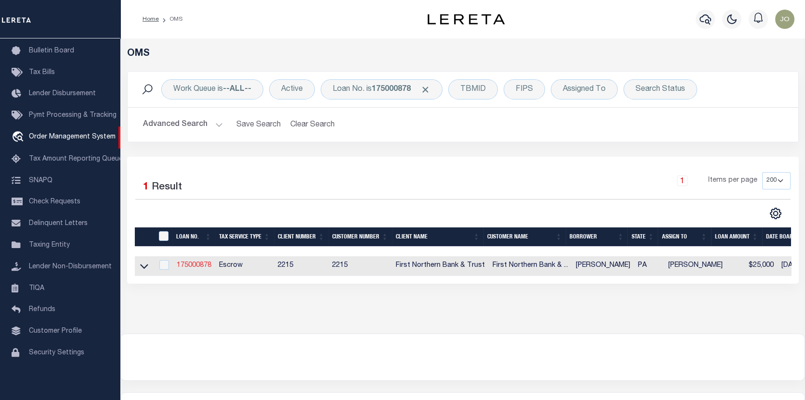
click at [195, 265] on link "175000878" at bounding box center [194, 265] width 35 height 7
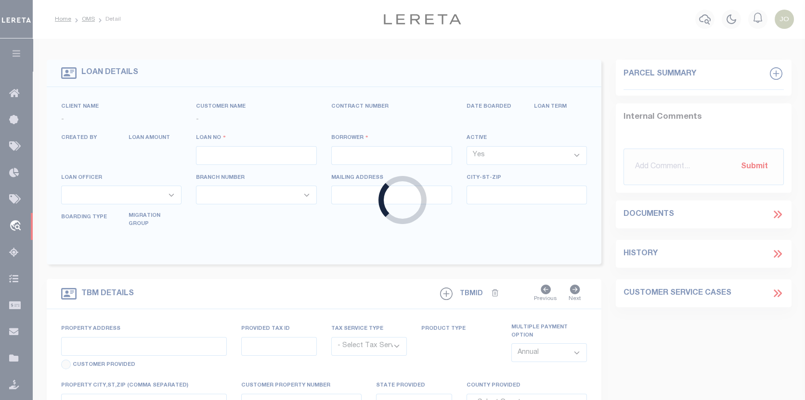
type input "175000878"
type input "[PERSON_NAME]"
select select
select select "Escrow"
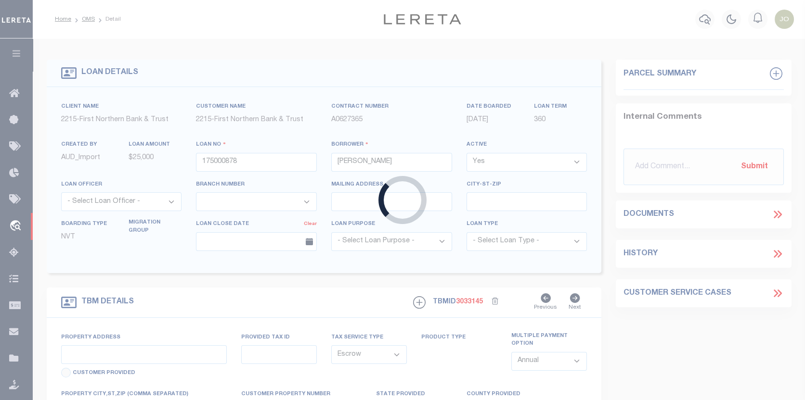
type input "[STREET_ADDRESS]"
type input "C10 16 4 0131"
select select
type input "BANGOR PA 18013"
type input "PA"
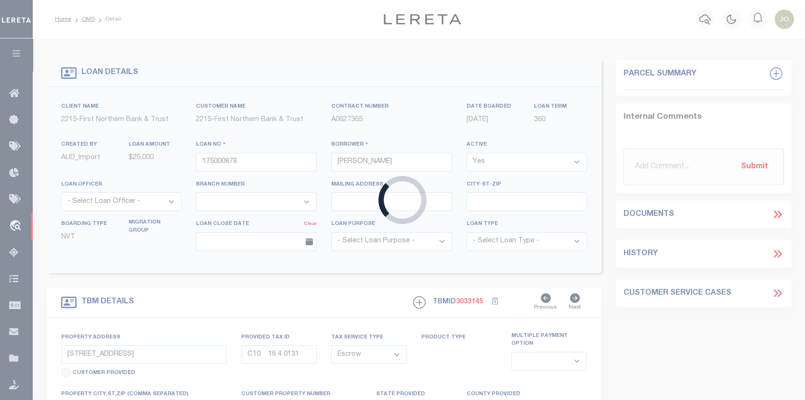
select select
type textarea "Liability subject to parcel provided"
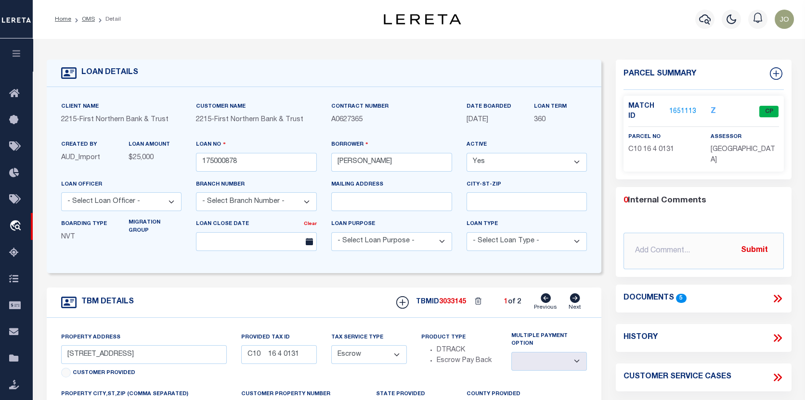
click at [778, 293] on icon at bounding box center [777, 299] width 13 height 13
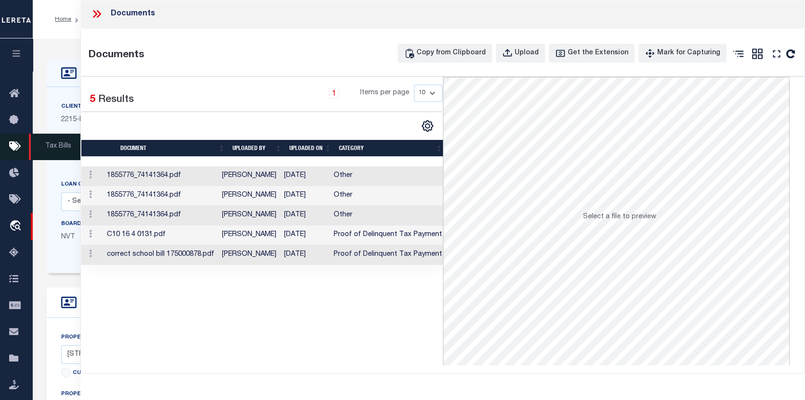
click at [47, 148] on span "Tax Bills" at bounding box center [57, 147] width 57 height 26
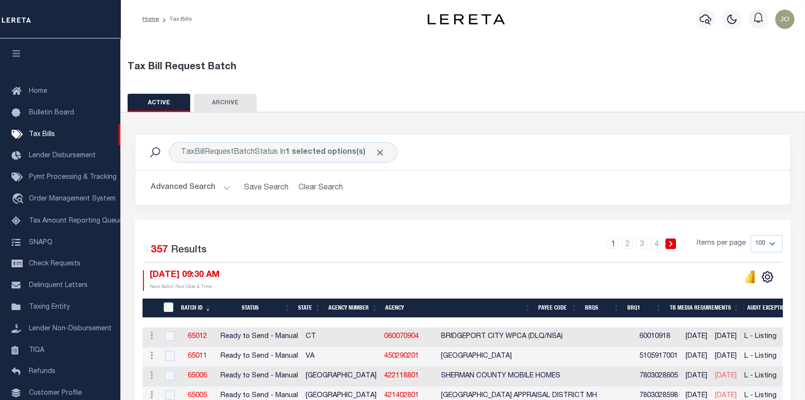
click at [158, 97] on button "ACTIVE" at bounding box center [159, 103] width 63 height 18
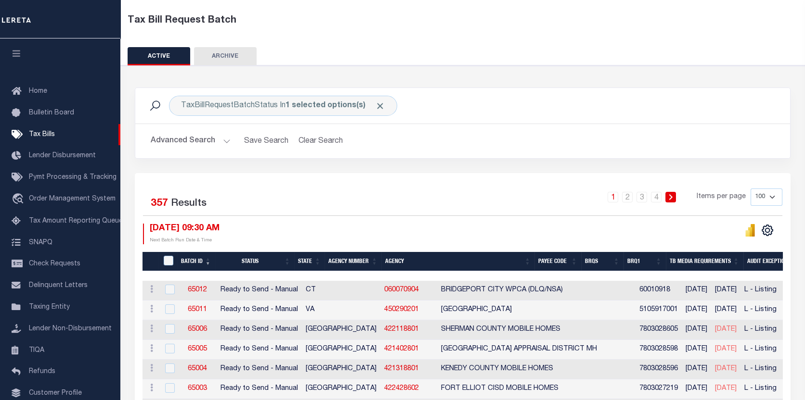
scroll to position [48, 0]
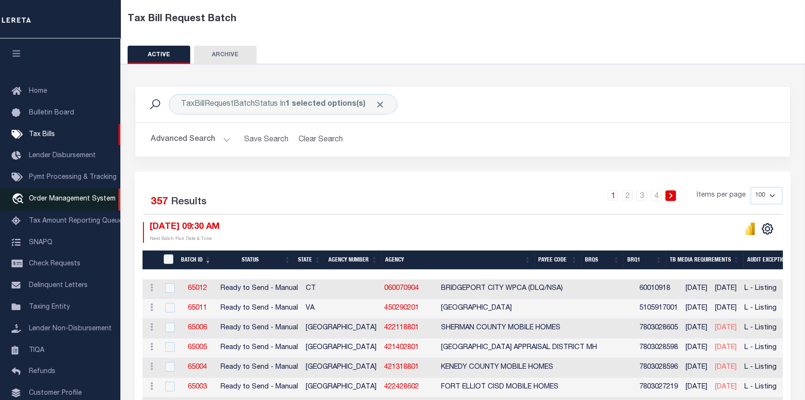
click at [55, 198] on span "Order Management System" at bounding box center [72, 199] width 87 height 7
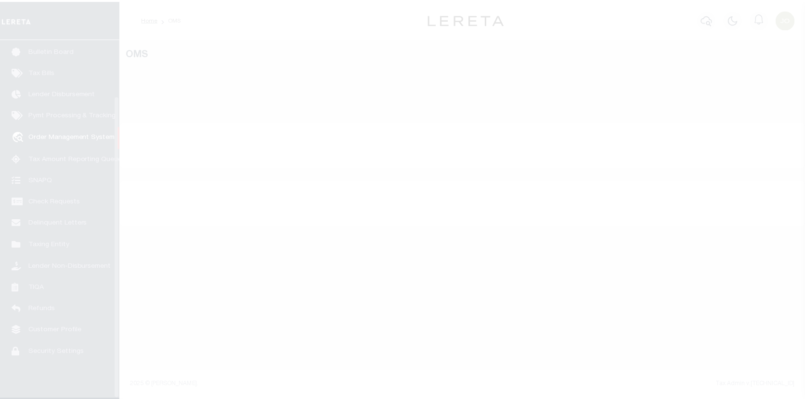
scroll to position [67, 0]
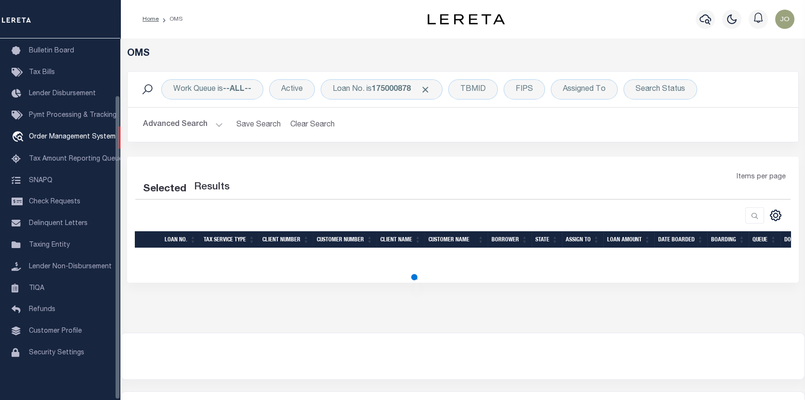
select select "200"
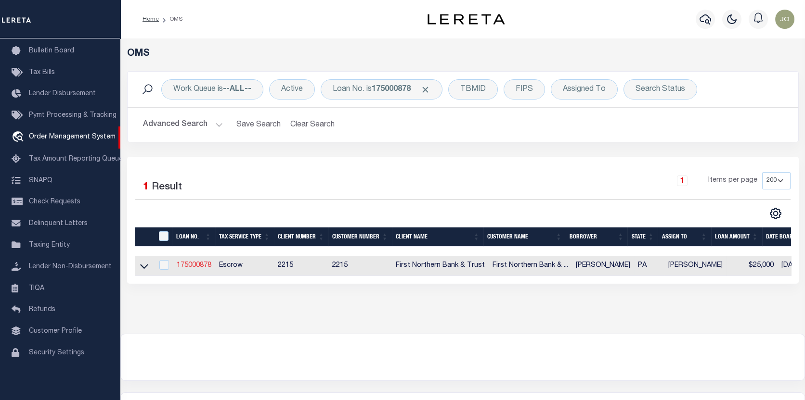
click at [196, 263] on link "175000878" at bounding box center [194, 265] width 35 height 7
type input "175000878"
type input "[PERSON_NAME]"
select select
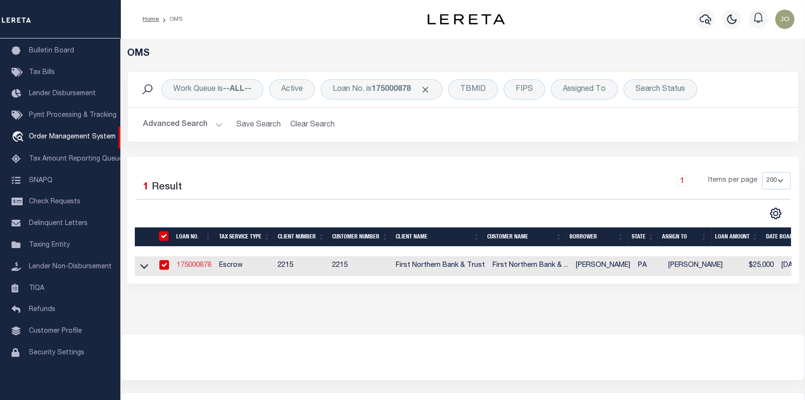
select select "Escrow"
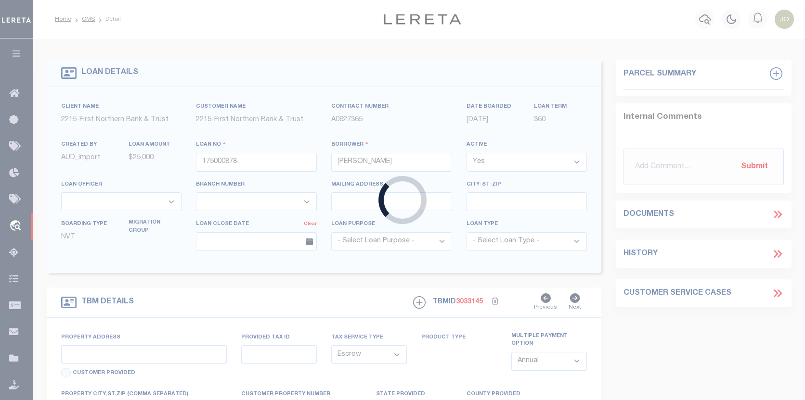
type input "[STREET_ADDRESS]"
type input "C10 16 4 0131"
select select
type input "BANGOR PA 18013"
type input "PA"
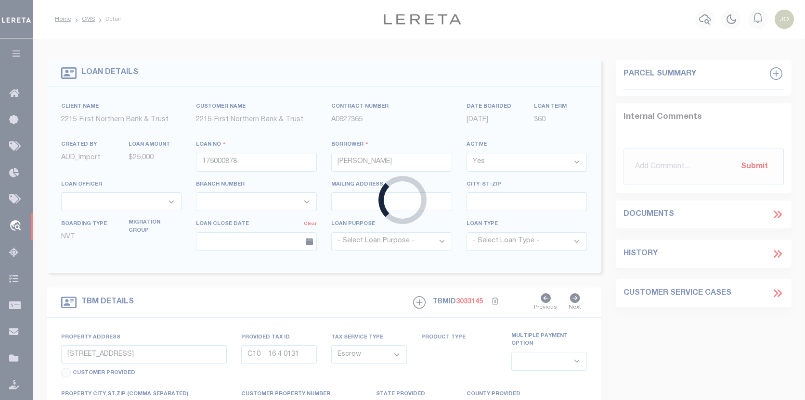
select select
type textarea "Liability subject to parcel provided"
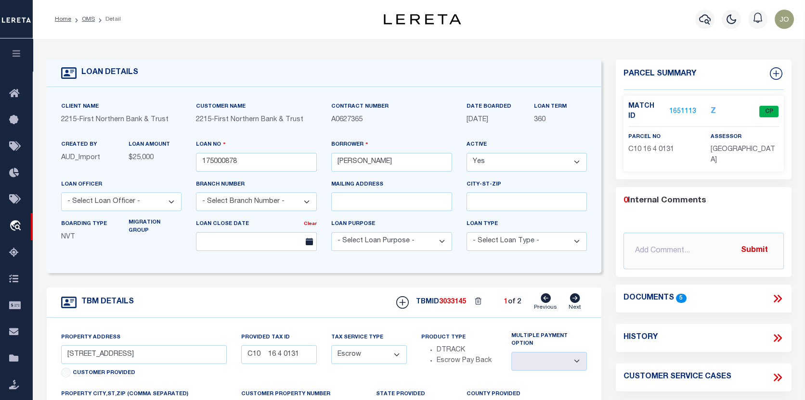
click at [685, 107] on link "1651113" at bounding box center [682, 112] width 27 height 10
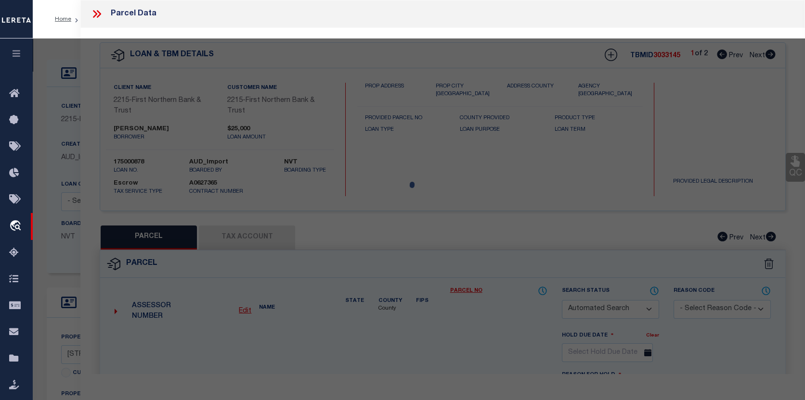
checkbox input "false"
select select "CP"
type input "[PERSON_NAME],"
select select "AGF"
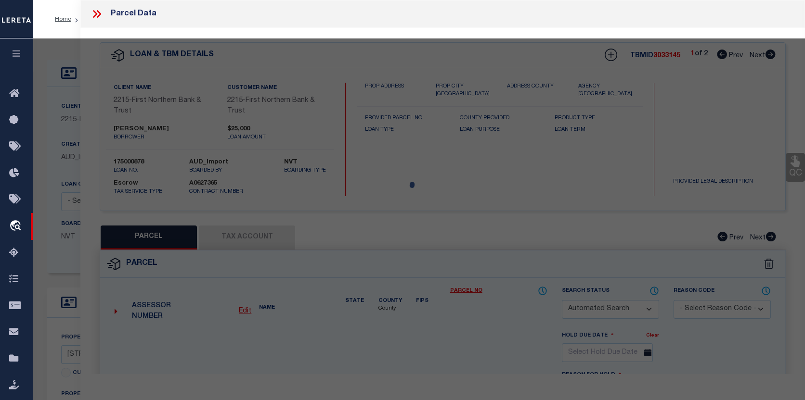
select select "ADD"
type input "950 LAKE MINSI DR"
checkbox input "false"
type input "PA"
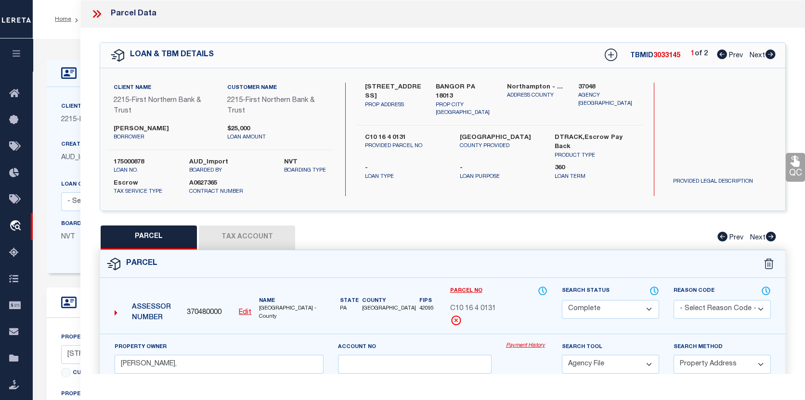
click at [522, 345] on link "Payment History" at bounding box center [526, 346] width 41 height 8
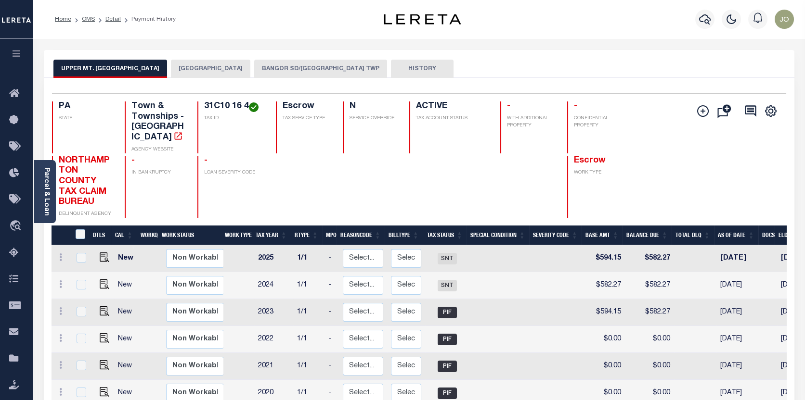
click at [321, 63] on button "BANGOR SD/[GEOGRAPHIC_DATA] TWP" at bounding box center [320, 69] width 133 height 18
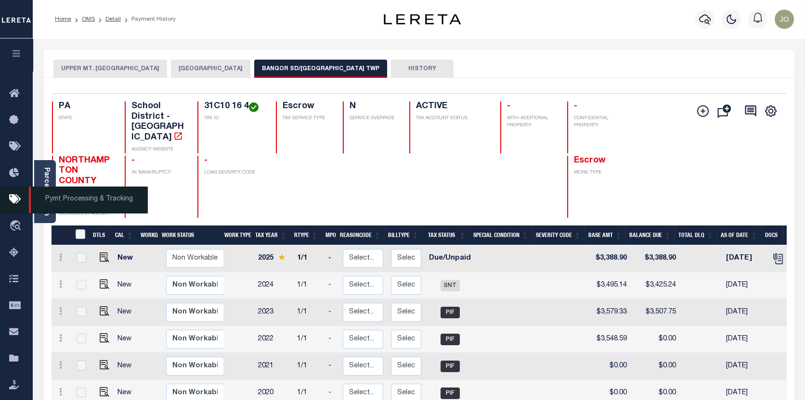
click at [15, 202] on icon at bounding box center [16, 200] width 15 height 12
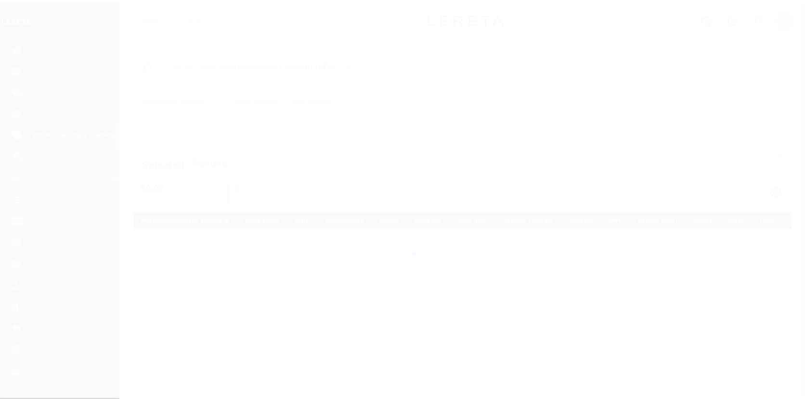
scroll to position [43, 0]
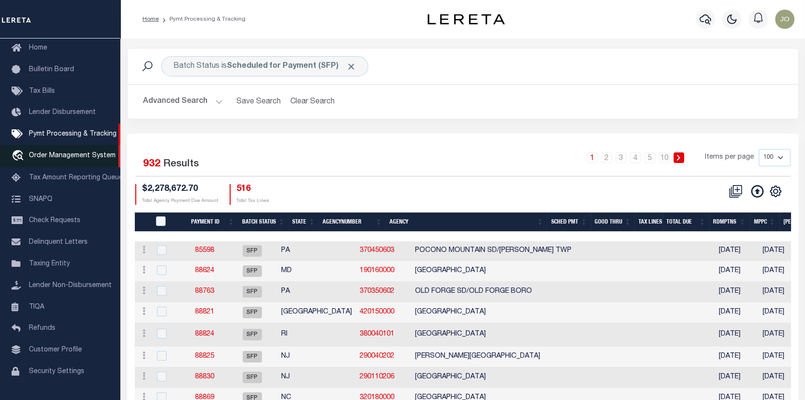
click at [45, 158] on span "Order Management System" at bounding box center [72, 156] width 87 height 7
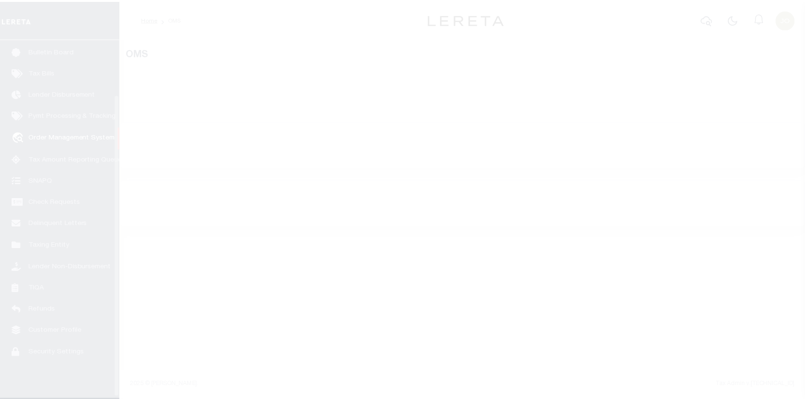
scroll to position [67, 0]
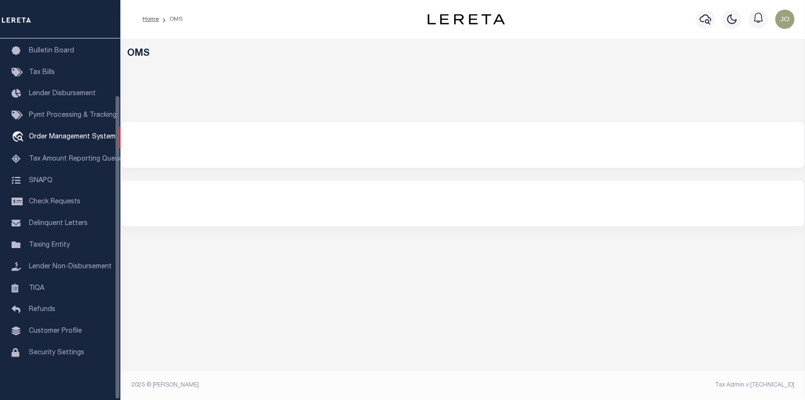
select select "200"
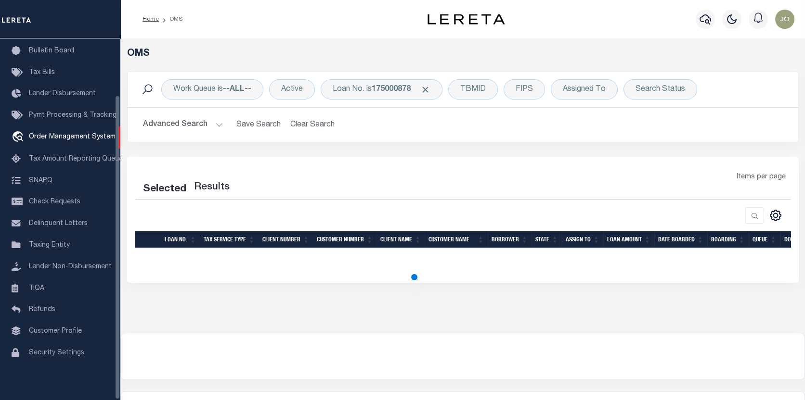
select select "200"
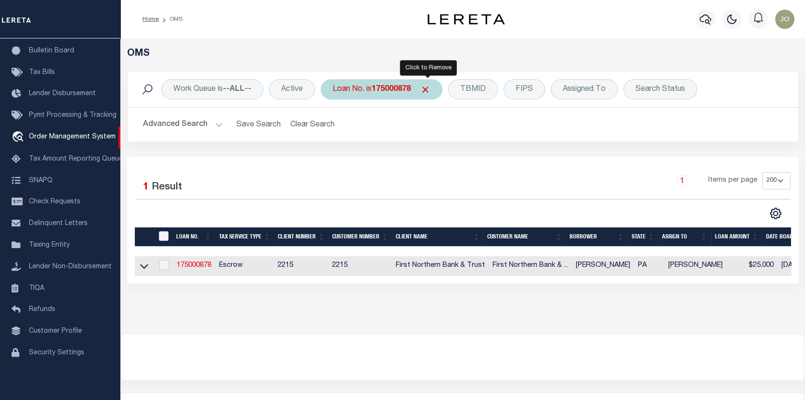
click at [425, 89] on span "Click to Remove" at bounding box center [425, 90] width 10 height 10
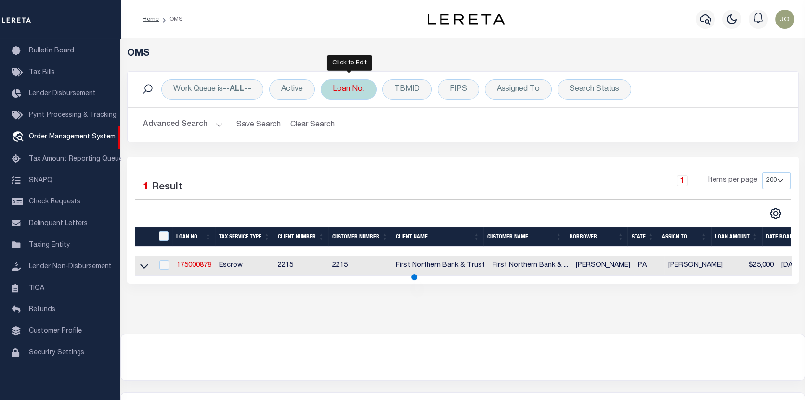
click at [354, 93] on div "Loan No." at bounding box center [349, 89] width 56 height 20
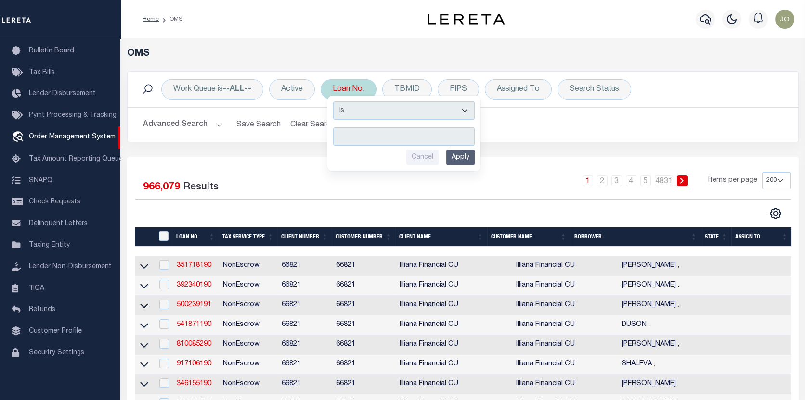
click at [340, 134] on input "text" at bounding box center [404, 137] width 142 height 18
type input "3100"
click at [461, 156] on input "Apply" at bounding box center [460, 158] width 28 height 16
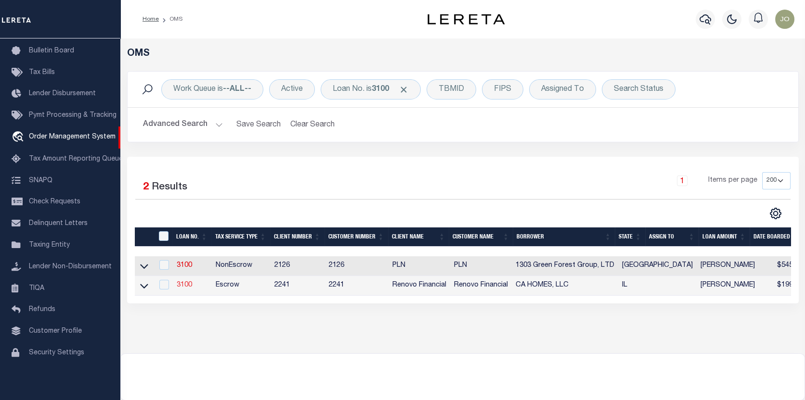
click at [180, 284] on link "3100" at bounding box center [184, 285] width 15 height 7
type input "3100"
type input "CA HOMES, LLC"
select select
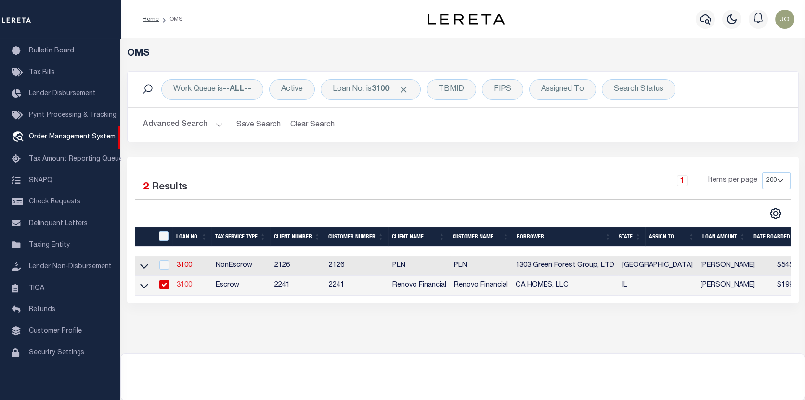
type input "[STREET_ADDRESS]"
type input "Lemont IL 60439"
select select "Escrow"
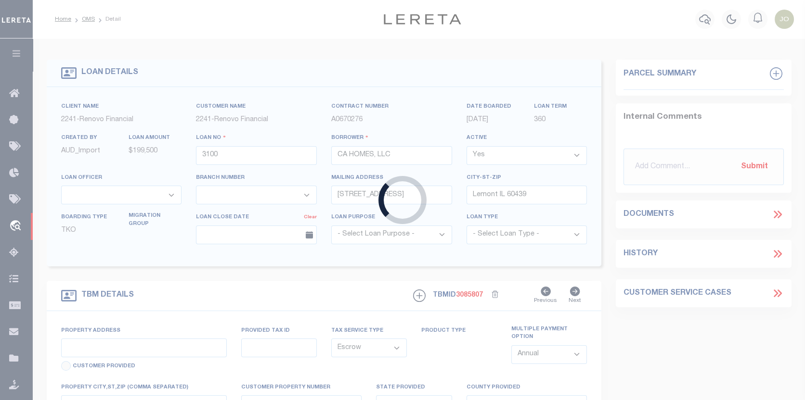
type input "225 East Rose Street"
type input "32-03-409-013-0000"
select select
type input "[GEOGRAPHIC_DATA]"
type input "a0k2L00001OoqsH"
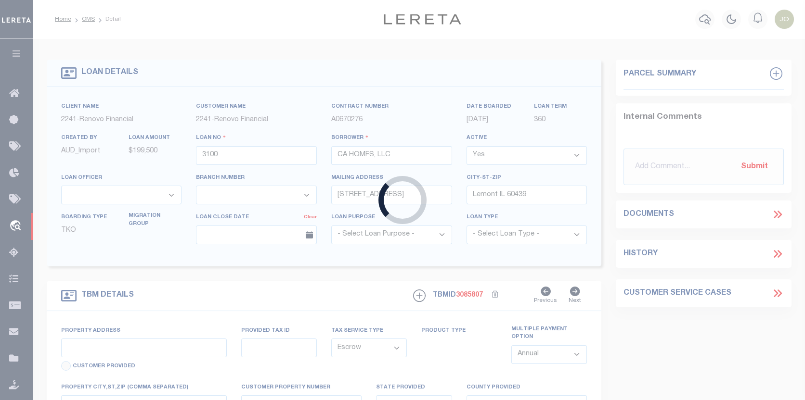
type input "IL"
select select
select select "25066"
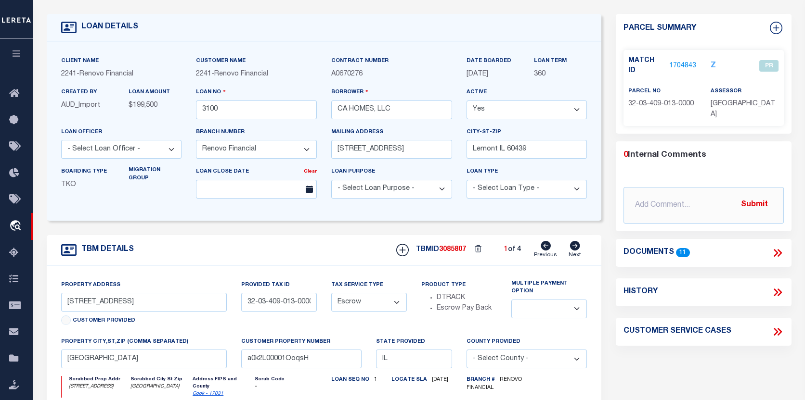
scroll to position [48, 0]
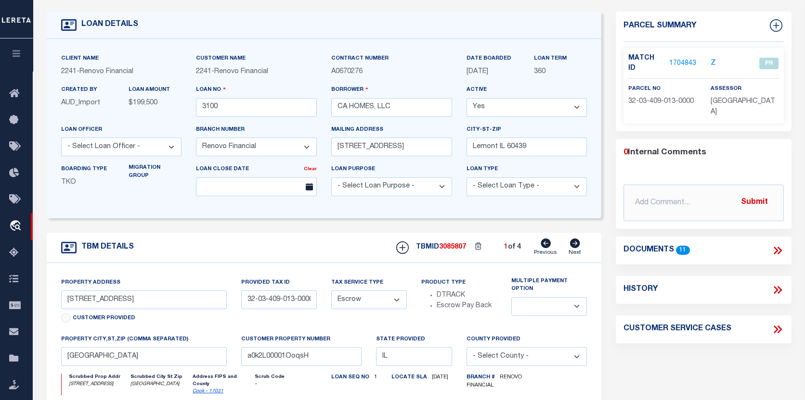
click at [575, 244] on icon at bounding box center [575, 244] width 10 height 10
type input "149 Nashua Street"
type input "31-36-319-010-0000"
select select
type input "a0k2L00001OoqsC"
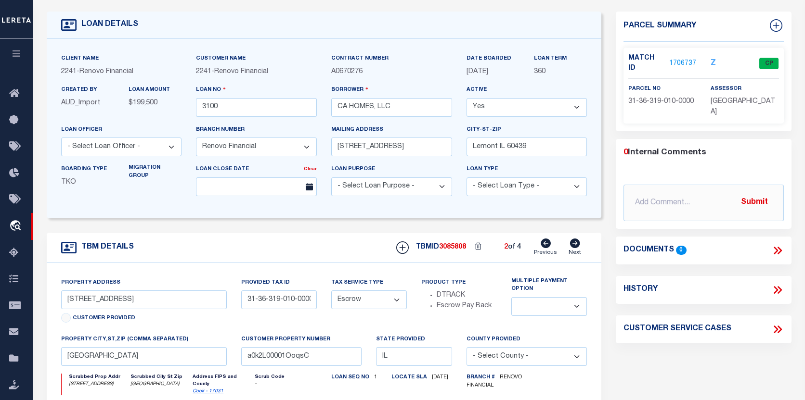
select select
click at [574, 244] on icon at bounding box center [575, 244] width 10 height 10
select select
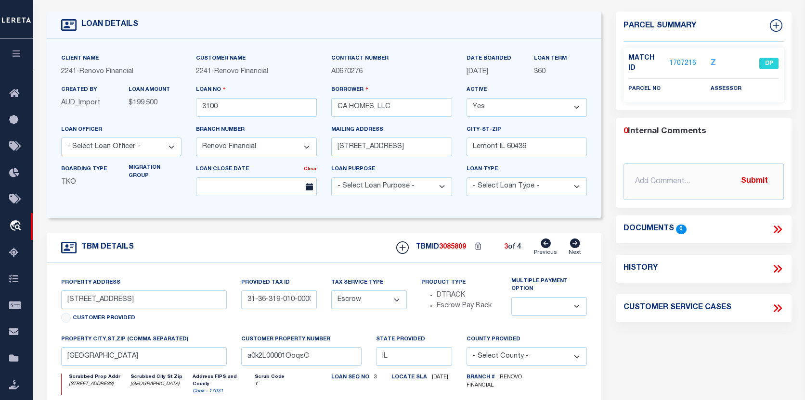
click at [683, 59] on link "1707216" at bounding box center [682, 64] width 27 height 10
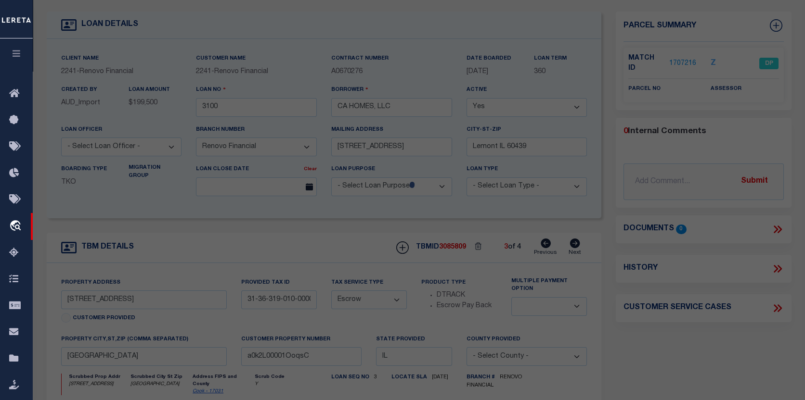
checkbox input "false"
select select "DP"
checkbox input "false"
type textarea "DUPLICATE. See TBMID 3085808."
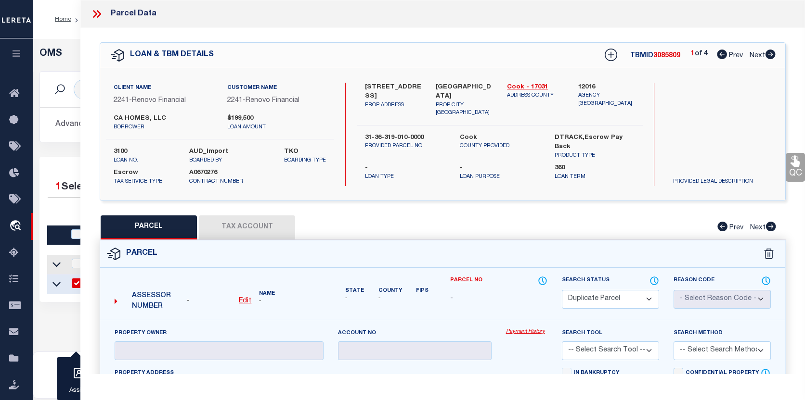
click at [50, 151] on div "Work Queue is --ALL-- Active Loan No. is 3100 TBMID FIPS Assigned To Search Sta…" at bounding box center [418, 114] width 773 height 86
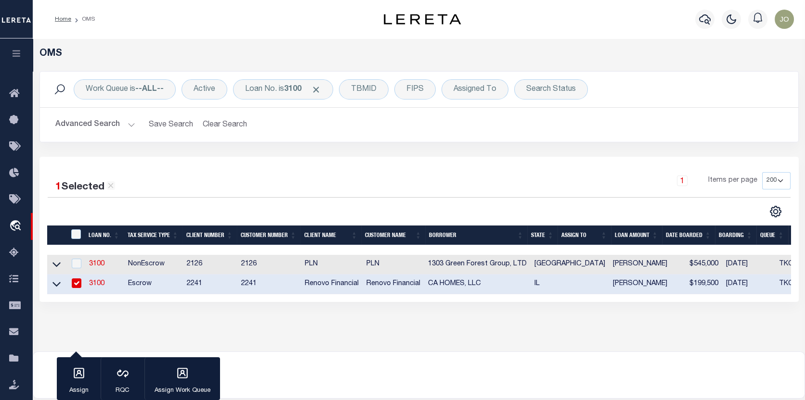
click at [99, 285] on link "3100" at bounding box center [96, 284] width 15 height 7
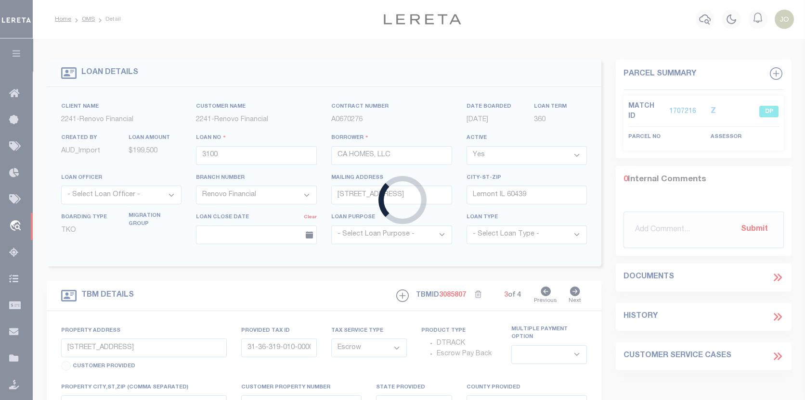
type input "[STREET_ADDRESS]"
type input "32-03-409-013-0000"
select select
type input "a0k2L00001OoqsH"
select select
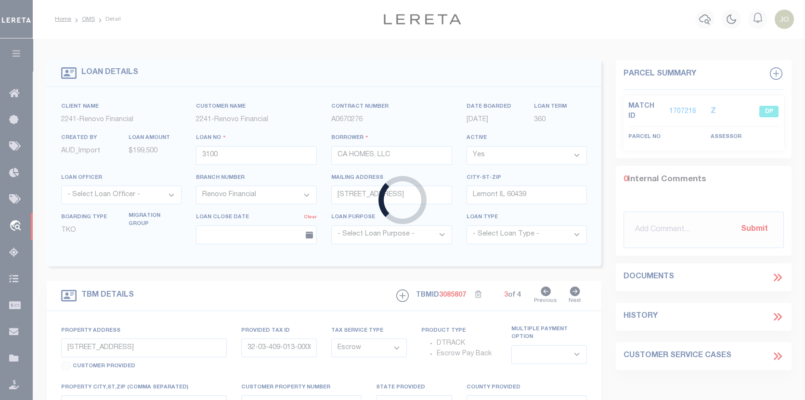
select select "25066"
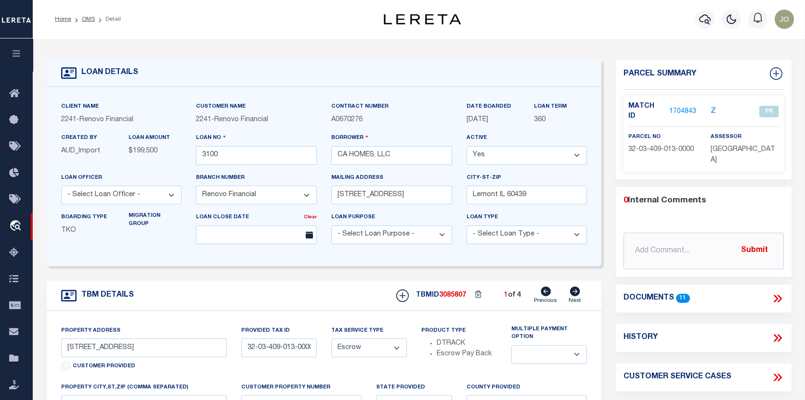
click at [680, 107] on link "1704843" at bounding box center [682, 112] width 27 height 10
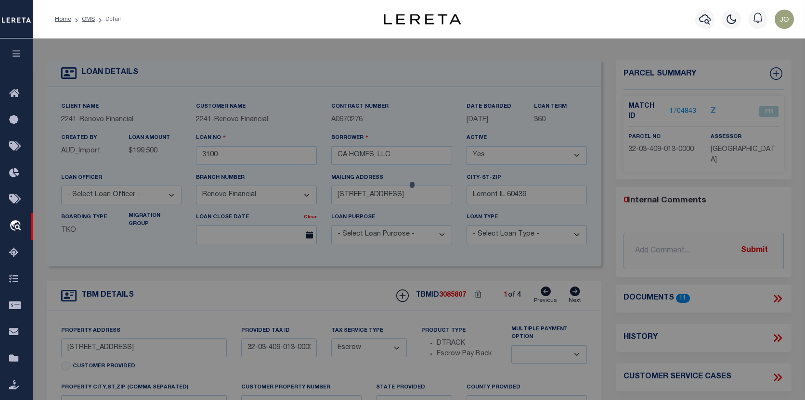
select select "AS"
checkbox input "false"
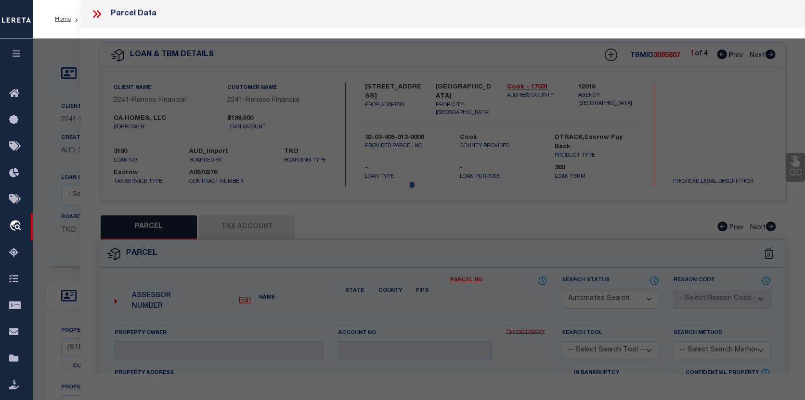
select select "PR"
select select
type input "[STREET_ADDRESS]"
type input "GLENWOOD [GEOGRAPHIC_DATA]"
type textarea "Parcel released per customer's [DATE] file. MLC [DATE]"
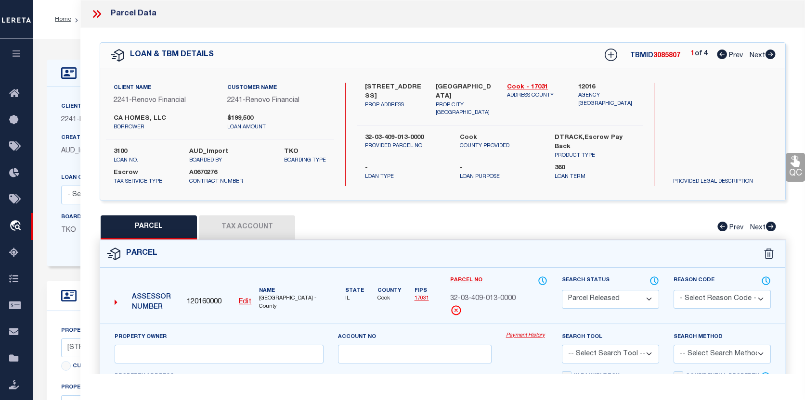
click at [234, 223] on button "Tax Account" at bounding box center [247, 228] width 96 height 24
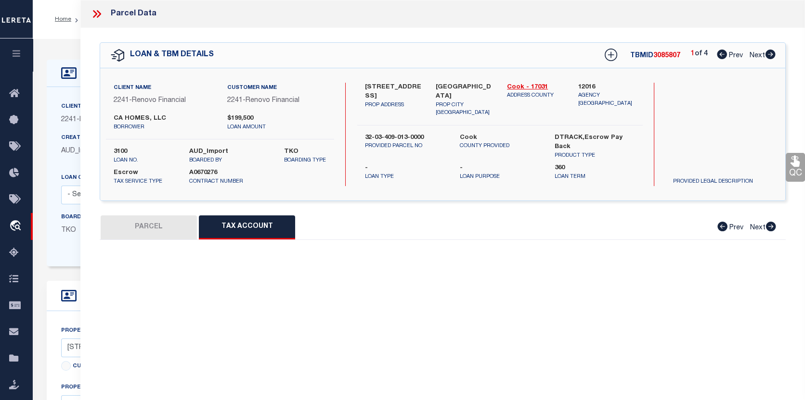
select select "100"
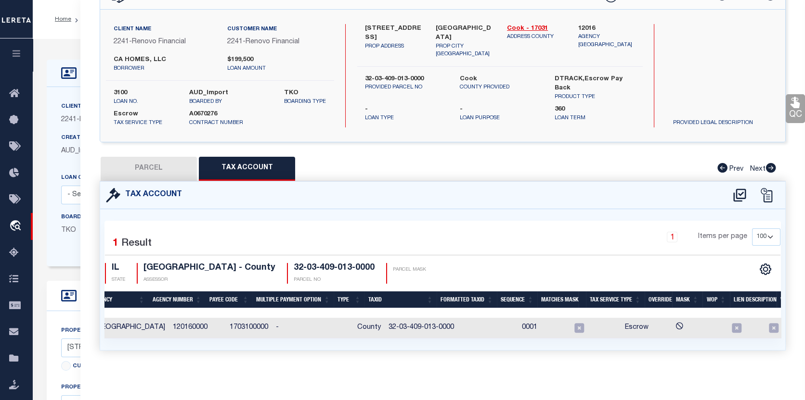
scroll to position [0, 72]
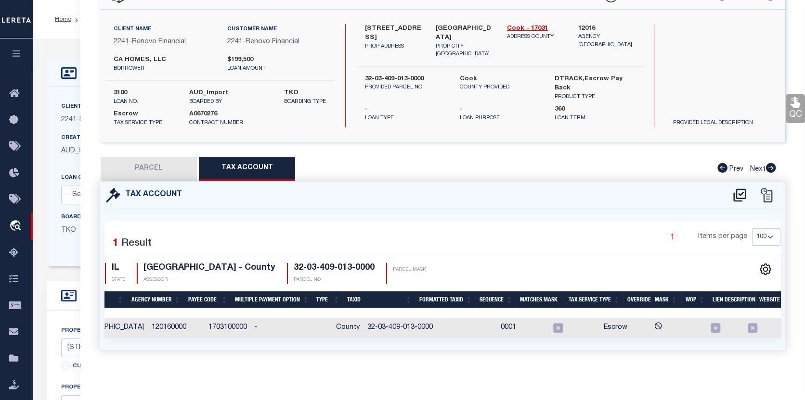
drag, startPoint x: 756, startPoint y: 330, endPoint x: 798, endPoint y: 330, distance: 41.9
click at [798, 330] on div "QC QC QC" at bounding box center [442, 171] width 724 height 405
click at [781, 323] on icon "" at bounding box center [786, 328] width 10 height 10
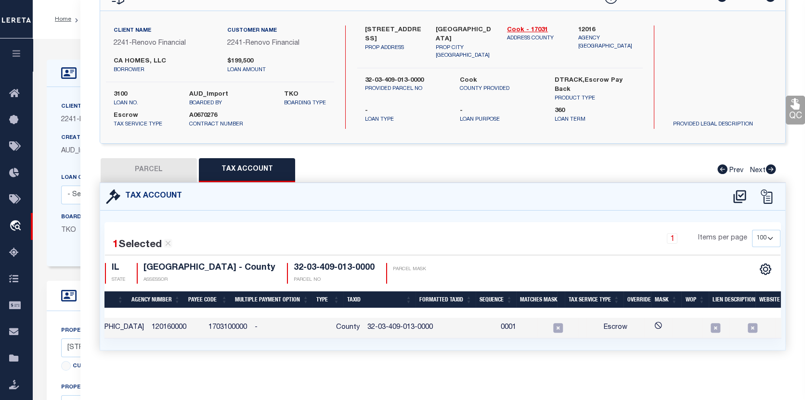
scroll to position [62, 0]
click at [13, 225] on icon "travel_explore" at bounding box center [16, 226] width 15 height 13
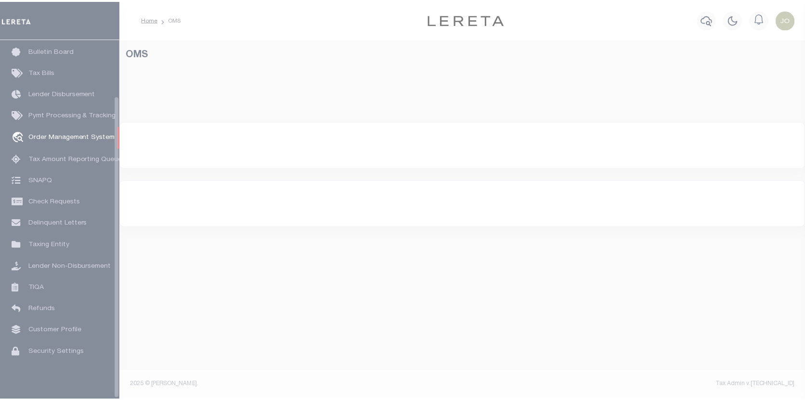
scroll to position [67, 0]
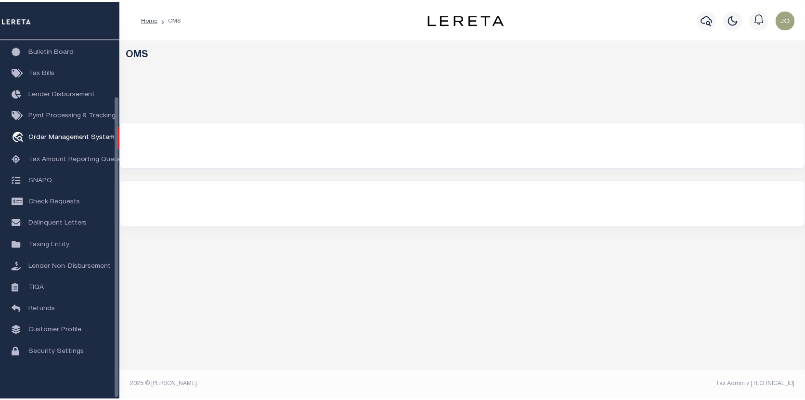
select select "200"
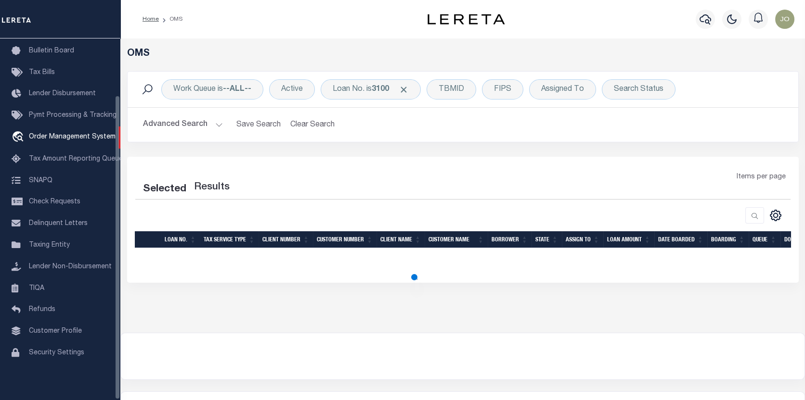
select select "200"
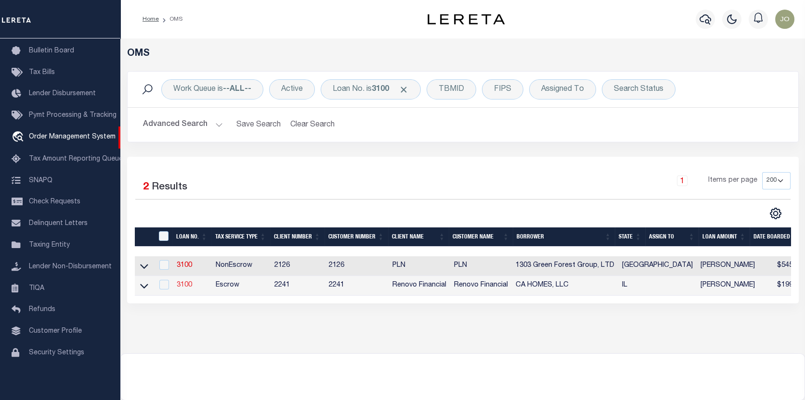
click at [187, 285] on link "3100" at bounding box center [184, 285] width 15 height 7
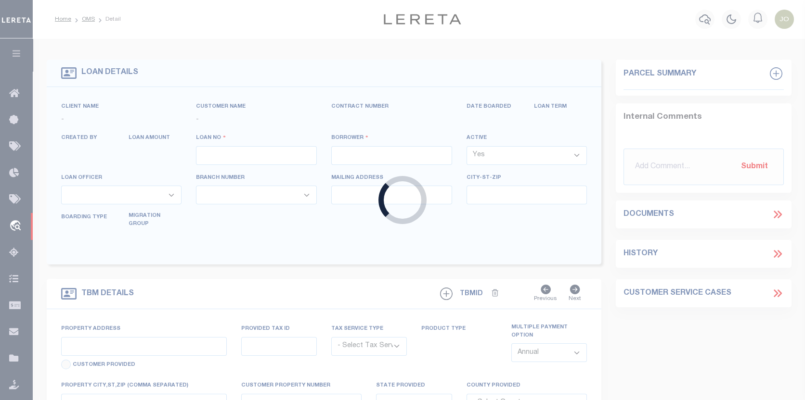
type input "3100"
type input "CA HOMES, LLC"
select select
type input "[STREET_ADDRESS]"
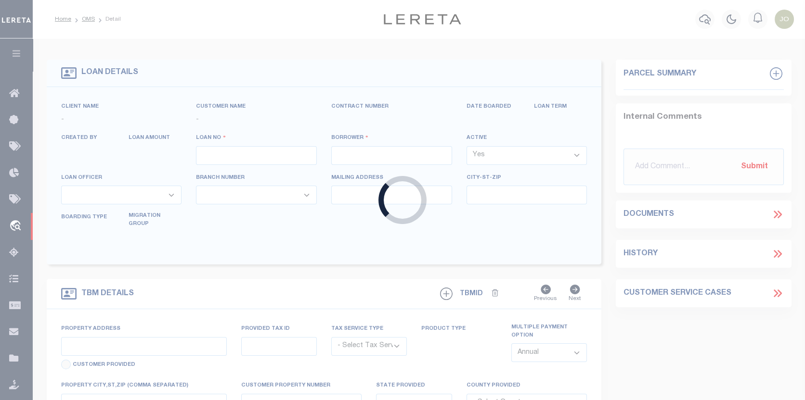
type input "Lemont IL 60439"
select select "Escrow"
select select "25066"
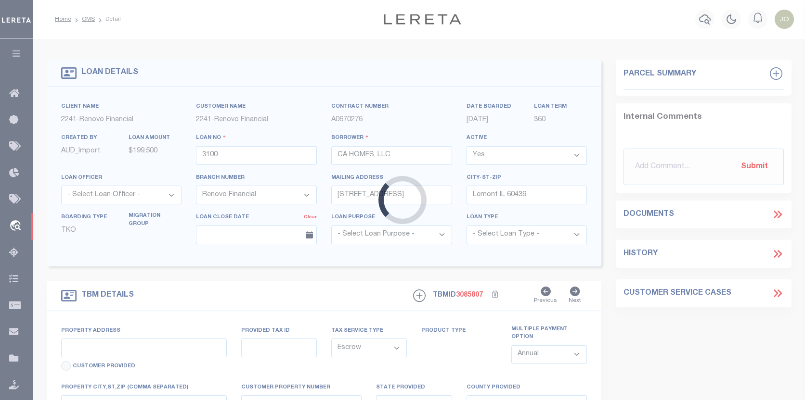
type input "[STREET_ADDRESS]"
type input "32-03-409-013-0000"
select select
type input "[GEOGRAPHIC_DATA]"
type input "a0k2L00001OoqsH"
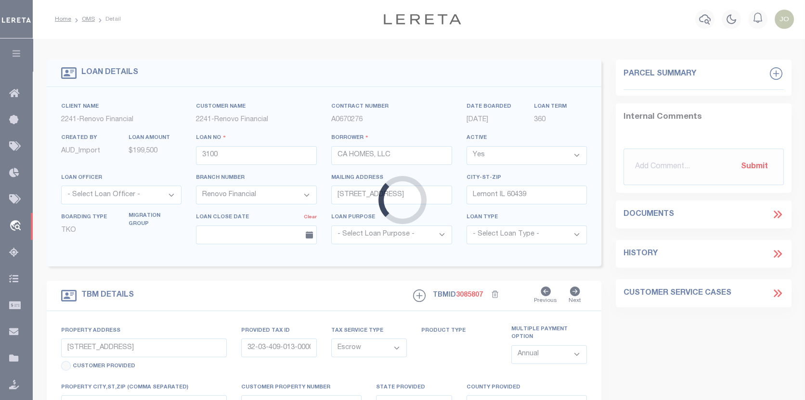
type input "IL"
select select
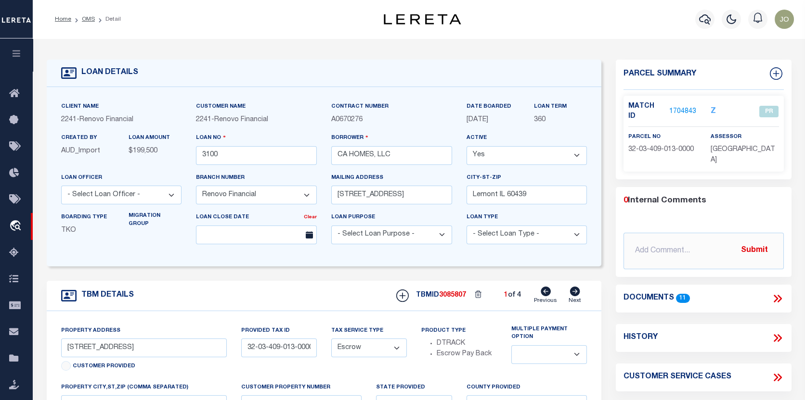
click at [575, 291] on icon at bounding box center [575, 292] width 10 height 10
type input "[STREET_ADDRESS]"
type input "31-36-319-010-0000"
select select
type input "a0k2L00001OoqsC"
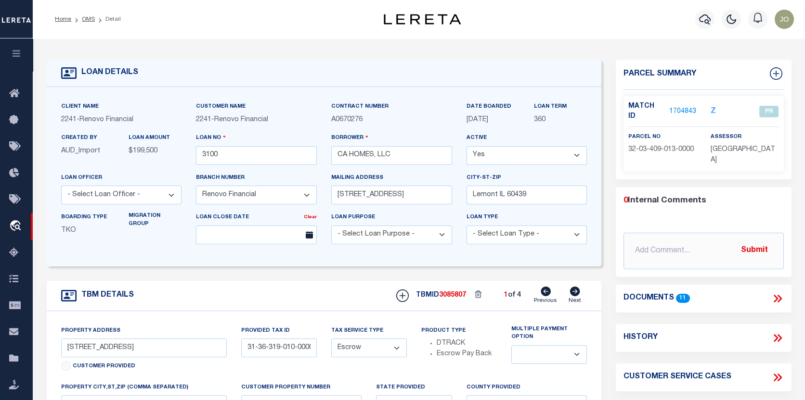
select select
click at [572, 289] on icon at bounding box center [574, 292] width 11 height 10
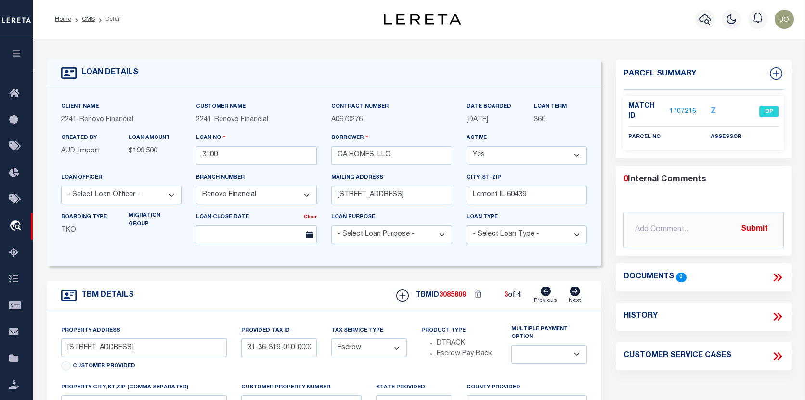
select select
click at [570, 289] on icon at bounding box center [574, 292] width 11 height 10
type input "[STREET_ADDRESS]"
type input "32-03-409-013-0000"
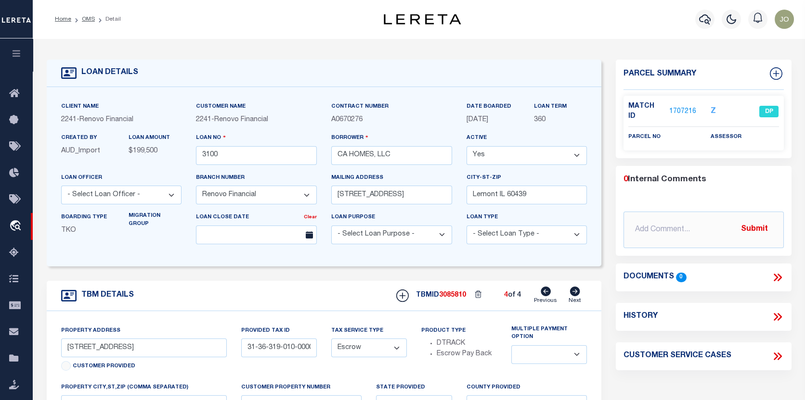
select select
type input "a0k2L00001OoqsH"
select select
click at [679, 107] on link "1706738" at bounding box center [682, 112] width 27 height 10
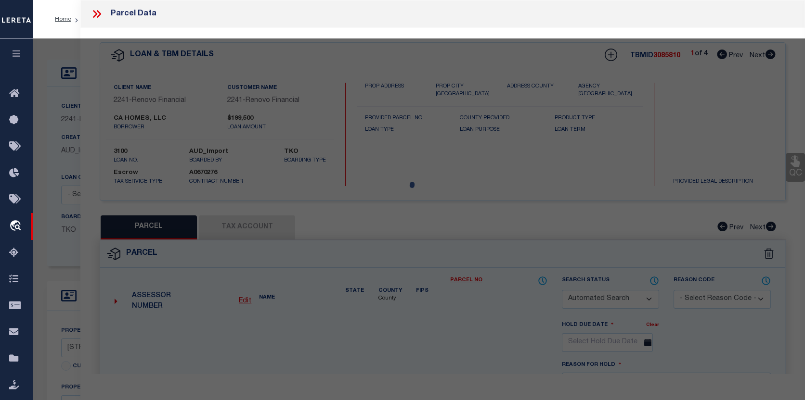
checkbox input "false"
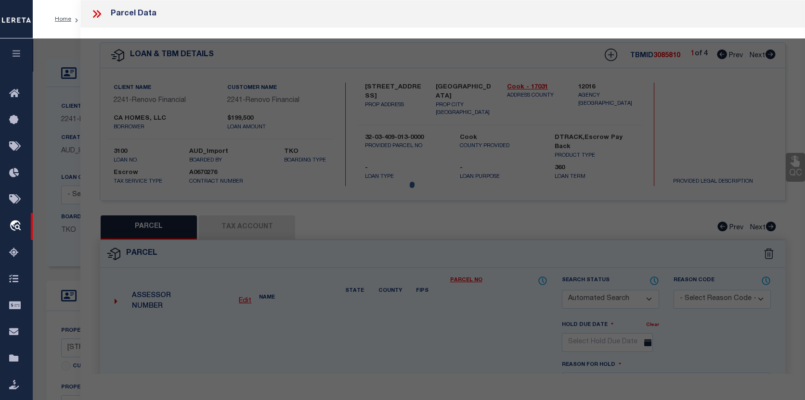
select select "DP"
checkbox input "false"
type textarea "DUPLICATE. See TBMID 3085807."
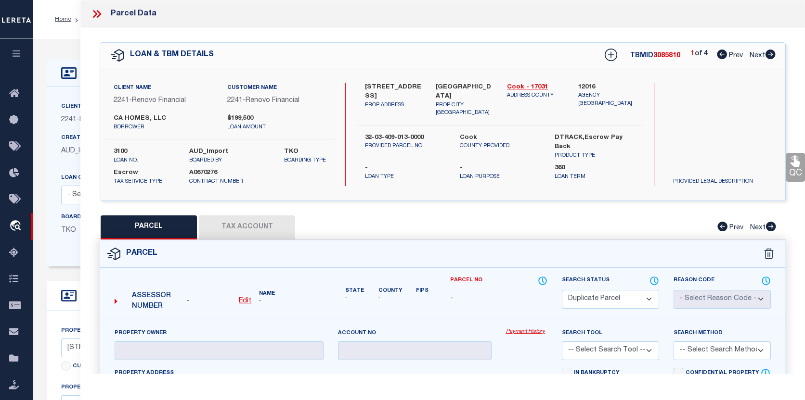
click at [52, 162] on div "Client Name 2241 - Renovo Financial Customer Name 2241 - Renovo Financial" at bounding box center [324, 177] width 555 height 180
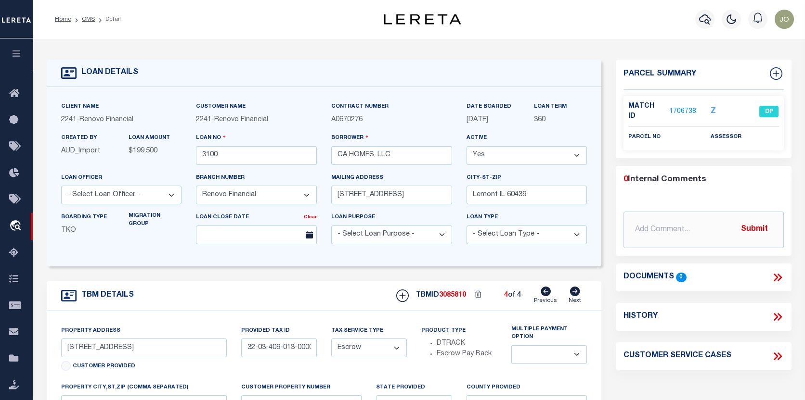
click at [546, 294] on icon at bounding box center [546, 292] width 10 height 10
type input "[STREET_ADDRESS]"
type input "31-36-319-010-0000"
select select
type input "a0k2L00001OoqsC"
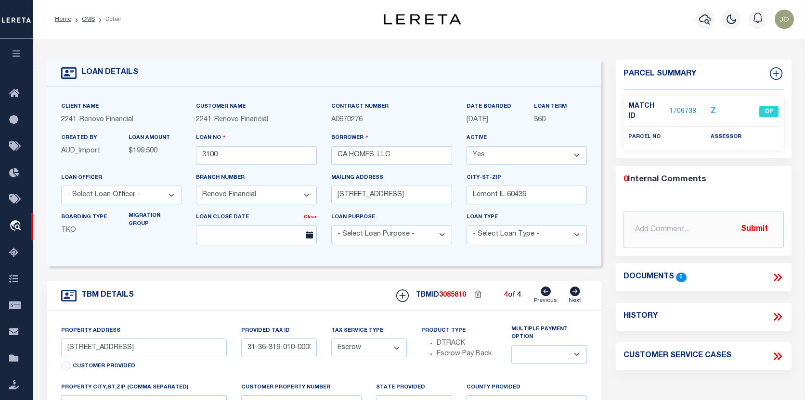
select select
click at [546, 294] on icon at bounding box center [546, 292] width 10 height 10
select select
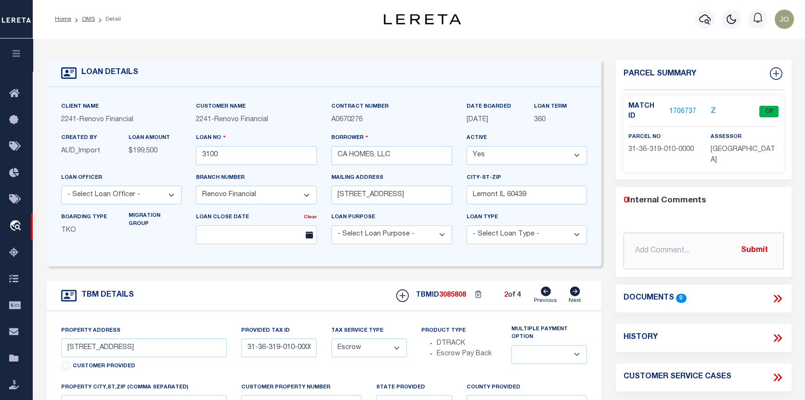
click at [543, 294] on icon at bounding box center [546, 292] width 10 height 10
type input "[STREET_ADDRESS]"
type input "32-03-409-013-0000"
select select
type input "a0k2L00001OoqsH"
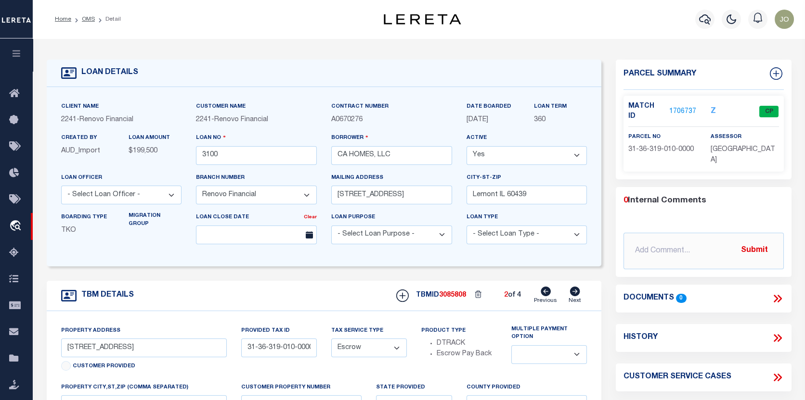
select select
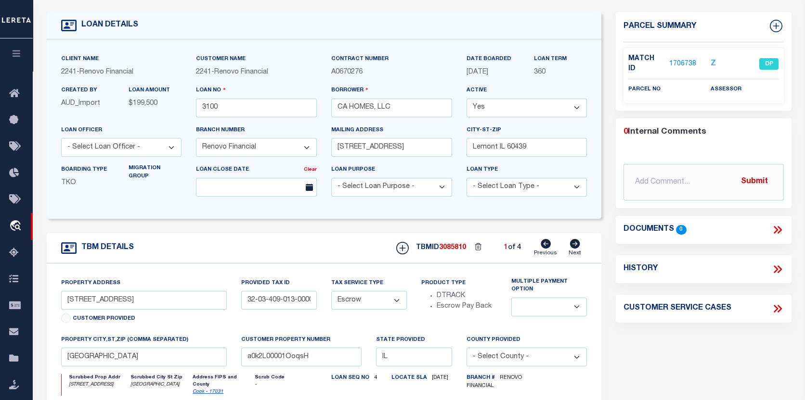
scroll to position [48, 0]
click at [570, 247] on icon at bounding box center [574, 244] width 11 height 10
type input "[STREET_ADDRESS]"
type input "31-36-319-010-0000"
select select
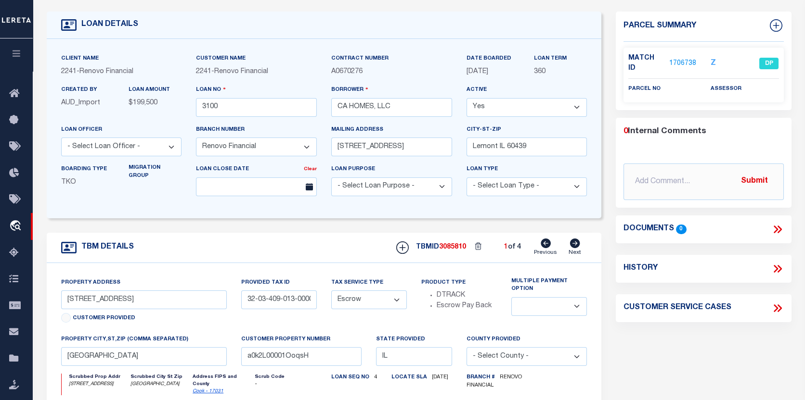
type input "a0k2L00001OoqsC"
select select
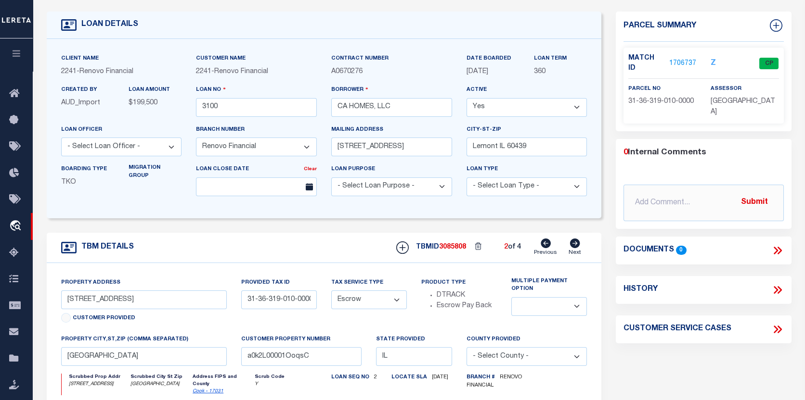
click at [677, 59] on link "1706737" at bounding box center [682, 64] width 27 height 10
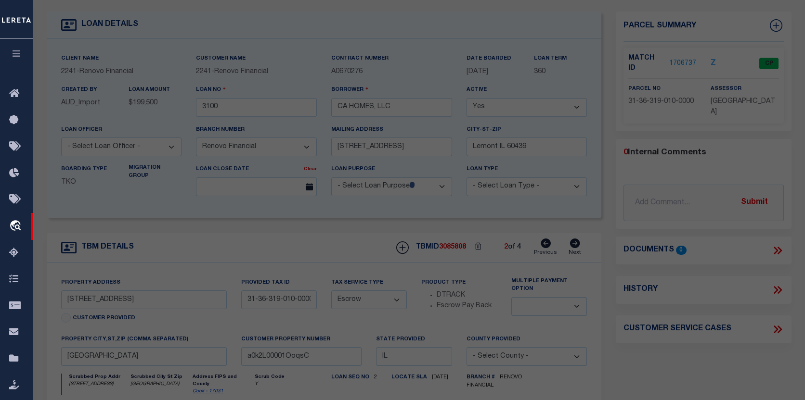
select select "AS"
checkbox input "false"
select select "CP"
select select
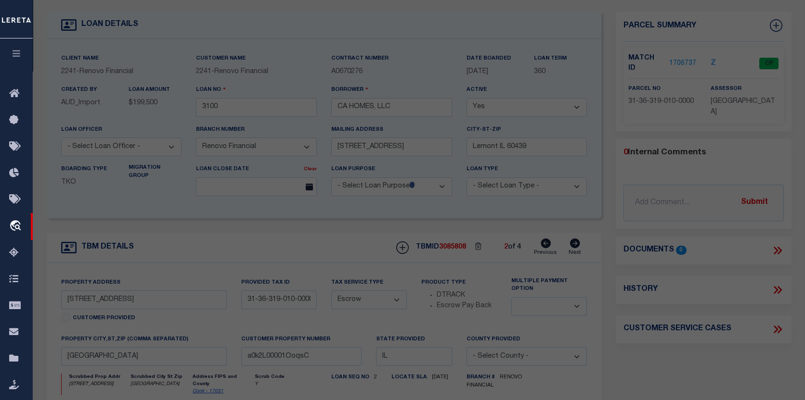
type input "[STREET_ADDRESS]"
checkbox input "false"
type input "PARK FOREST [GEOGRAPHIC_DATA]"
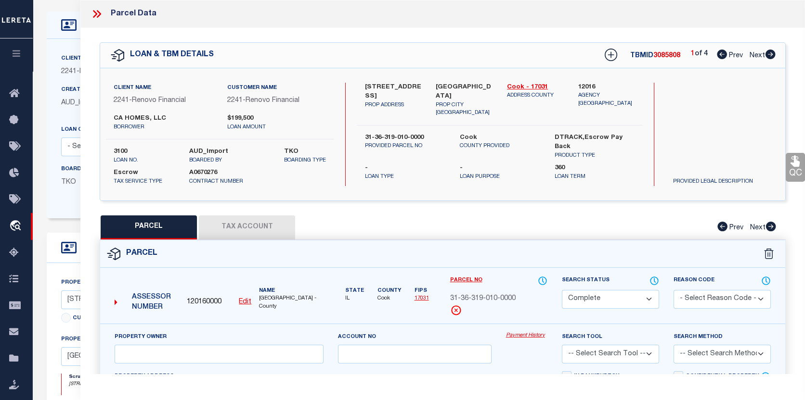
click at [513, 335] on link "Payment History" at bounding box center [526, 336] width 41 height 8
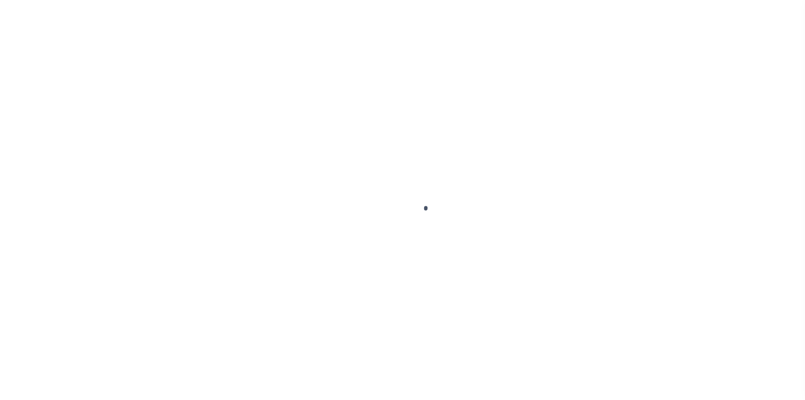
select select "25066"
select select "Escrow"
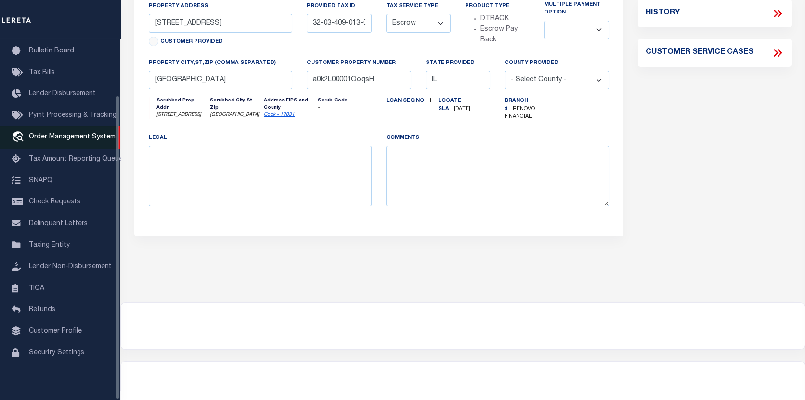
click at [52, 134] on span "Order Management System" at bounding box center [72, 137] width 87 height 7
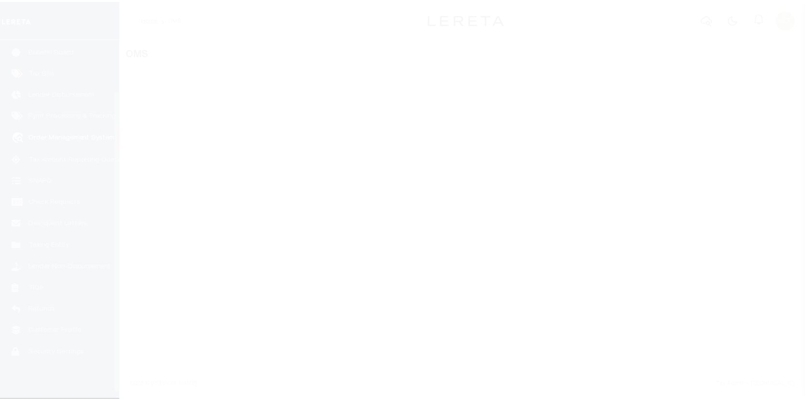
scroll to position [67, 0]
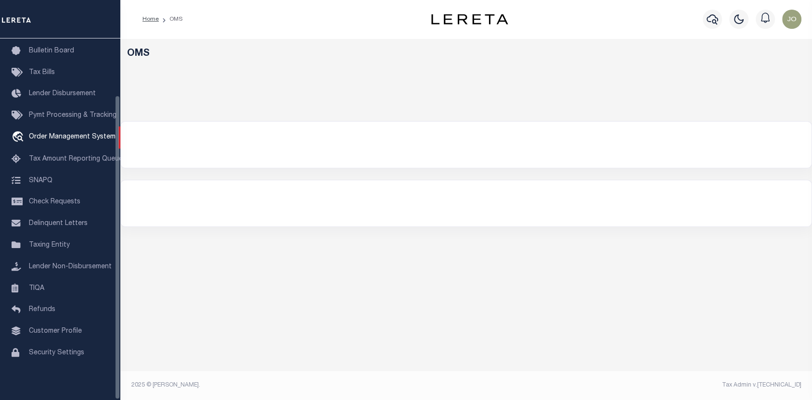
select select "200"
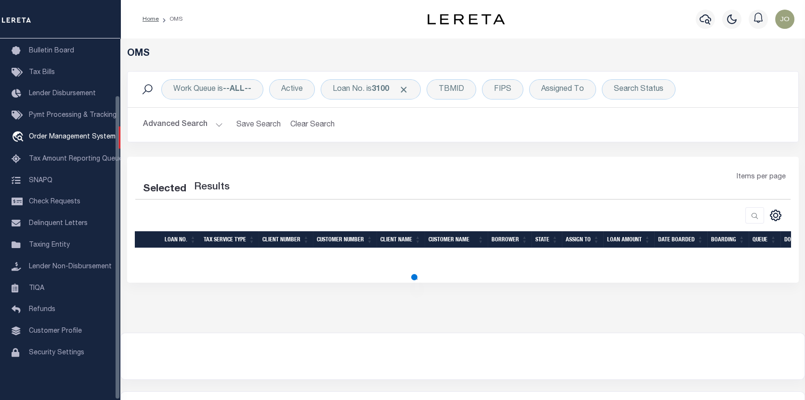
select select "200"
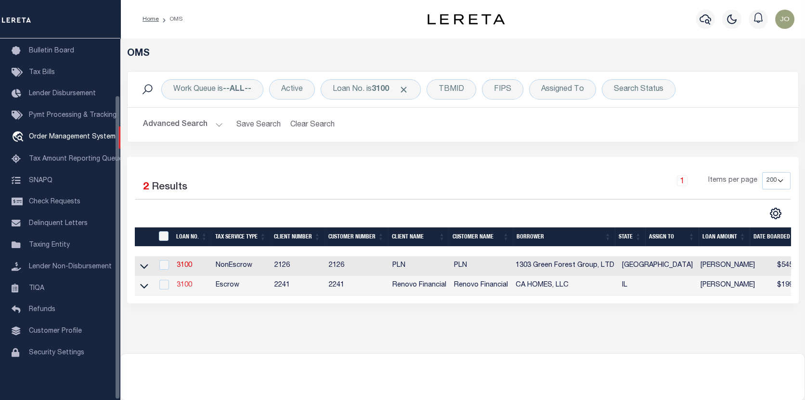
click at [182, 286] on link "3100" at bounding box center [184, 285] width 15 height 7
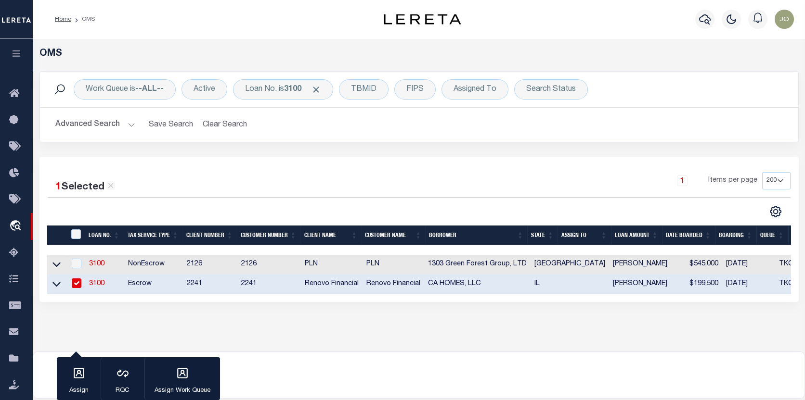
type input "3100"
type input "CA HOMES, LLC"
select select
type input "[STREET_ADDRESS]"
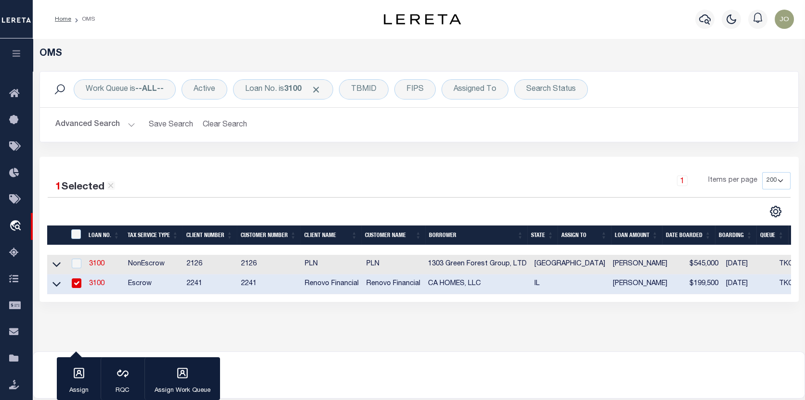
type input "Lemont IL 60439"
select select "Escrow"
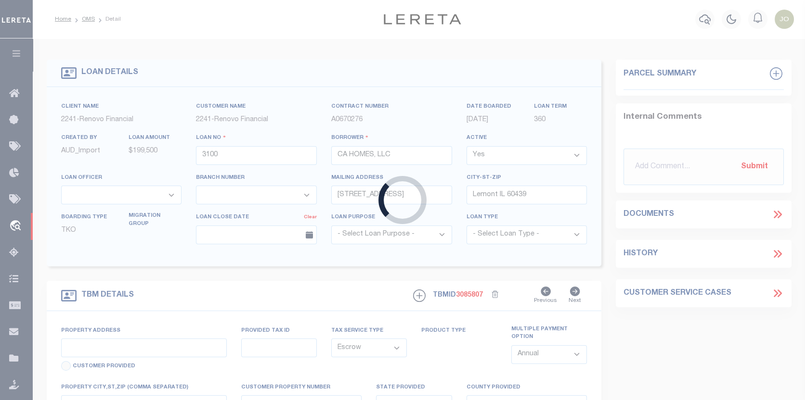
type input "[STREET_ADDRESS]"
type input "32-03-409-013-0000"
select select
type input "[GEOGRAPHIC_DATA]"
type input "a0k2L00001OoqsH"
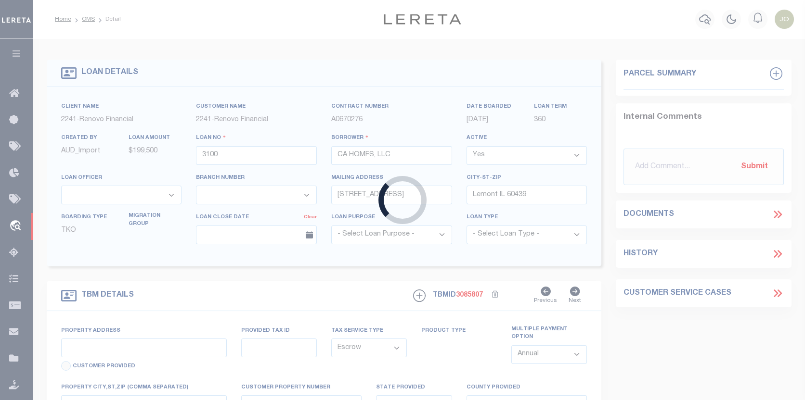
type input "IL"
select select
select select "25066"
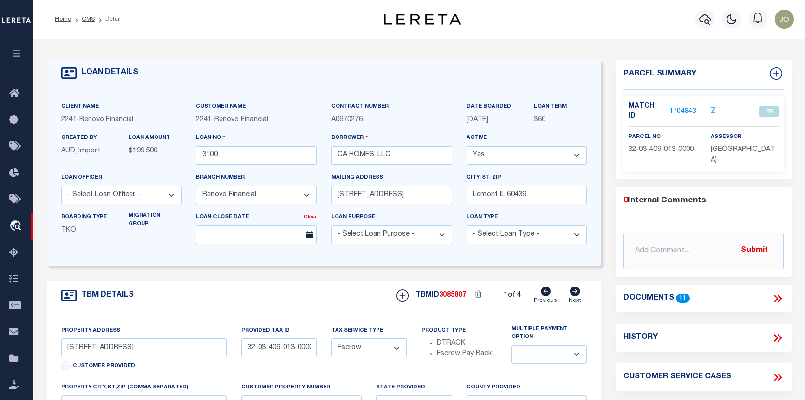
click at [575, 295] on icon at bounding box center [575, 292] width 10 height 10
type input "[STREET_ADDRESS]"
type input "31-36-319-010-0000"
select select
type input "a0k2L00001OoqsC"
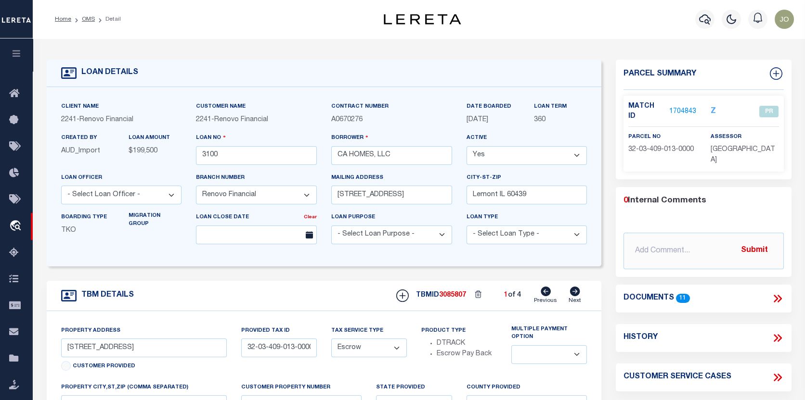
select select
click at [575, 295] on icon at bounding box center [575, 292] width 10 height 10
select select
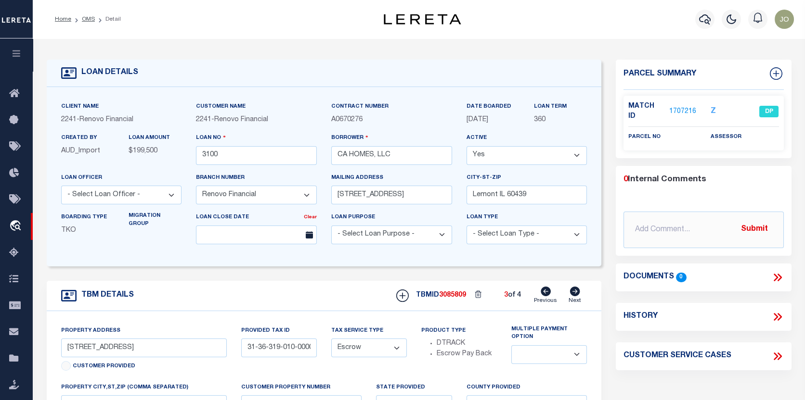
click at [575, 295] on icon at bounding box center [575, 292] width 10 height 10
type input "[STREET_ADDRESS]"
type input "32-03-409-013-0000"
select select
type input "a0k2L00001OoqsH"
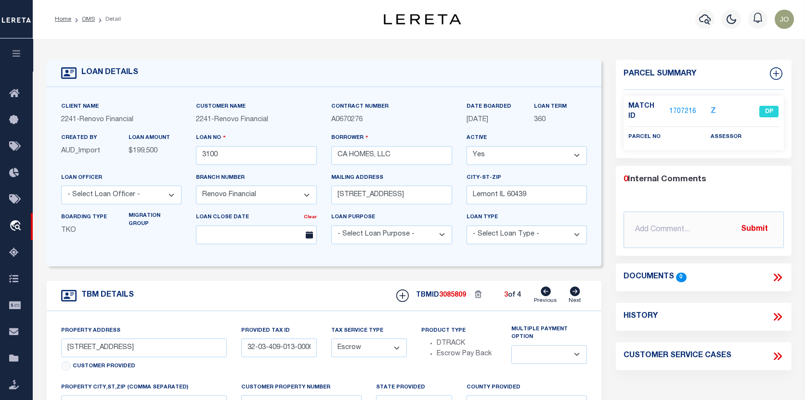
select select
click at [546, 295] on icon at bounding box center [546, 292] width 10 height 10
type input "[STREET_ADDRESS]"
type input "31-36-319-010-0000"
select select
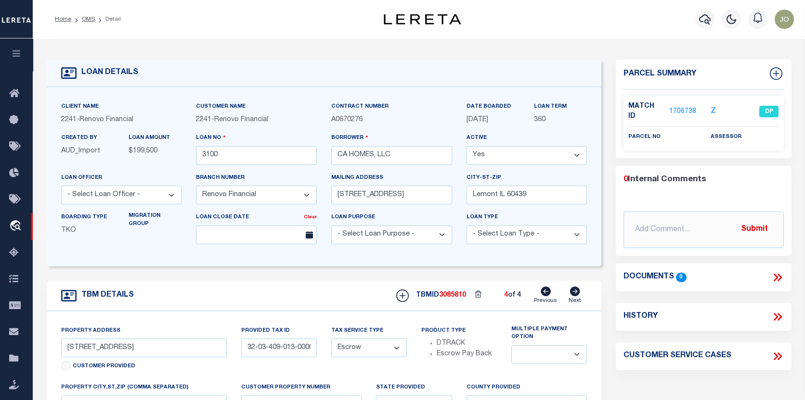
type input "a0k2L00001OoqsC"
select select
click at [546, 295] on icon at bounding box center [546, 292] width 10 height 10
select select
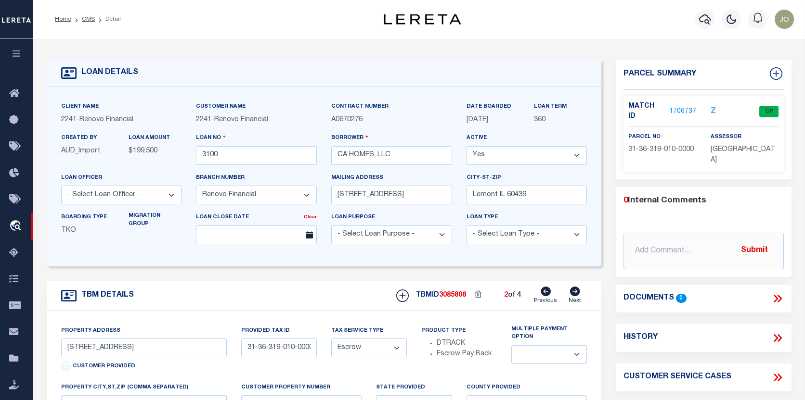
click at [542, 291] on icon at bounding box center [546, 292] width 10 height 10
type input "[STREET_ADDRESS]"
type input "32-03-409-013-0000"
select select
type input "a0k2L00001OoqsH"
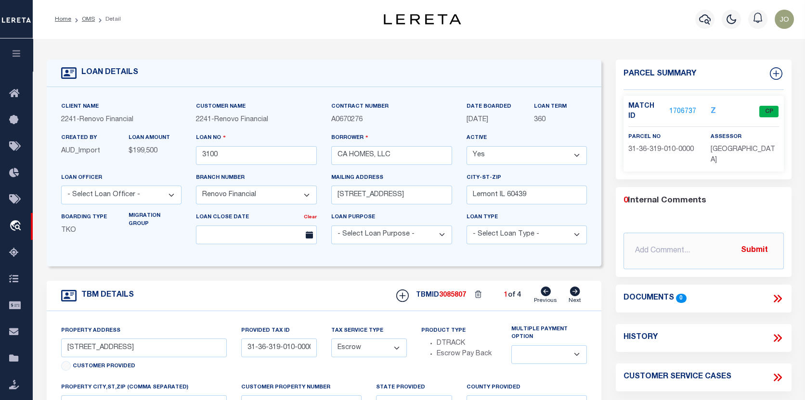
select select
click at [680, 107] on link "1704843" at bounding box center [682, 112] width 27 height 10
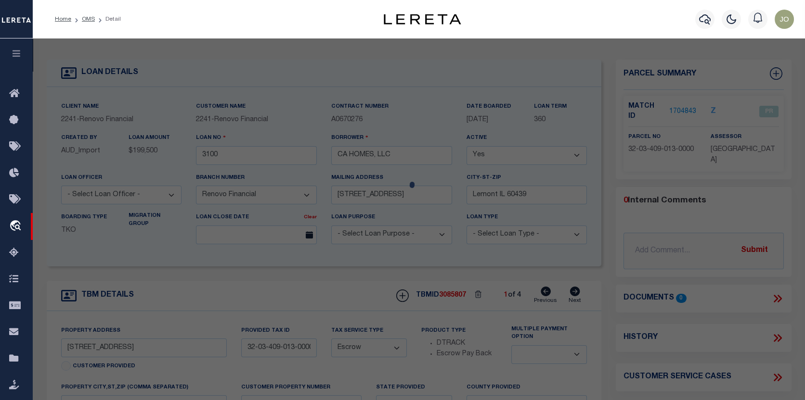
checkbox input "false"
select select "PR"
select select
type input "[STREET_ADDRESS]"
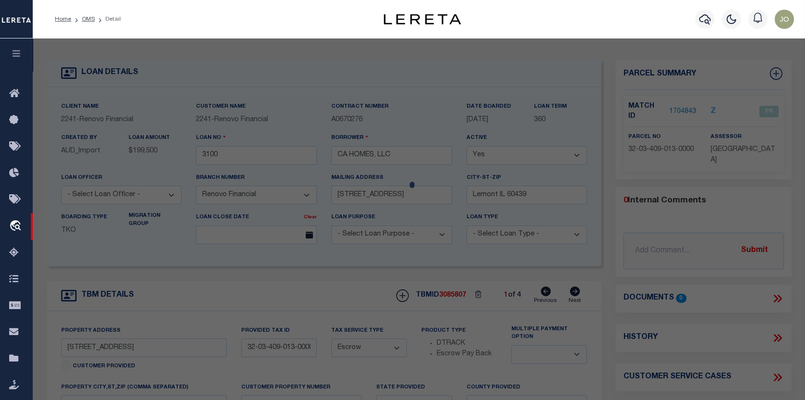
type input "GLENWOOD [GEOGRAPHIC_DATA]"
type textarea "Parcel released per customer's [DATE] file. MLC [DATE]"
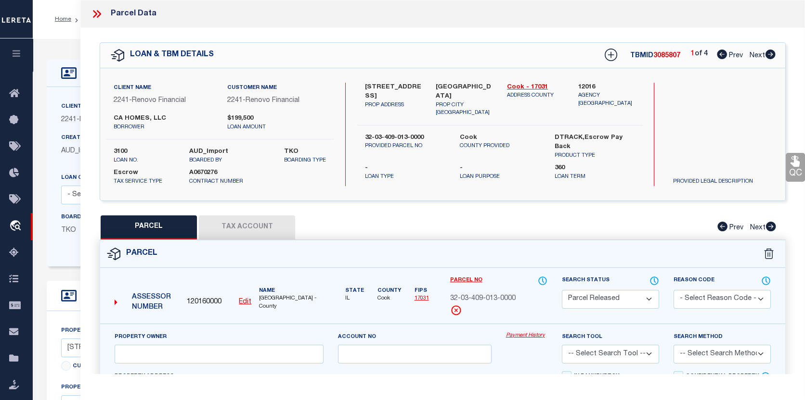
click at [534, 335] on link "Payment History" at bounding box center [526, 336] width 41 height 8
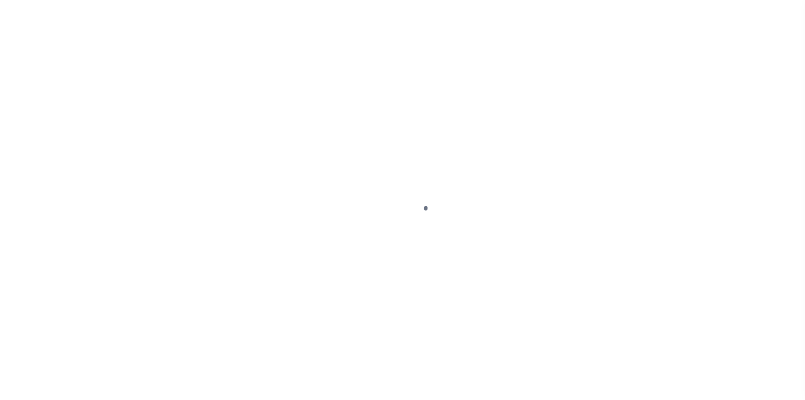
select select "25066"
select select "Escrow"
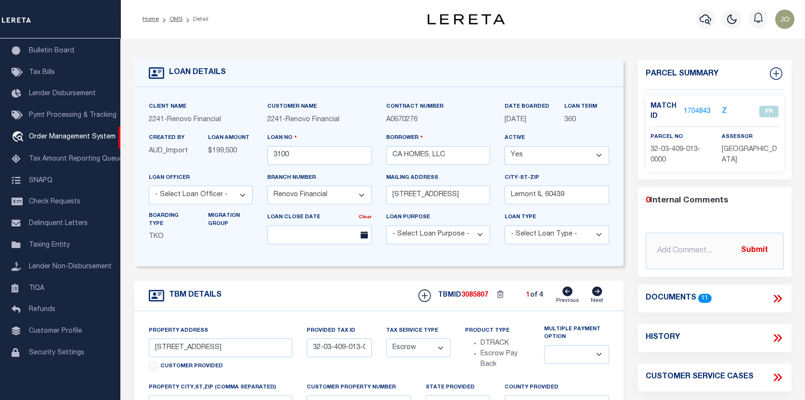
click at [595, 292] on icon at bounding box center [597, 292] width 10 height 10
type input "[STREET_ADDRESS]"
type input "31-36-319-010-0000"
select select
type input "a0k2L00001OoqsC"
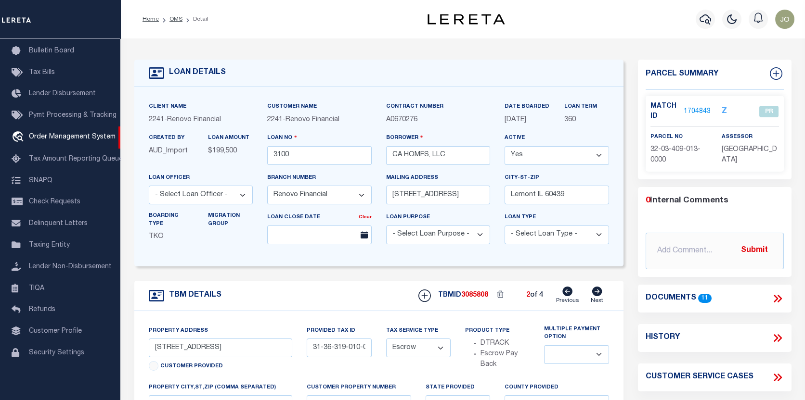
select select
click at [679, 149] on span "31-36-319-010-0000" at bounding box center [675, 154] width 50 height 17
click at [701, 108] on link "1706737" at bounding box center [696, 112] width 27 height 10
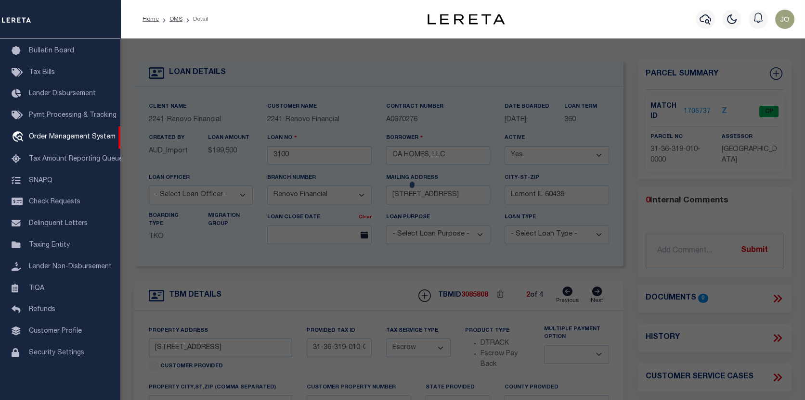
select select "AS"
checkbox input "false"
select select "CP"
select select
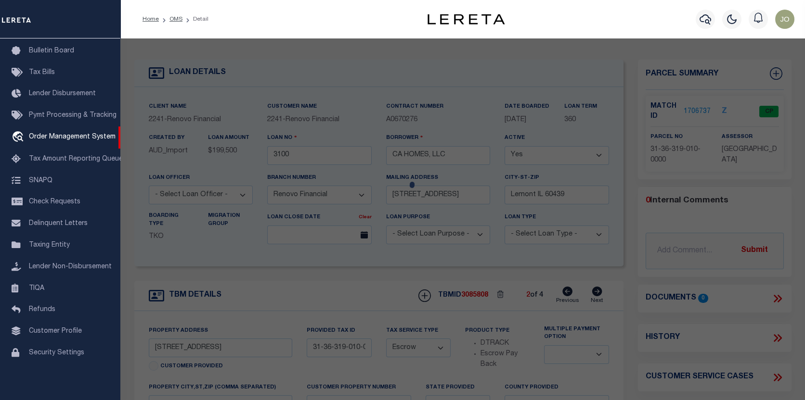
type input "[STREET_ADDRESS]"
checkbox input "false"
type input "PARK FOREST [GEOGRAPHIC_DATA]"
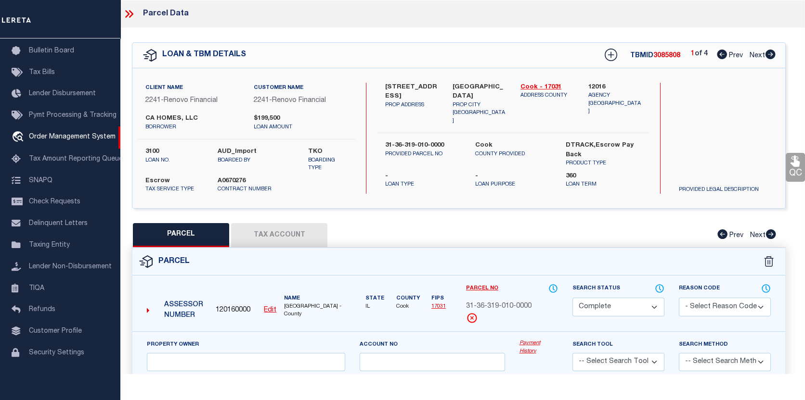
click at [531, 350] on link "Payment History" at bounding box center [538, 348] width 39 height 16
